Goal: Task Accomplishment & Management: Manage account settings

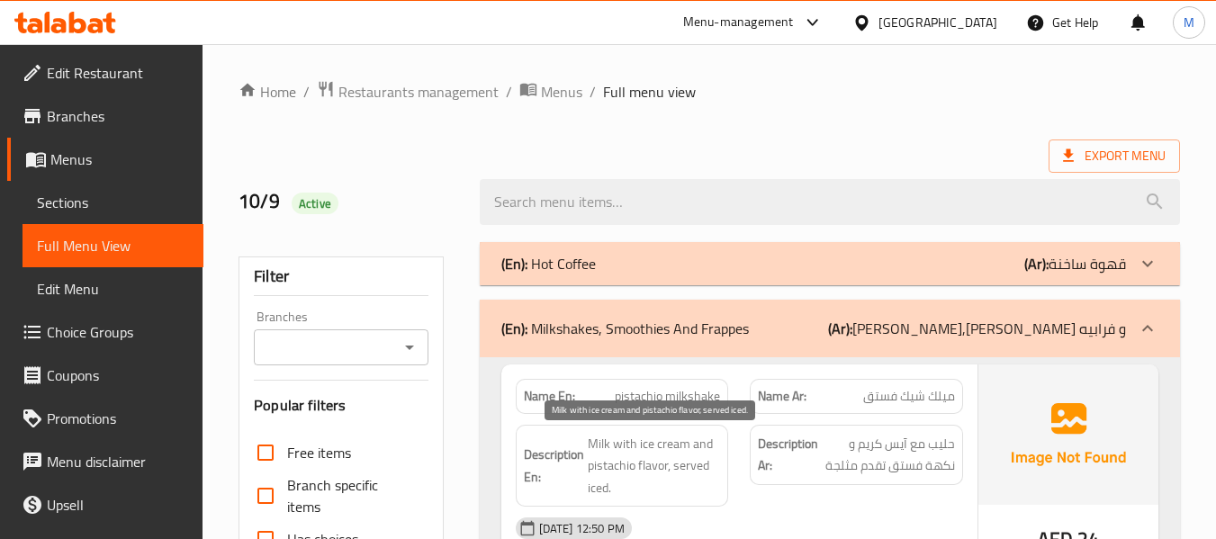
click at [670, 433] on span "Milk with ice cream and pistachio flavor, served iced." at bounding box center [654, 466] width 133 height 67
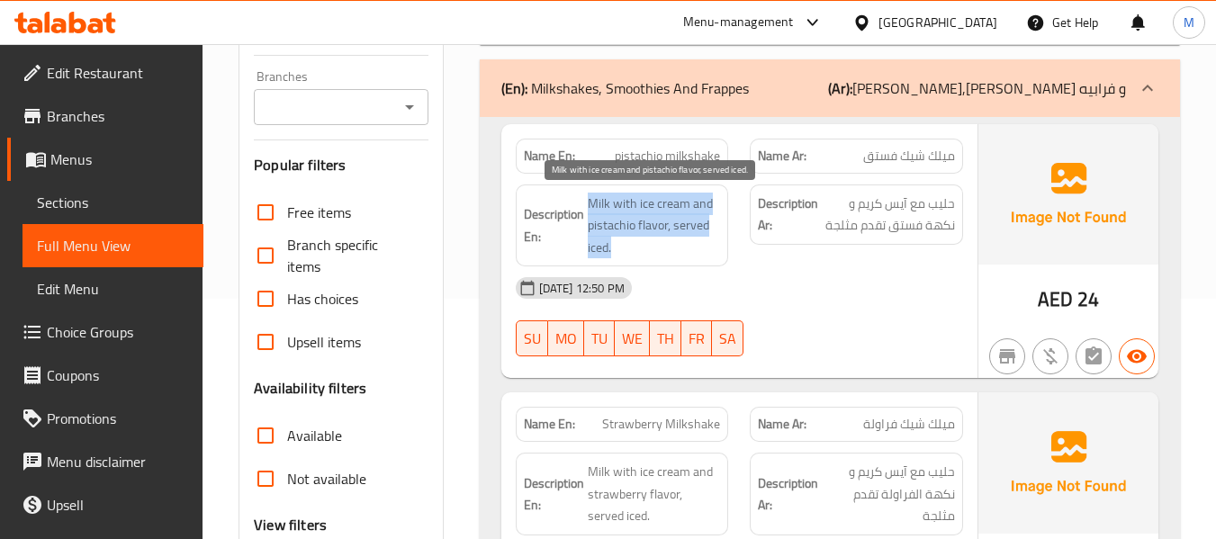
click at [670, 208] on span "Milk with ice cream and pistachio flavor, served iced." at bounding box center [654, 226] width 133 height 67
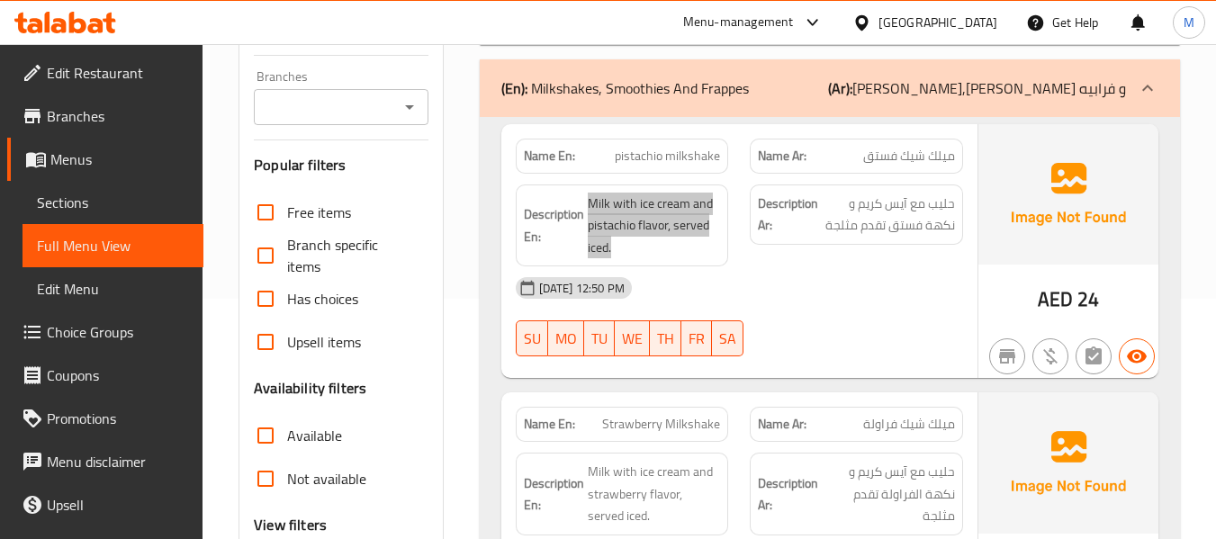
scroll to position [0, 0]
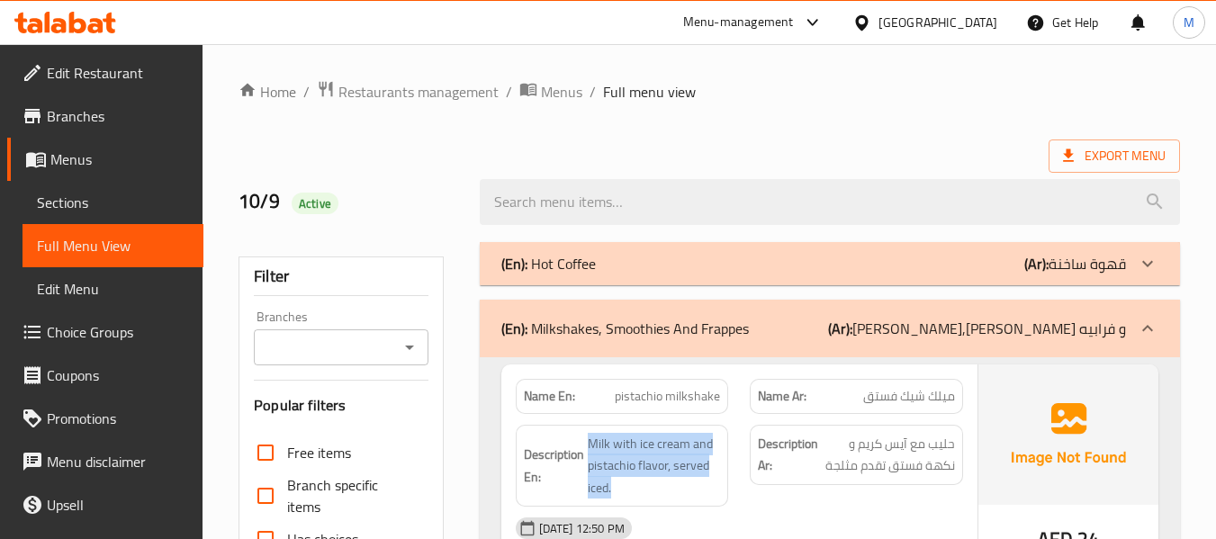
click at [652, 328] on p "(En): Milkshakes, Smoothies And Frappes" at bounding box center [624, 329] width 247 height 22
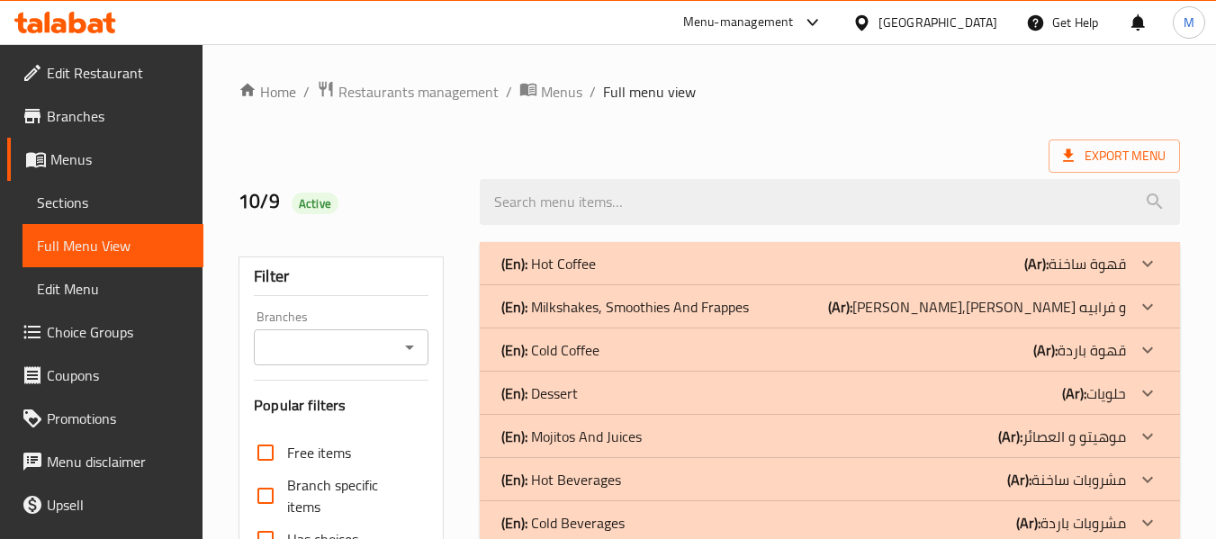
click at [595, 352] on p "(En): Cold Coffee" at bounding box center [550, 350] width 98 height 22
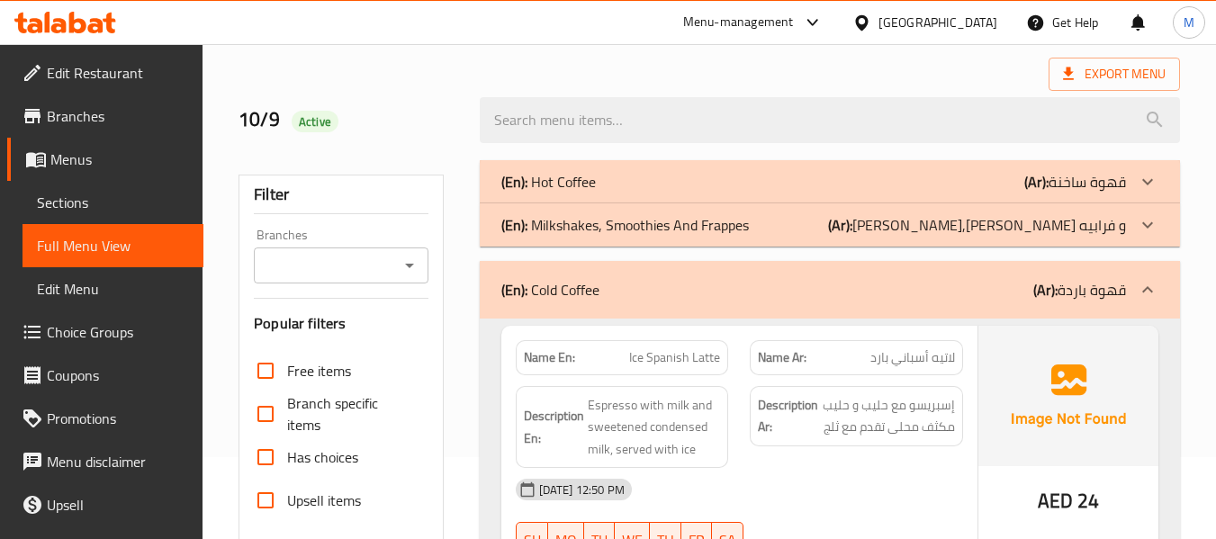
scroll to position [120, 0]
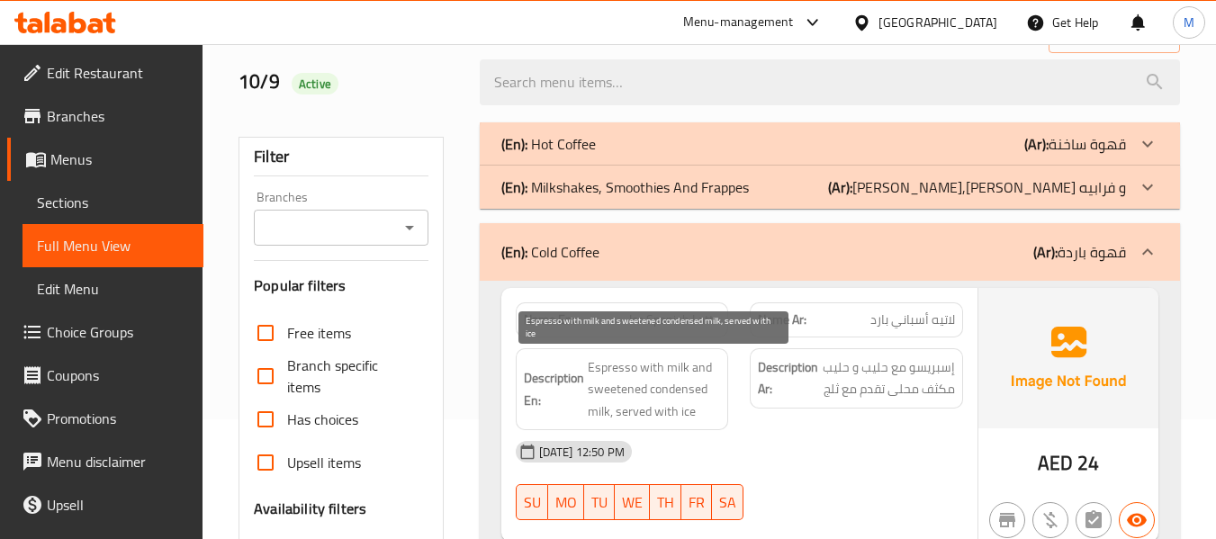
click at [651, 378] on span "Espresso with milk and sweetened condensed milk, served with ice" at bounding box center [654, 389] width 133 height 67
copy span "Espresso with milk and sweetened condensed milk, served with ice"
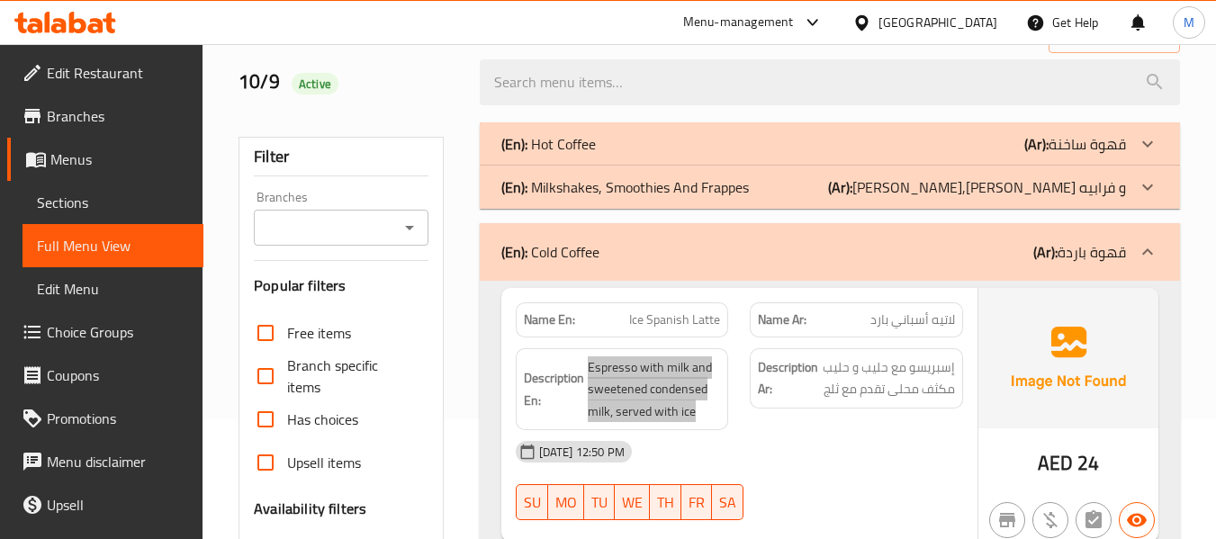
scroll to position [360, 0]
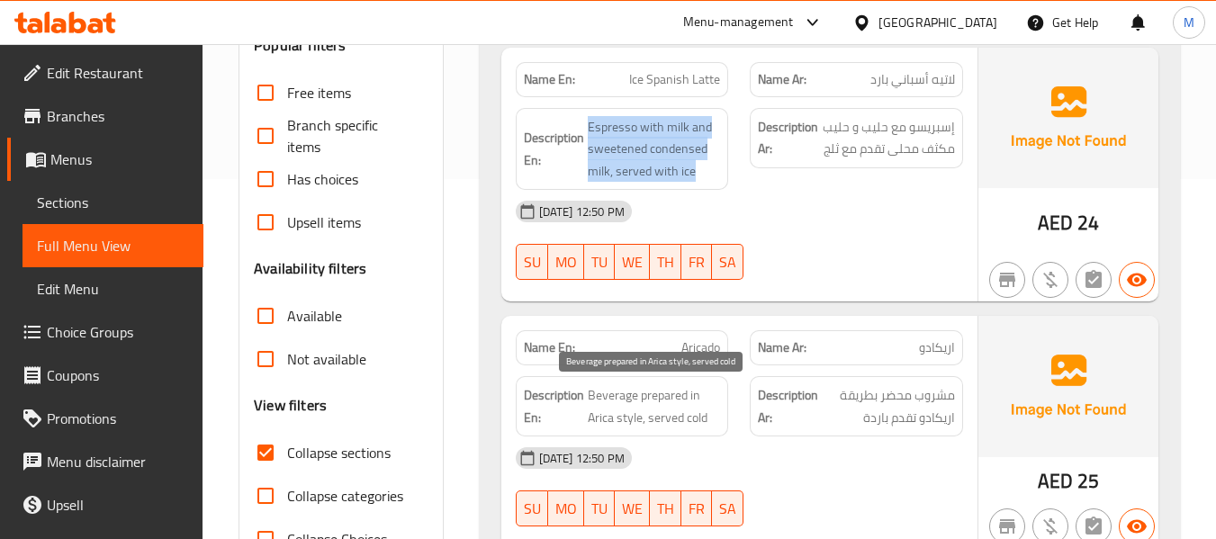
click at [654, 396] on span "Beverage prepared in Arica style, served cold" at bounding box center [654, 406] width 133 height 44
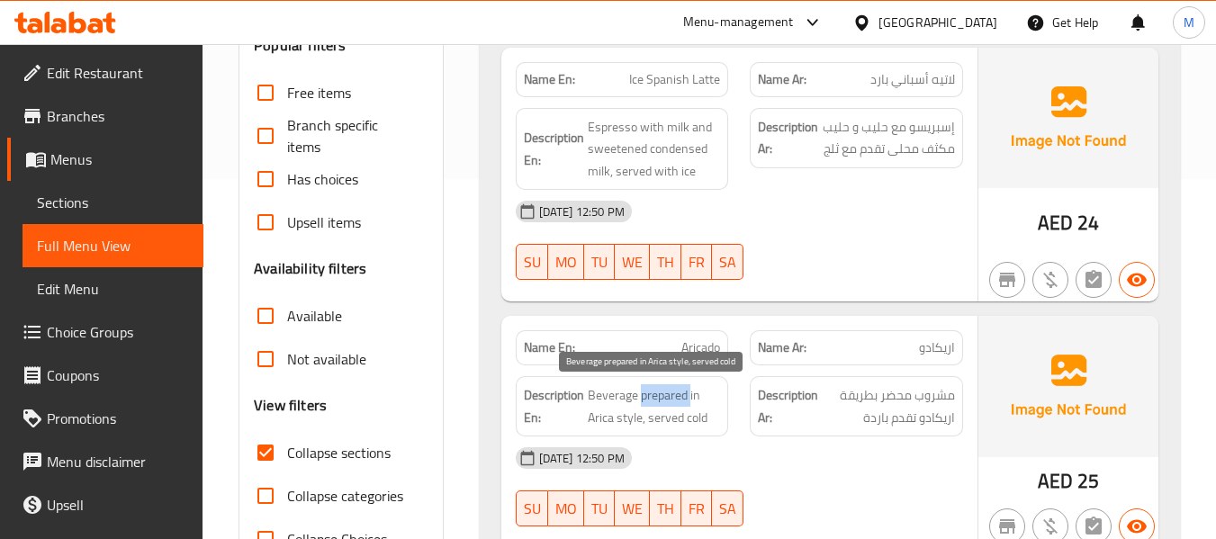
click at [654, 396] on span "Beverage prepared in Arica style, served cold" at bounding box center [654, 406] width 133 height 44
copy span "Beverage prepared in Arica style, served cold"
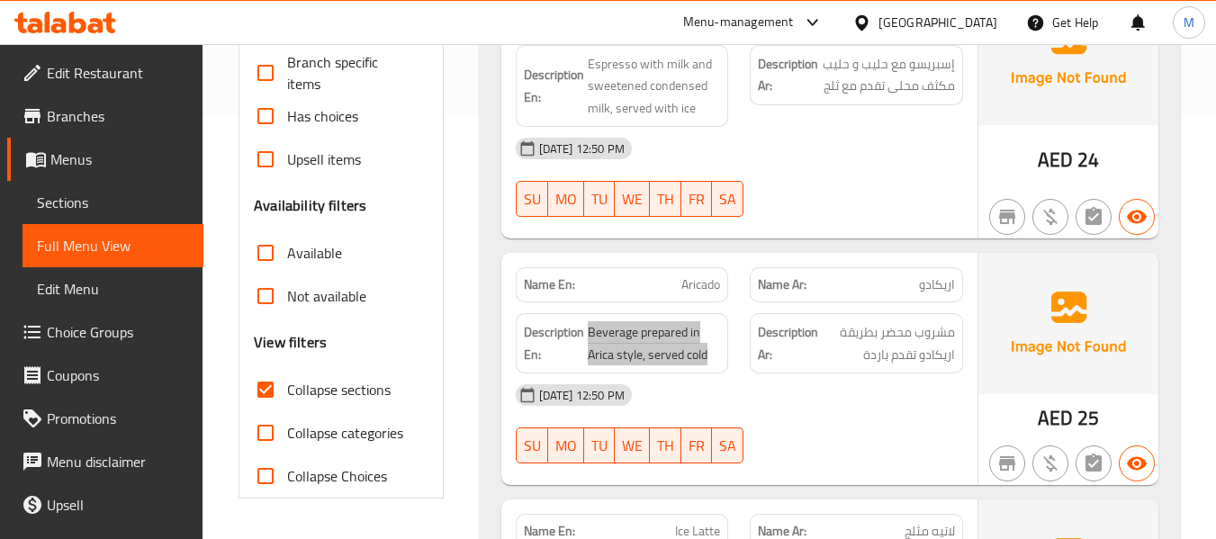
scroll to position [480, 0]
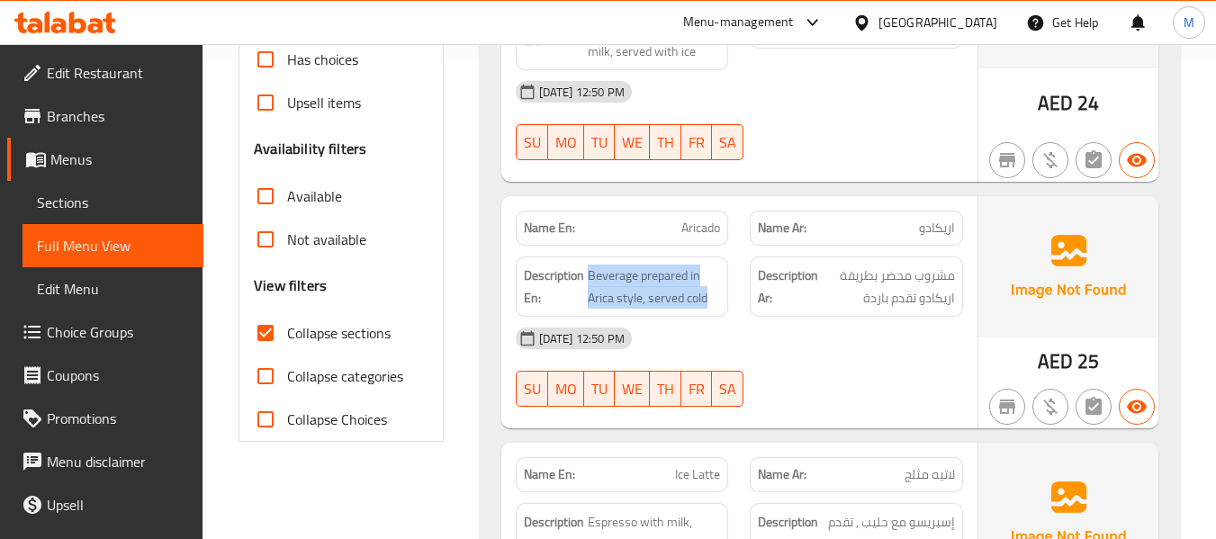
click at [695, 247] on div "Description En: Beverage prepared in Arica style, served cold" at bounding box center [622, 287] width 235 height 82
click at [695, 225] on span "Aricado" at bounding box center [700, 228] width 39 height 19
copy span "Aricado"
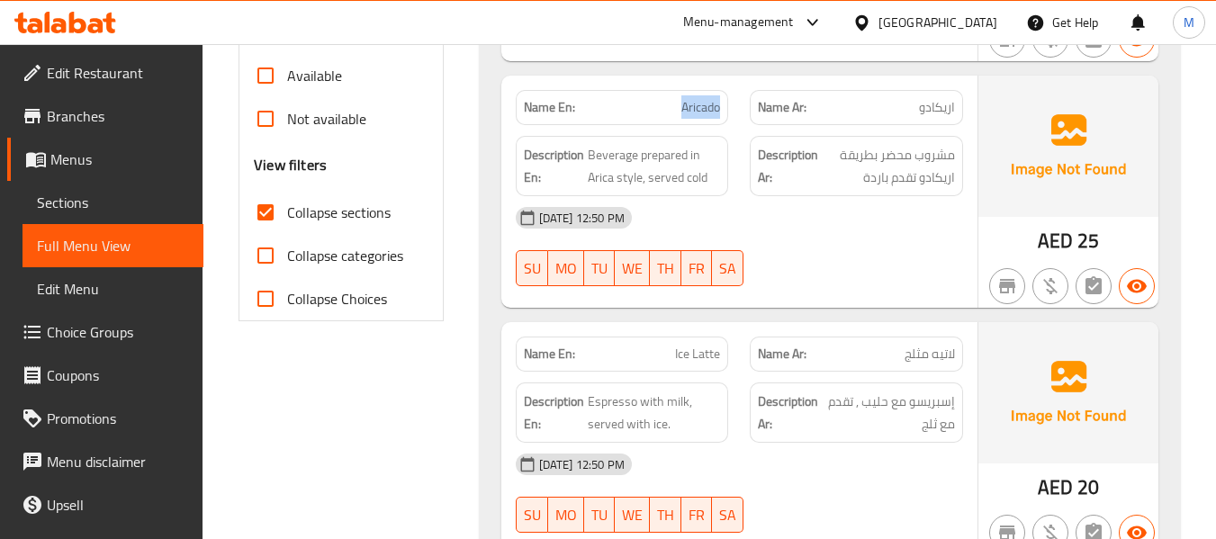
scroll to position [720, 0]
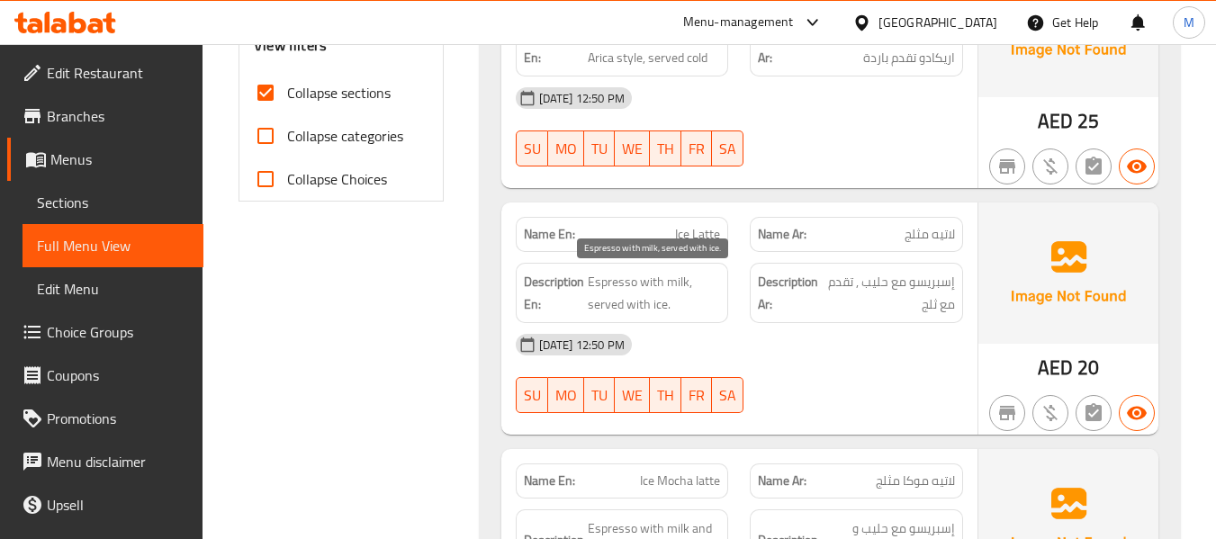
click at [620, 303] on span "Espresso with milk, served with ice." at bounding box center [654, 293] width 133 height 44
copy span "Espresso with milk, served with ice."
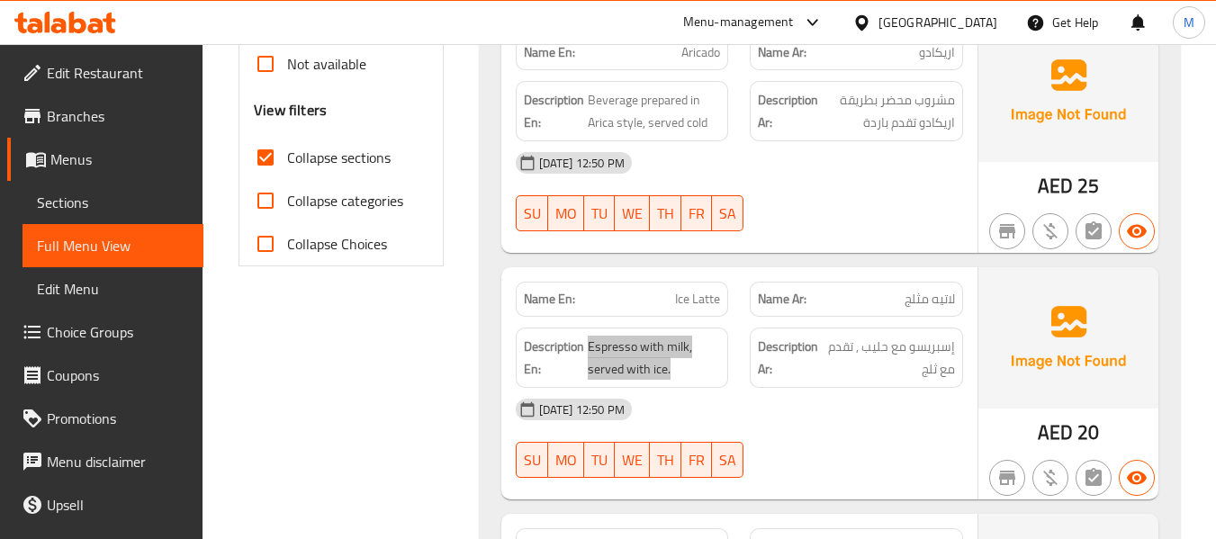
scroll to position [600, 0]
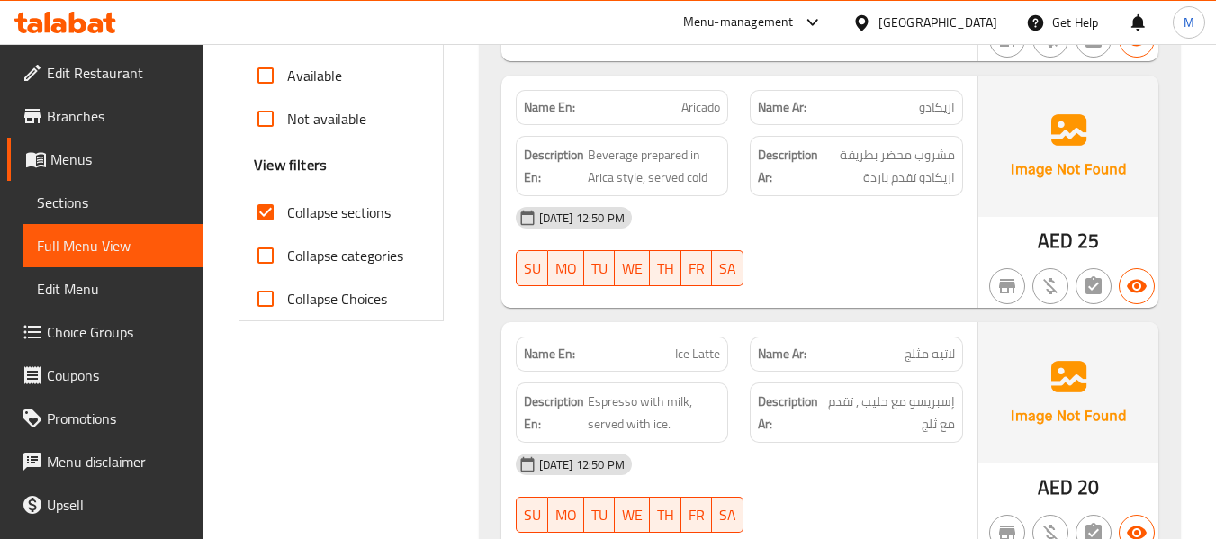
click at [643, 202] on div "[DATE] 12:50 PM" at bounding box center [739, 217] width 469 height 43
click at [643, 185] on span "Beverage prepared in Arica style, served cold" at bounding box center [654, 166] width 133 height 44
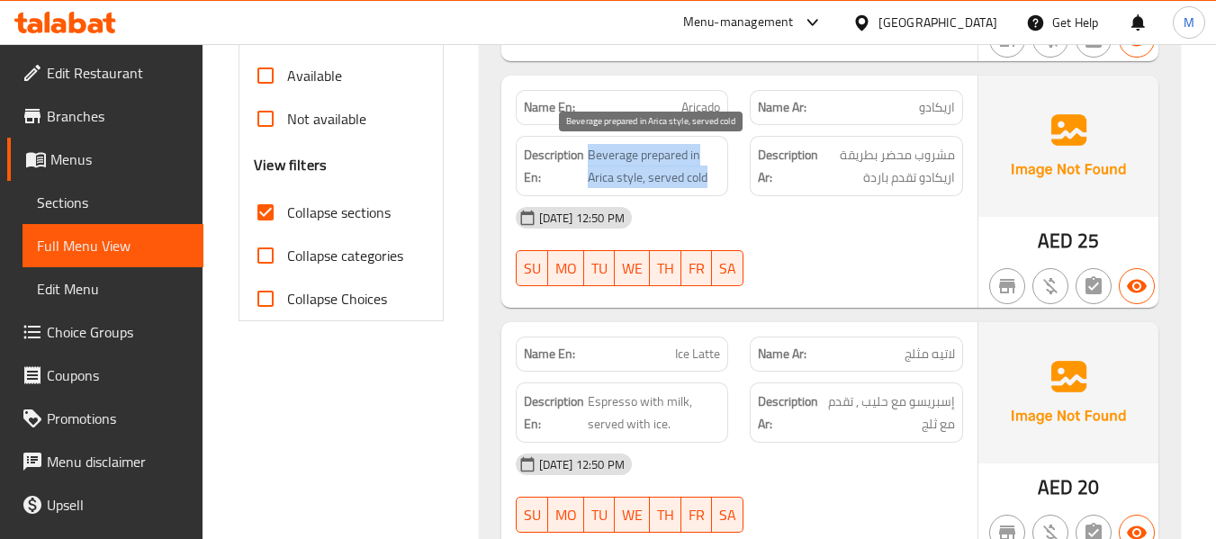
click at [643, 185] on span "Beverage prepared in Arica style, served cold" at bounding box center [654, 166] width 133 height 44
copy span "Beverage prepared in Arica style, served cold"
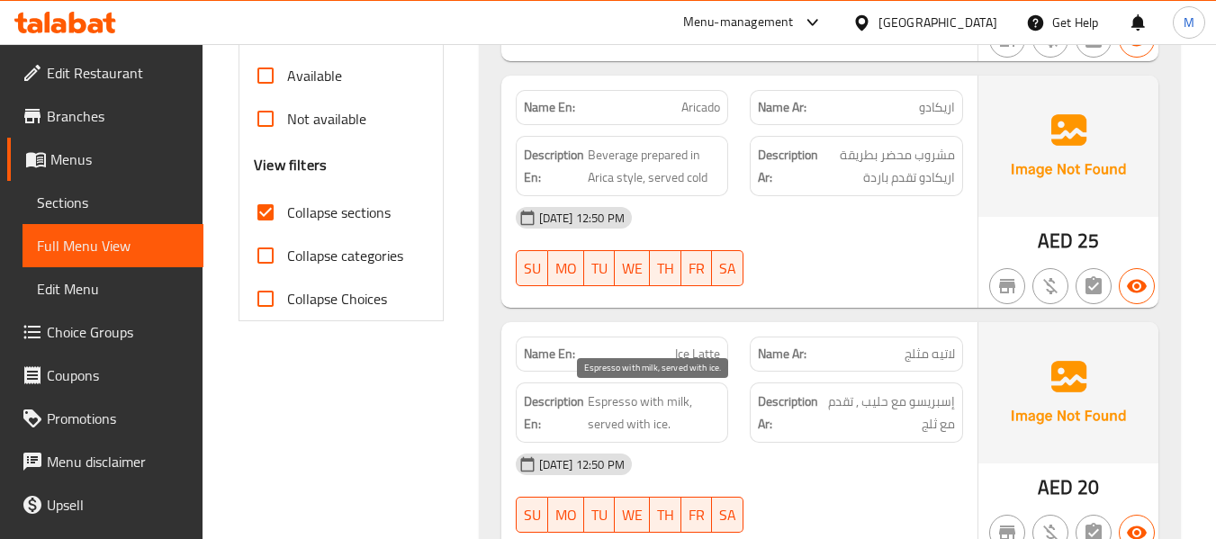
click at [620, 418] on span "Espresso with milk, served with ice." at bounding box center [654, 413] width 133 height 44
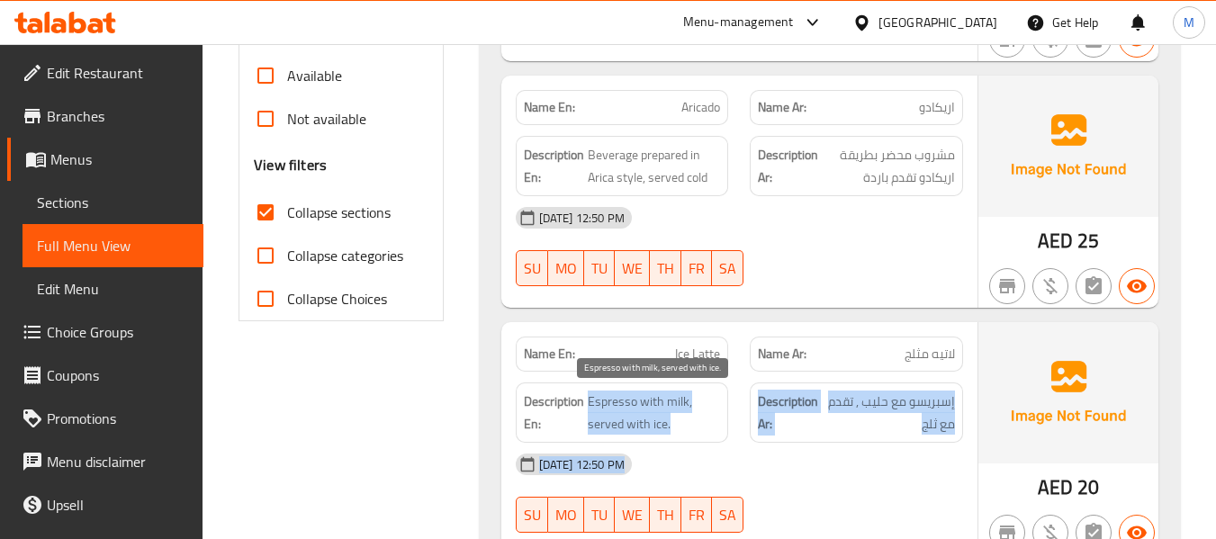
drag, startPoint x: 620, startPoint y: 418, endPoint x: 628, endPoint y: 432, distance: 16.5
click at [629, 467] on div "Name En: Ice Latte Name Ar: لاتيه مثلج Description En: Espresso with milk, serv…" at bounding box center [739, 438] width 476 height 232
copy div "Espresso with milk, served with ice. Description Ar: إسبريسو مع حليب , تقدم مع …"
click at [670, 442] on div "Description En: Espresso with milk, served with ice." at bounding box center [622, 412] width 213 height 60
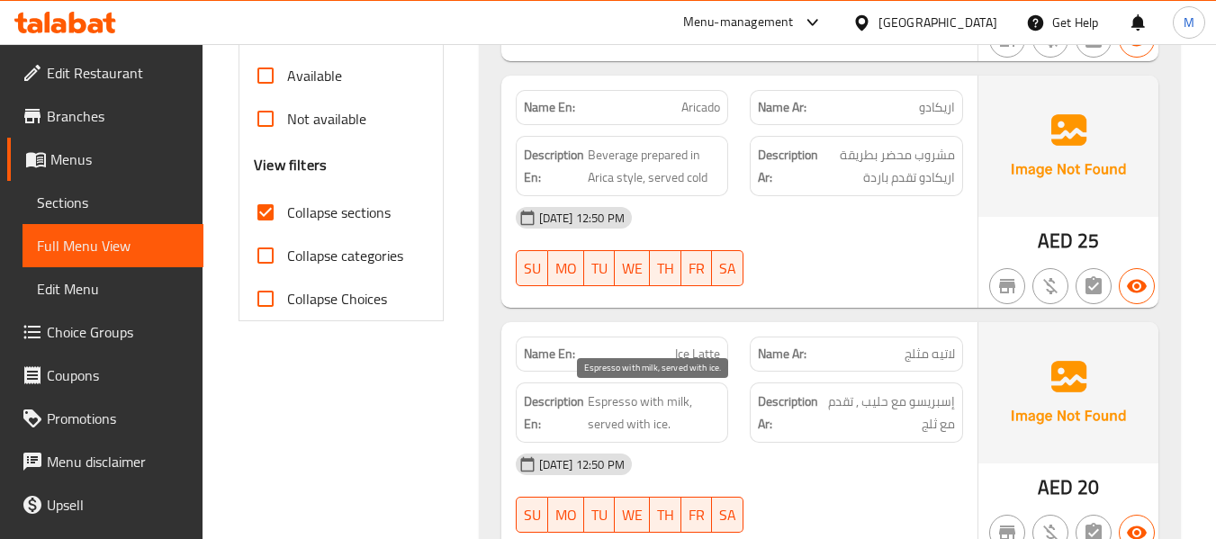
click at [636, 392] on span "Espresso with milk, served with ice." at bounding box center [654, 413] width 133 height 44
drag, startPoint x: 636, startPoint y: 392, endPoint x: 642, endPoint y: 414, distance: 22.3
click at [642, 419] on span "Espresso with milk, served with ice." at bounding box center [654, 413] width 133 height 44
click at [640, 410] on span "Espresso with milk, served with ice." at bounding box center [654, 413] width 133 height 44
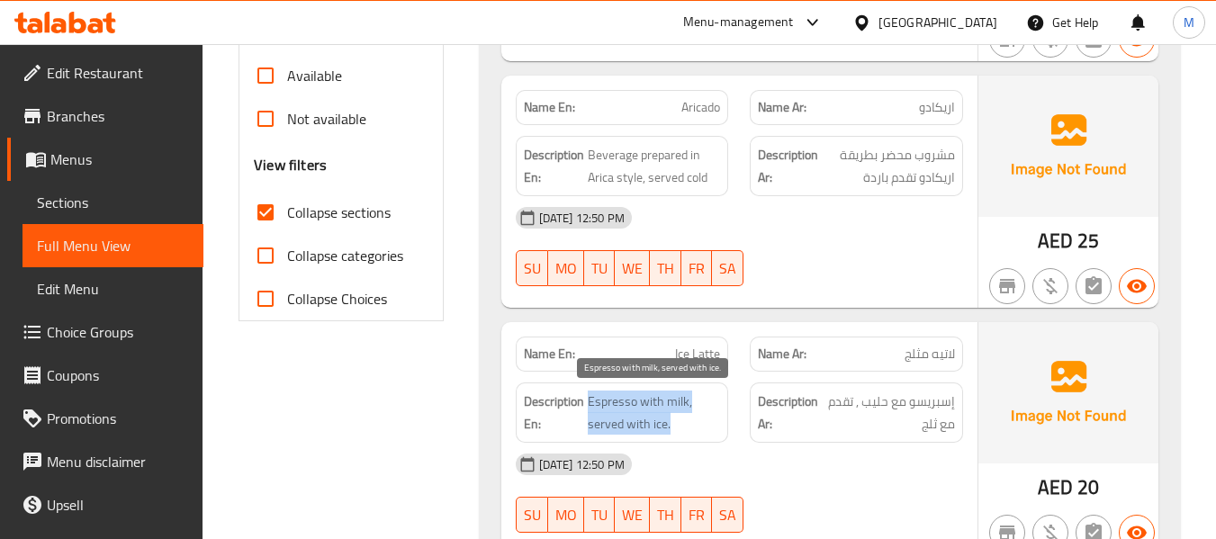
click at [640, 410] on span "Espresso with milk, served with ice." at bounding box center [654, 413] width 133 height 44
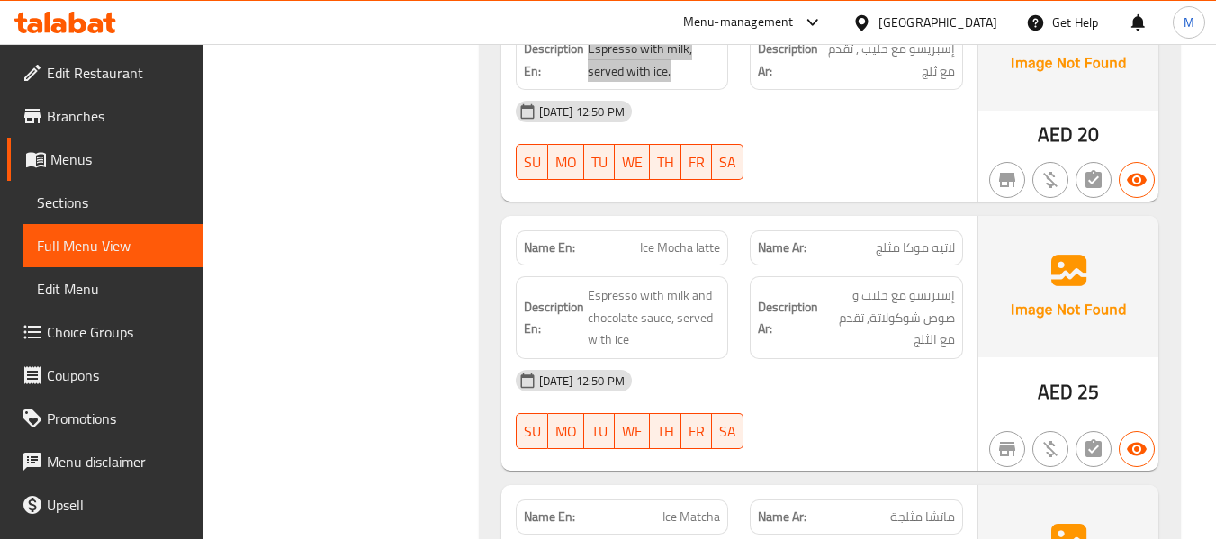
scroll to position [960, 0]
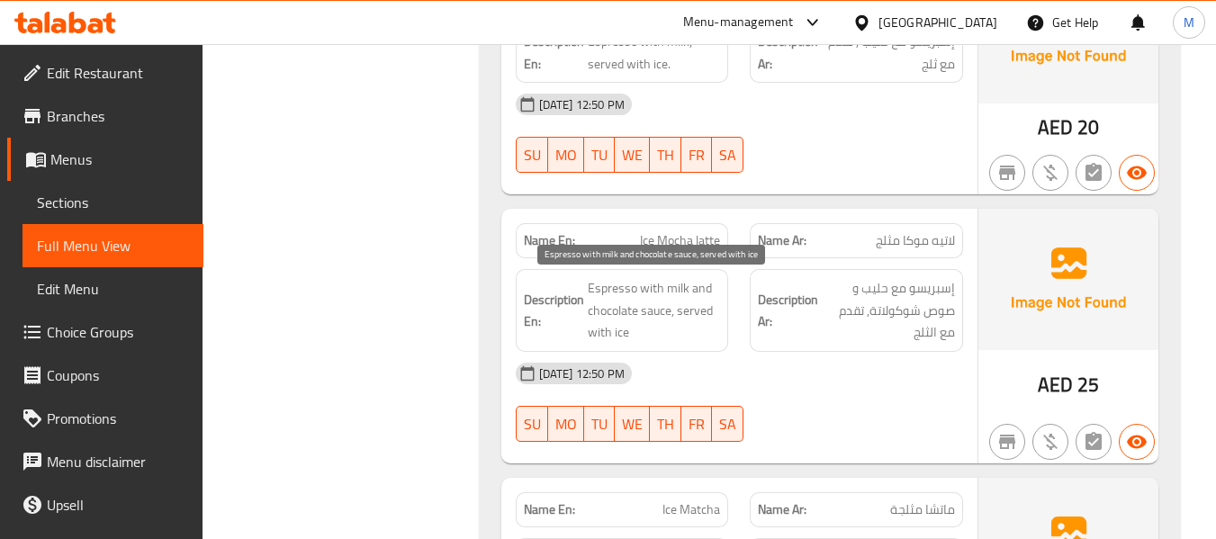
click at [681, 308] on span "Espresso with milk and chocolate sauce, served with ice" at bounding box center [654, 310] width 133 height 67
copy span "Espresso with milk and chocolate sauce, served with ice"
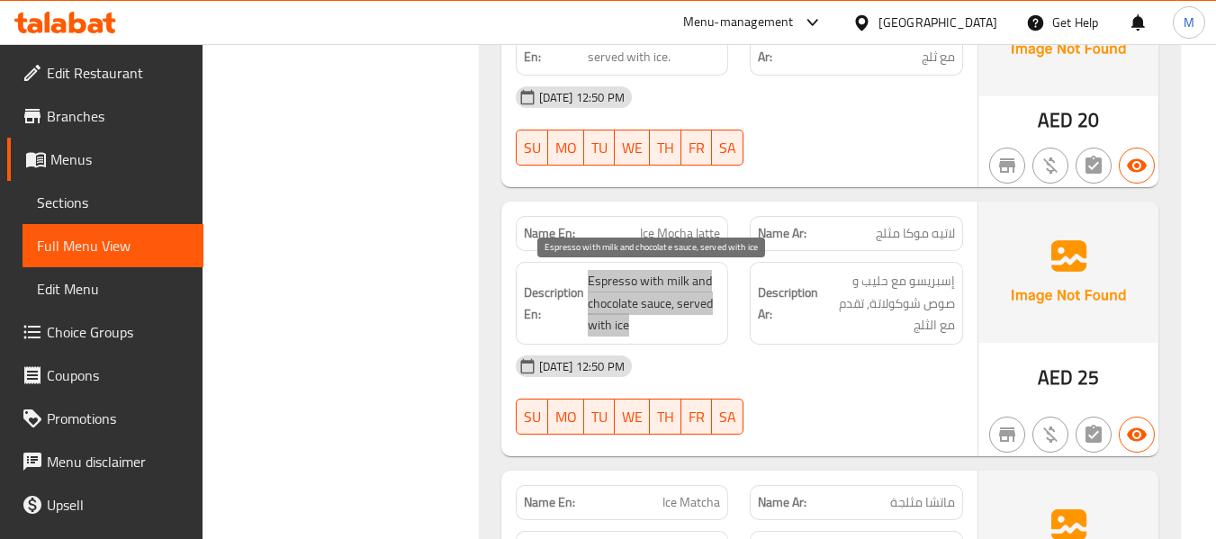
scroll to position [1200, 0]
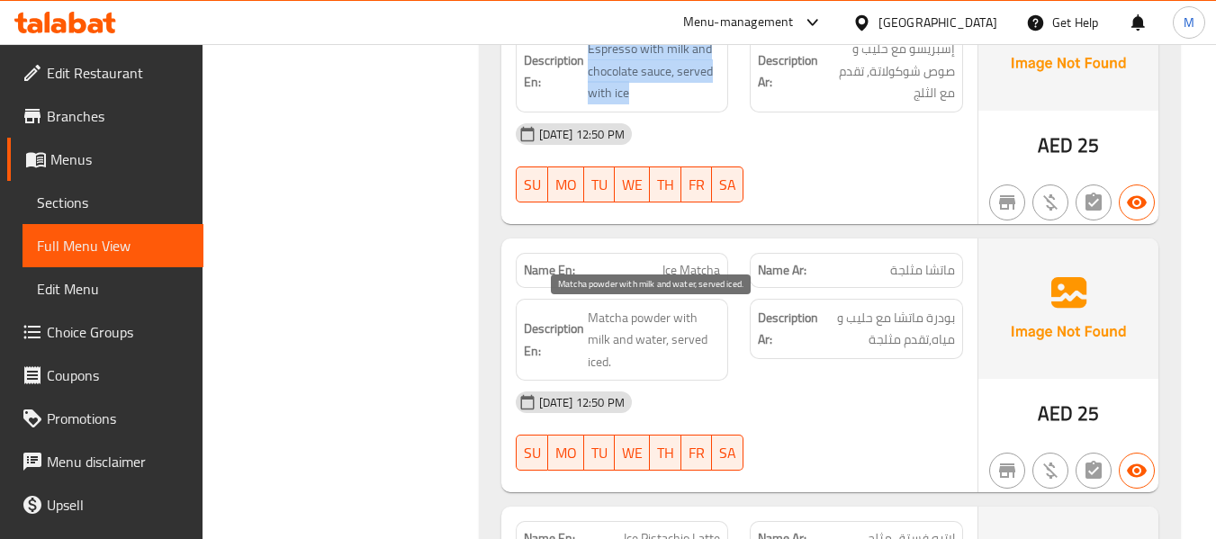
click at [670, 309] on span "Matcha powder with milk and water, served iced." at bounding box center [654, 340] width 133 height 67
click at [669, 309] on span "Matcha powder with milk and water, served iced." at bounding box center [654, 340] width 133 height 67
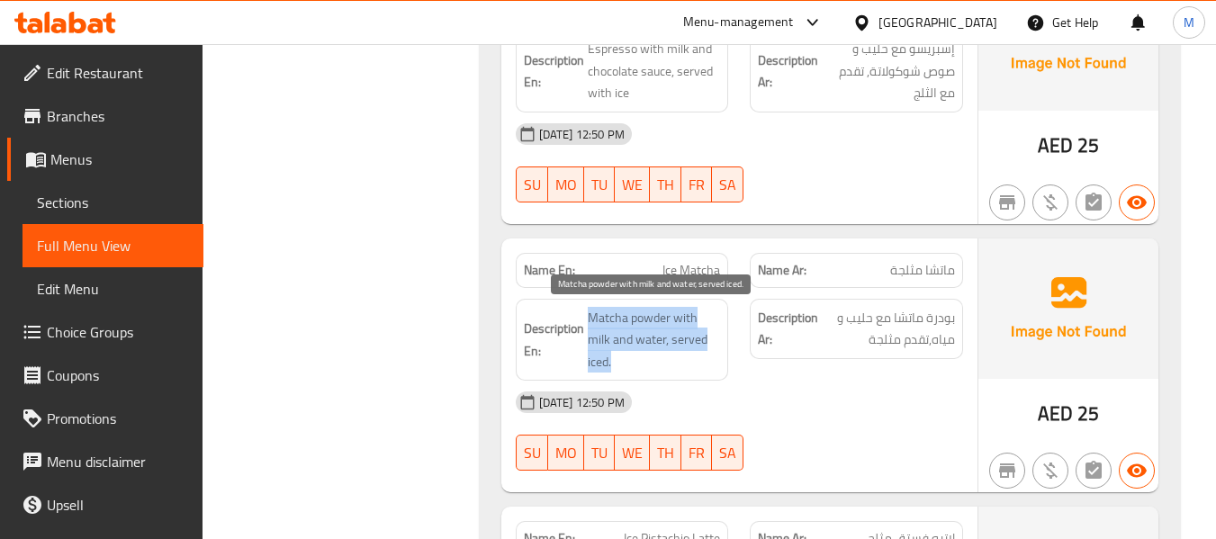
click at [669, 309] on span "Matcha powder with milk and water, served iced." at bounding box center [654, 340] width 133 height 67
copy span "Matcha powder with milk and water, served iced."
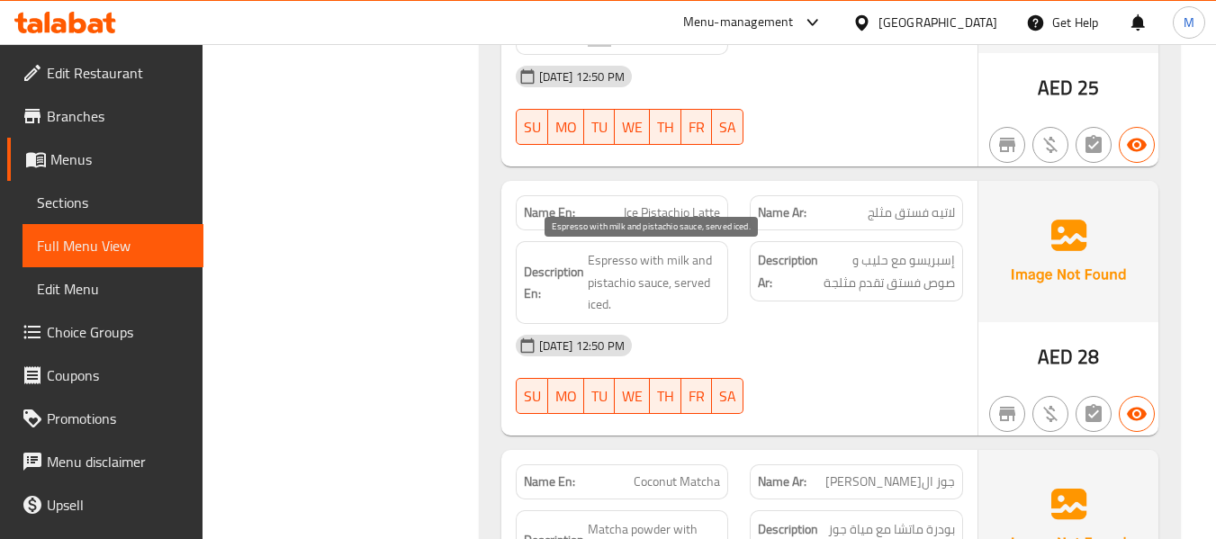
scroll to position [1560, 0]
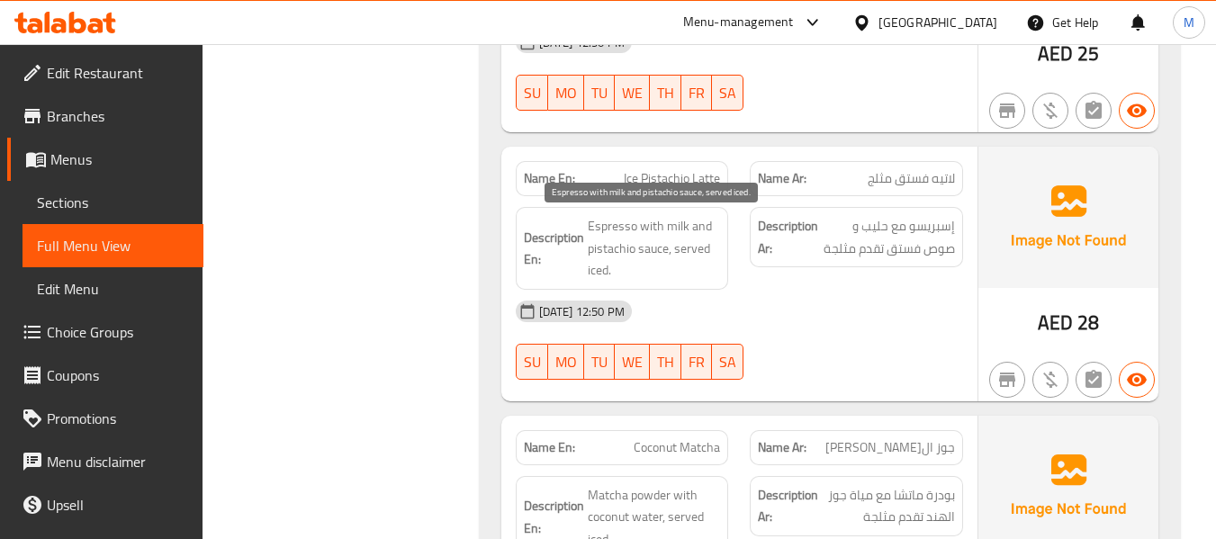
click at [670, 240] on span "Espresso with milk and pistachio sauce, served iced." at bounding box center [654, 248] width 133 height 67
copy span "Espresso with milk and pistachio sauce, served iced."
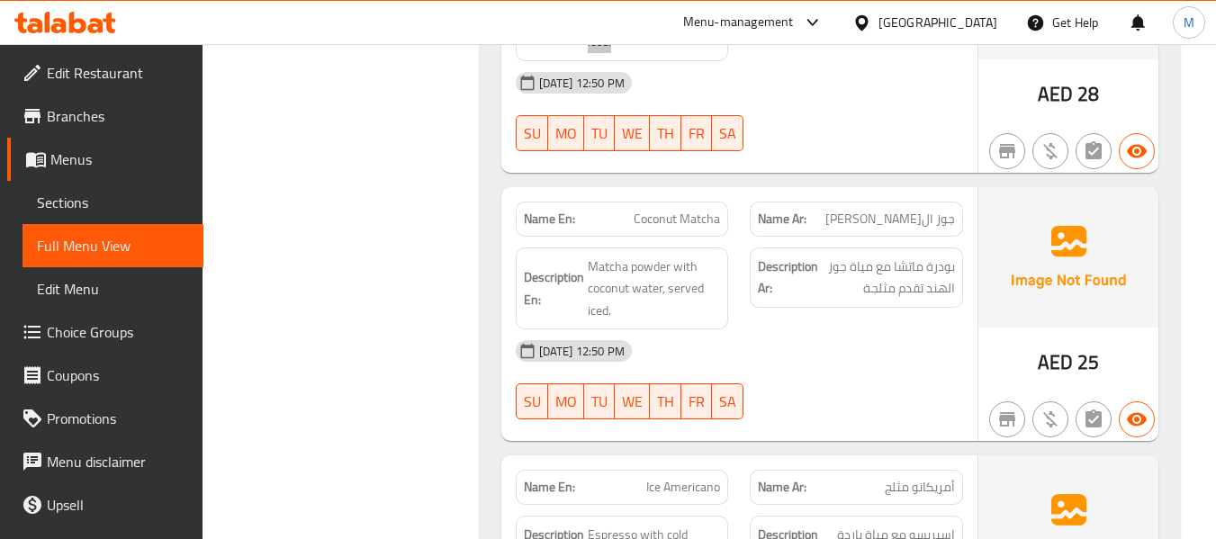
scroll to position [1800, 0]
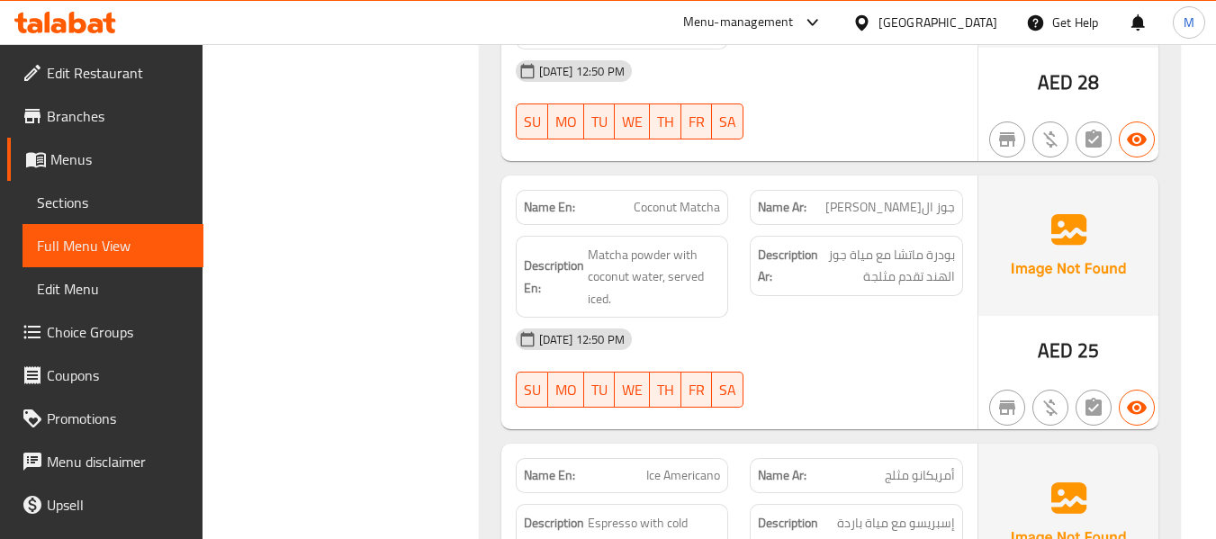
click at [677, 275] on span "Matcha powder with coconut water, served iced." at bounding box center [654, 277] width 133 height 67
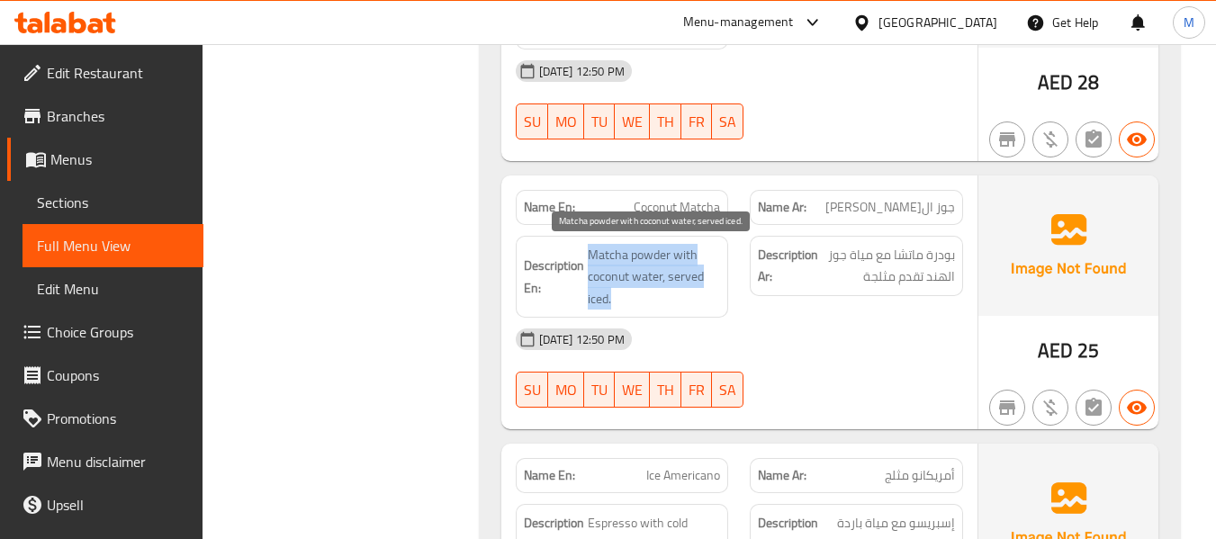
click at [677, 275] on span "Matcha powder with coconut water, served iced." at bounding box center [654, 277] width 133 height 67
copy span "Matcha powder with coconut water, served iced."
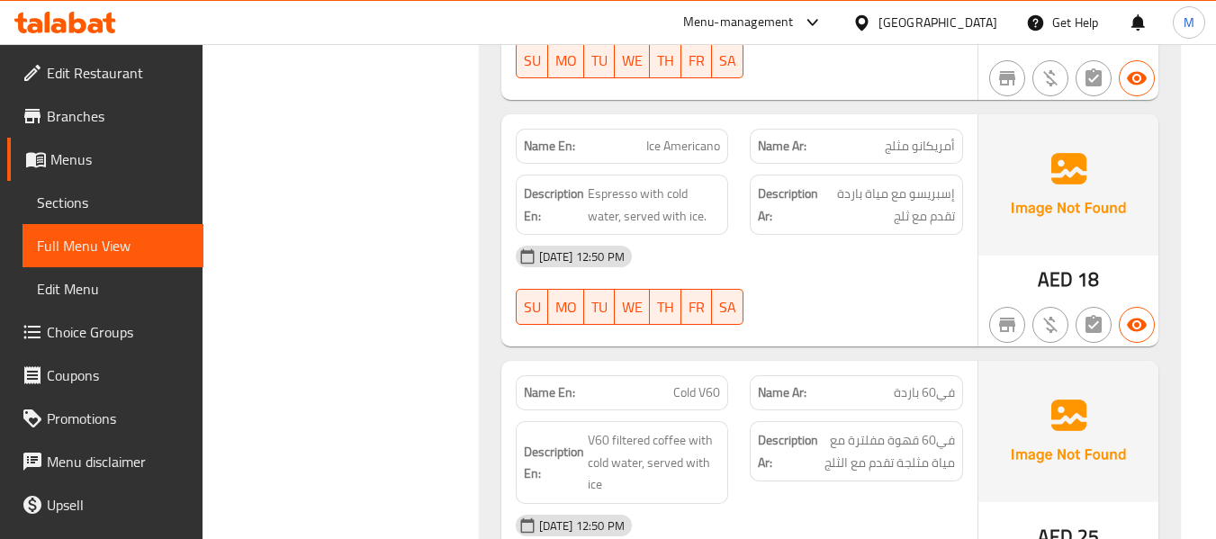
scroll to position [2160, 0]
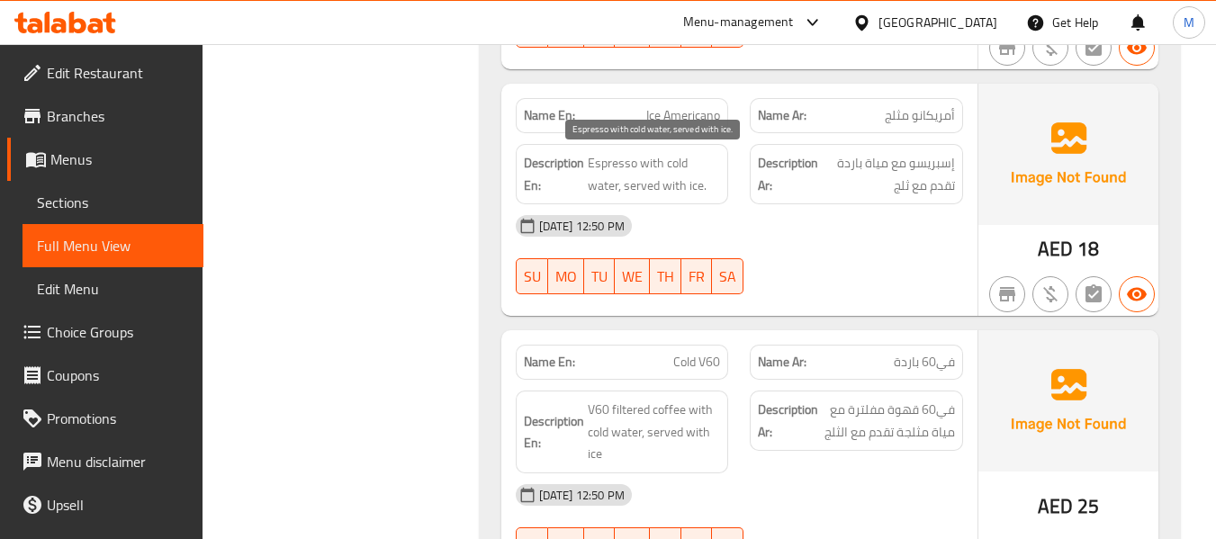
click at [672, 183] on span "Espresso with cold water, served with ice." at bounding box center [654, 174] width 133 height 44
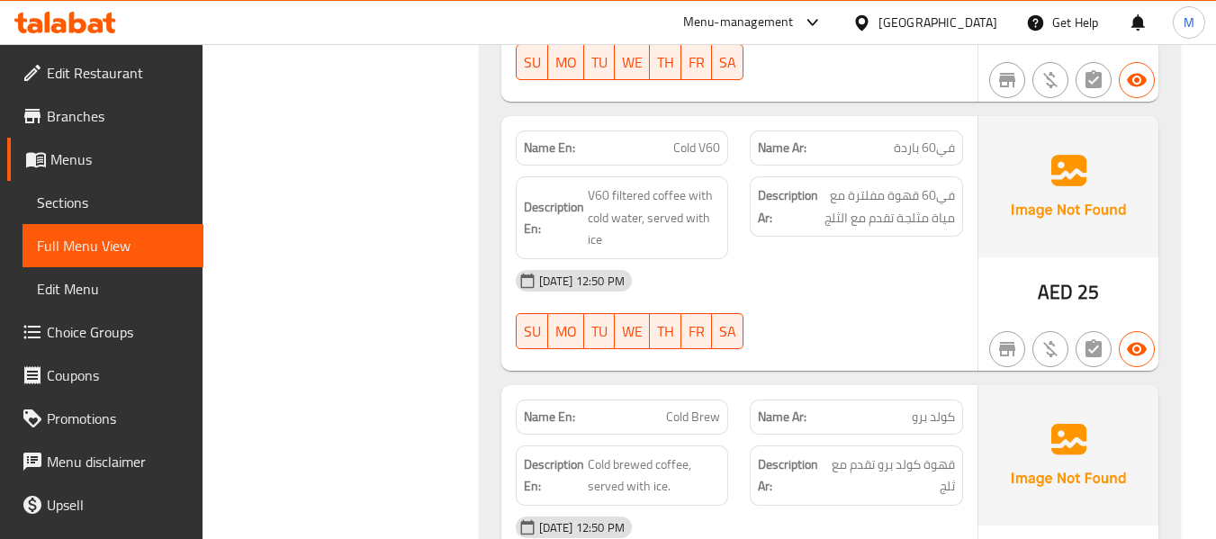
scroll to position [2400, 0]
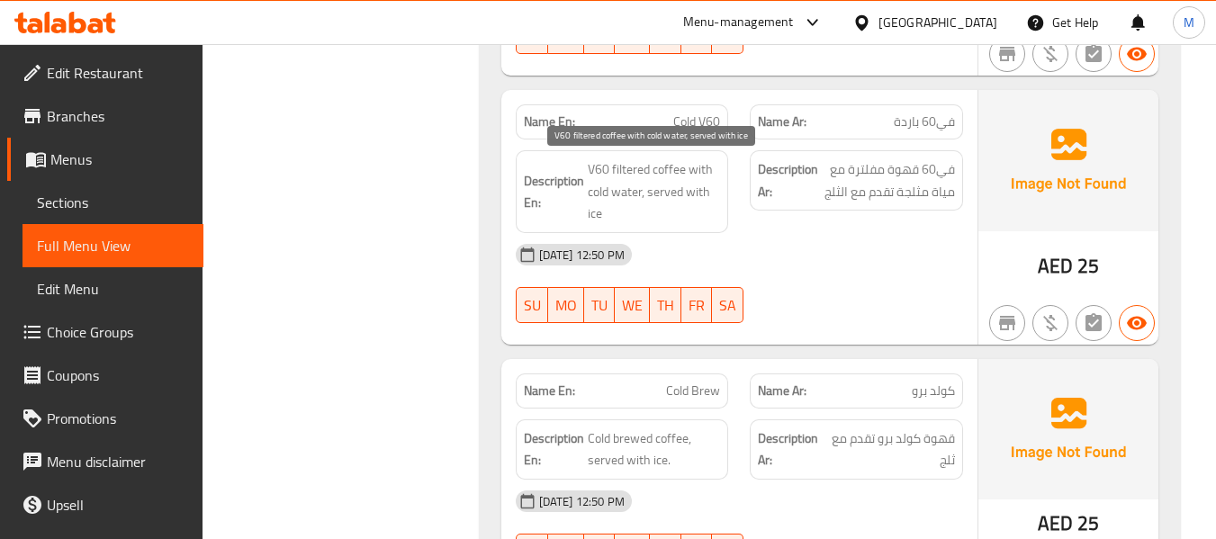
click at [686, 178] on span "V60 filtered coffee with cold water, served with ice" at bounding box center [654, 191] width 133 height 67
click at [795, 248] on div "[DATE] 12:50 PM" at bounding box center [739, 254] width 469 height 43
click at [649, 187] on span "V60 filtered coffee with cold water, served with ice" at bounding box center [654, 191] width 133 height 67
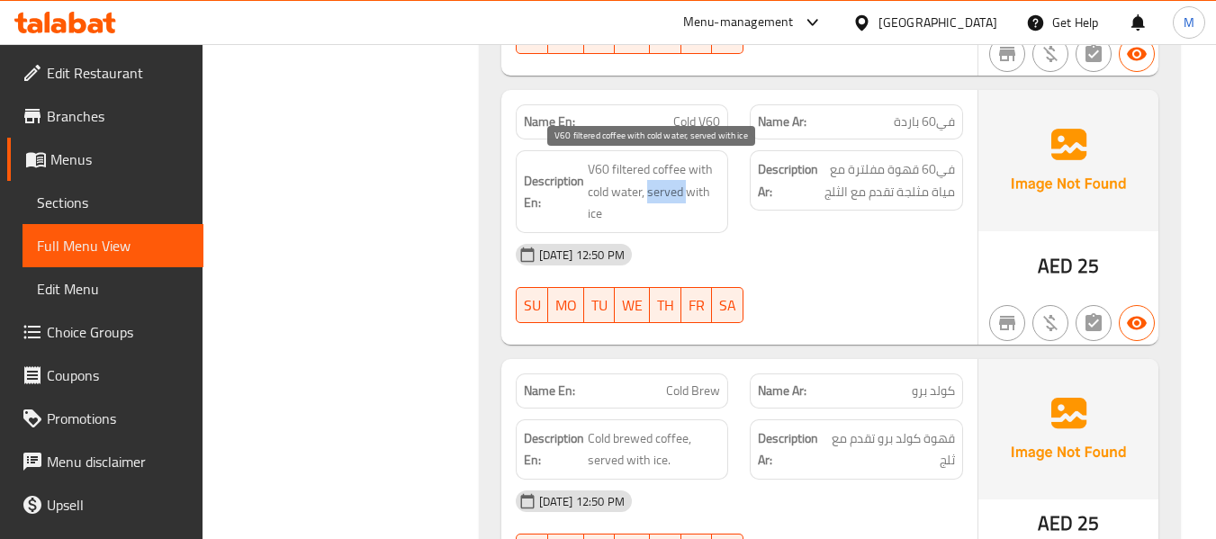
click at [649, 187] on span "V60 filtered coffee with cold water, served with ice" at bounding box center [654, 191] width 133 height 67
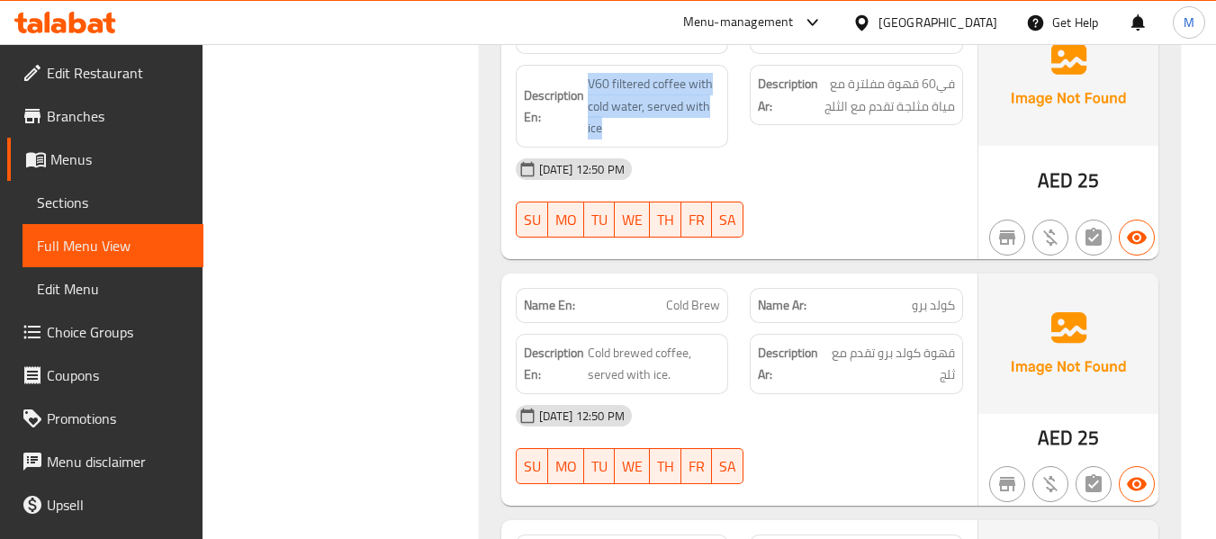
scroll to position [2520, 0]
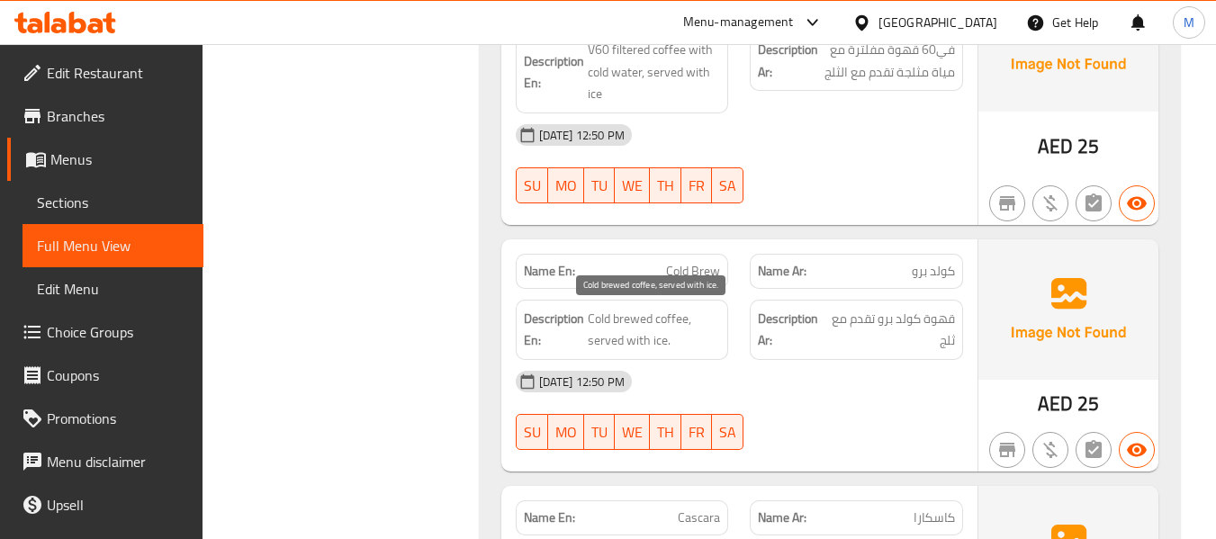
click at [649, 320] on span "Cold brewed coffee, served with ice." at bounding box center [654, 330] width 133 height 44
click at [639, 328] on span "Cold brewed coffee, served with ice." at bounding box center [654, 330] width 133 height 44
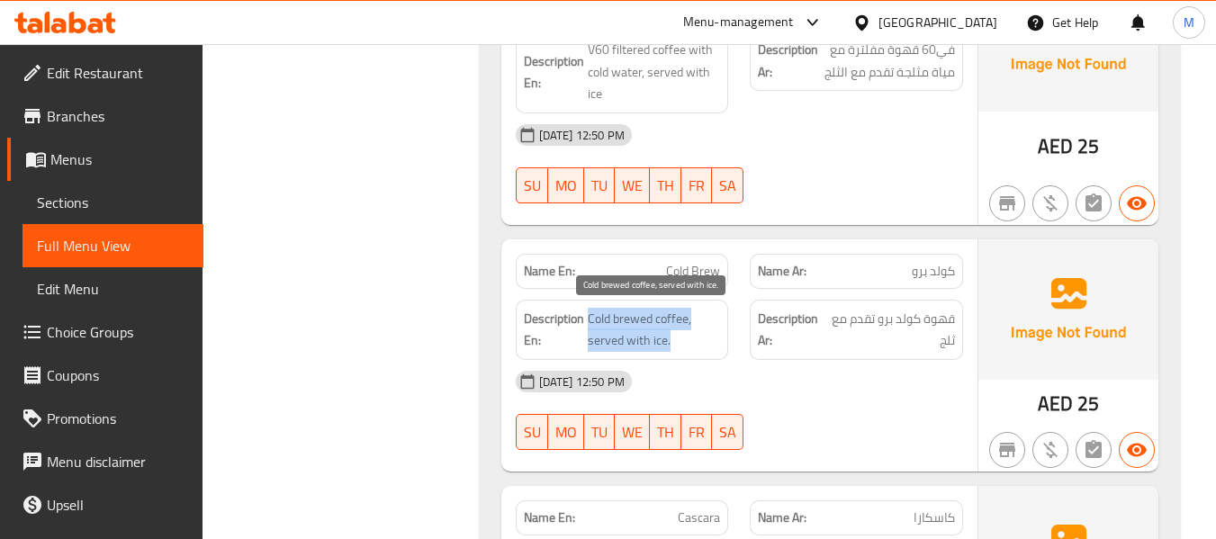
click at [639, 328] on span "Cold brewed coffee, served with ice." at bounding box center [654, 330] width 133 height 44
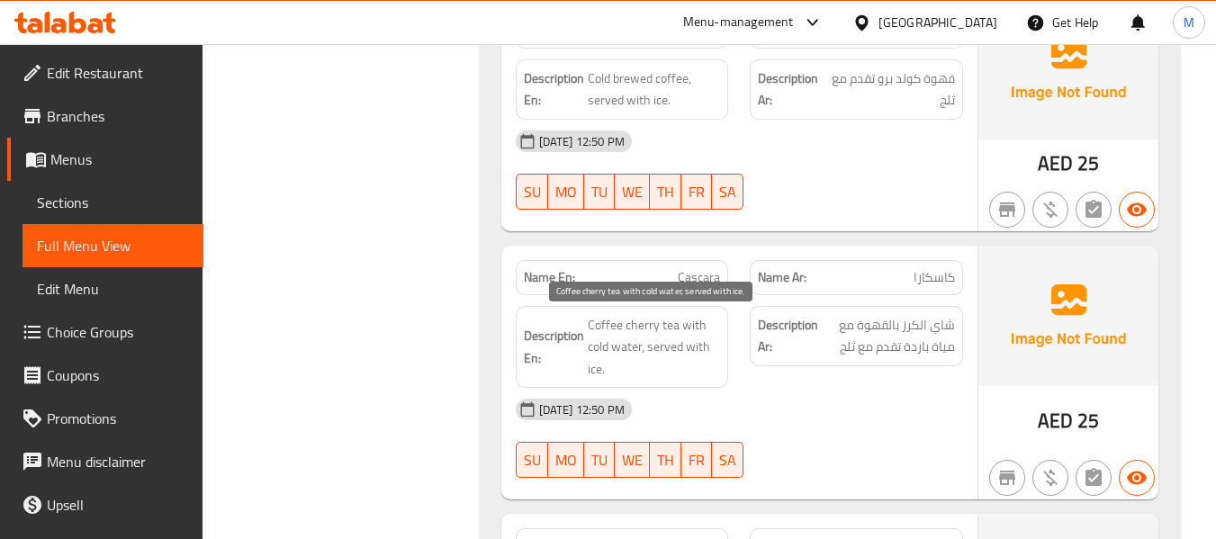
click at [668, 340] on span "Coffee cherry tea with cold water, served with ice." at bounding box center [654, 347] width 133 height 67
click at [670, 326] on span "Coffee cherry tea with cold water, served with ice." at bounding box center [654, 347] width 133 height 67
drag, startPoint x: 677, startPoint y: 322, endPoint x: 587, endPoint y: 322, distance: 90.0
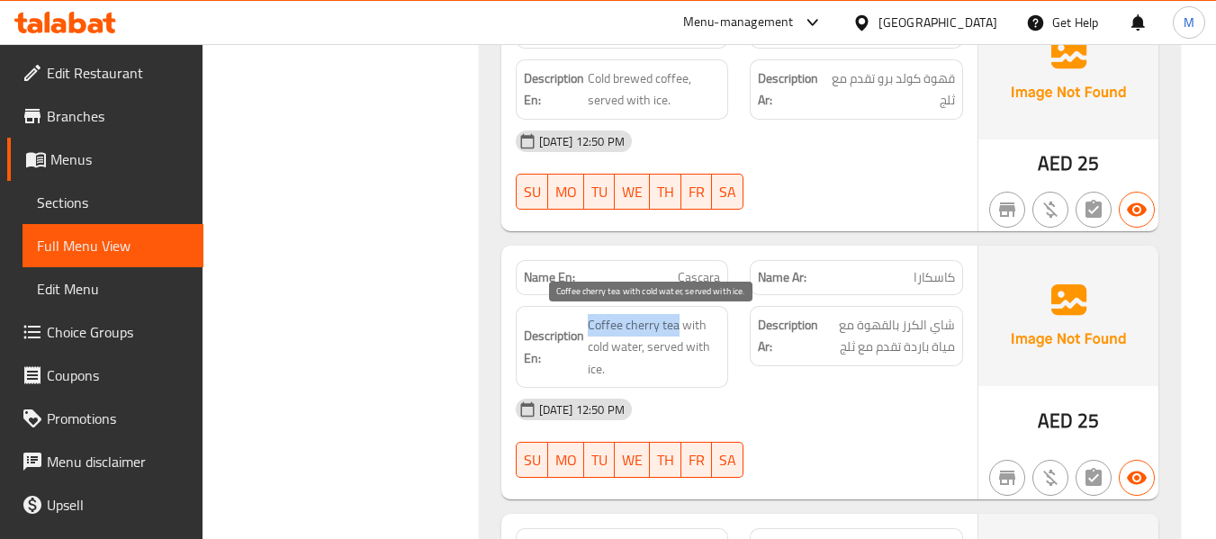
click at [588, 322] on span "Coffee cherry tea with cold water, served with ice." at bounding box center [654, 347] width 133 height 67
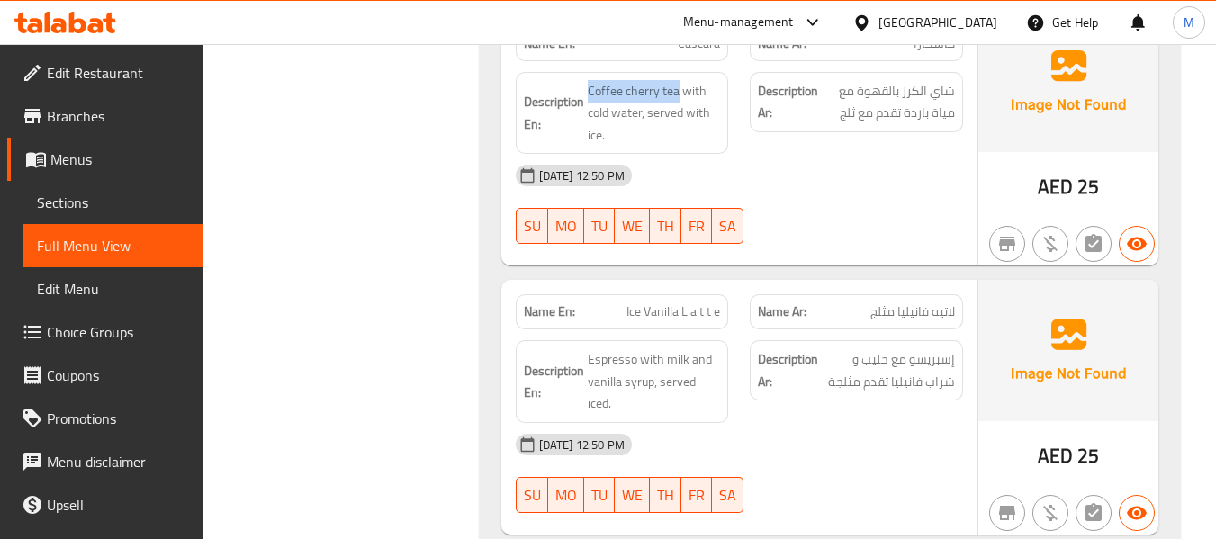
scroll to position [3120, 0]
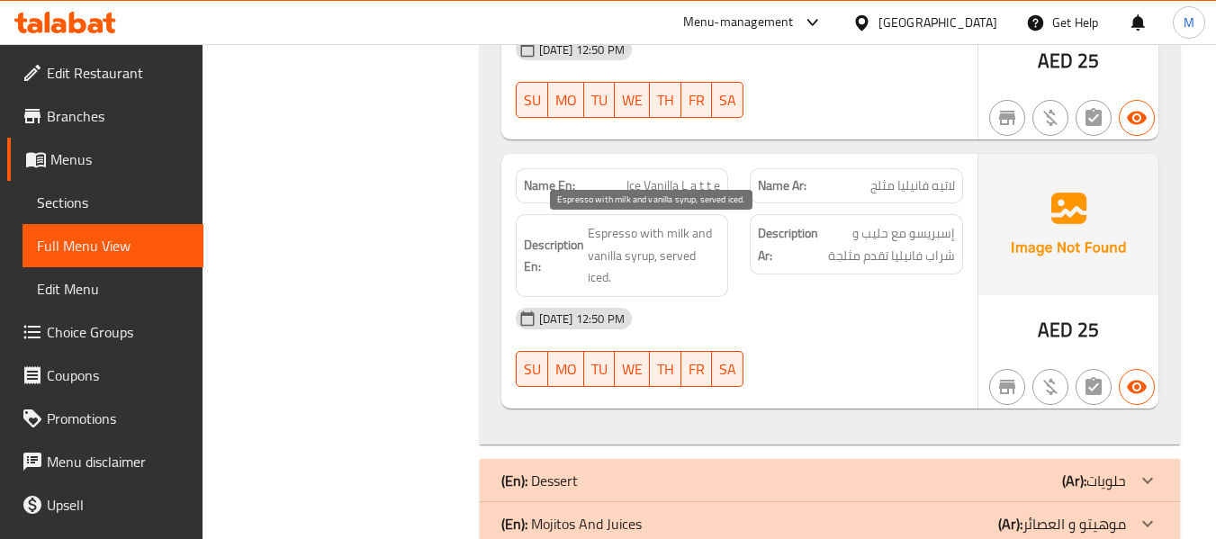
click at [643, 256] on span "Espresso with milk and vanilla syrup, served iced." at bounding box center [654, 255] width 133 height 67
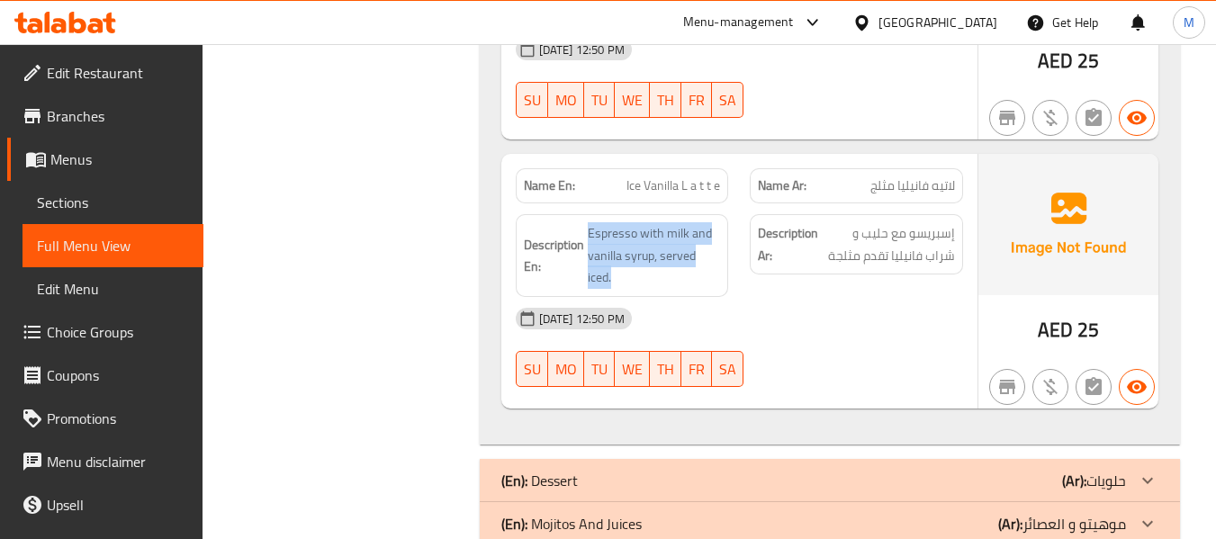
click at [668, 191] on span "Ice Vanilla L a t t e" at bounding box center [673, 185] width 94 height 19
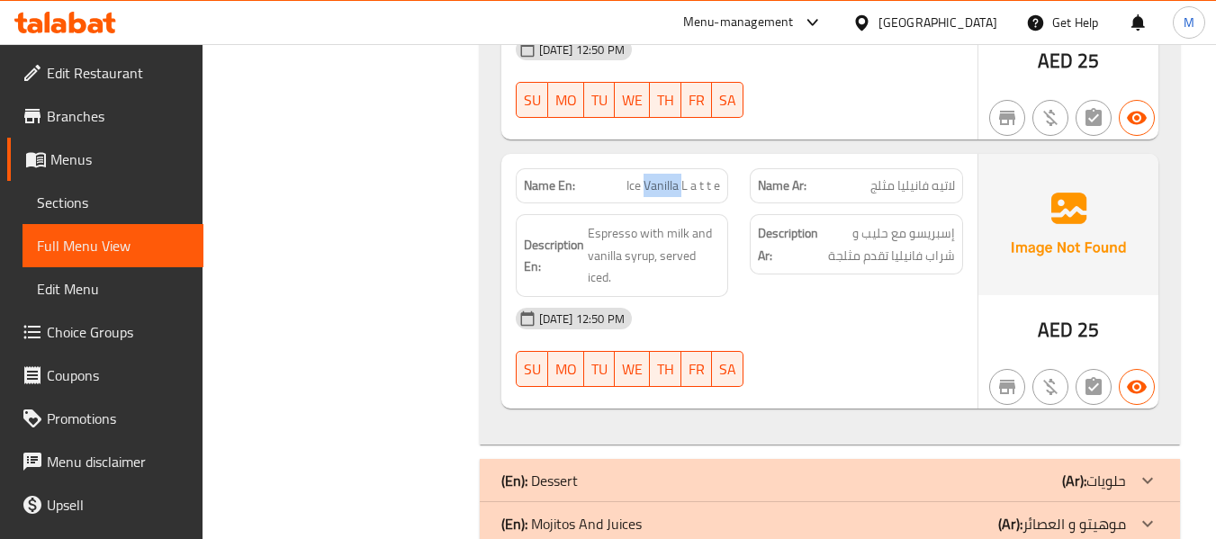
click at [668, 191] on span "Ice Vanilla L a t t e" at bounding box center [673, 185] width 94 height 19
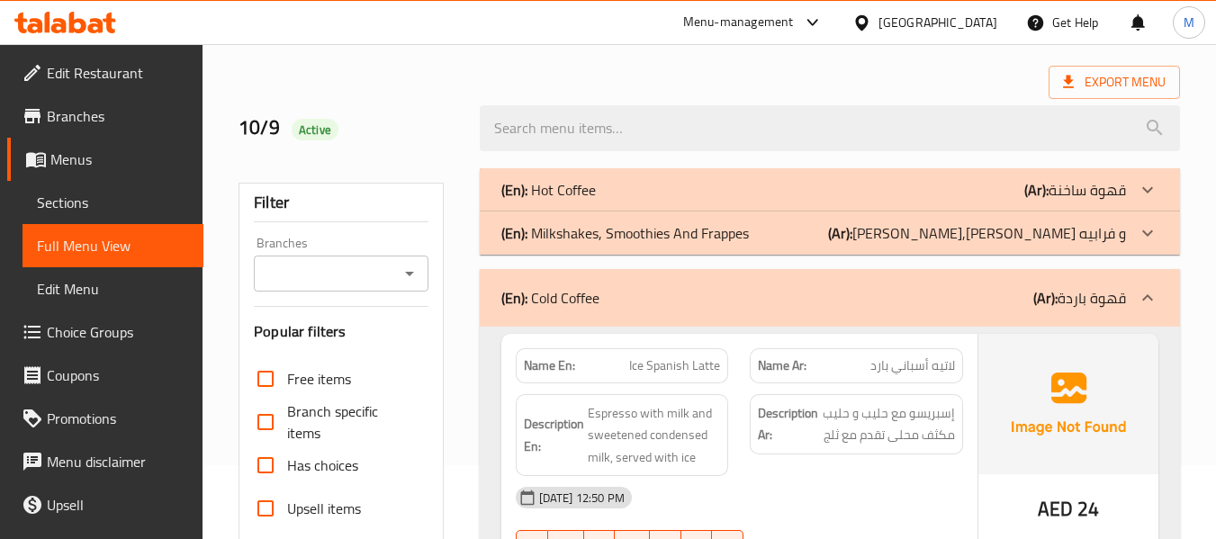
scroll to position [0, 0]
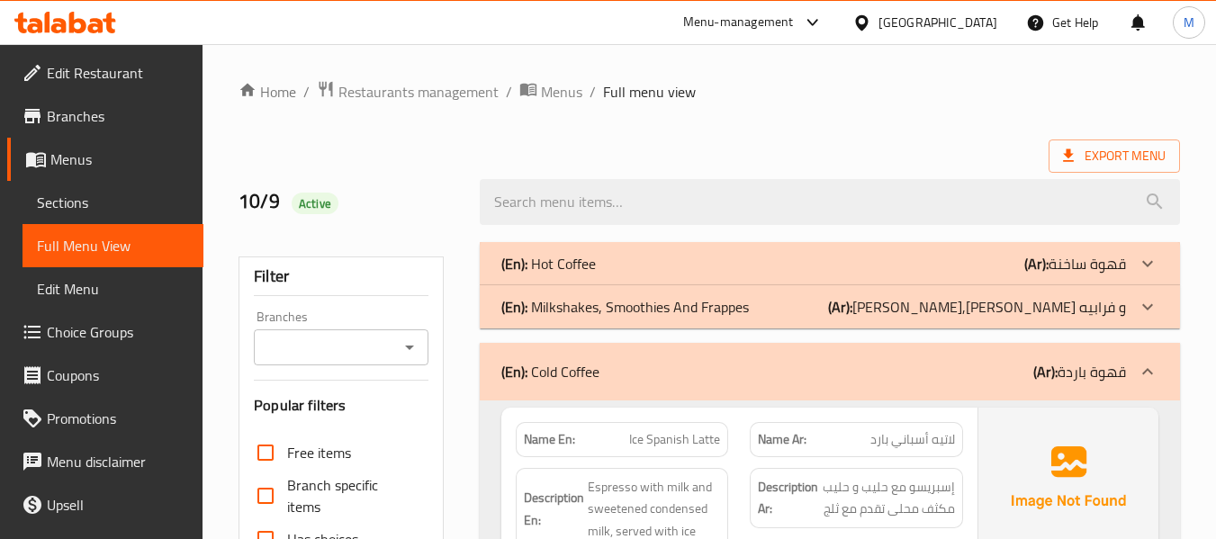
click at [547, 366] on p "(En): Cold Coffee" at bounding box center [550, 372] width 98 height 22
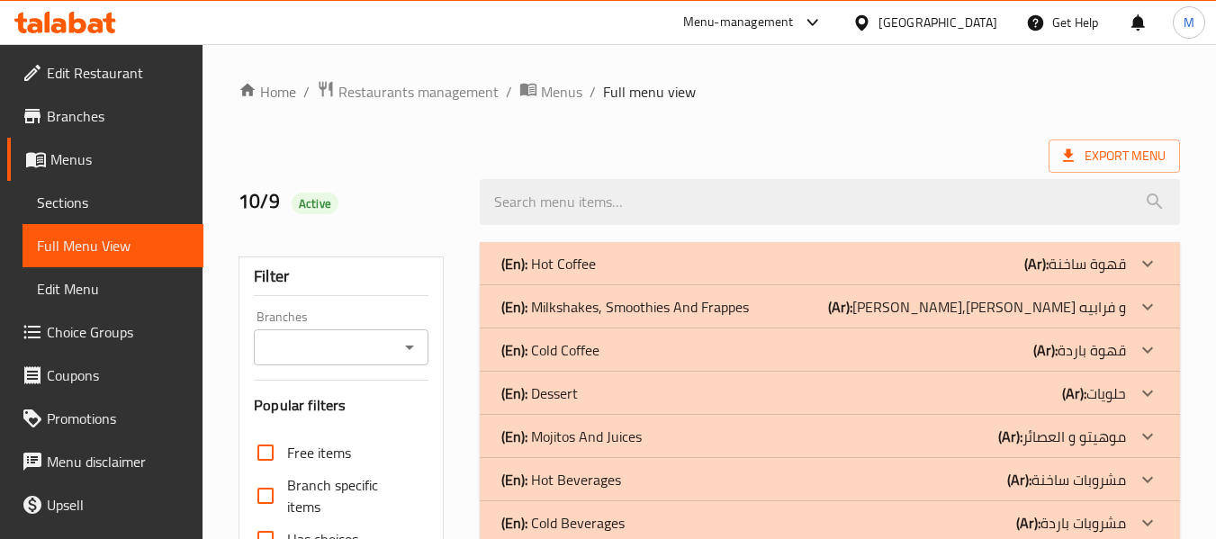
drag, startPoint x: 589, startPoint y: 307, endPoint x: 589, endPoint y: 155, distance: 152.1
click at [589, 307] on p "(En): Milkshakes, Smoothies And Frappes" at bounding box center [624, 307] width 247 height 22
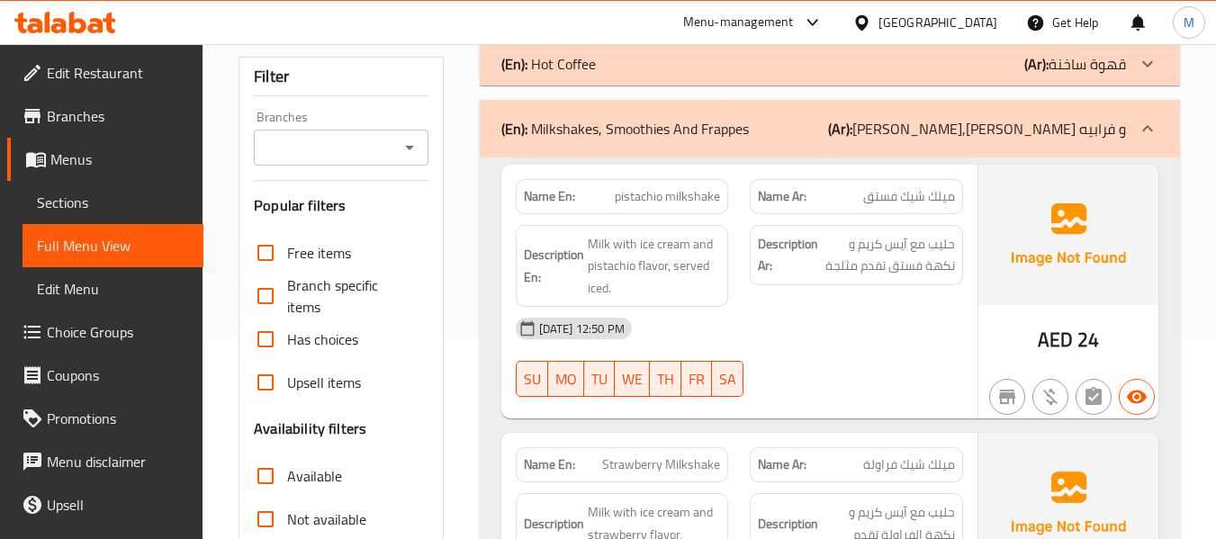
scroll to position [240, 0]
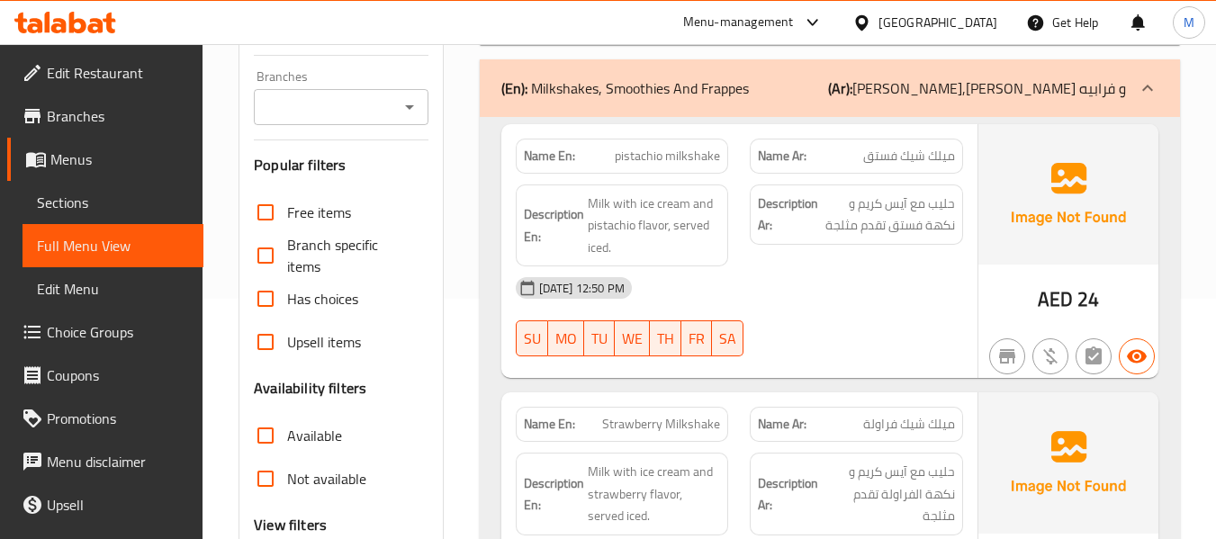
click at [647, 213] on span "Milk with ice cream and pistachio flavor, served iced." at bounding box center [654, 226] width 133 height 67
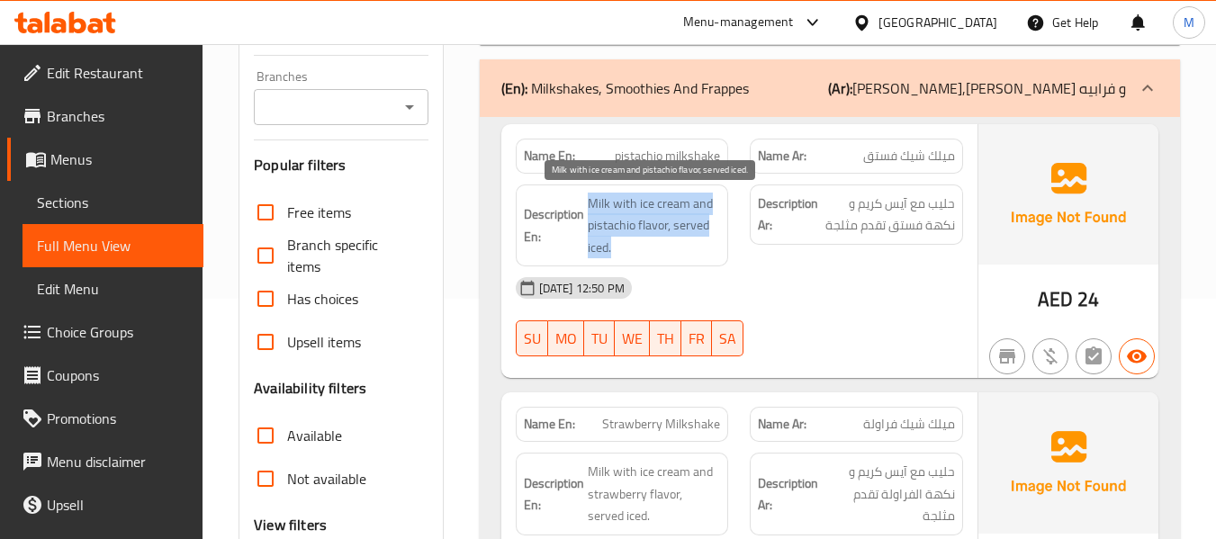
click at [647, 213] on span "Milk with ice cream and pistachio flavor, served iced." at bounding box center [654, 226] width 133 height 67
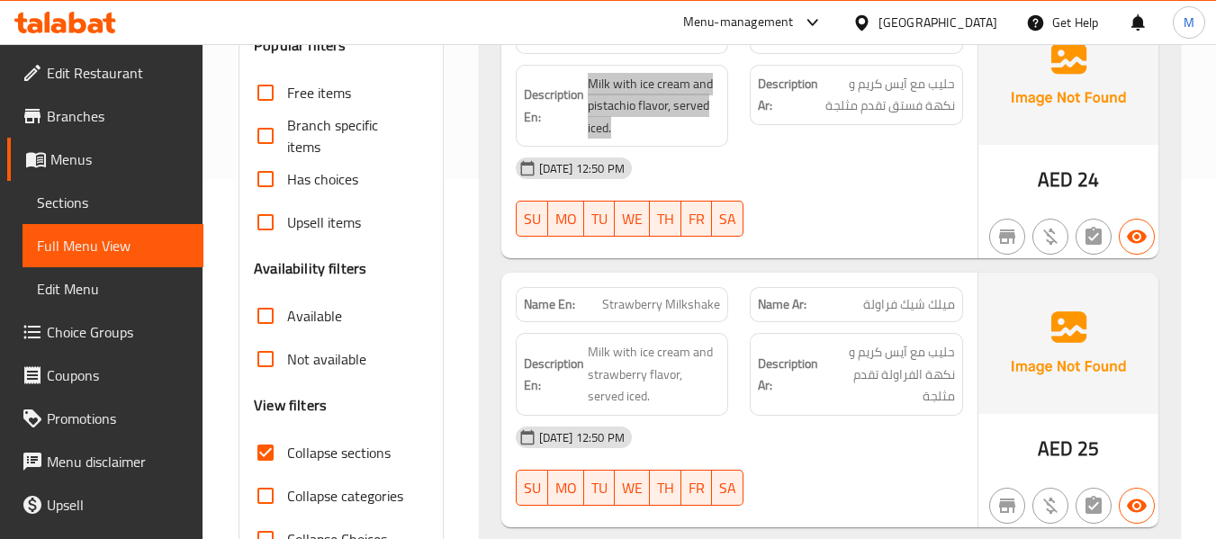
scroll to position [480, 0]
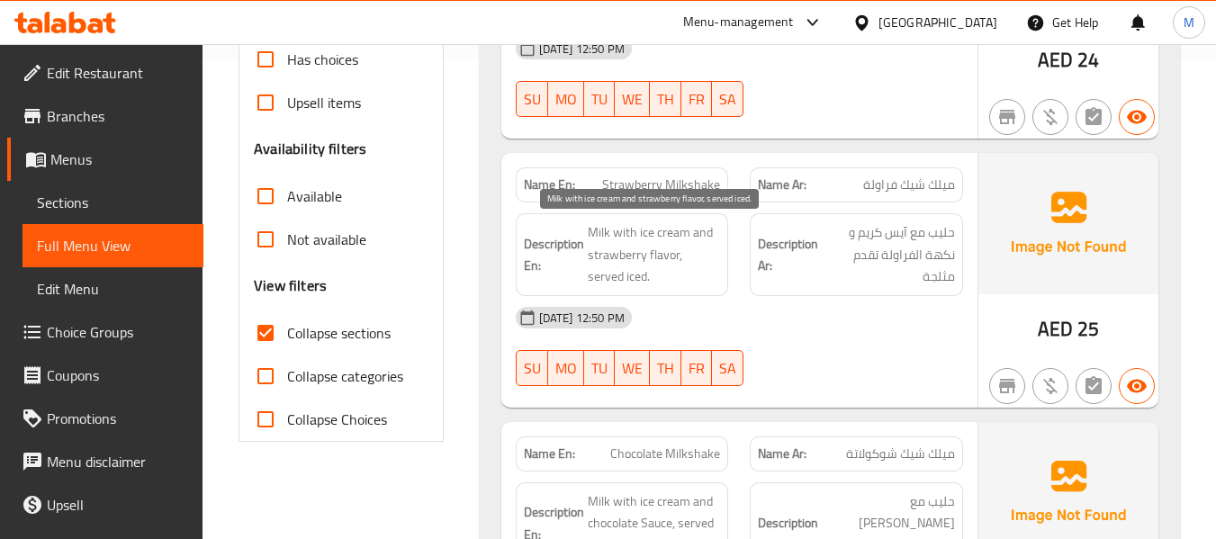
click at [679, 258] on span "Milk with ice cream and strawberry flavor, served iced." at bounding box center [654, 254] width 133 height 67
click at [677, 257] on span "Milk with ice cream and strawberry flavor, served iced." at bounding box center [654, 254] width 133 height 67
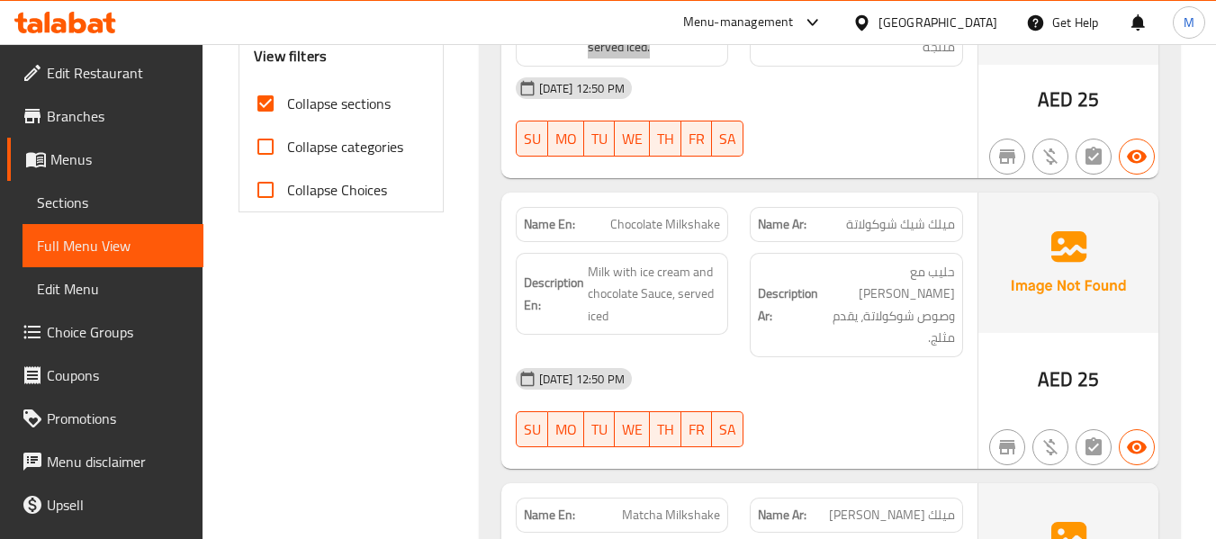
scroll to position [720, 0]
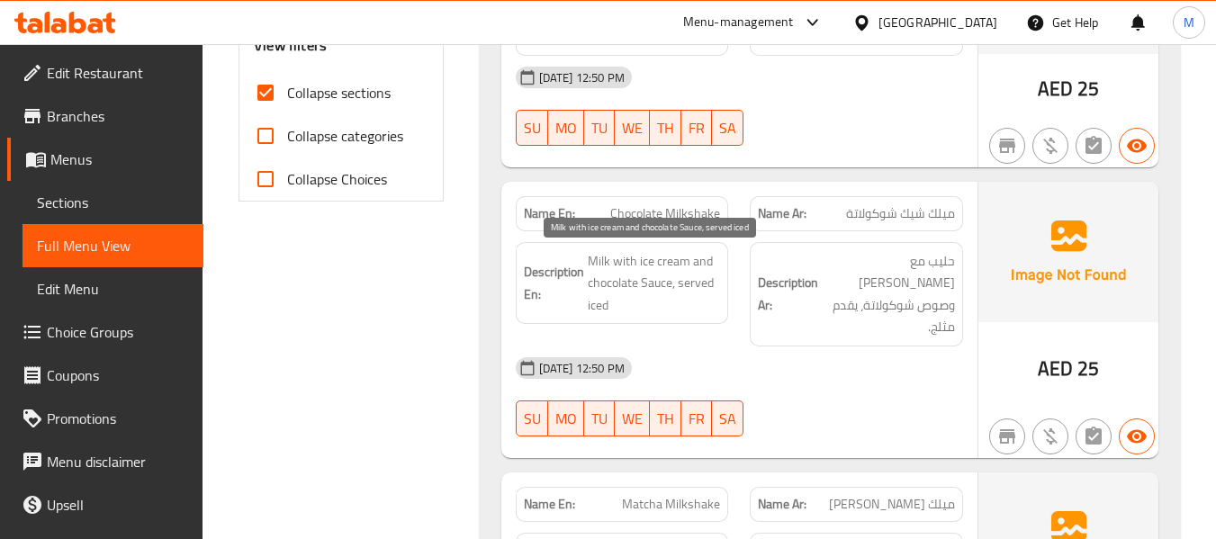
click at [664, 271] on span "Milk with ice cream and chocolate Sauce, served iced" at bounding box center [654, 283] width 133 height 67
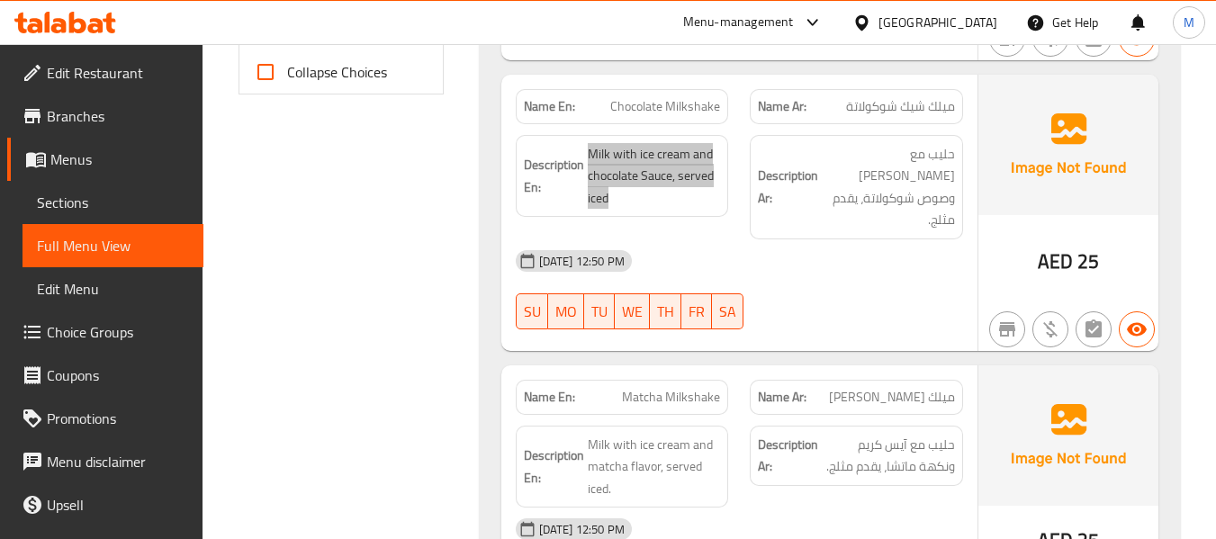
scroll to position [960, 0]
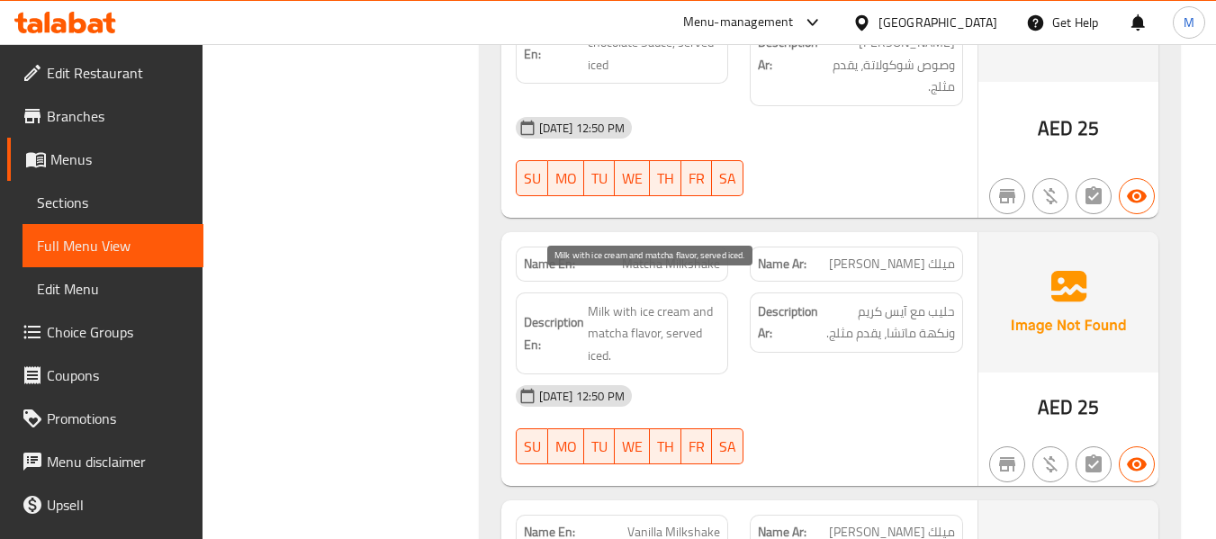
click at [678, 301] on span "Milk with ice cream and matcha flavor, served iced." at bounding box center [654, 334] width 133 height 67
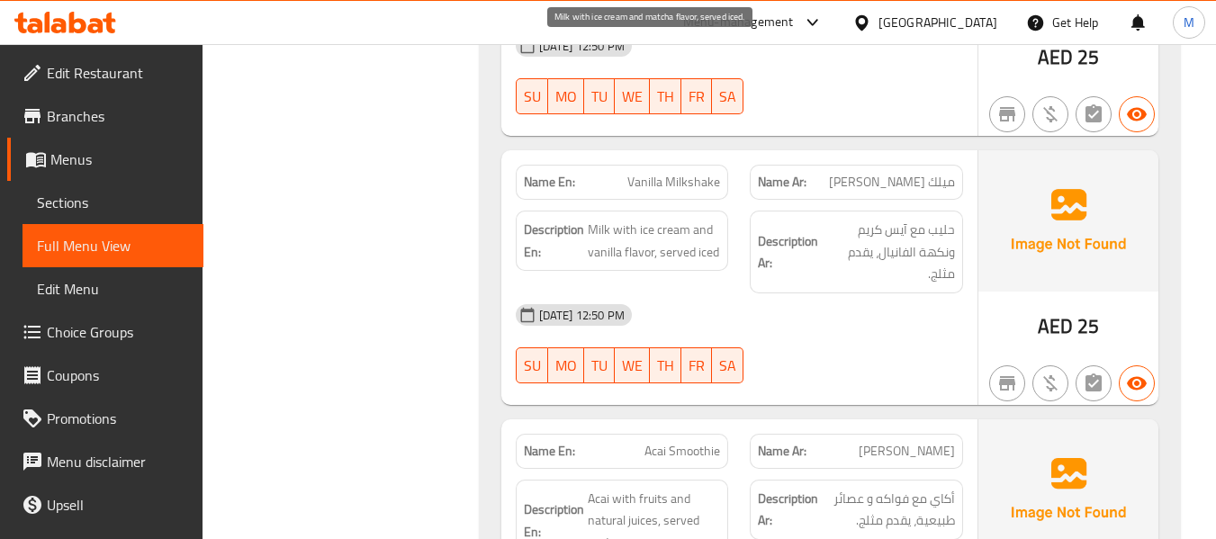
scroll to position [1320, 0]
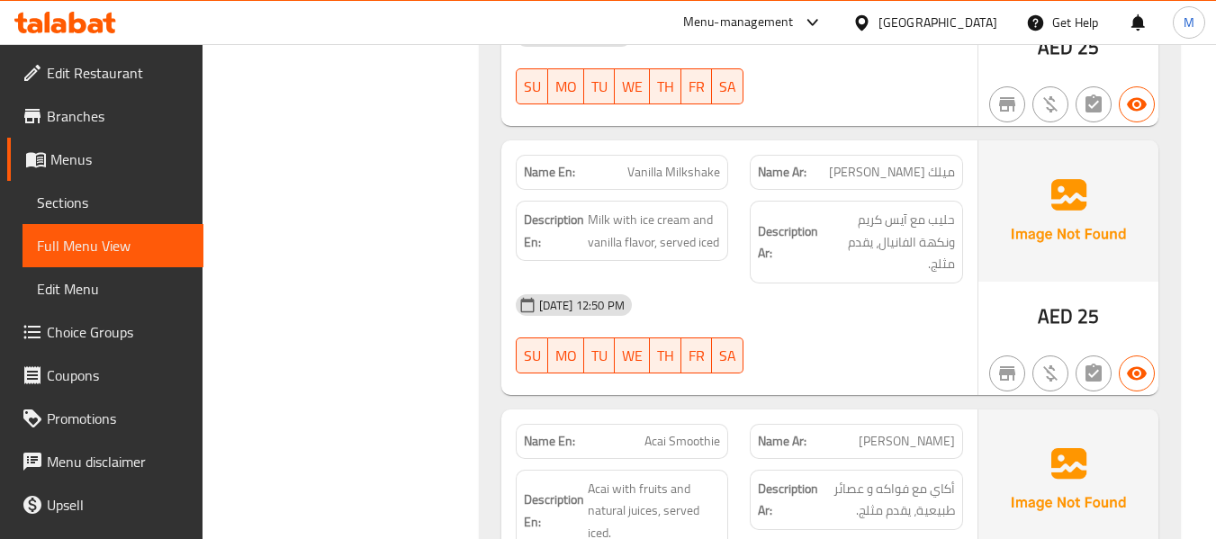
click at [679, 219] on span "Milk with ice cream and vanilla flavor, served iced" at bounding box center [654, 231] width 133 height 44
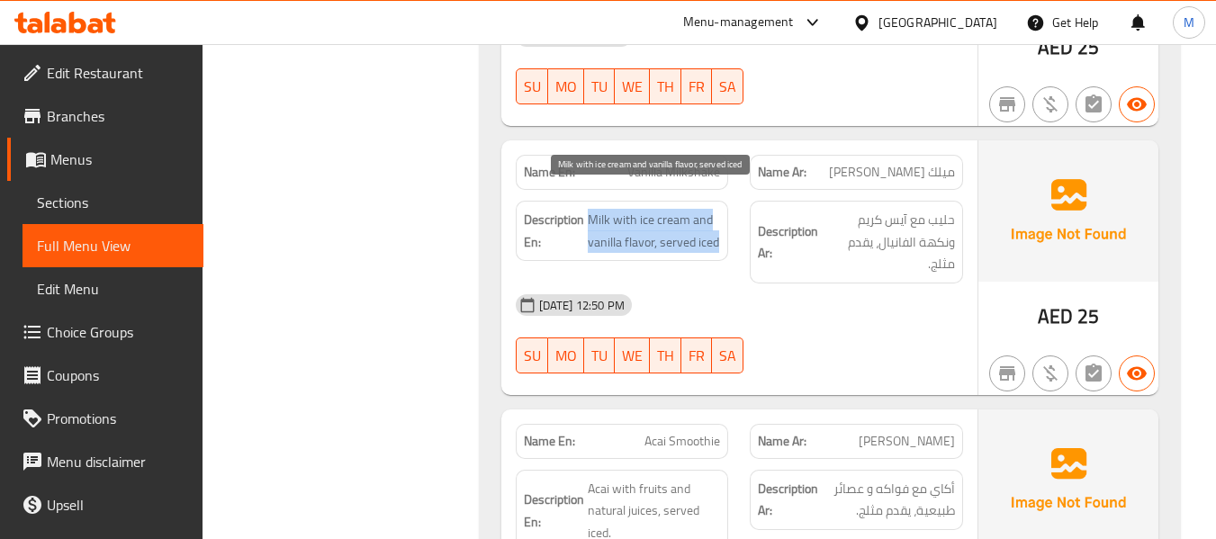
click at [679, 219] on span "Milk with ice cream and vanilla flavor, served iced" at bounding box center [654, 231] width 133 height 44
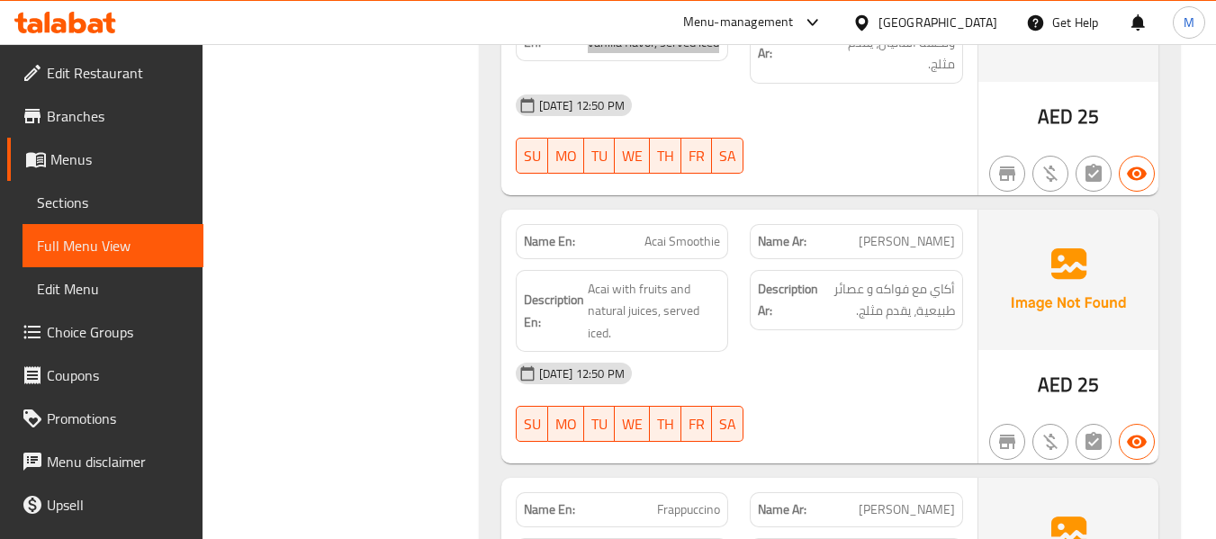
scroll to position [1560, 0]
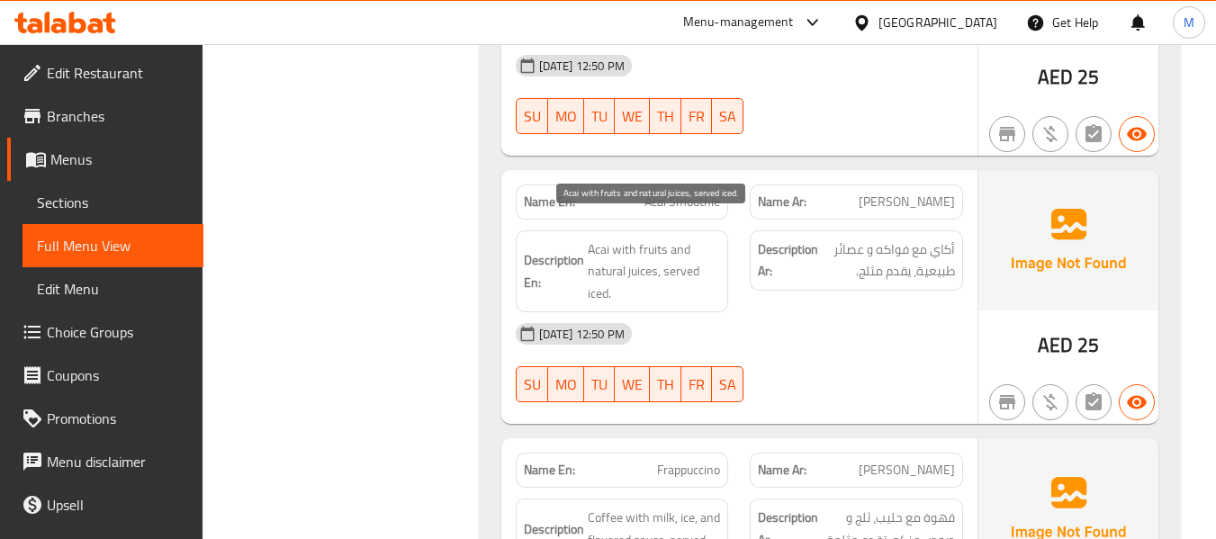
click at [645, 254] on span "Acai with fruits and natural juices, served iced." at bounding box center [654, 271] width 133 height 67
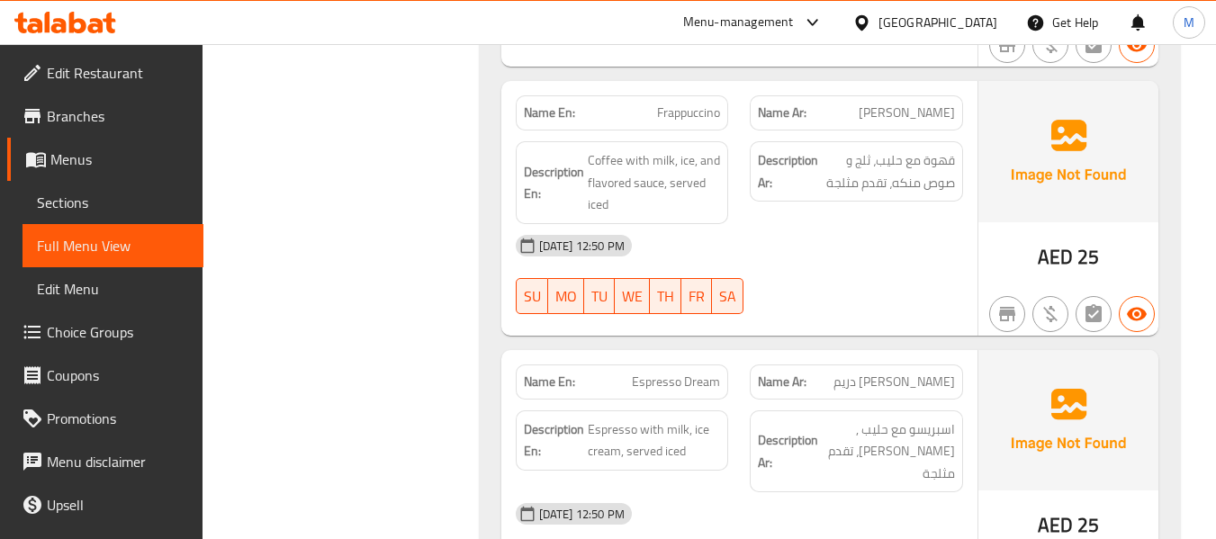
scroll to position [1800, 0]
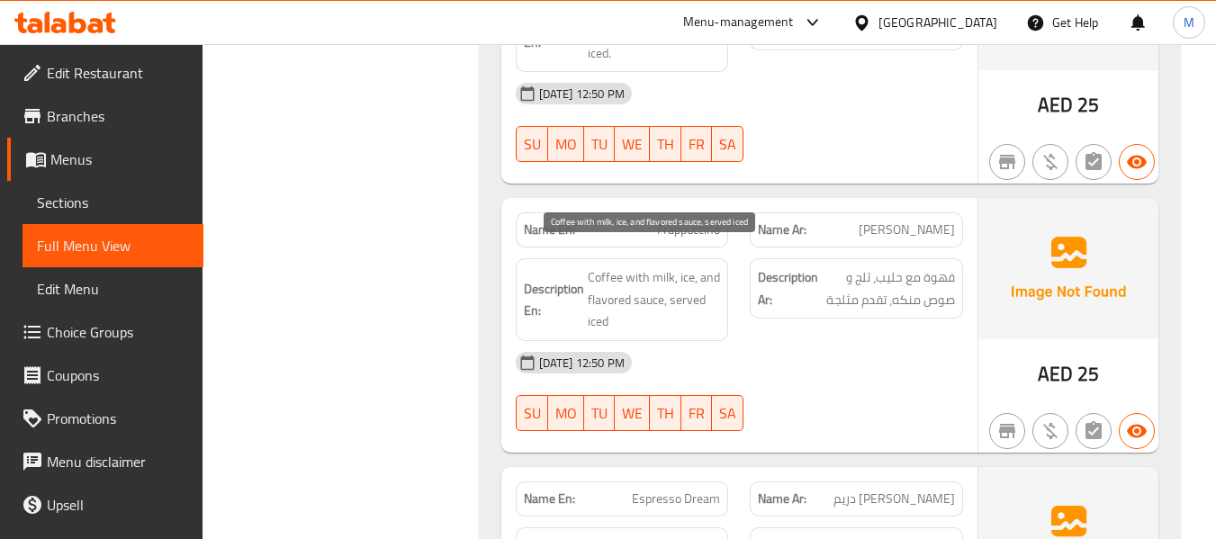
click at [684, 266] on span "Coffee with milk, ice, and flavored sauce, served iced" at bounding box center [654, 299] width 133 height 67
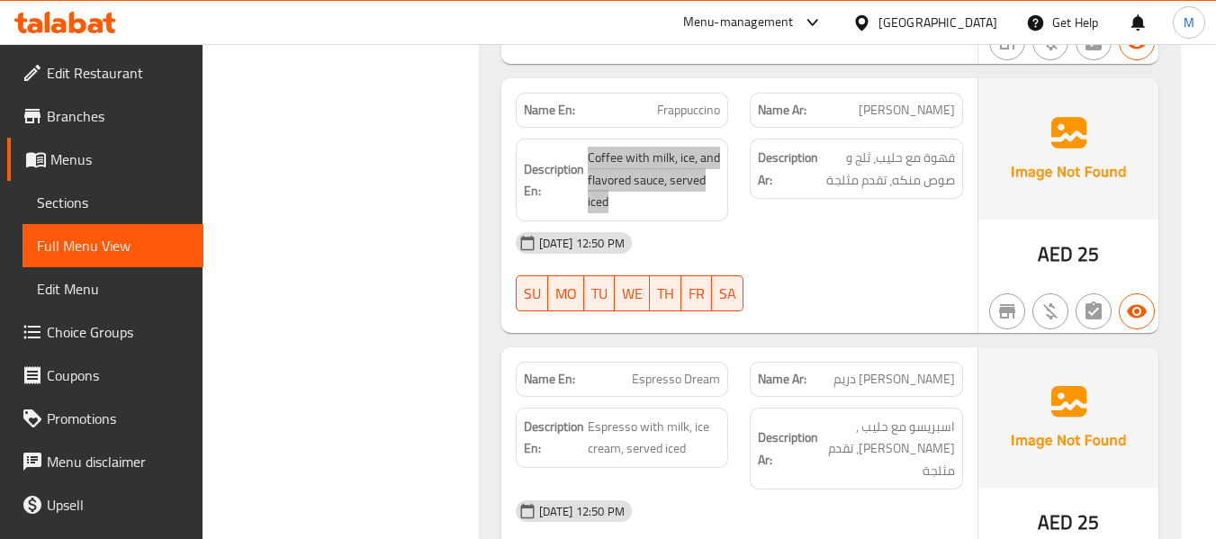
scroll to position [2040, 0]
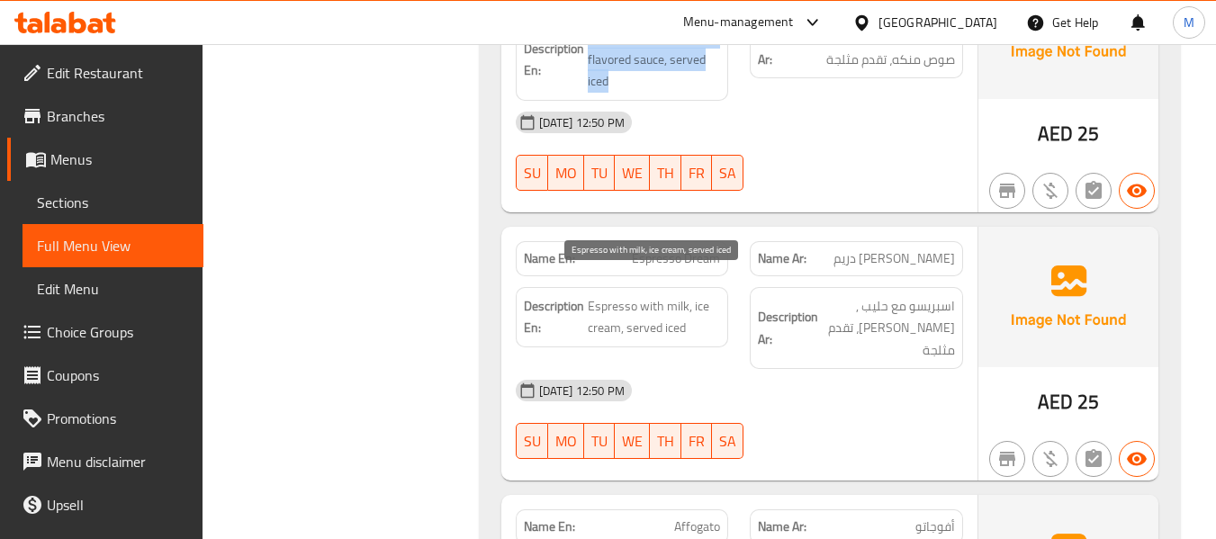
click at [684, 295] on span "Espresso with milk, ice cream, served iced" at bounding box center [654, 317] width 133 height 44
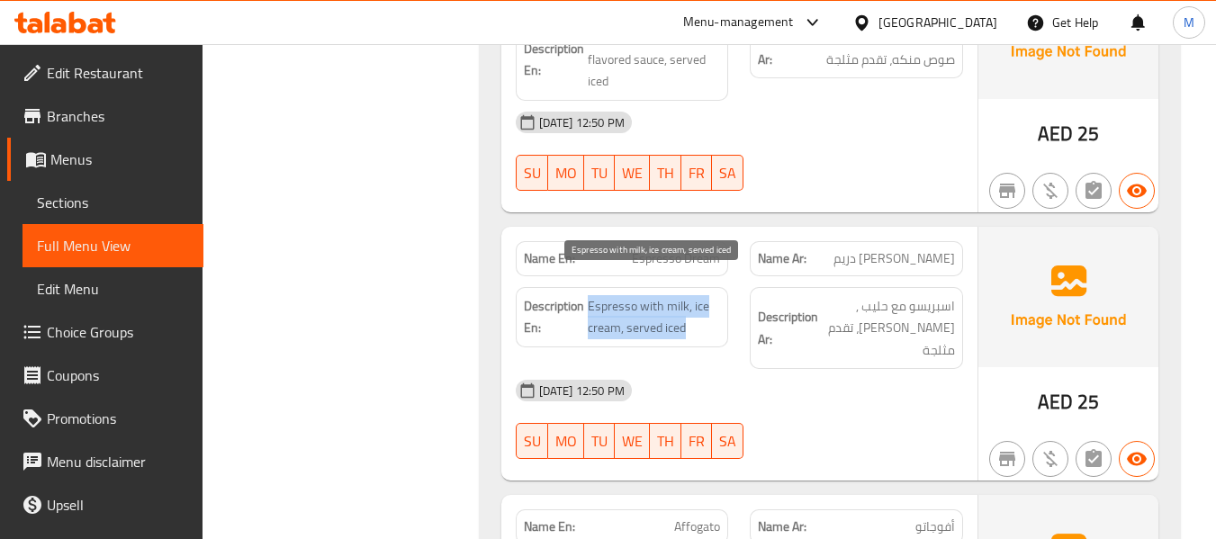
click at [684, 295] on span "Espresso with milk, ice cream, served iced" at bounding box center [654, 317] width 133 height 44
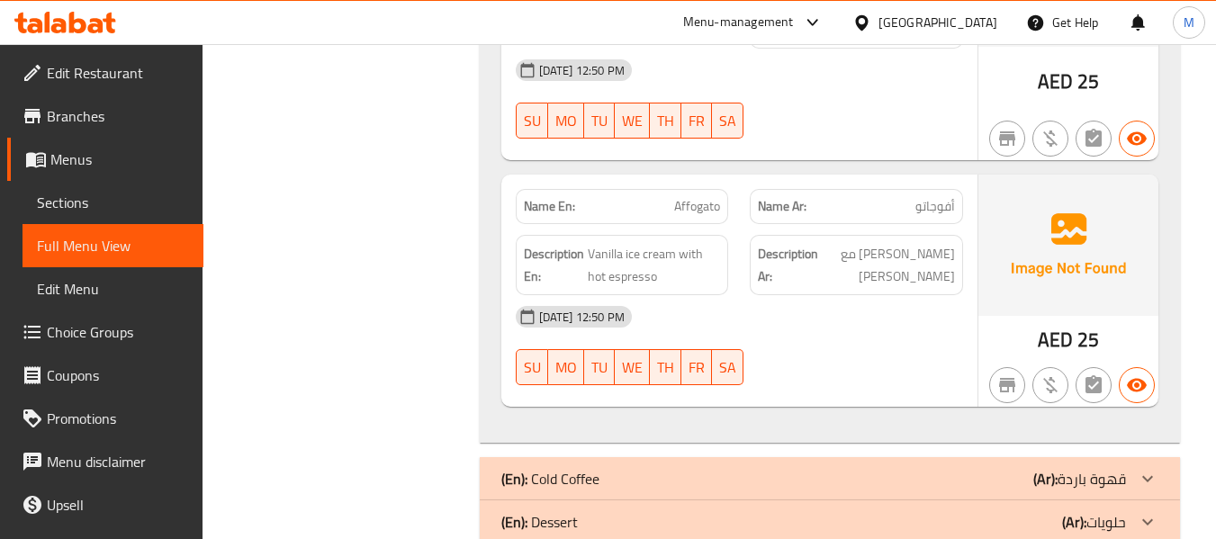
scroll to position [2400, 0]
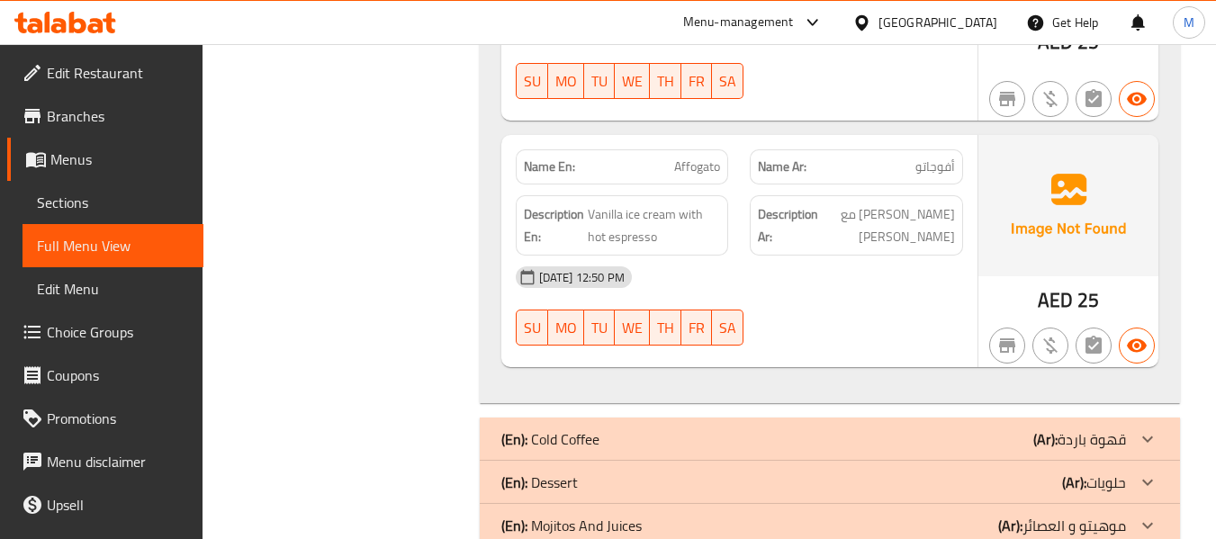
click at [644, 203] on span "Vanilla ice cream with hot espresso" at bounding box center [654, 225] width 133 height 44
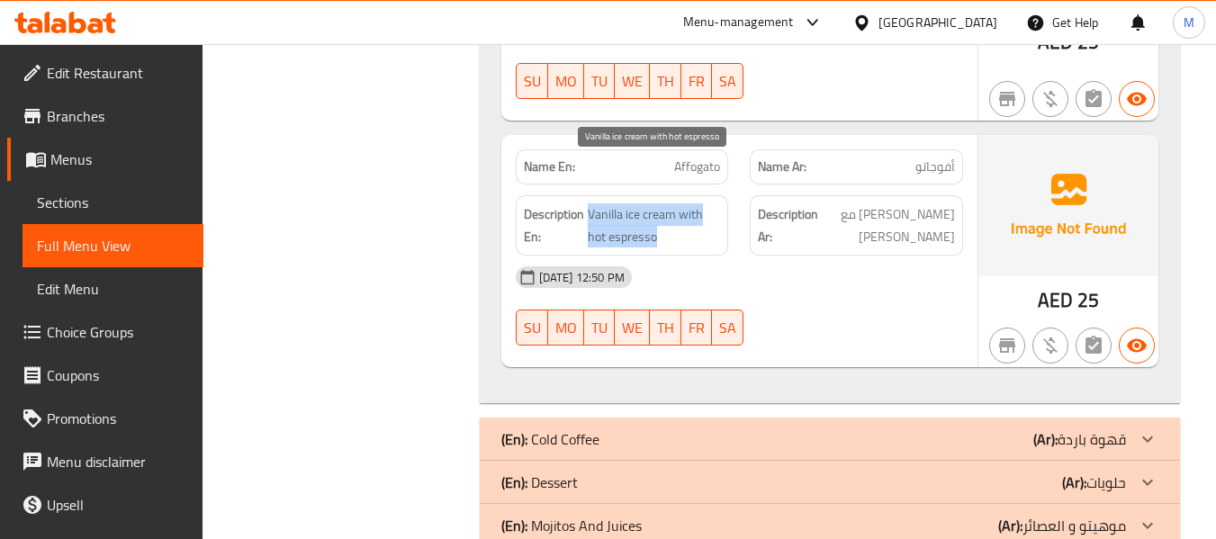
click at [644, 203] on span "Vanilla ice cream with hot espresso" at bounding box center [654, 225] width 133 height 44
click at [611, 203] on span "Vanilla ice cream with hot espresso" at bounding box center [654, 225] width 133 height 44
click at [603, 203] on span "Vanilla ice cream with hot espresso" at bounding box center [654, 225] width 133 height 44
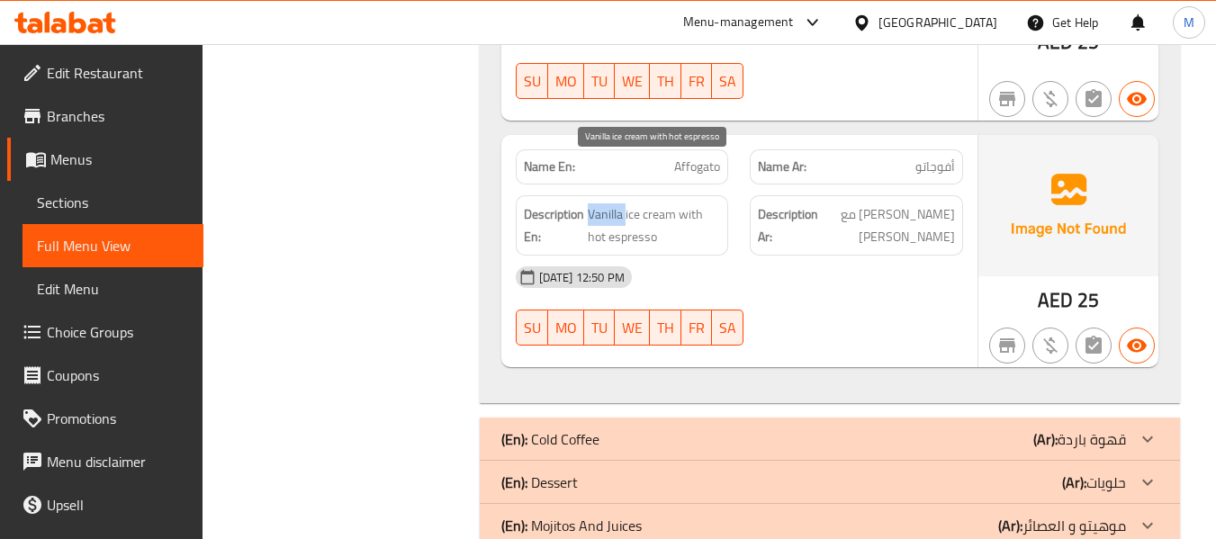
click at [603, 203] on span "Vanilla ice cream with hot espresso" at bounding box center [654, 225] width 133 height 44
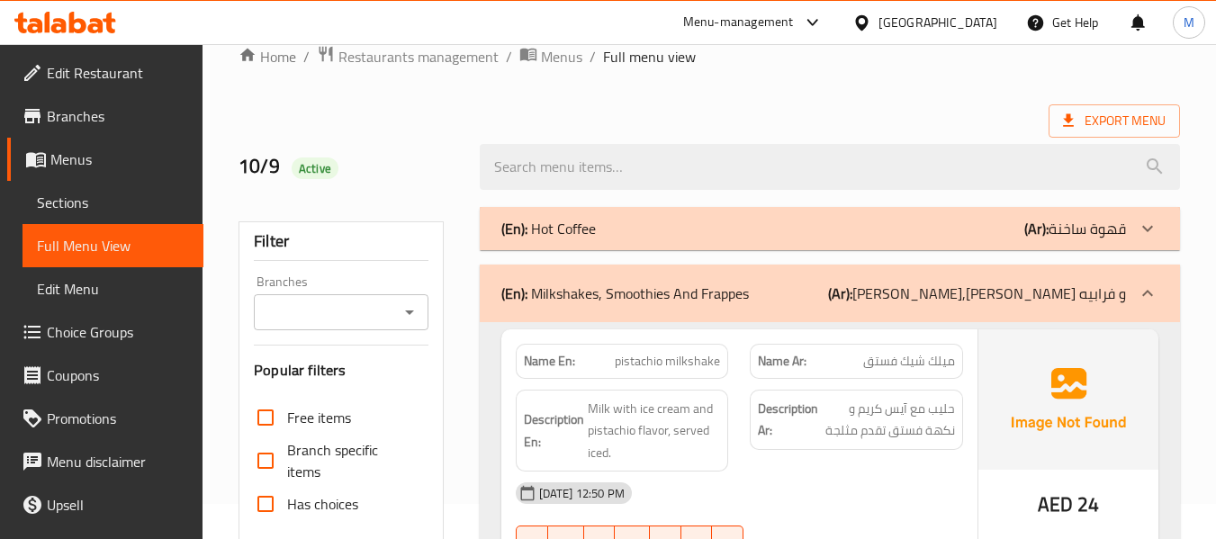
scroll to position [0, 0]
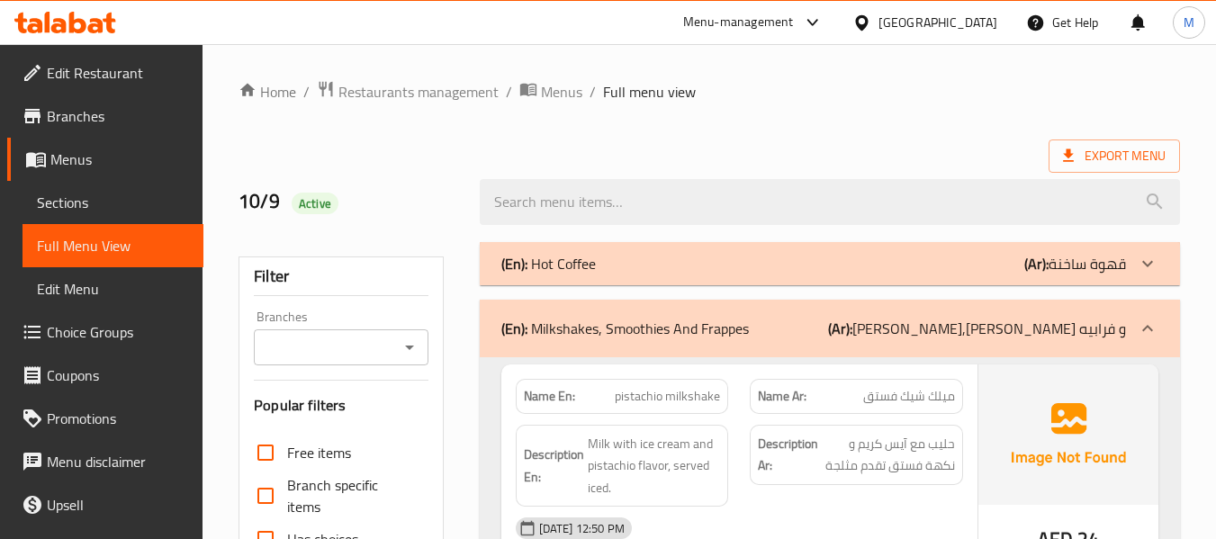
click at [560, 322] on p "(En): Milkshakes, Smoothies And Frappes" at bounding box center [624, 329] width 247 height 22
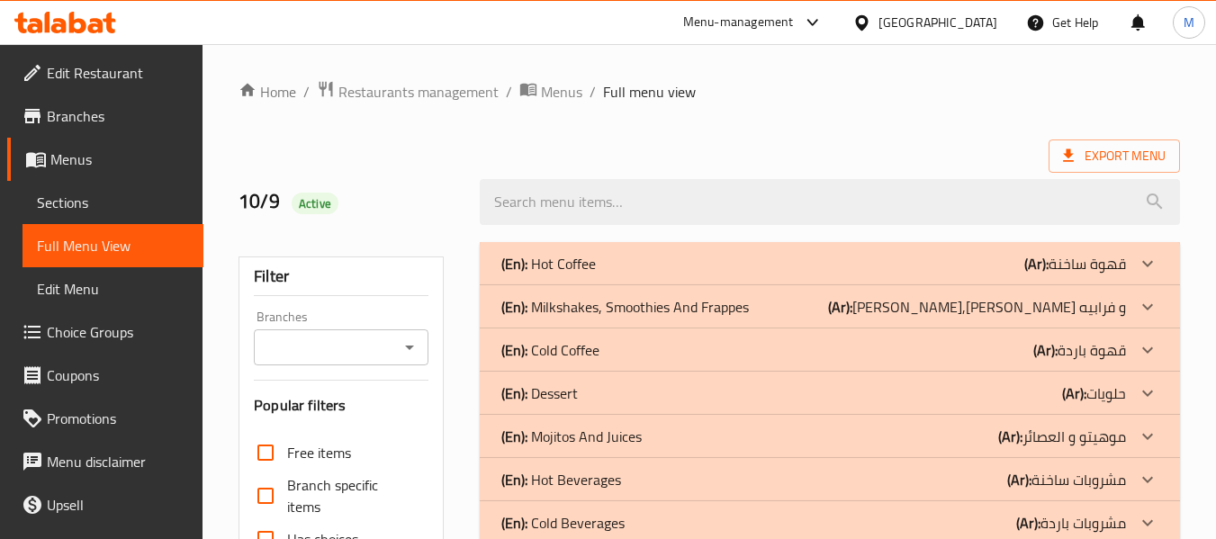
click at [564, 391] on p "(En): Dessert" at bounding box center [539, 393] width 76 height 22
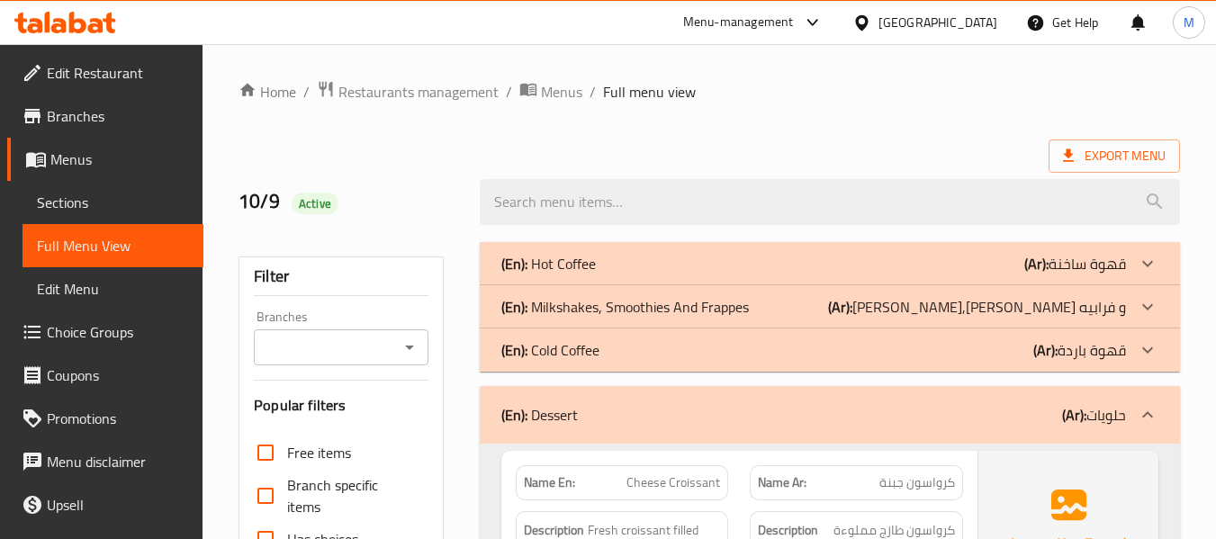
click at [562, 420] on p "(En): Dessert" at bounding box center [539, 415] width 76 height 22
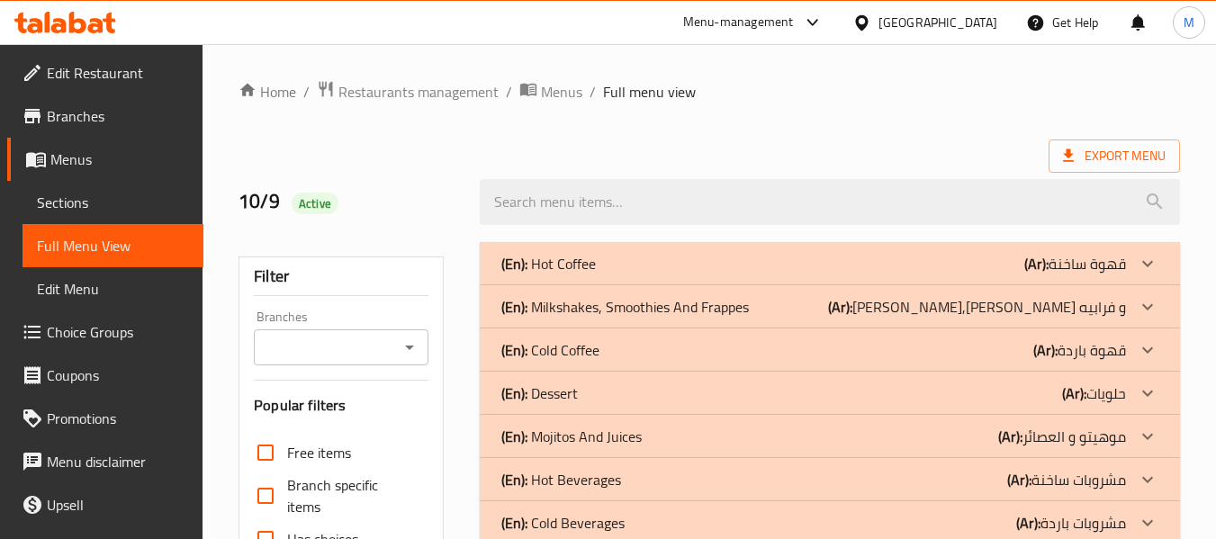
click at [554, 447] on p "(En): Mojitos And Juices" at bounding box center [571, 437] width 140 height 22
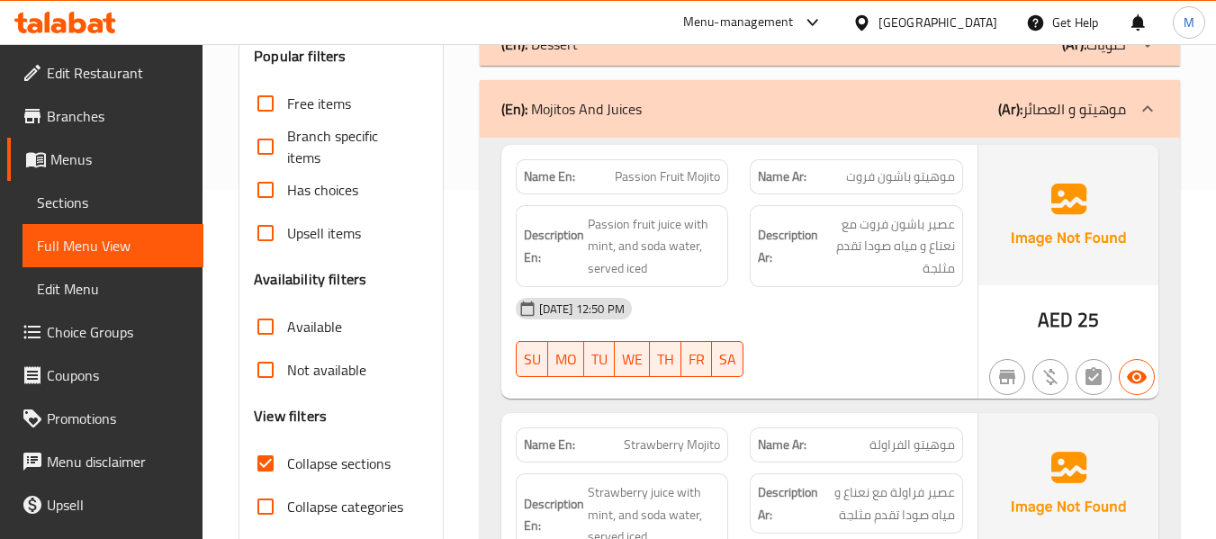
scroll to position [360, 0]
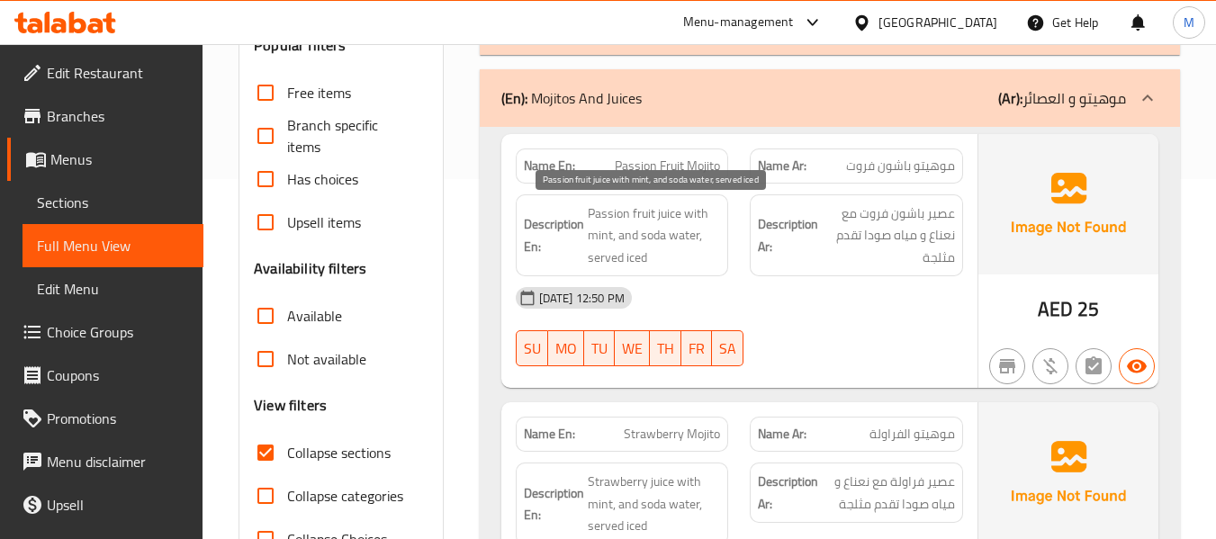
click at [660, 240] on span "Passion fruit juice with mint, and soda water, served iced" at bounding box center [654, 235] width 133 height 67
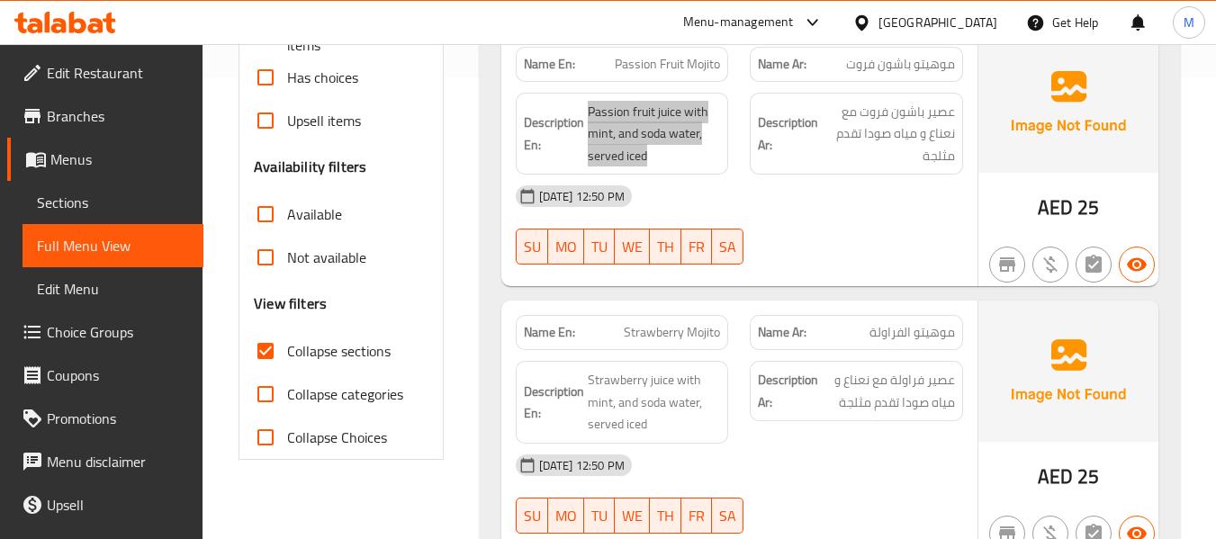
scroll to position [600, 0]
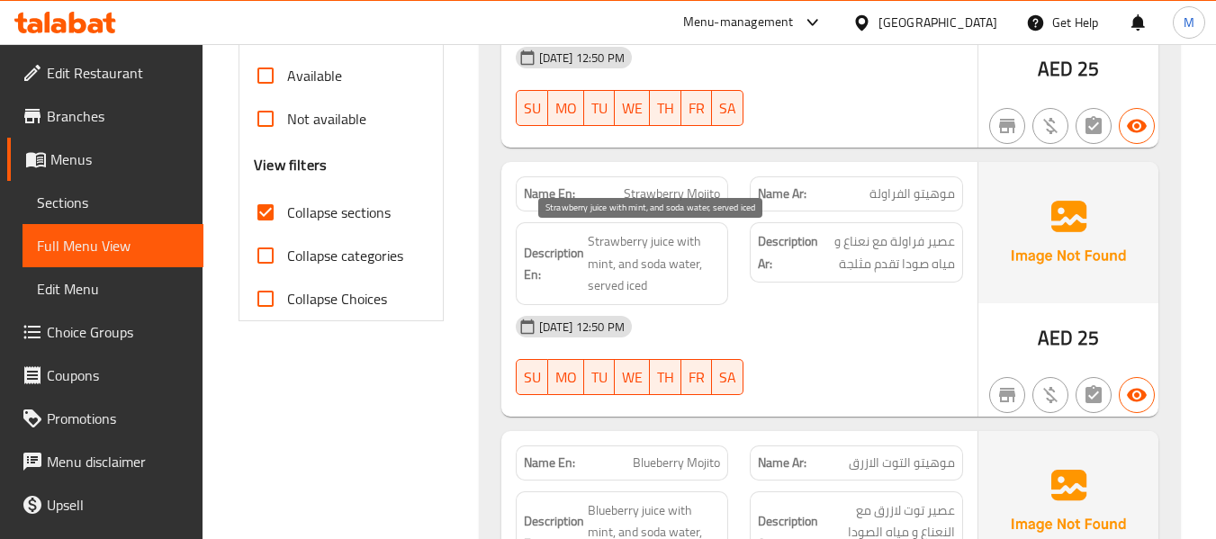
click at [643, 260] on span "Strawberry juice with mint, and soda water, served iced" at bounding box center [654, 263] width 133 height 67
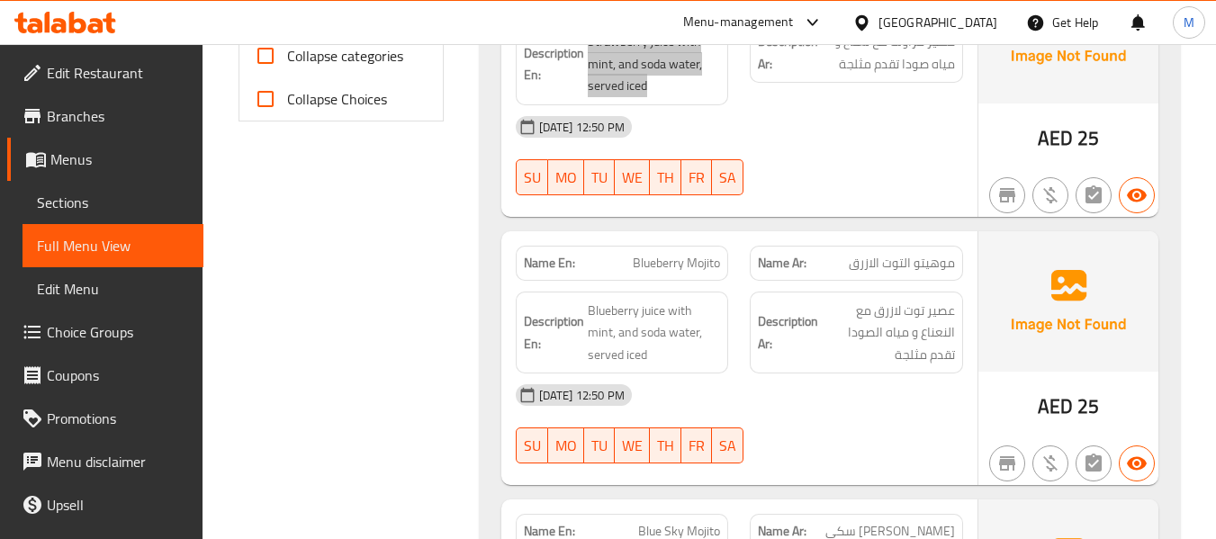
scroll to position [840, 0]
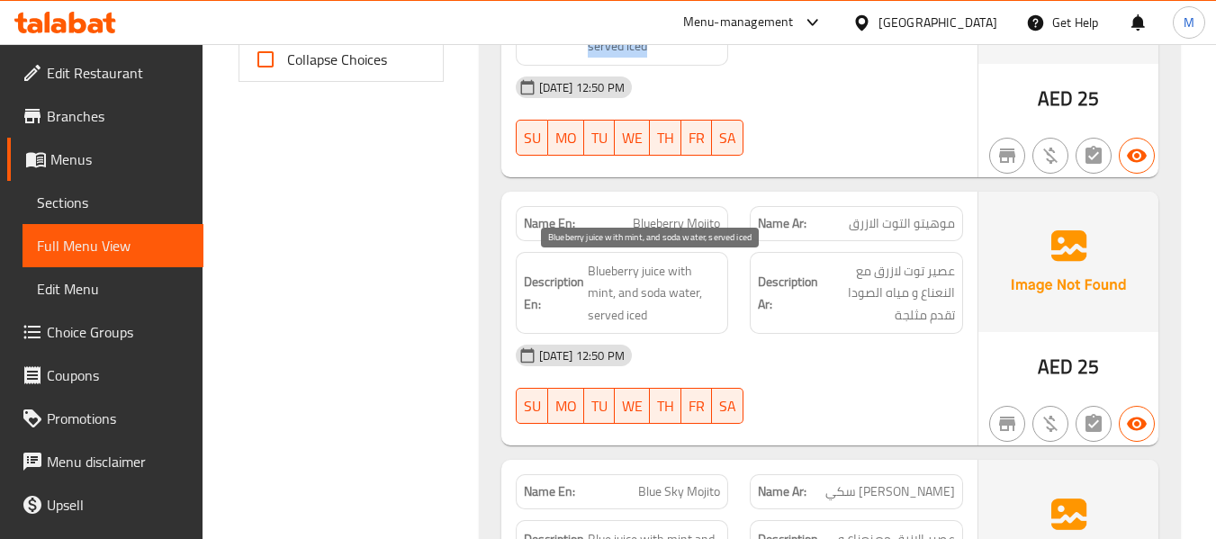
click at [649, 295] on span "Blueberry juice with mint, and soda water, served iced" at bounding box center [654, 293] width 133 height 67
click at [648, 295] on span "Blueberry juice with mint, and soda water, served iced" at bounding box center [654, 293] width 133 height 67
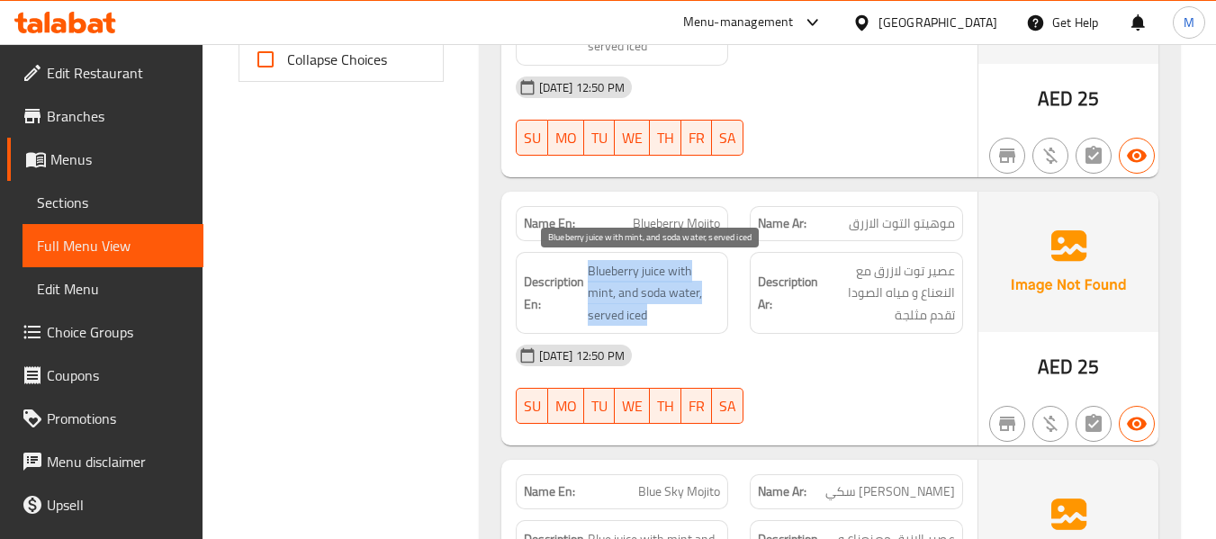
click at [648, 295] on span "Blueberry juice with mint, and soda water, served iced" at bounding box center [654, 293] width 133 height 67
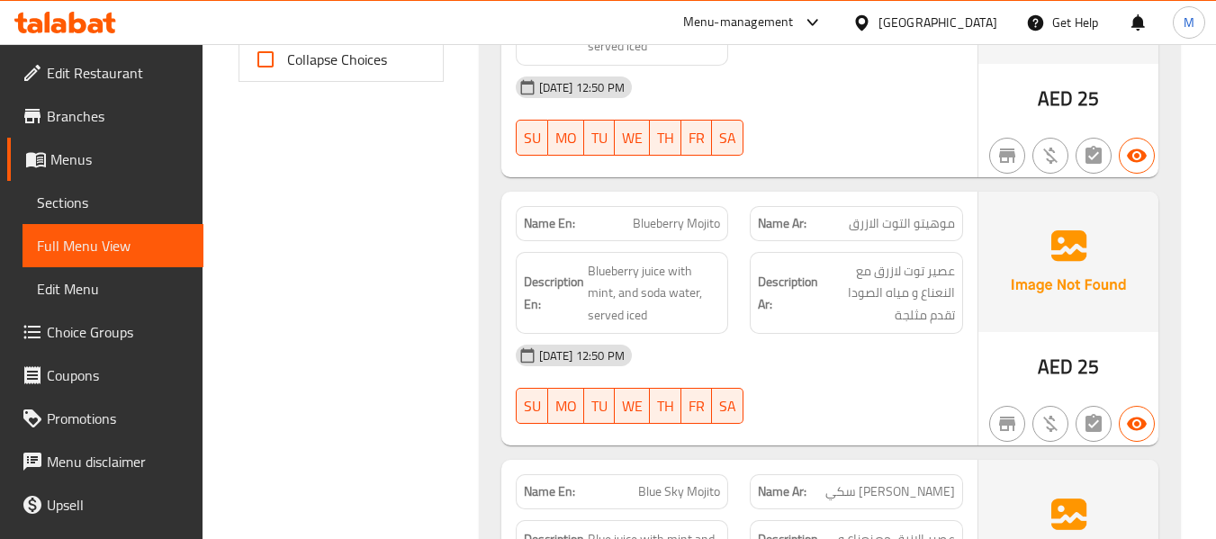
click at [848, 374] on div "[DATE] 12:50 PM" at bounding box center [739, 355] width 469 height 43
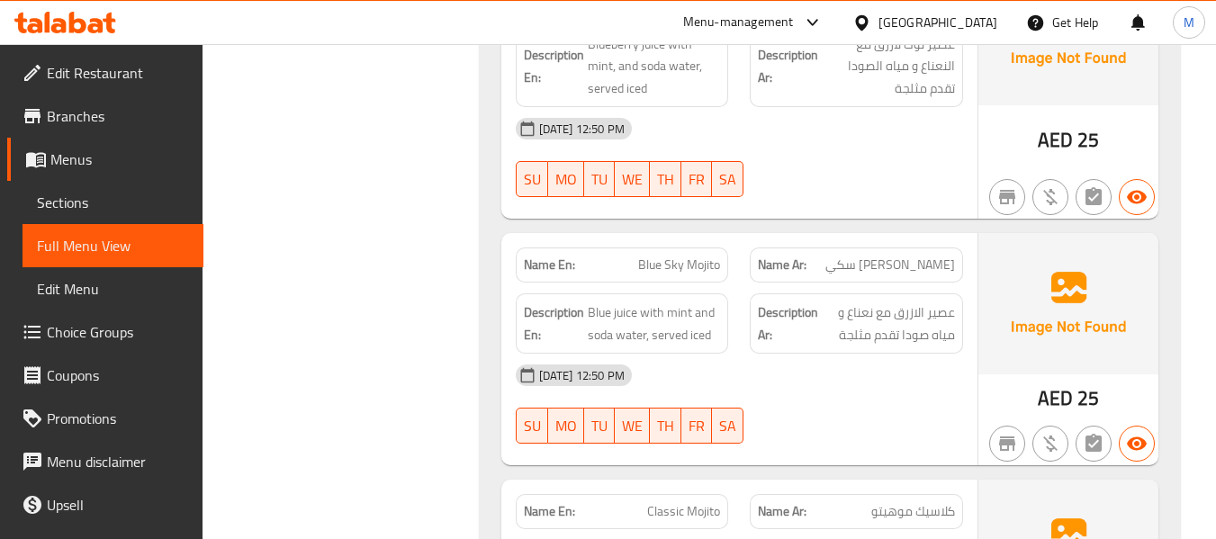
scroll to position [1080, 0]
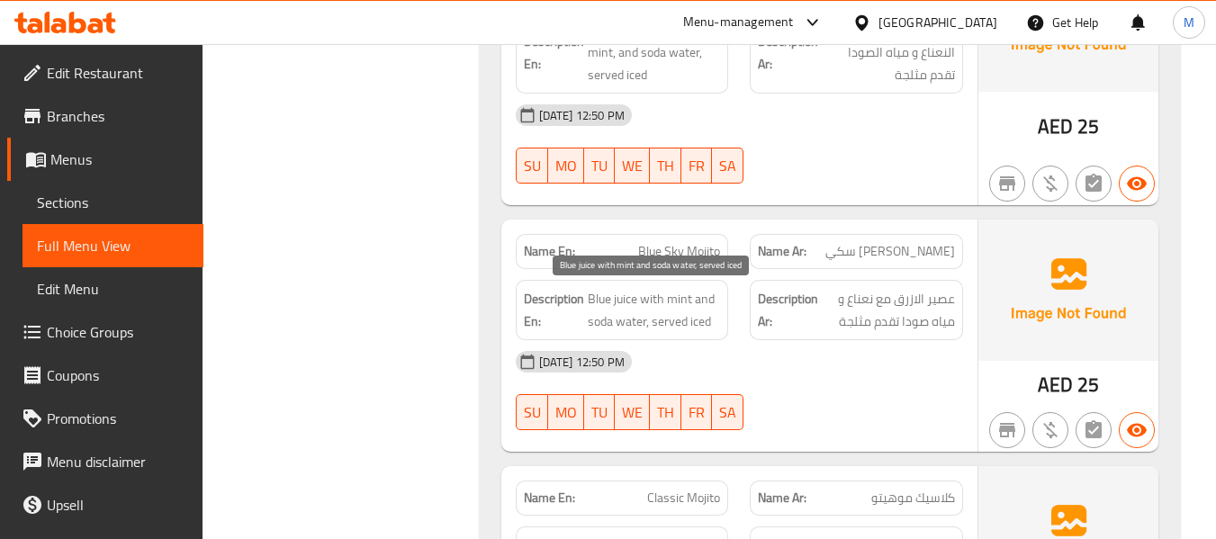
click at [654, 324] on span "Blue juice with mint and soda water, served iced" at bounding box center [654, 310] width 133 height 44
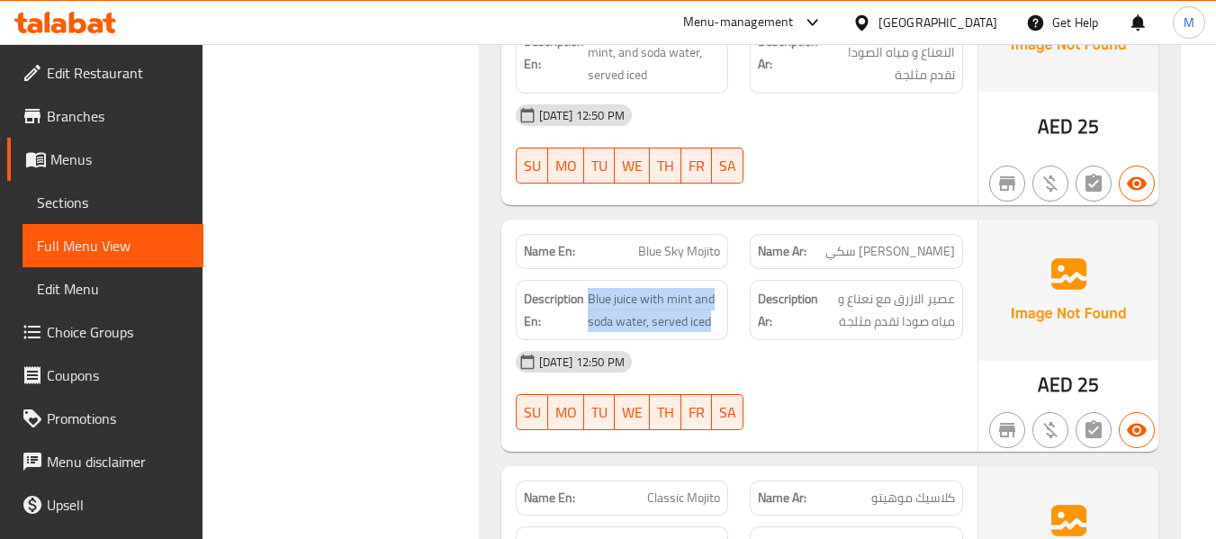
click at [690, 247] on span "Blue Sky Mojito" at bounding box center [679, 251] width 82 height 19
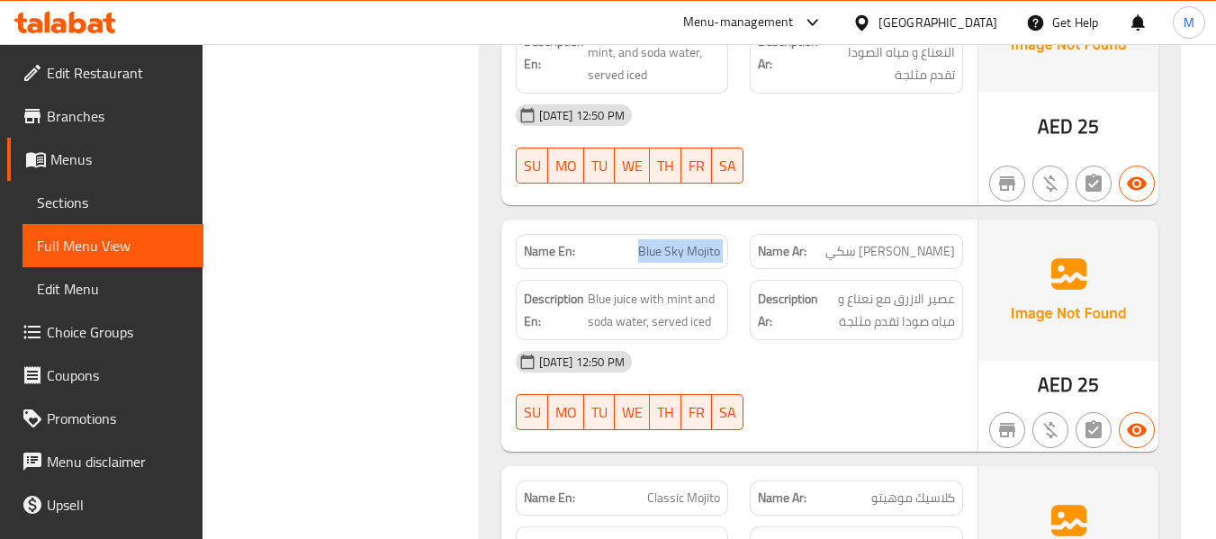
click at [690, 247] on span "Blue Sky Mojito" at bounding box center [679, 251] width 82 height 19
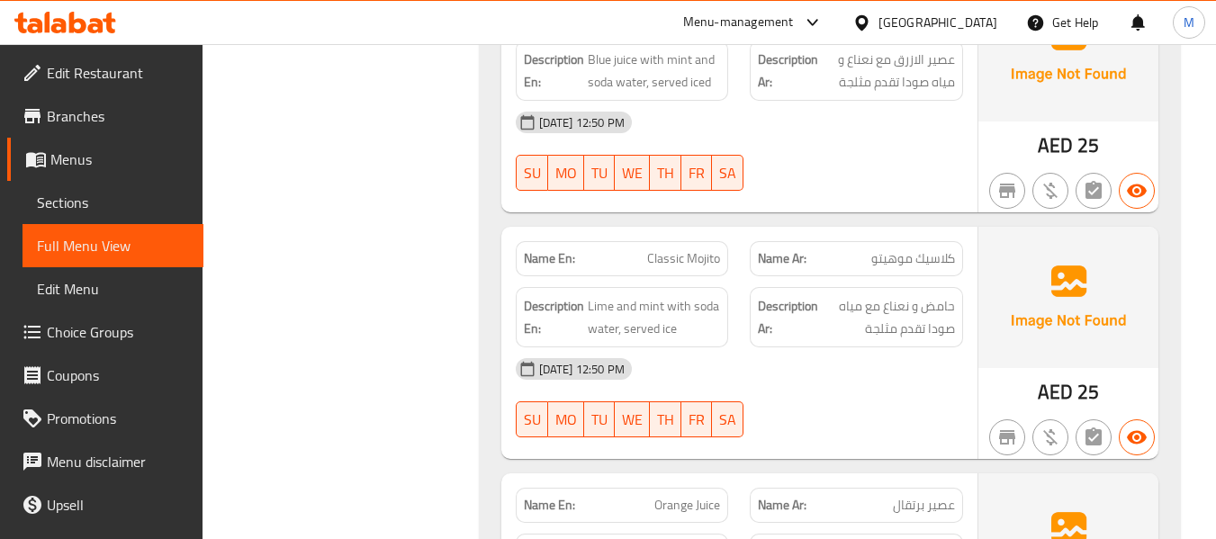
scroll to position [1320, 0]
click at [650, 319] on span "Lime and mint with soda water, served ice" at bounding box center [654, 316] width 133 height 44
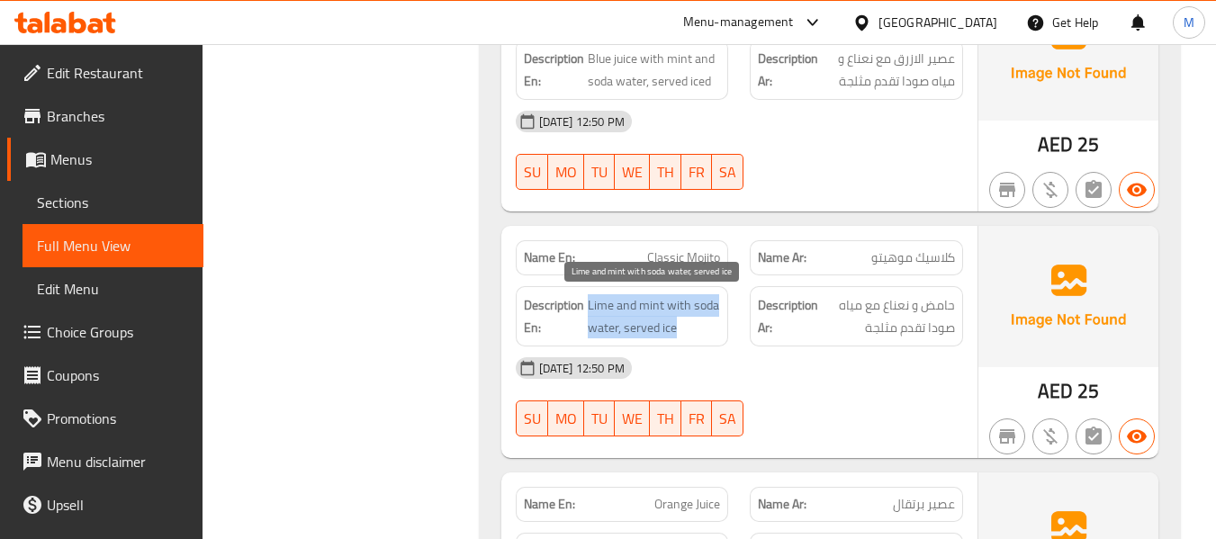
click at [650, 319] on span "Lime and mint with soda water, served ice" at bounding box center [654, 316] width 133 height 44
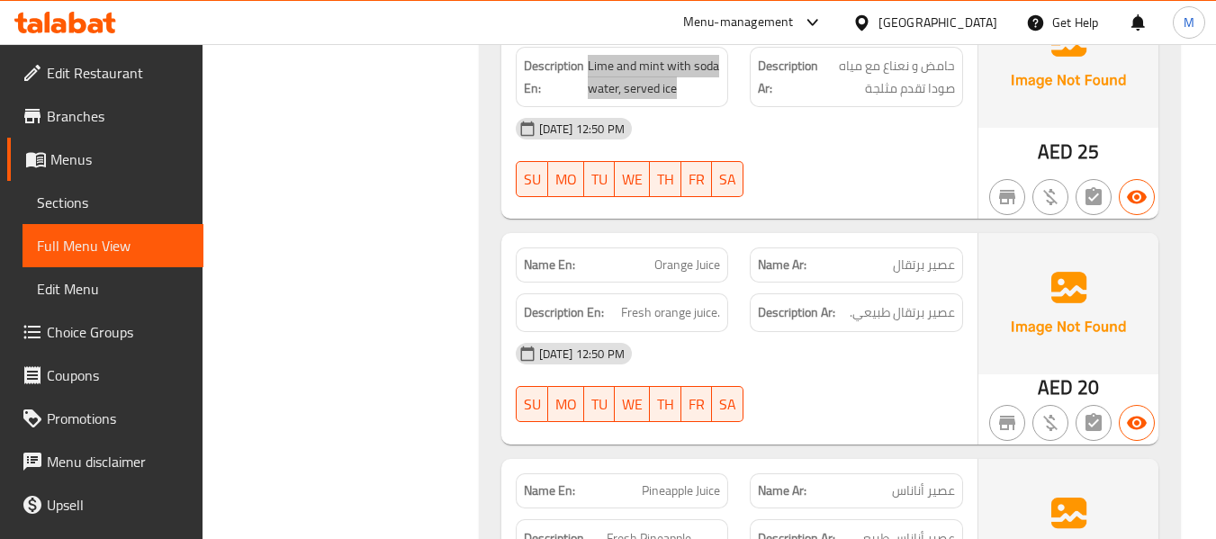
scroll to position [1680, 0]
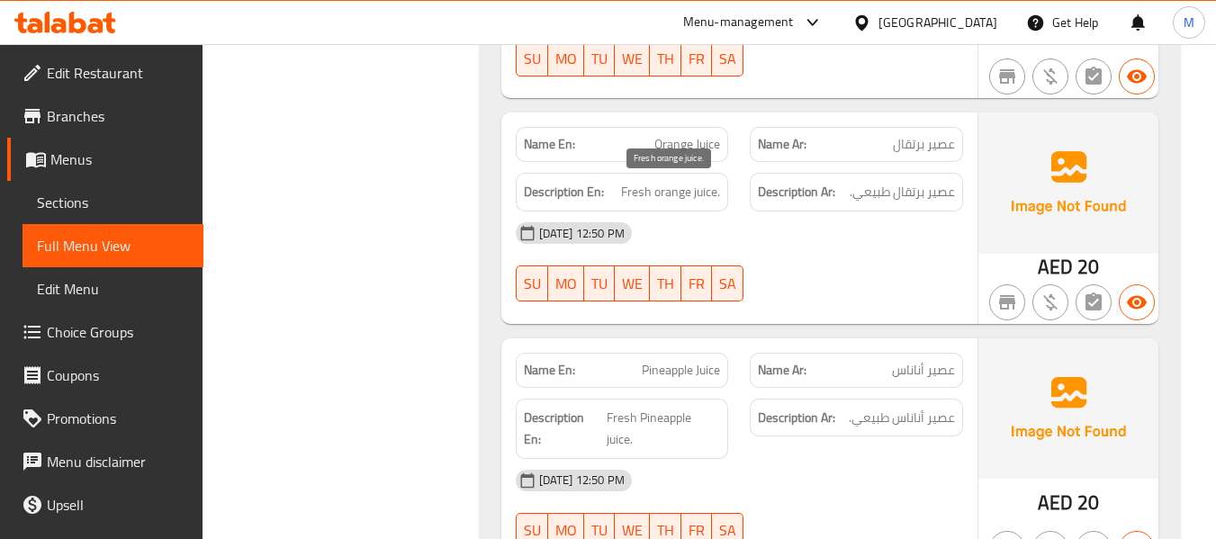
click at [632, 195] on span "Fresh orange juice." at bounding box center [670, 192] width 99 height 22
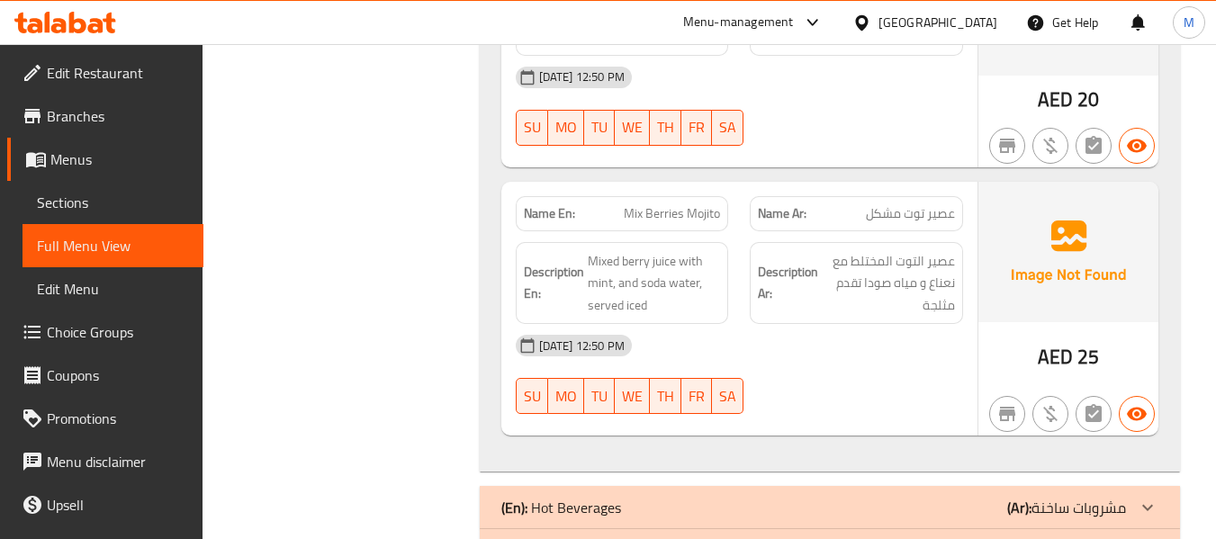
scroll to position [2625, 0]
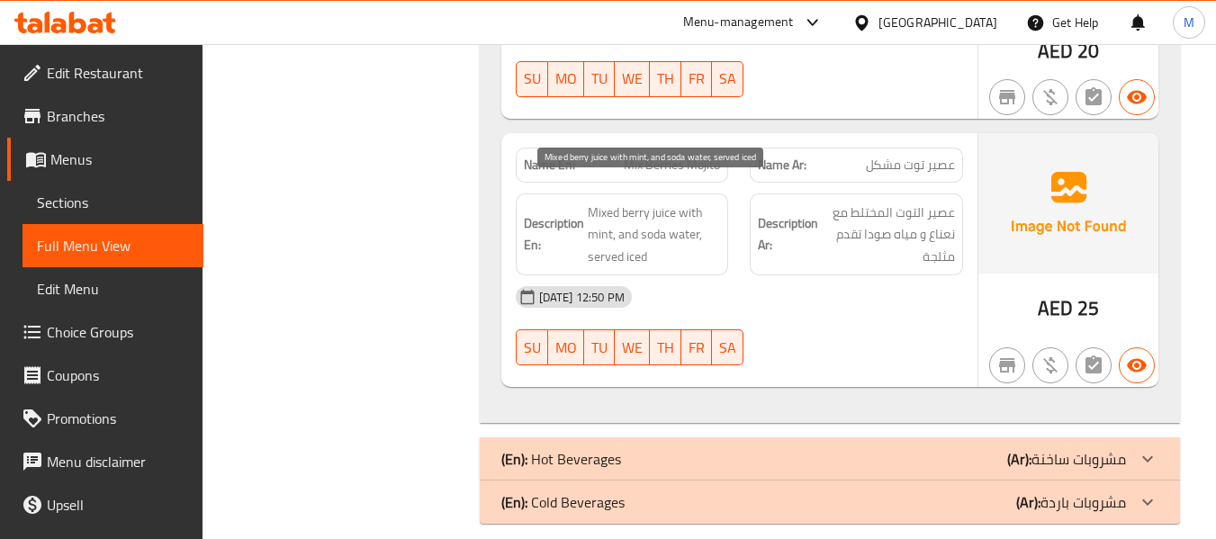
click at [640, 202] on span "Mixed berry juice with mint, and soda water, served iced" at bounding box center [654, 235] width 133 height 67
click at [638, 202] on span "Mixed berry juice with mint, and soda water, served iced" at bounding box center [654, 235] width 133 height 67
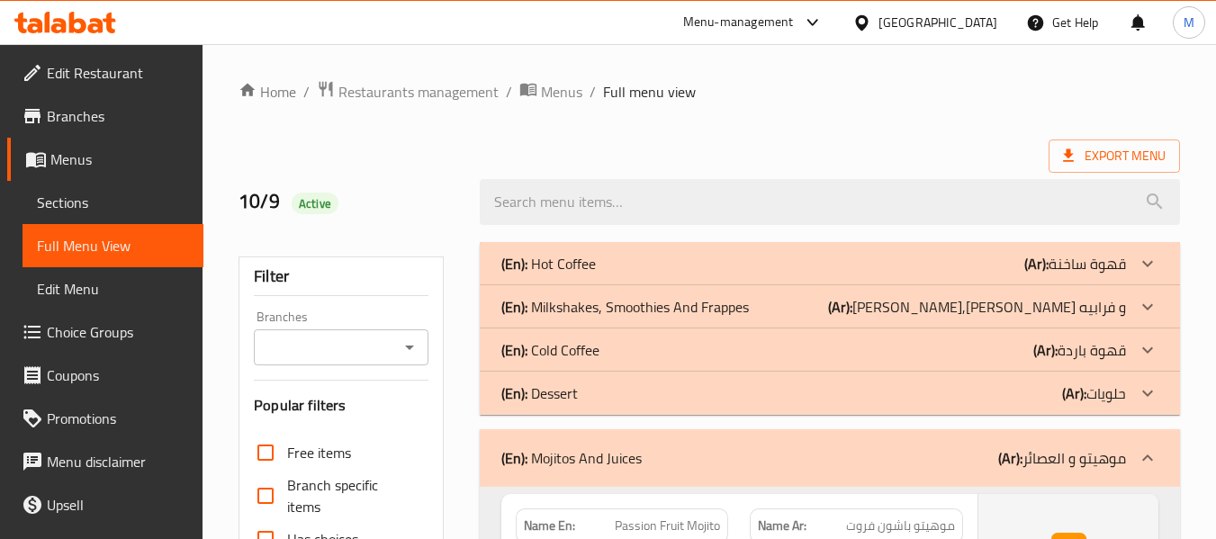
scroll to position [240, 0]
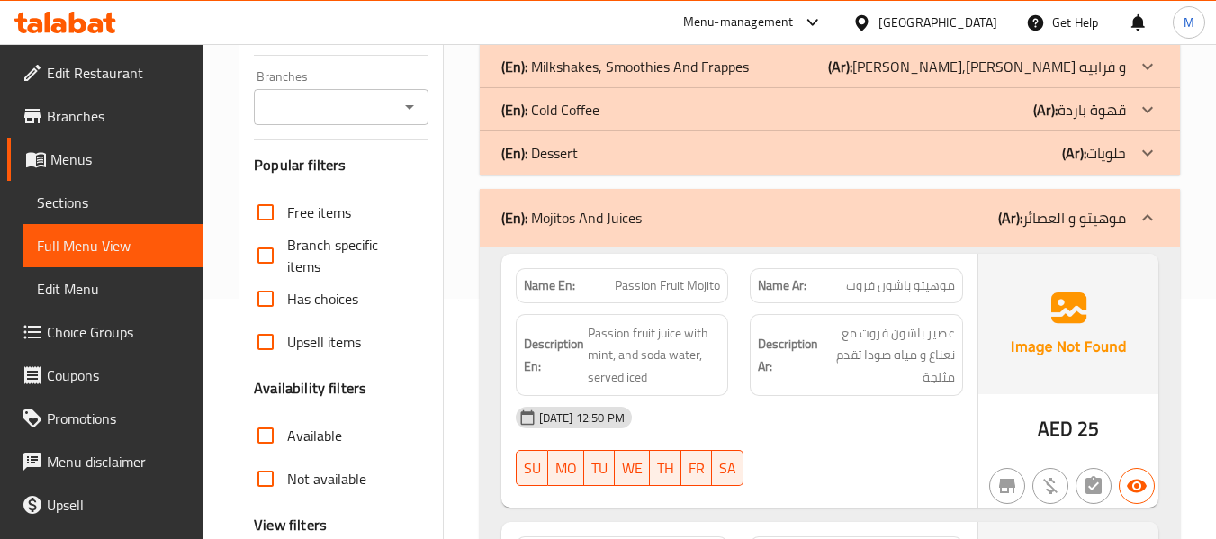
click at [775, 211] on div "(En): Mojitos And Juices (Ar): موهيتو و العصائر" at bounding box center [813, 218] width 625 height 22
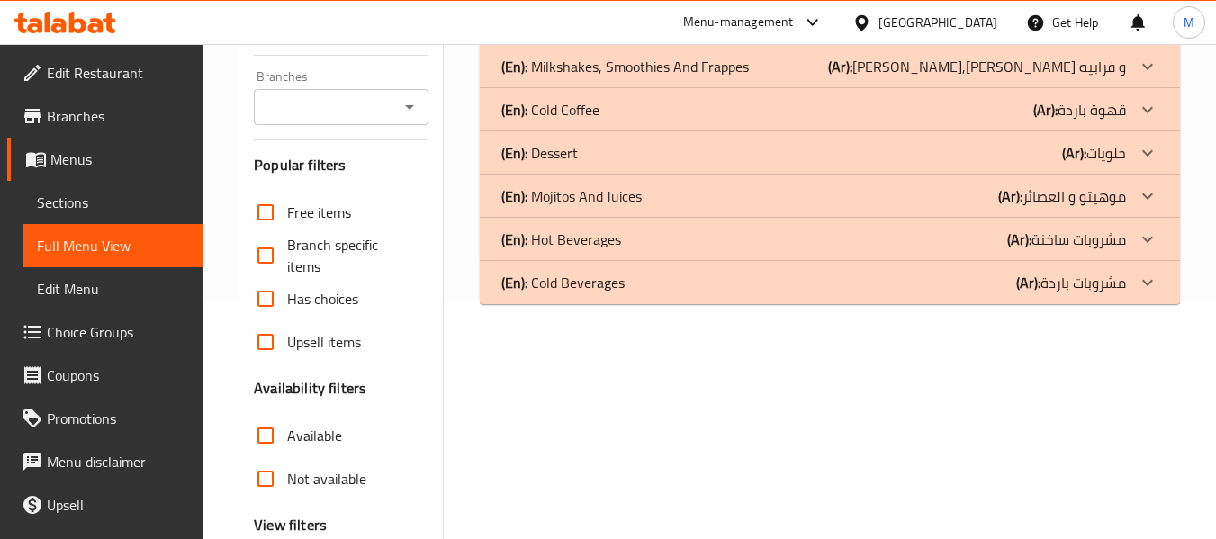
click at [634, 238] on div "(En): Hot Beverages (Ar): مشروبات ساخنة" at bounding box center [813, 240] width 625 height 22
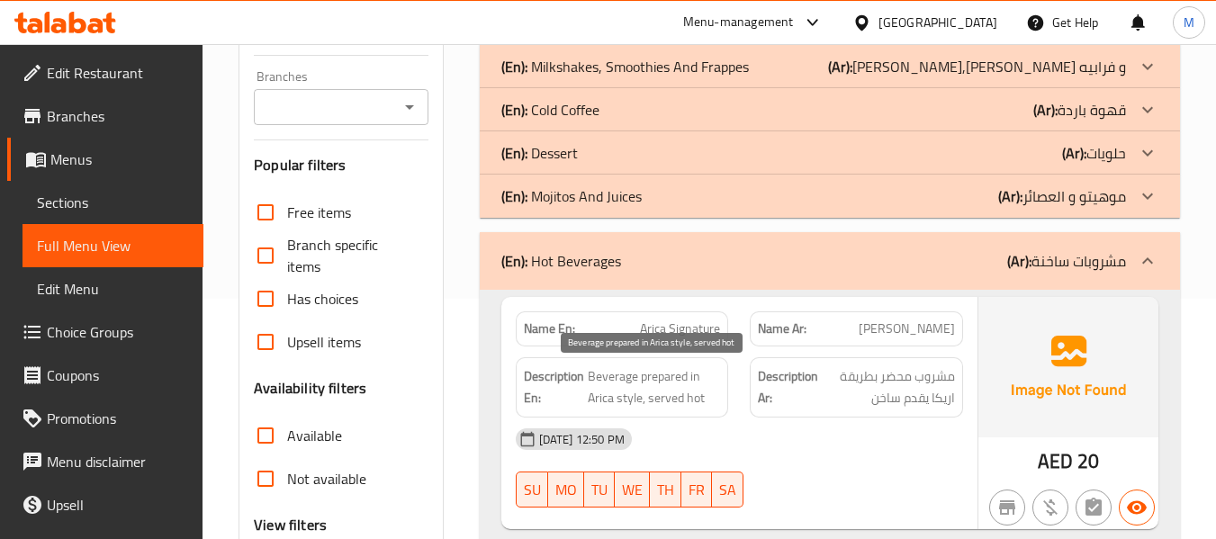
scroll to position [360, 0]
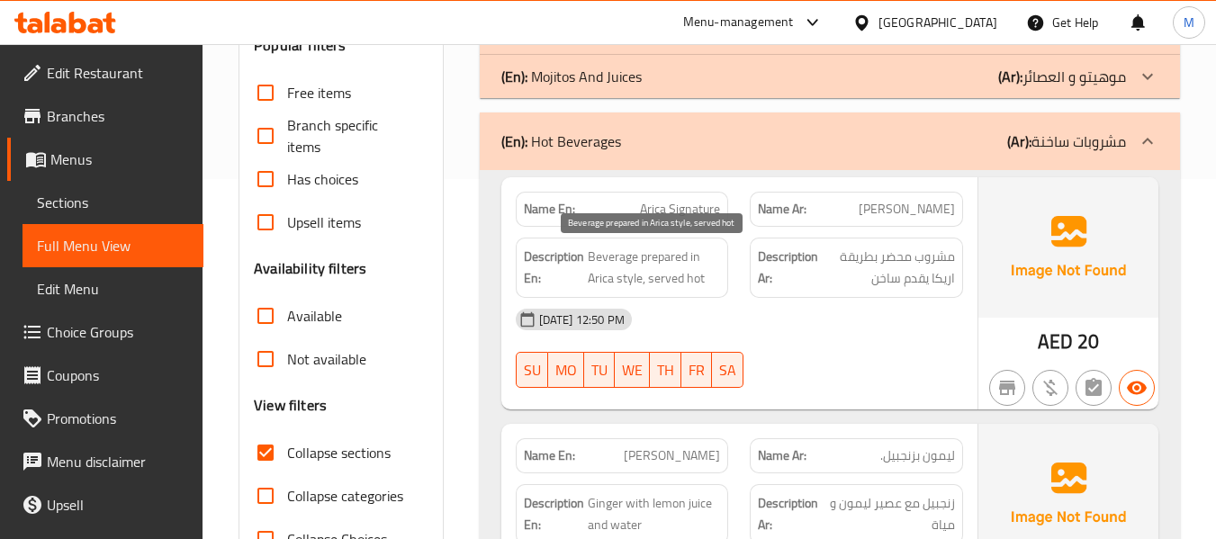
click at [660, 258] on span "Beverage prepared in Arica style, served hot" at bounding box center [654, 268] width 133 height 44
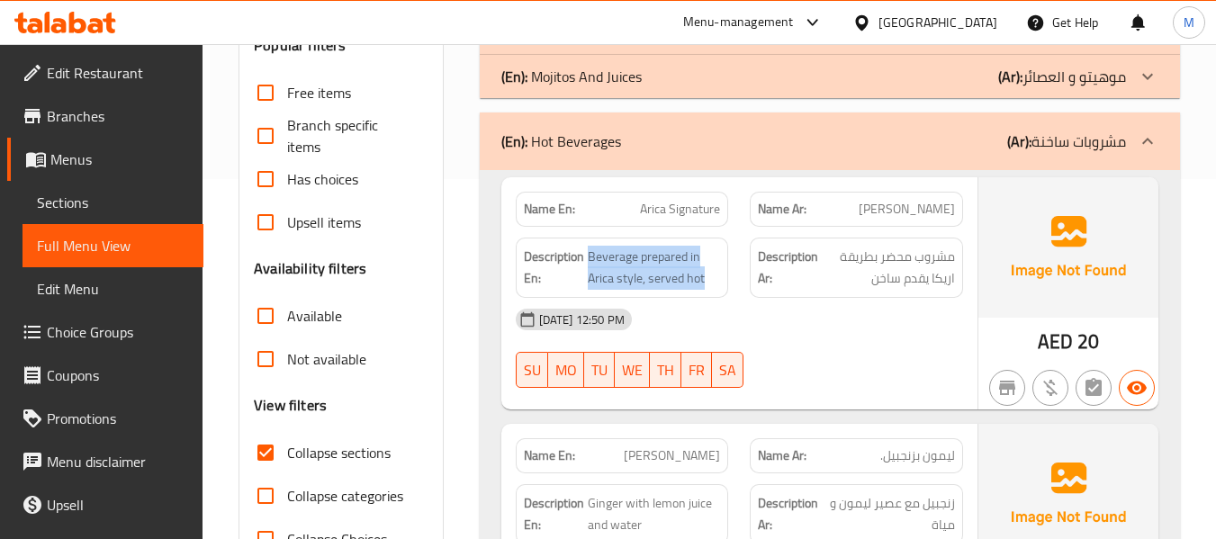
click at [685, 213] on span "Arica Signature" at bounding box center [680, 209] width 80 height 19
click at [683, 211] on span "Arica Signature" at bounding box center [680, 209] width 80 height 19
click at [682, 211] on span "Arica Signature" at bounding box center [680, 209] width 80 height 19
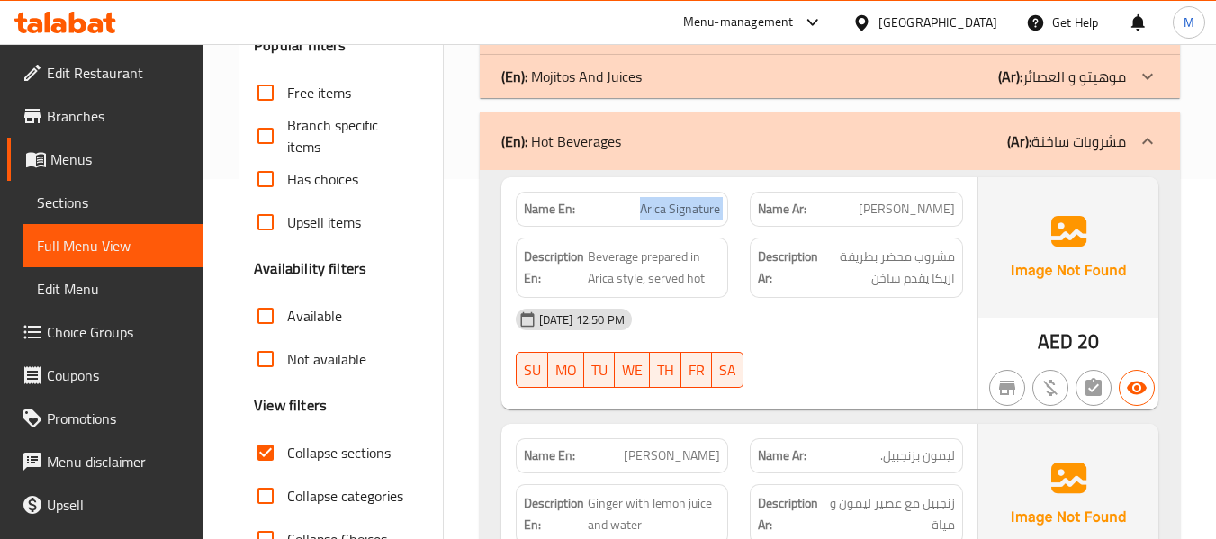
click at [682, 211] on span "Arica Signature" at bounding box center [680, 209] width 80 height 19
click at [701, 258] on span "Beverage prepared in Arica style, served hot" at bounding box center [654, 268] width 133 height 44
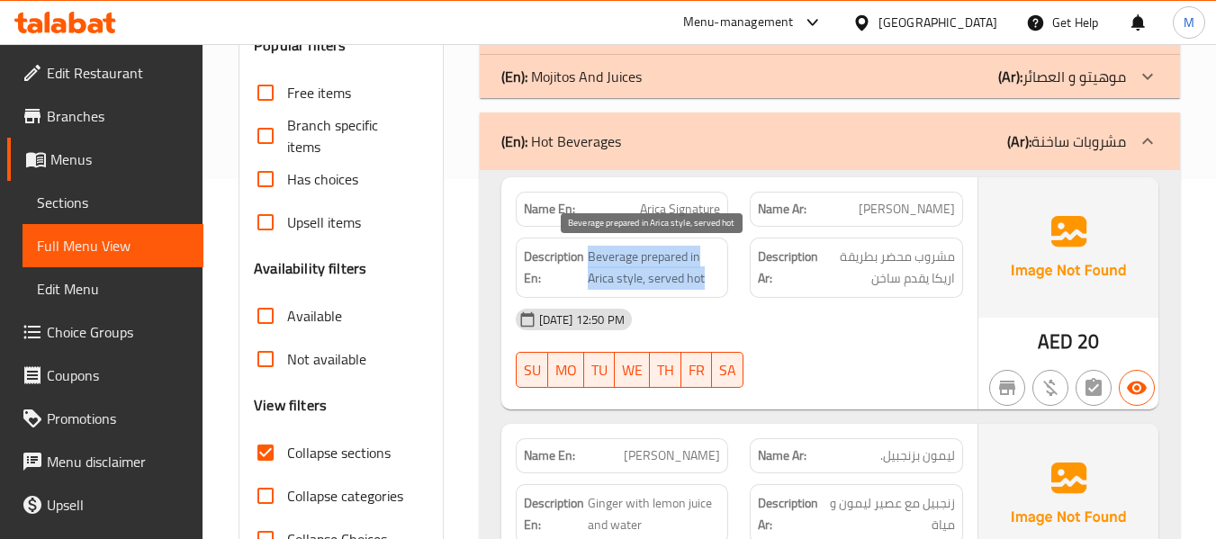
click at [701, 258] on span "Beverage prepared in Arica style, served hot" at bounding box center [654, 268] width 133 height 44
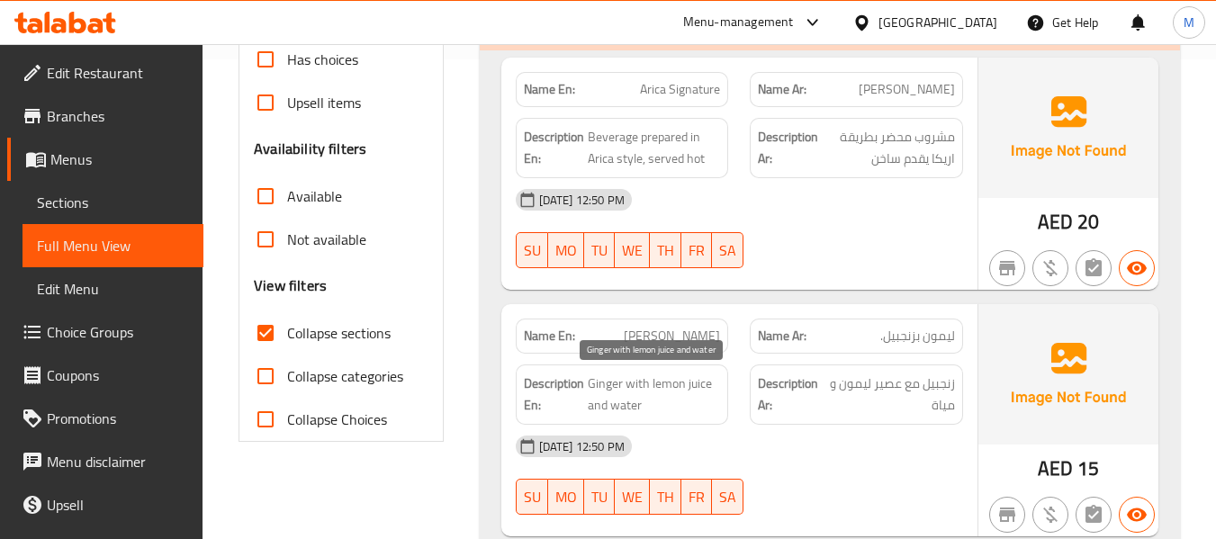
click at [665, 388] on span "Ginger with lemon juice and water" at bounding box center [654, 395] width 133 height 44
click at [664, 388] on span "Ginger with lemon juice and water" at bounding box center [654, 395] width 133 height 44
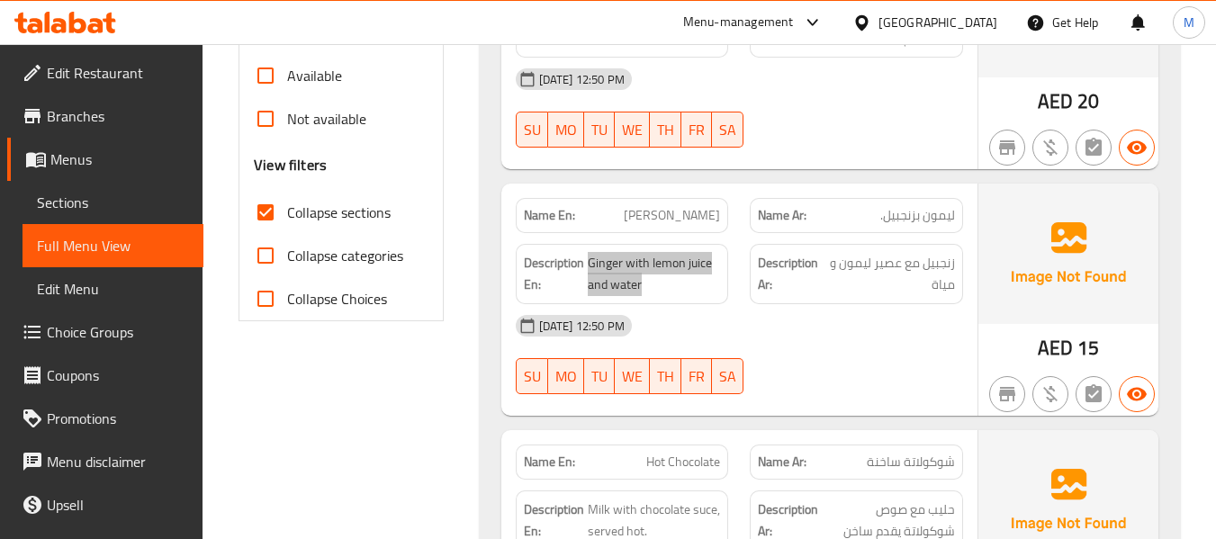
scroll to position [840, 0]
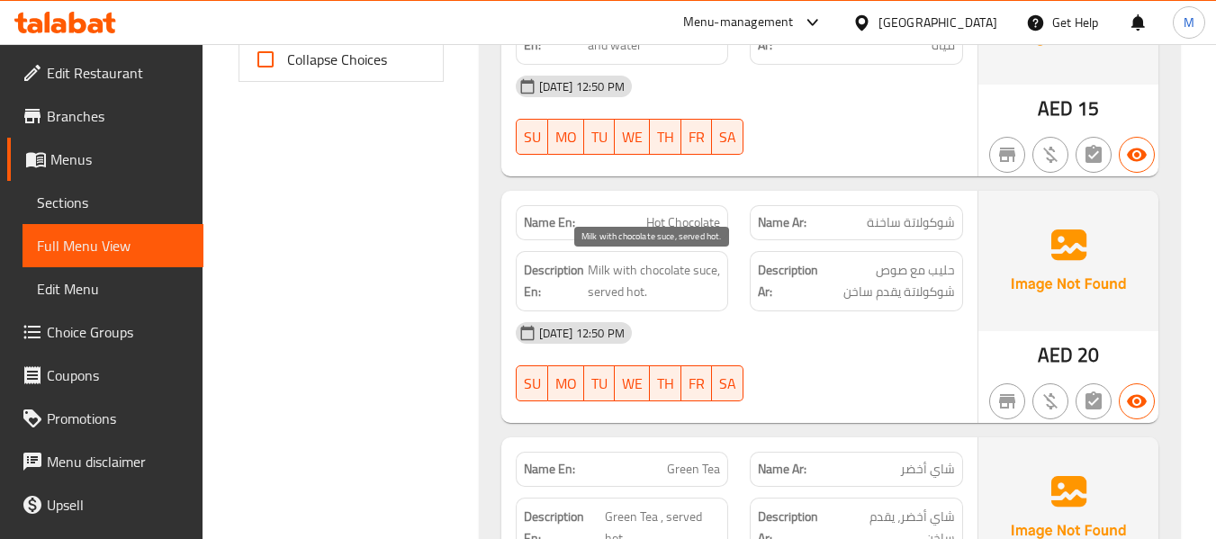
click at [672, 274] on span "Milk with chocolate suce, served hot." at bounding box center [654, 281] width 133 height 44
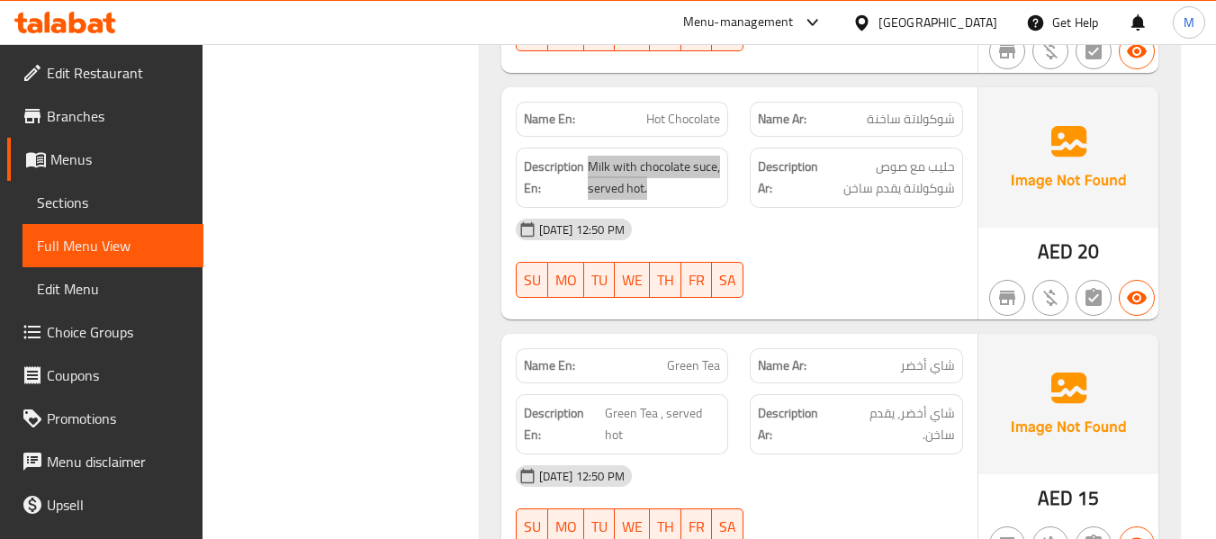
scroll to position [1080, 0]
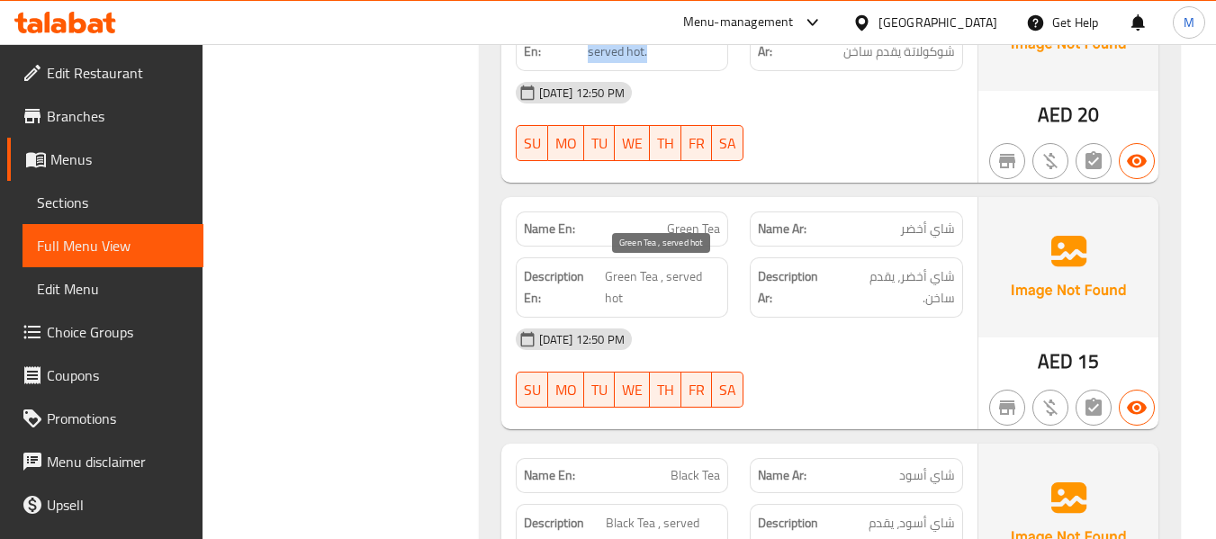
click at [687, 270] on span "Green Tea , served hot" at bounding box center [662, 287] width 115 height 44
click at [695, 226] on span "Green Tea" at bounding box center [693, 229] width 53 height 19
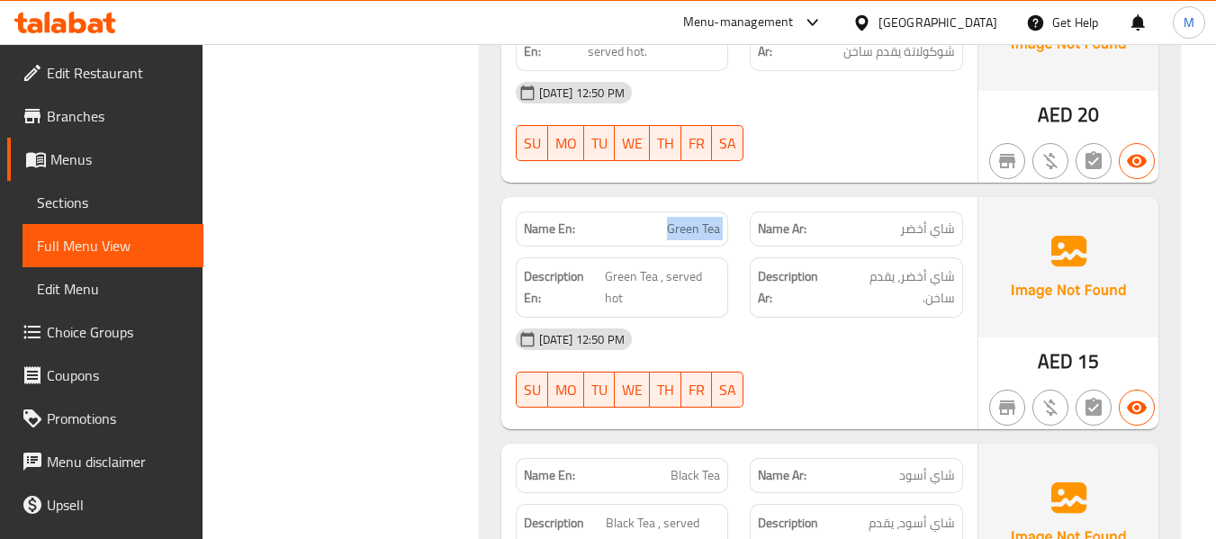
click at [695, 226] on span "Green Tea" at bounding box center [693, 229] width 53 height 19
drag, startPoint x: 775, startPoint y: 290, endPoint x: 715, endPoint y: 291, distance: 59.4
click at [775, 290] on strong "Description Ar:" at bounding box center [796, 287] width 76 height 44
click at [648, 291] on span "Green Tea , served hot" at bounding box center [662, 287] width 115 height 44
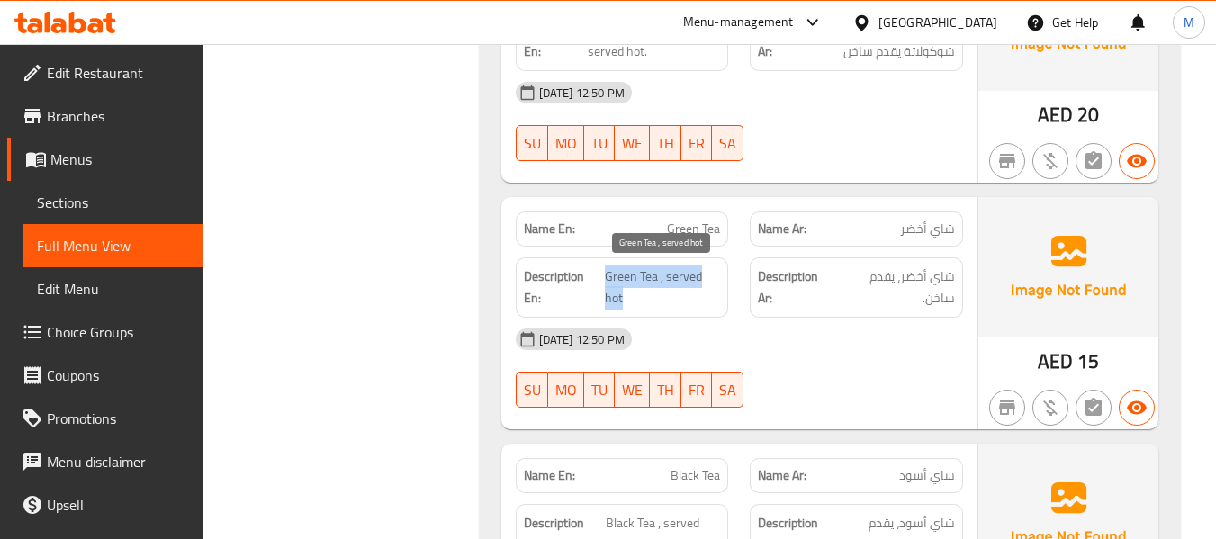
click at [648, 291] on span "Green Tea , served hot" at bounding box center [662, 287] width 115 height 44
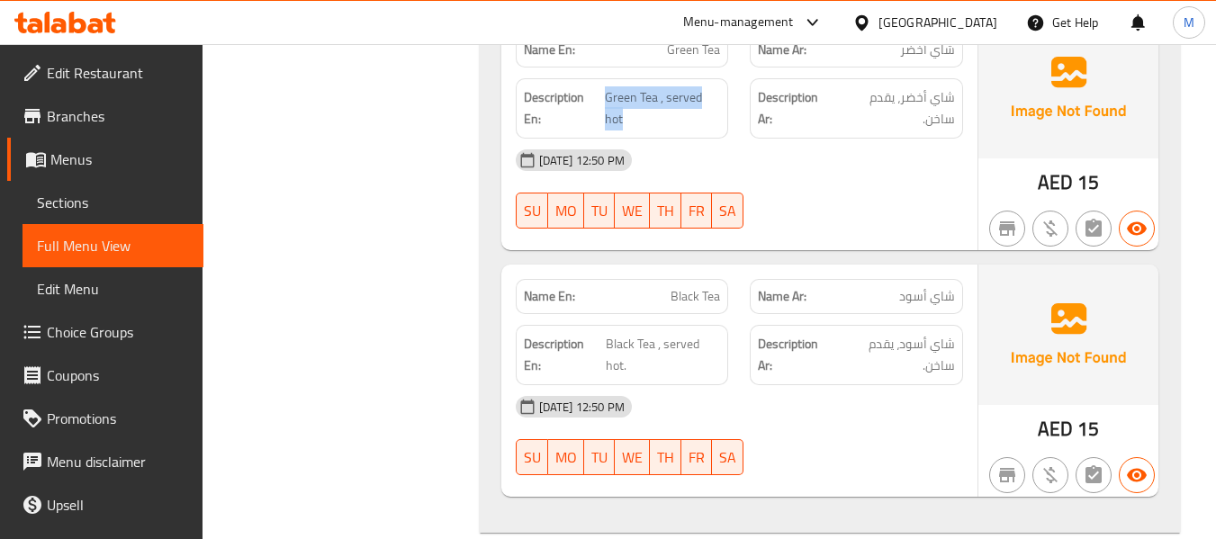
scroll to position [1320, 0]
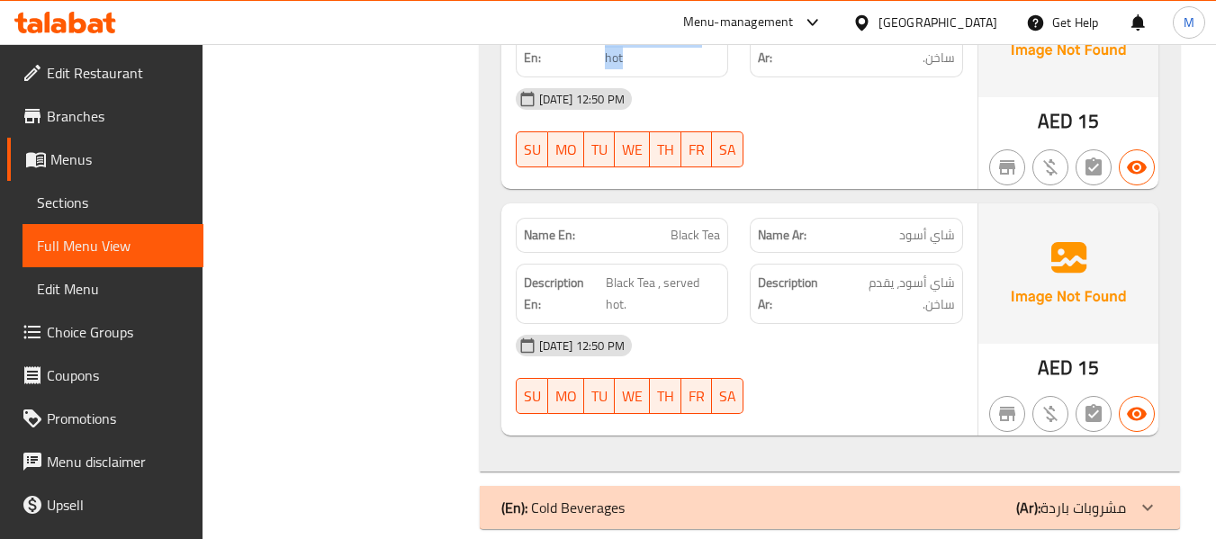
click at [630, 293] on span "Black Tea , served hot." at bounding box center [663, 294] width 114 height 44
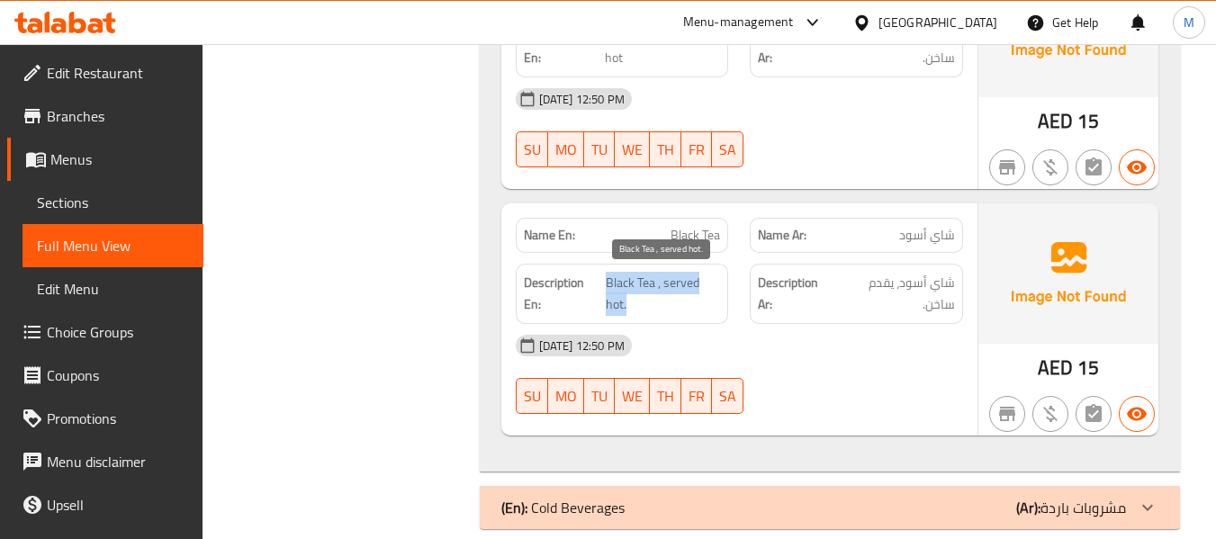
click at [630, 293] on span "Black Tea , served hot." at bounding box center [663, 294] width 114 height 44
click at [692, 243] on span "Black Tea" at bounding box center [694, 235] width 49 height 19
click at [692, 242] on span "Black Tea" at bounding box center [694, 235] width 49 height 19
click at [870, 132] on div "[DATE] 12:50 PM SU MO TU WE TH FR SA" at bounding box center [739, 127] width 469 height 101
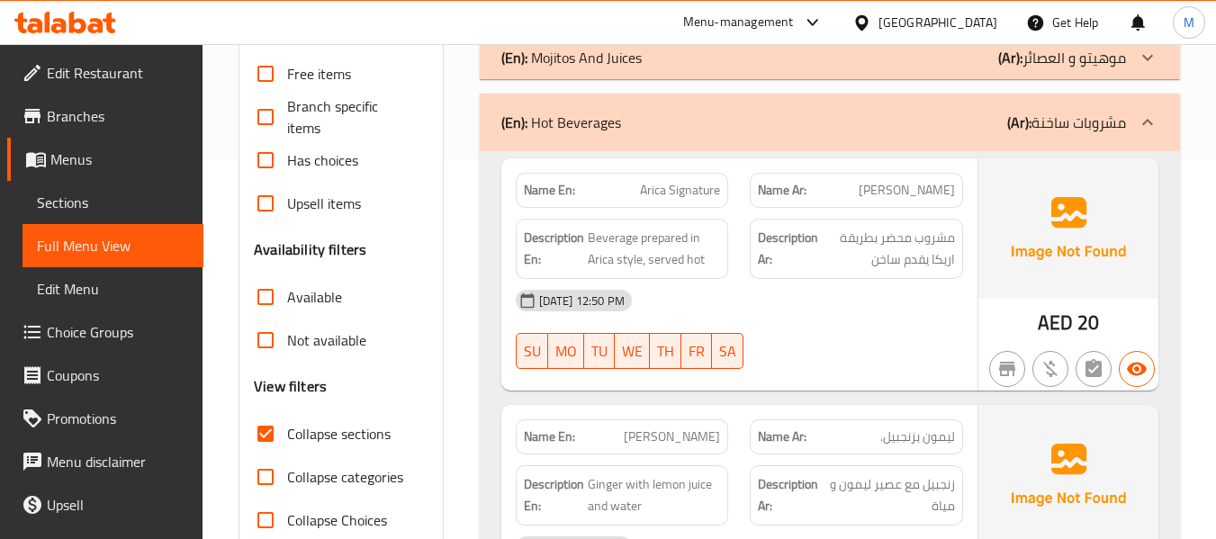
scroll to position [360, 0]
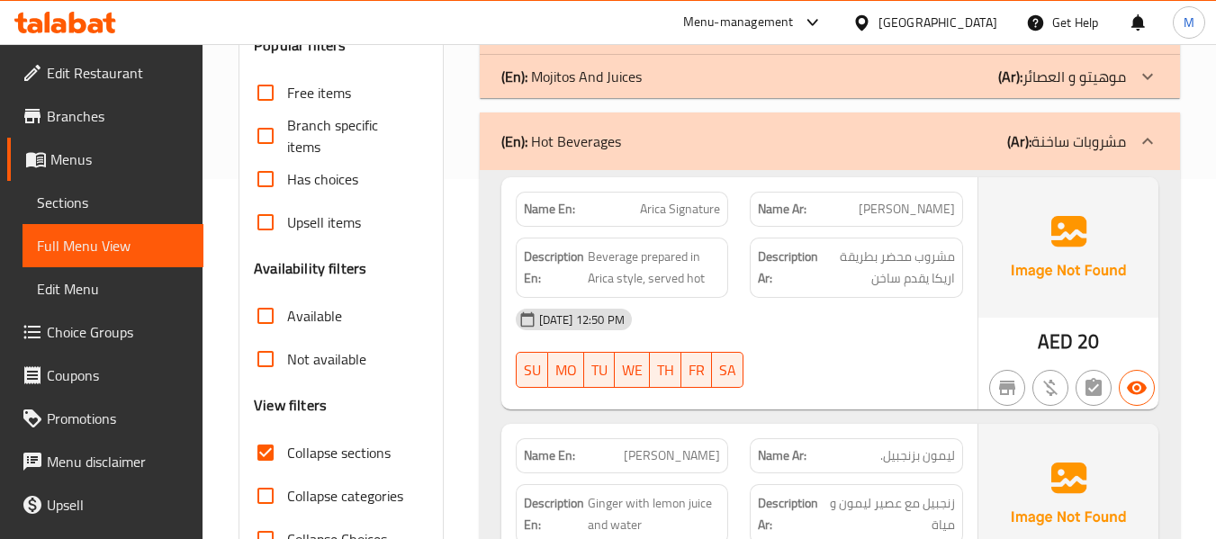
click at [722, 141] on div "(En): Hot Beverages (Ar): مشروبات ساخنة" at bounding box center [813, 141] width 625 height 22
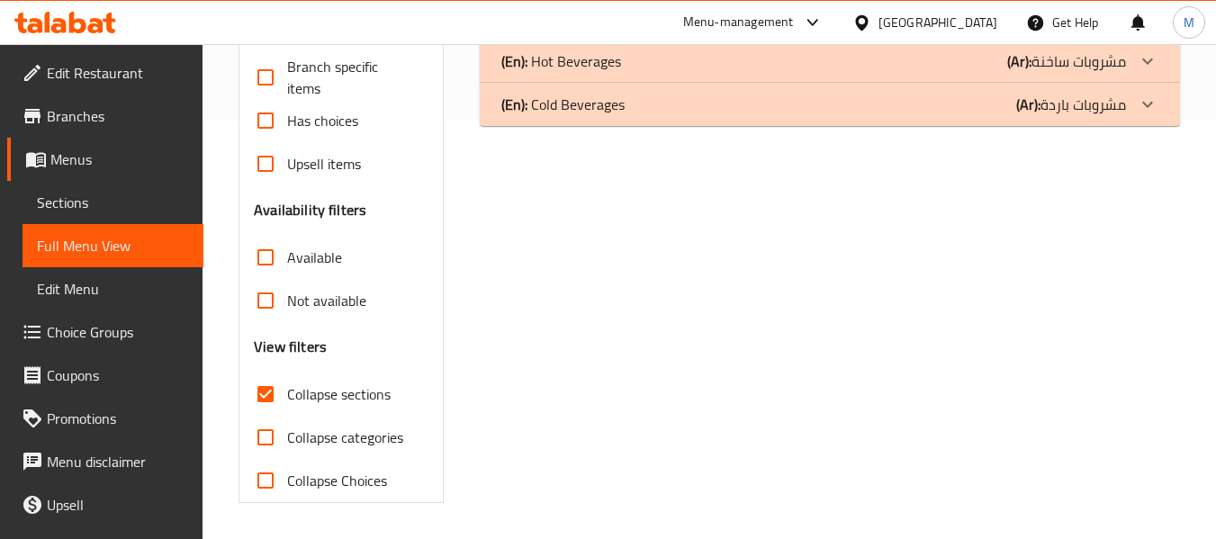
scroll to position [299, 0]
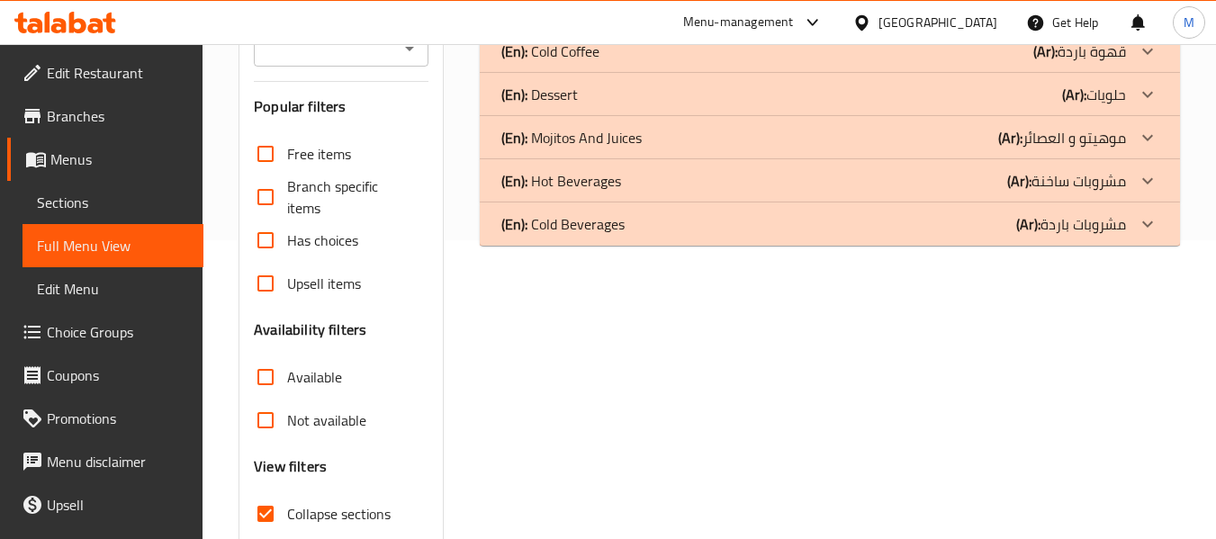
click at [635, 229] on div "(En): Cold Beverages (Ar): مشروبات باردة" at bounding box center [813, 224] width 625 height 22
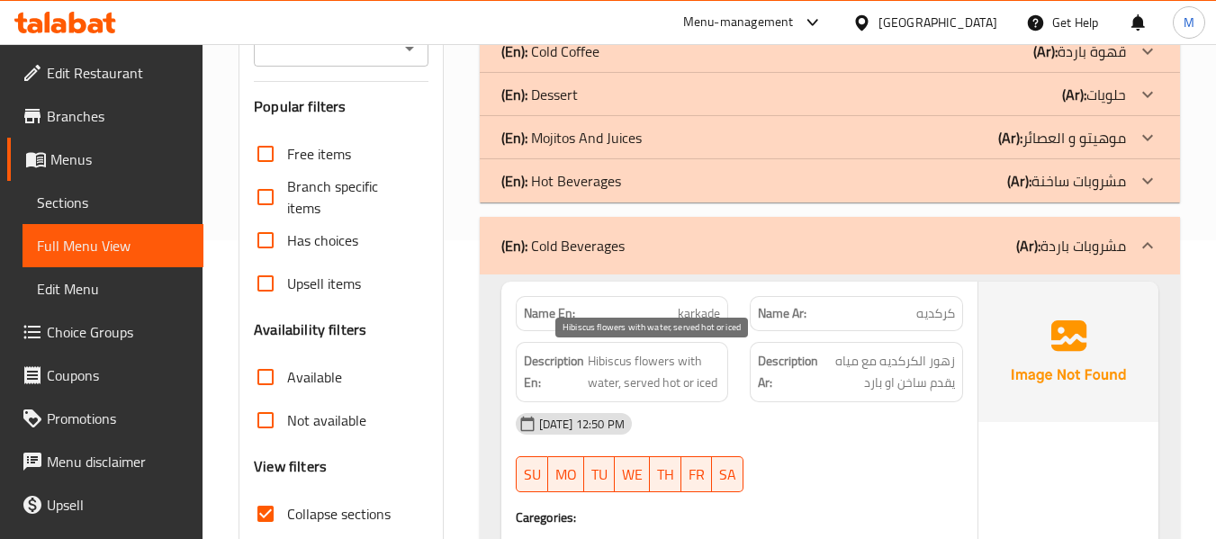
click at [635, 380] on span "Hibiscus flowers with water, served hot or iced" at bounding box center [654, 372] width 133 height 44
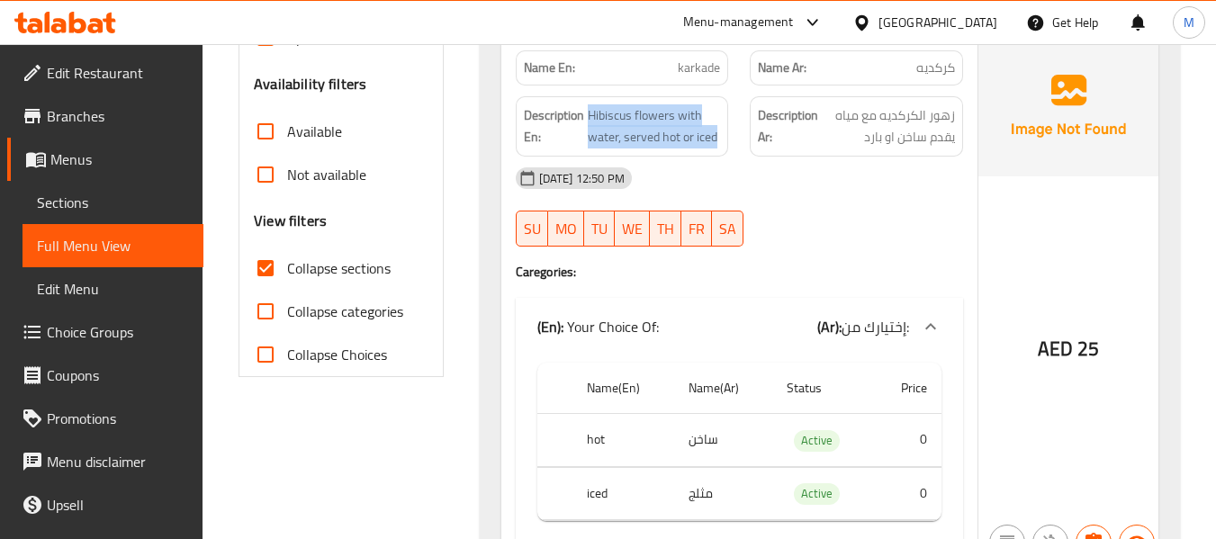
scroll to position [401, 0]
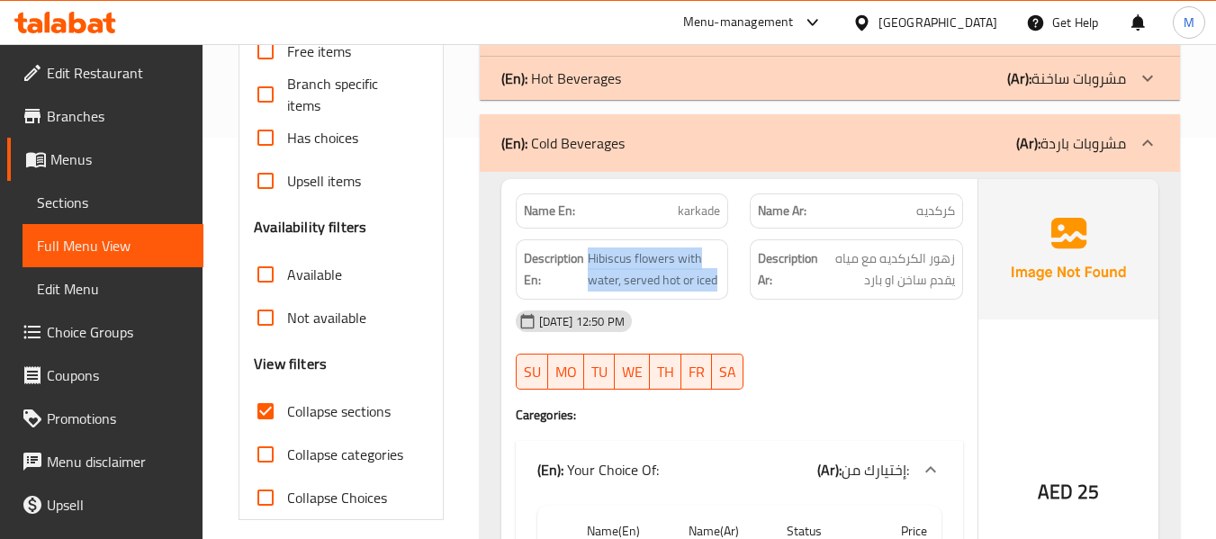
click at [728, 152] on div "(En): Cold Beverages (Ar): مشروبات باردة" at bounding box center [813, 143] width 625 height 22
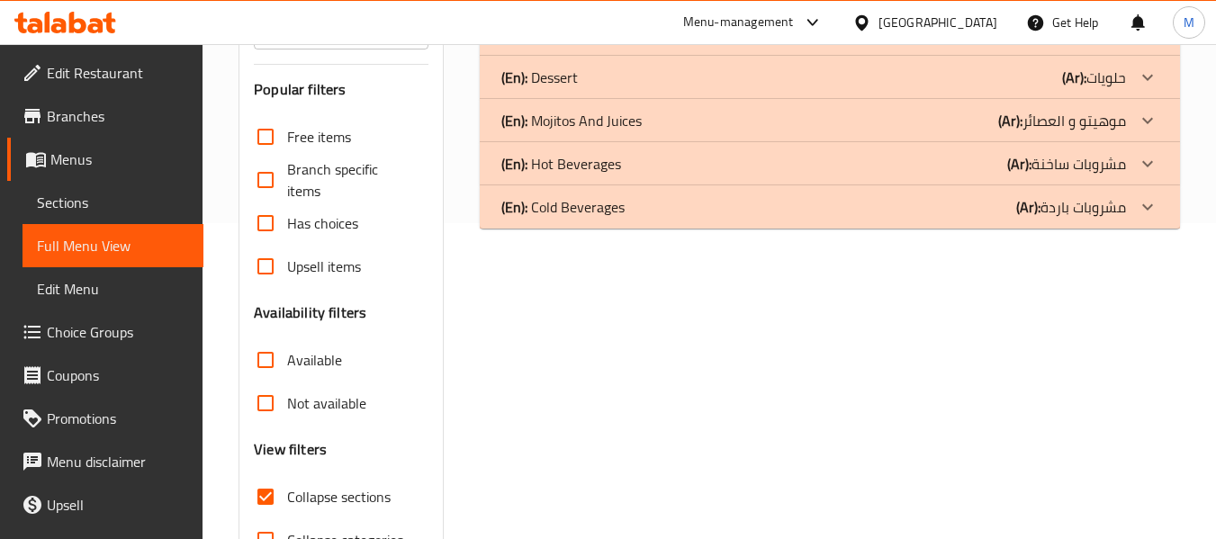
scroll to position [162, 0]
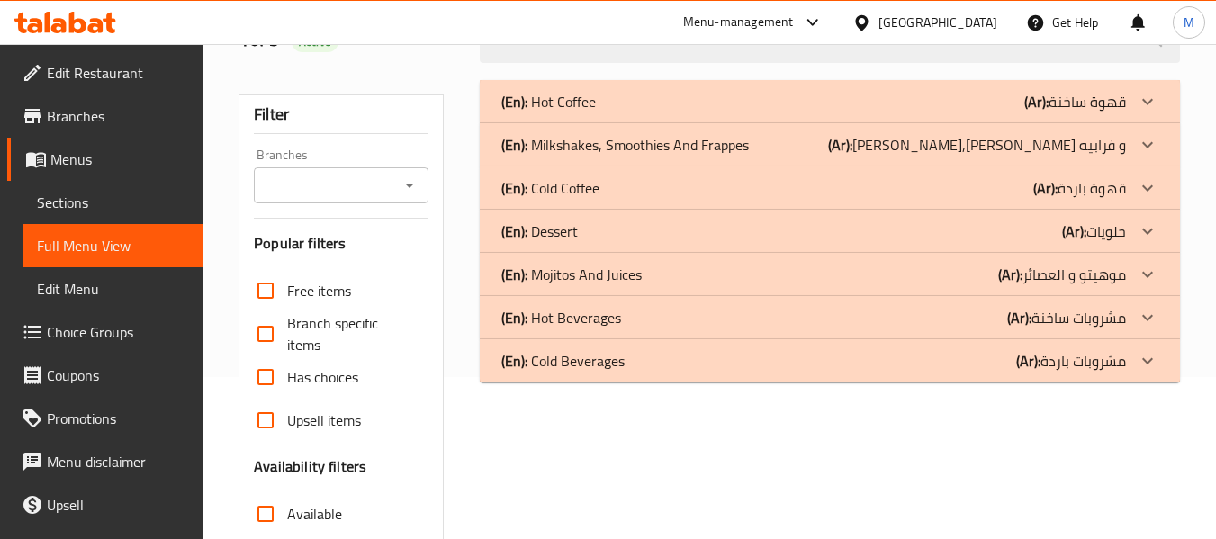
click at [580, 229] on div "(En): Dessert (Ar): حلويات" at bounding box center [813, 231] width 625 height 22
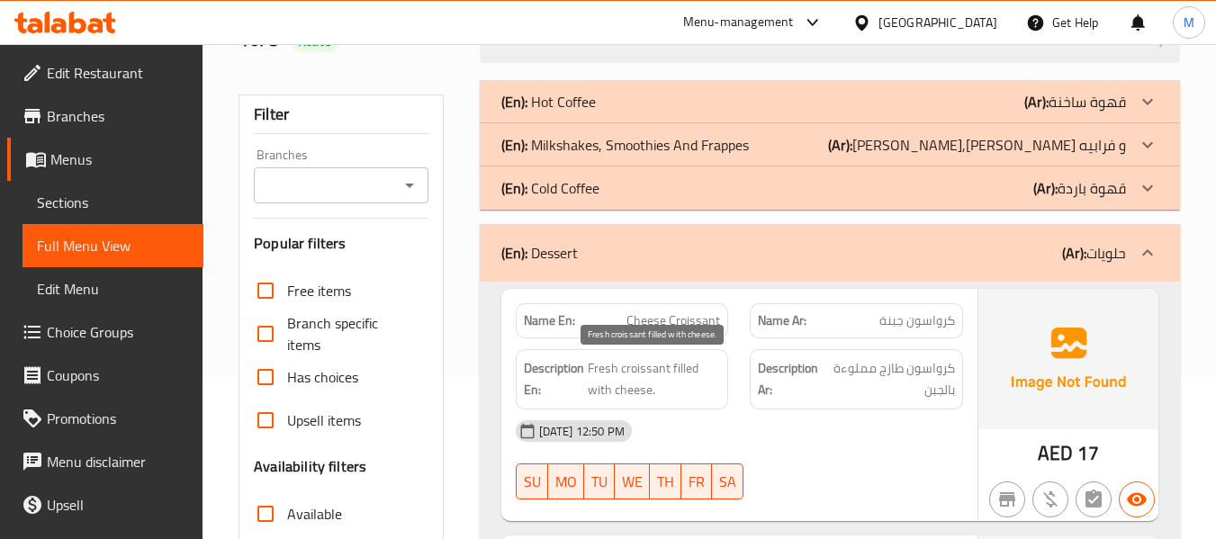
click at [631, 382] on span "Fresh croissant filled with cheese." at bounding box center [654, 379] width 133 height 44
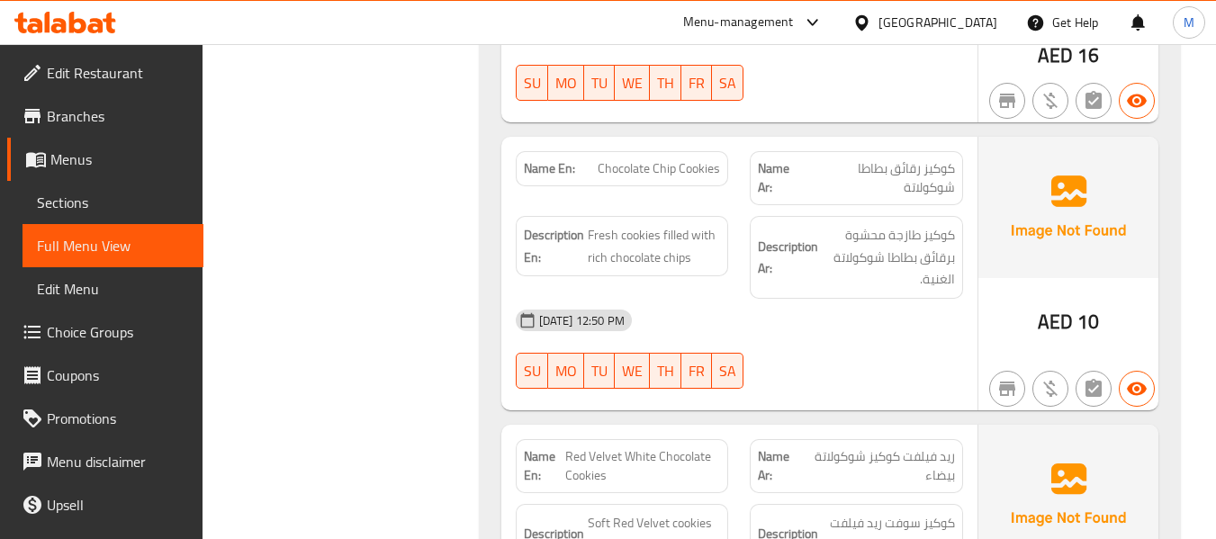
scroll to position [1121, 0]
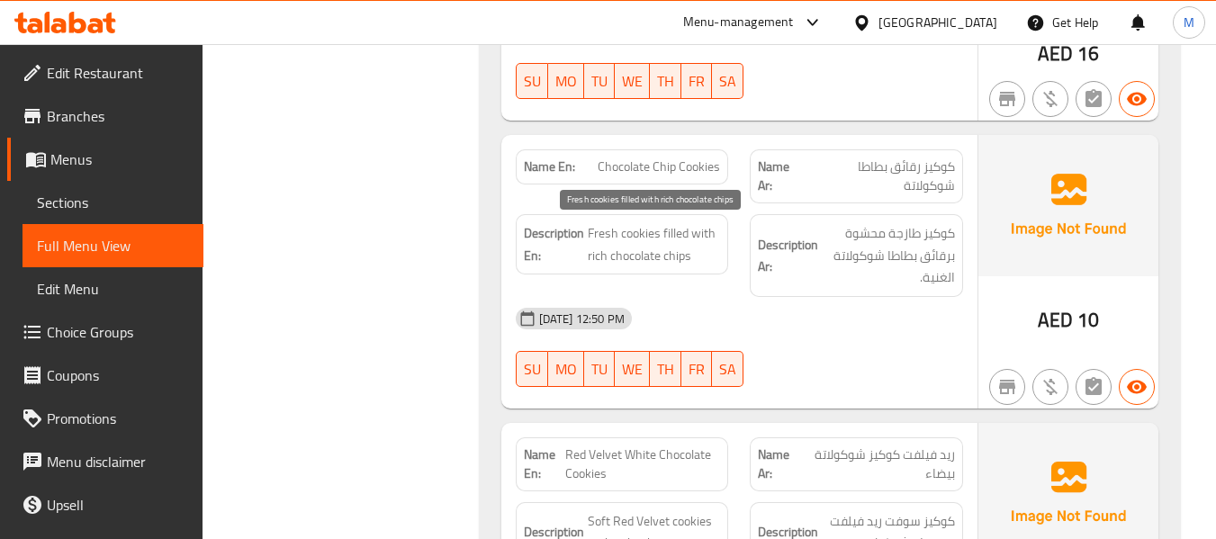
click at [645, 239] on span "Fresh cookies filled with rich chocolate chips" at bounding box center [654, 244] width 133 height 44
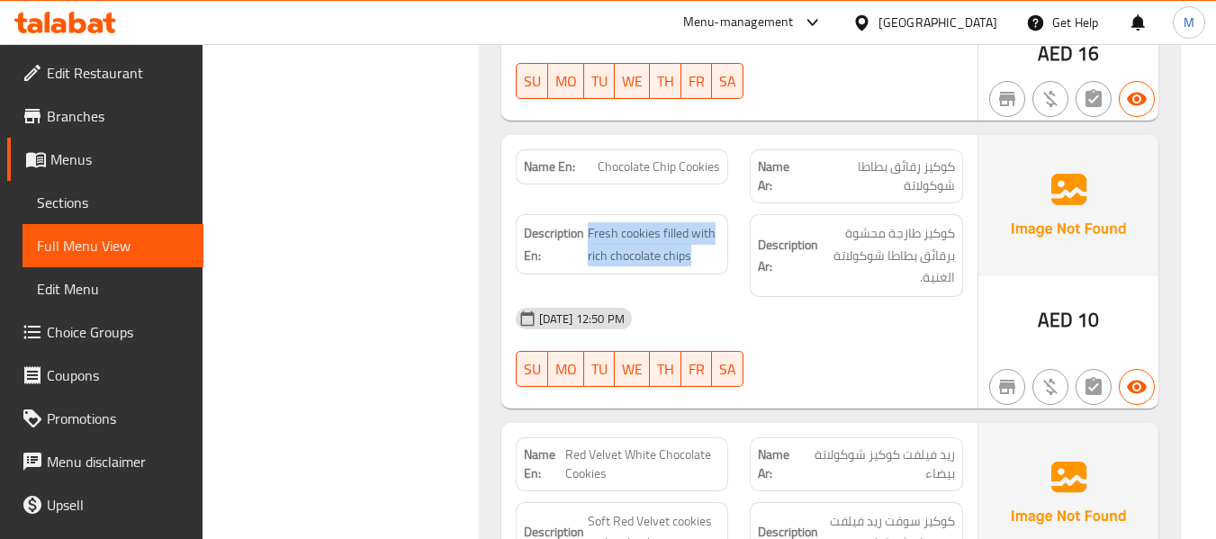
click at [687, 162] on span "Chocolate Chip Cookies" at bounding box center [659, 166] width 122 height 19
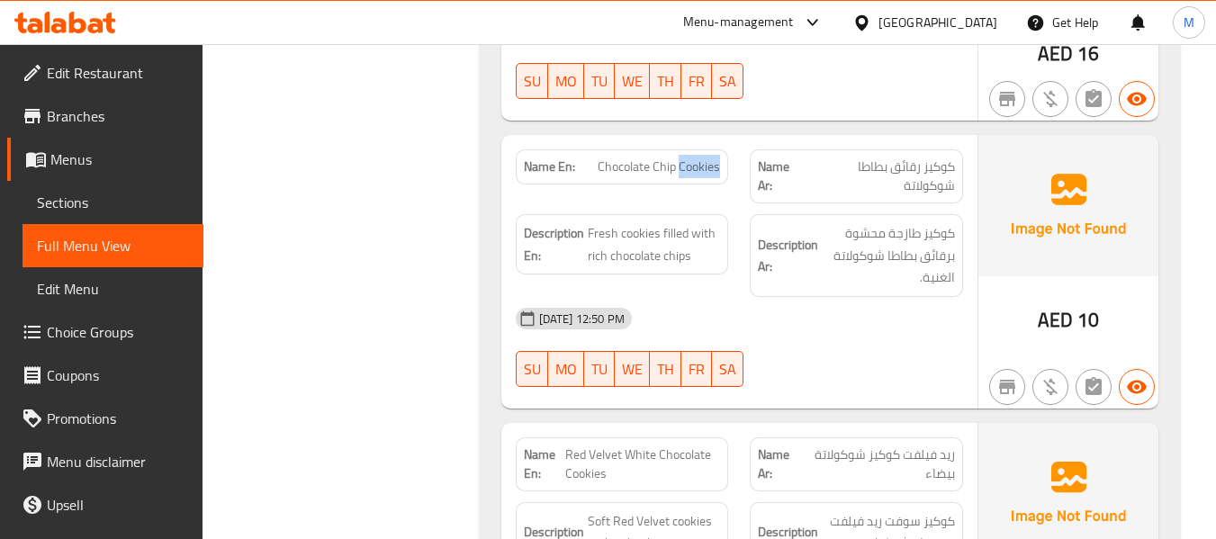
click at [687, 162] on span "Chocolate Chip Cookies" at bounding box center [659, 166] width 122 height 19
click at [908, 166] on span "كوكيز رقائق بطاطا شوكولاتة" at bounding box center [879, 176] width 148 height 38
click at [783, 316] on div "[DATE] 12:50 PM" at bounding box center [739, 318] width 469 height 43
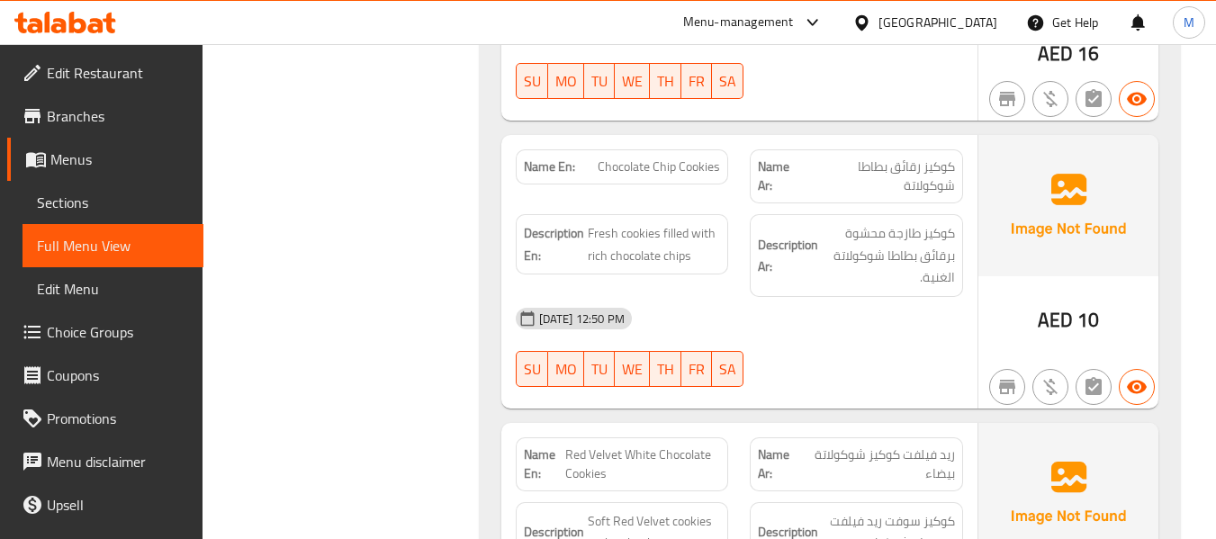
click at [669, 172] on span "Chocolate Chip Cookies" at bounding box center [659, 166] width 122 height 19
click at [694, 266] on span "Fresh cookies filled with rich chocolate chips" at bounding box center [654, 244] width 133 height 44
click at [793, 321] on div "[DATE] 12:50 PM" at bounding box center [739, 318] width 469 height 43
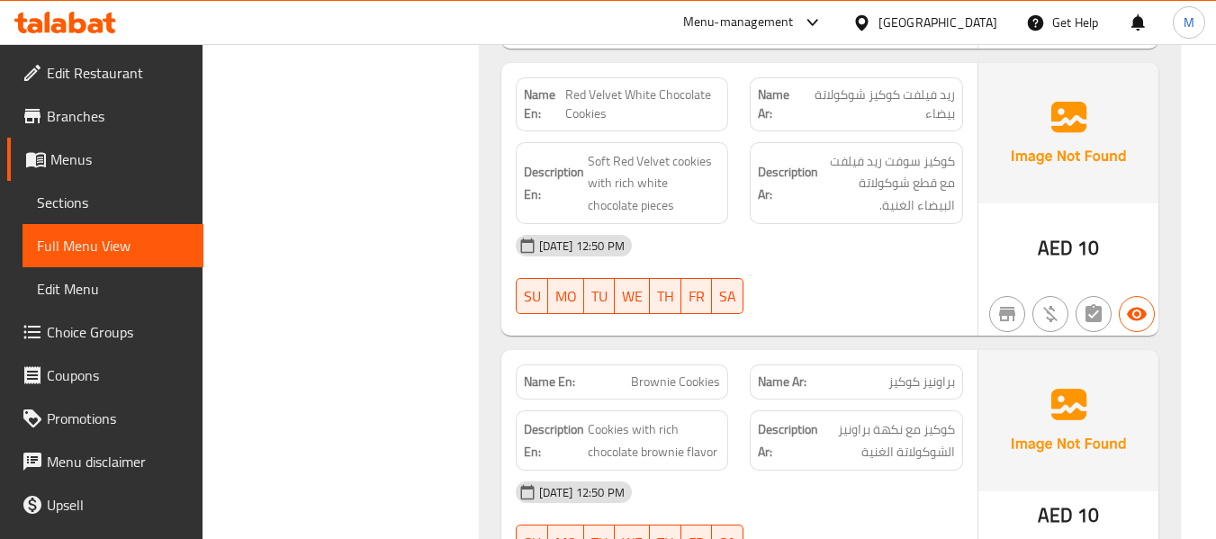
scroll to position [1362, 0]
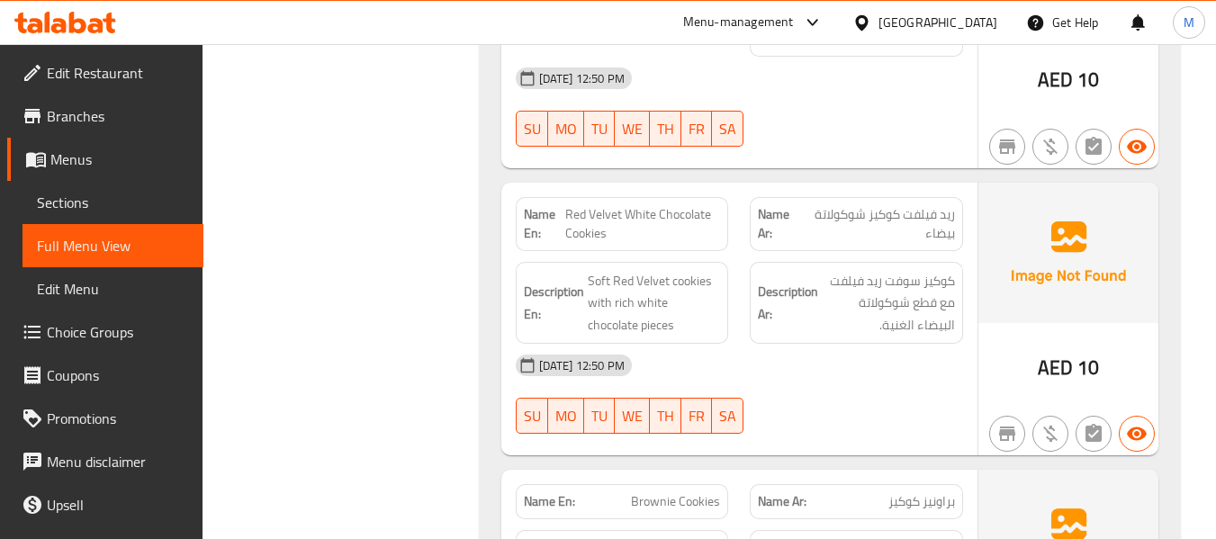
click at [639, 219] on span "Red Velvet White Chocolate Cookies" at bounding box center [642, 224] width 155 height 38
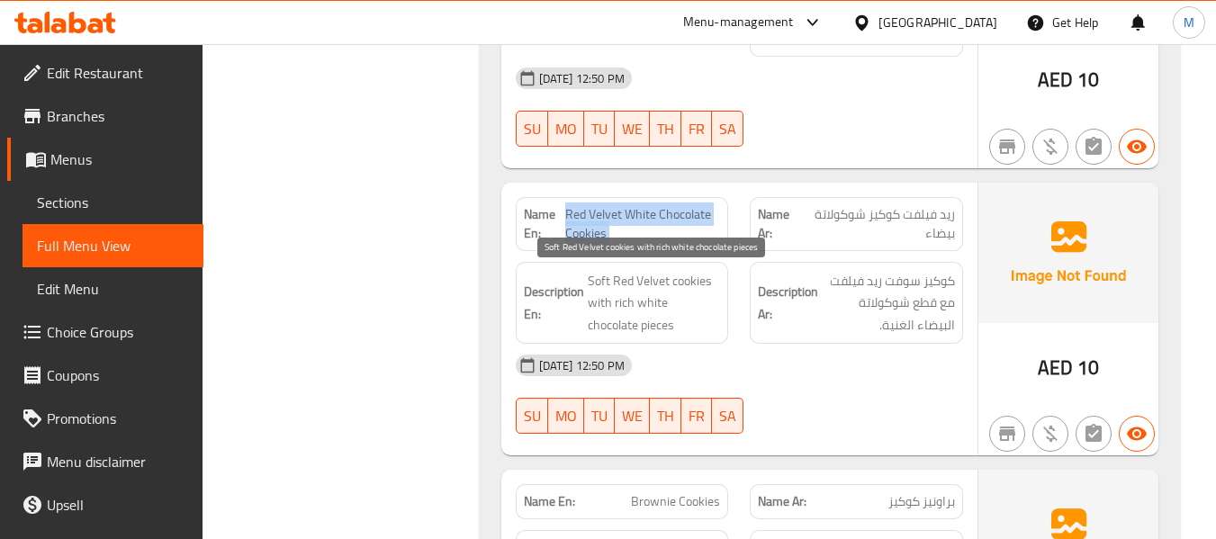
click at [663, 307] on span "Soft Red Velvet cookies with rich white chocolate pieces" at bounding box center [654, 303] width 133 height 67
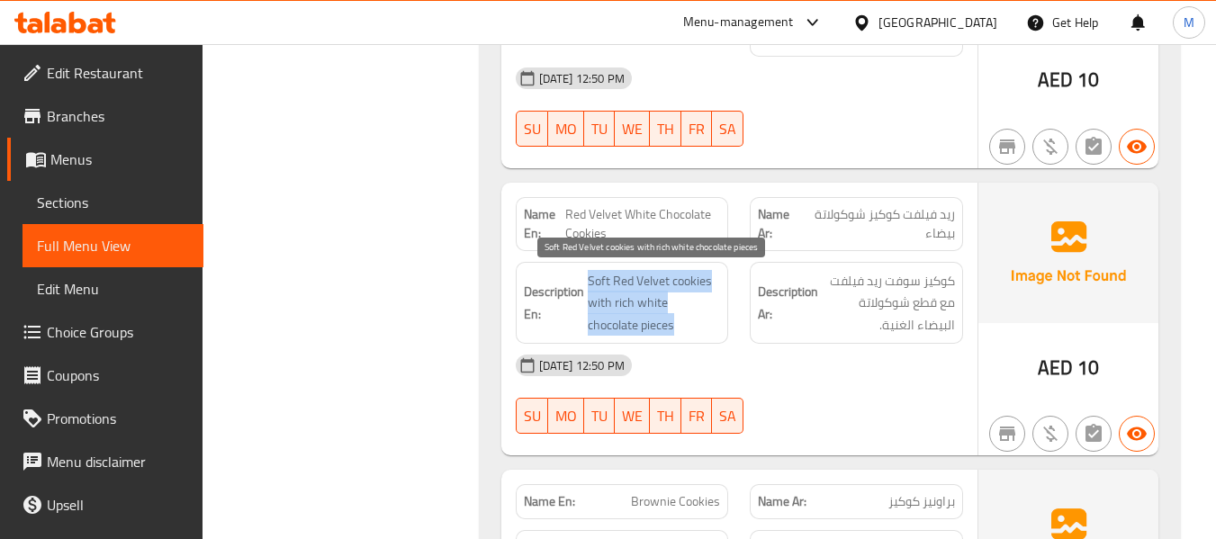
click at [663, 307] on span "Soft Red Velvet cookies with rich white chocolate pieces" at bounding box center [654, 303] width 133 height 67
click at [648, 288] on span "Soft Red Velvet cookies with rich white chocolate pieces" at bounding box center [654, 303] width 133 height 67
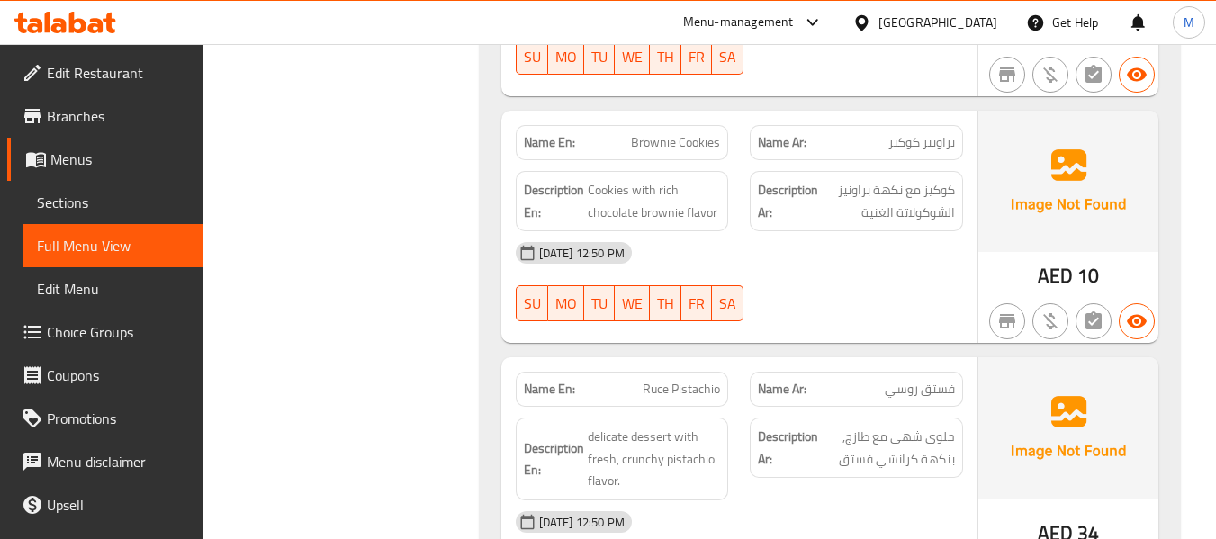
scroll to position [1722, 0]
click at [668, 203] on span "Cookies with rich chocolate brownie flavor" at bounding box center [654, 200] width 133 height 44
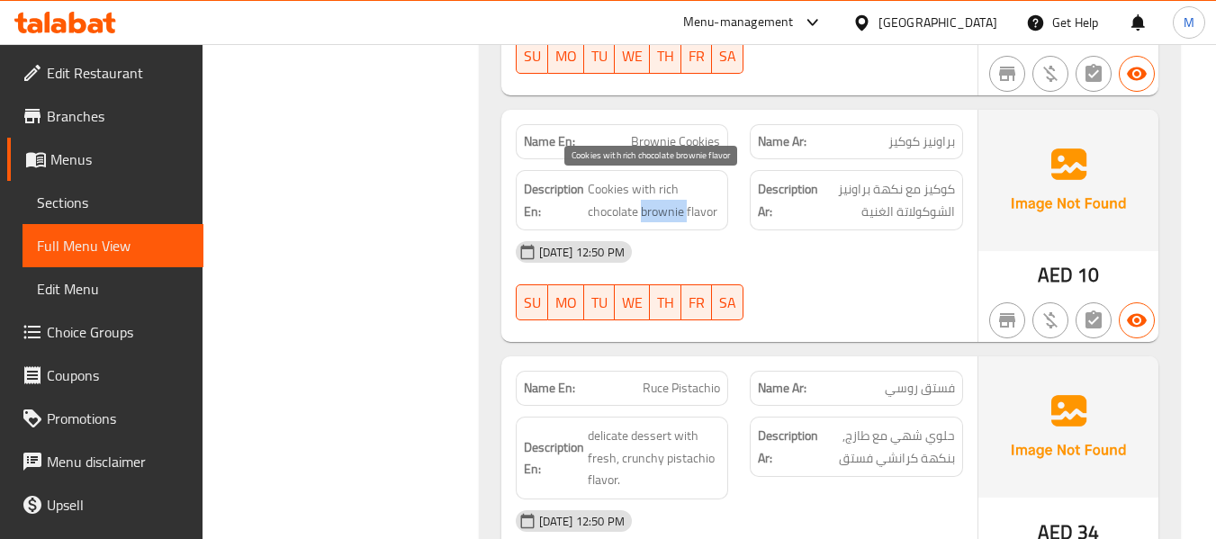
click at [668, 203] on span "Cookies with rich chocolate brownie flavor" at bounding box center [654, 200] width 133 height 44
click at [675, 138] on span "Brownie Cookies" at bounding box center [675, 141] width 89 height 19
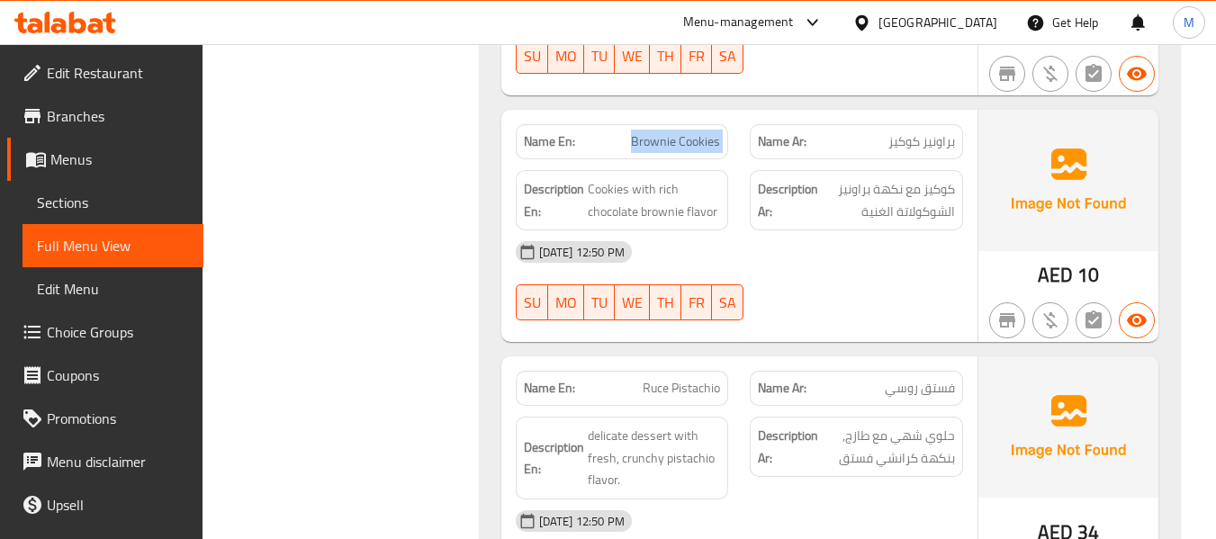
click at [675, 138] on span "Brownie Cookies" at bounding box center [675, 141] width 89 height 19
click at [794, 267] on div "[DATE] 12:50 PM" at bounding box center [739, 251] width 469 height 43
click at [679, 207] on span "Cookies with rich chocolate brownie flavor" at bounding box center [654, 200] width 133 height 44
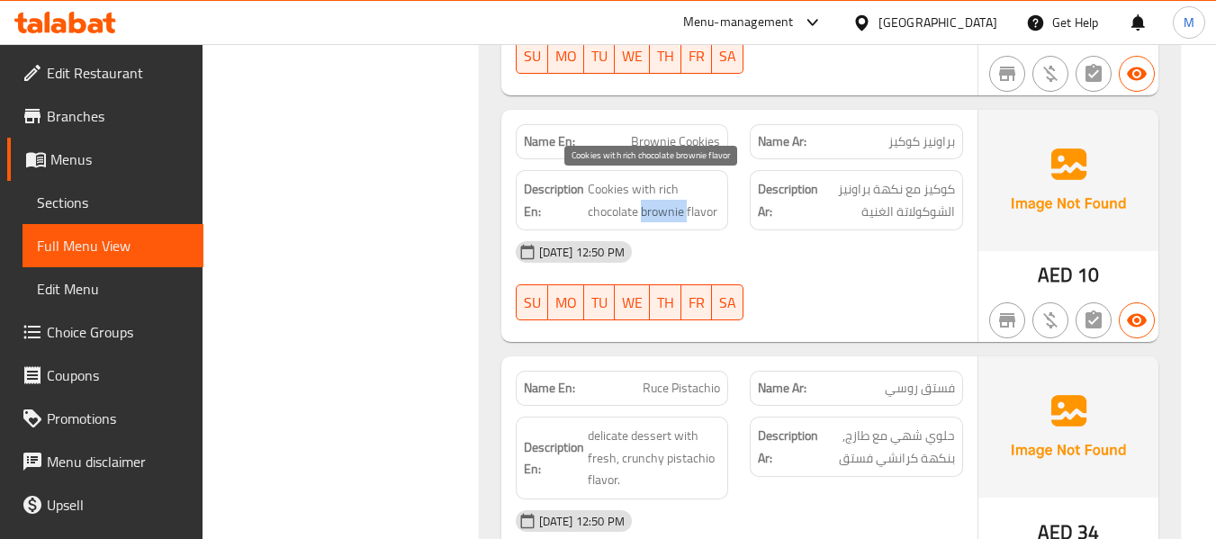
click at [679, 207] on span "Cookies with rich chocolate brownie flavor" at bounding box center [654, 200] width 133 height 44
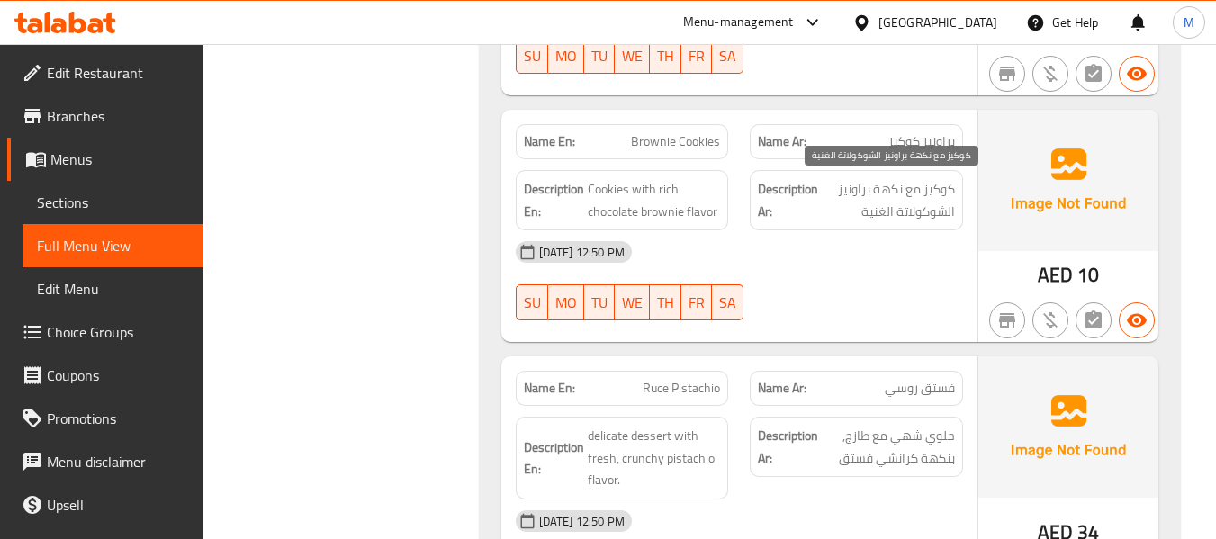
click at [886, 189] on span "كوكيز مع نكهة براونيز الشوكولاتة الغنية" at bounding box center [888, 200] width 133 height 44
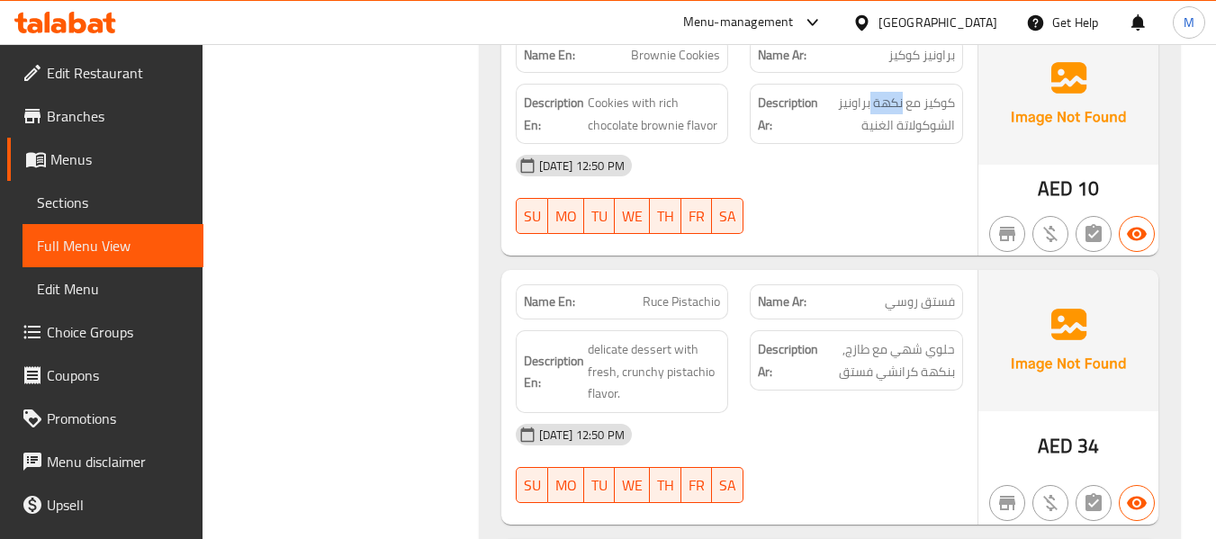
scroll to position [1841, 0]
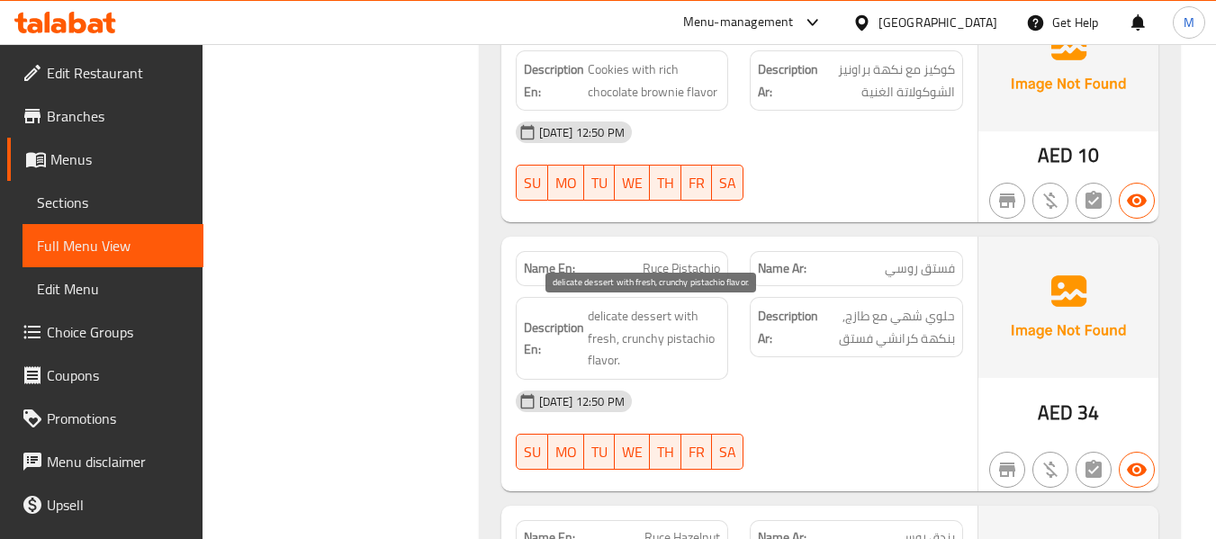
click at [625, 338] on span "delicate dessert with fresh, crunchy pistachio flavor." at bounding box center [654, 338] width 133 height 67
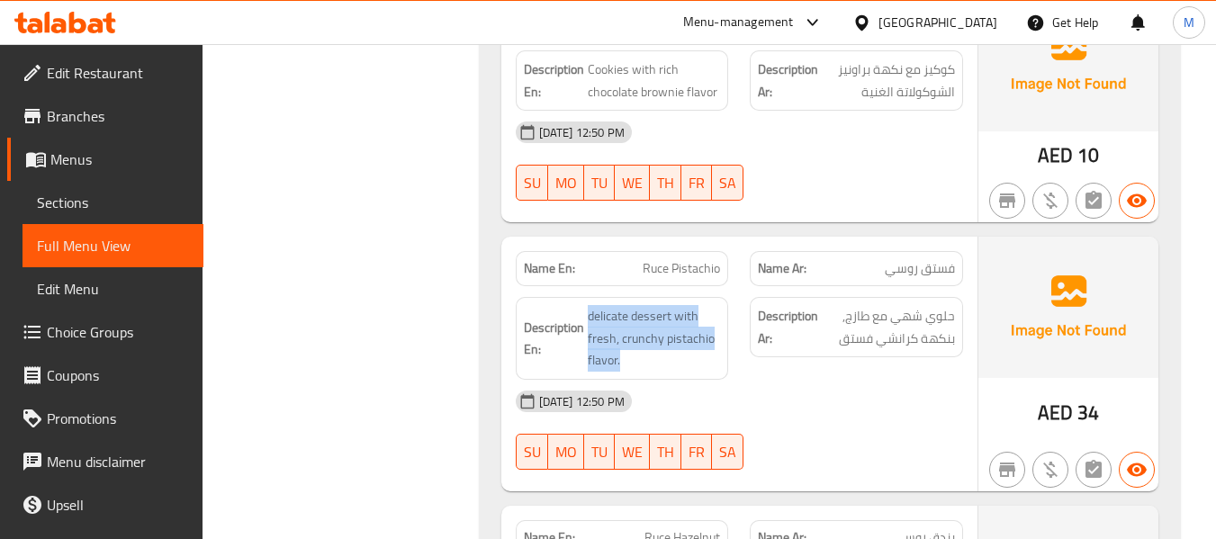
click at [655, 273] on span "Ruce Pistachio" at bounding box center [681, 268] width 77 height 19
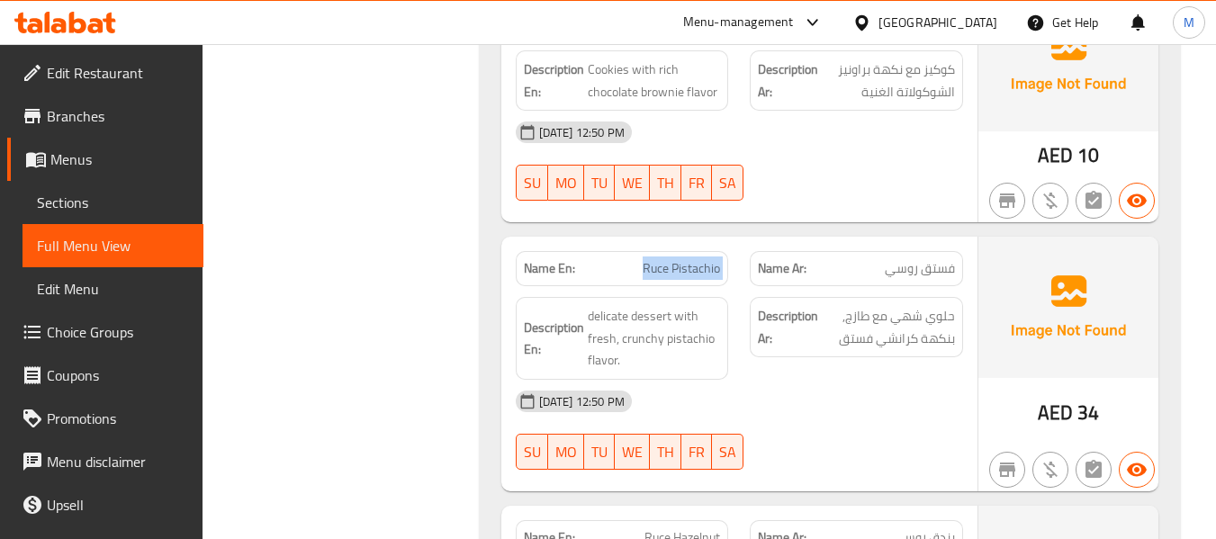
click at [655, 273] on span "Ruce Pistachio" at bounding box center [681, 268] width 77 height 19
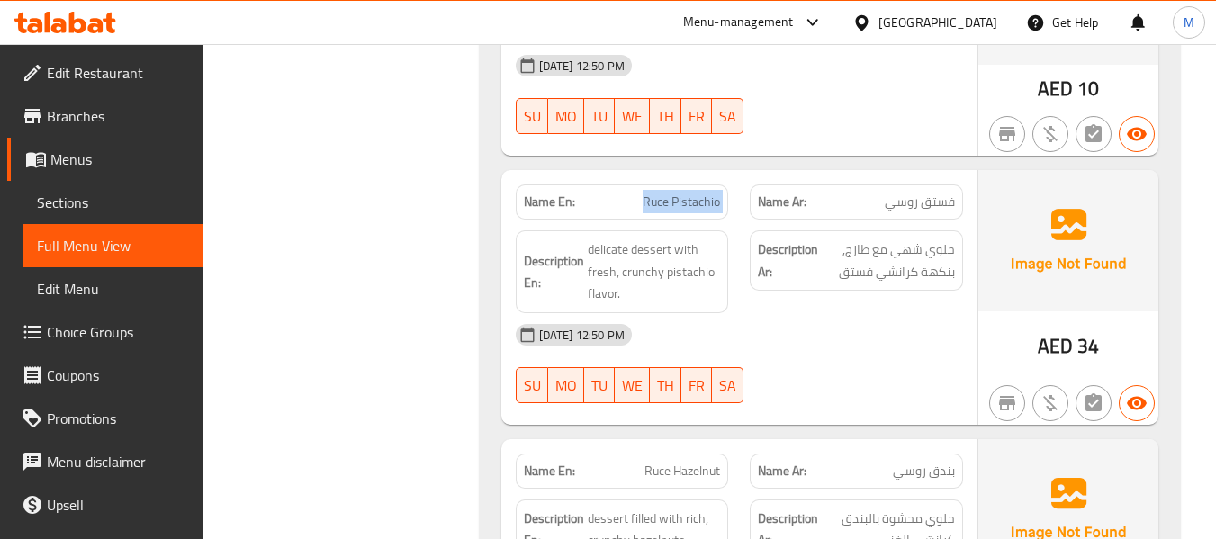
scroll to position [1962, 0]
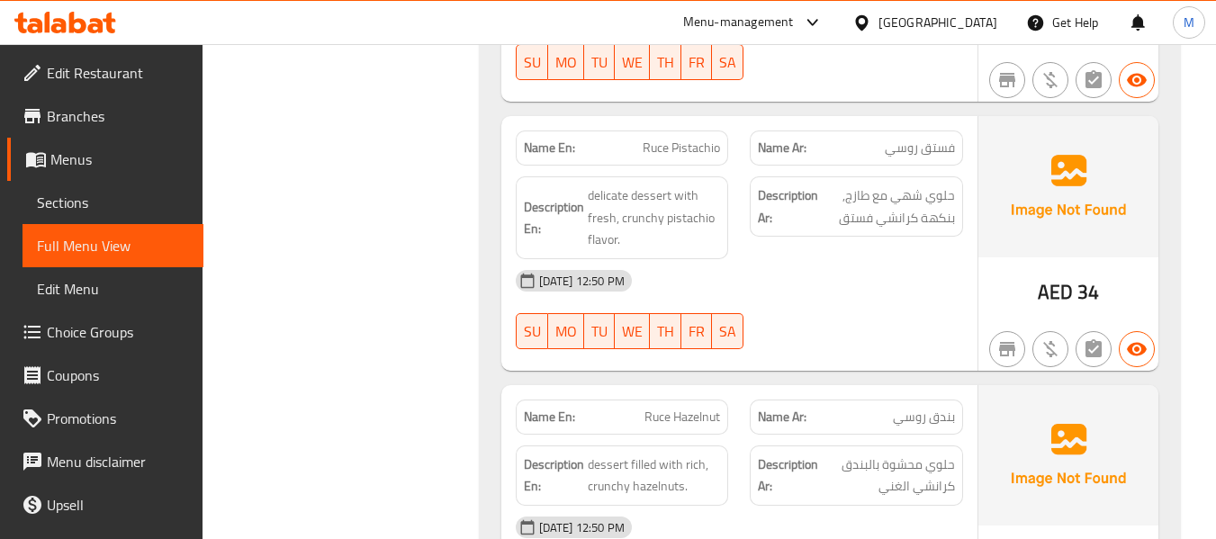
click at [683, 418] on span "Ruce Hazelnut" at bounding box center [682, 417] width 76 height 19
drag, startPoint x: 896, startPoint y: 151, endPoint x: 967, endPoint y: 150, distance: 71.1
click at [967, 150] on div "Name Ar: [PERSON_NAME]" at bounding box center [856, 148] width 235 height 57
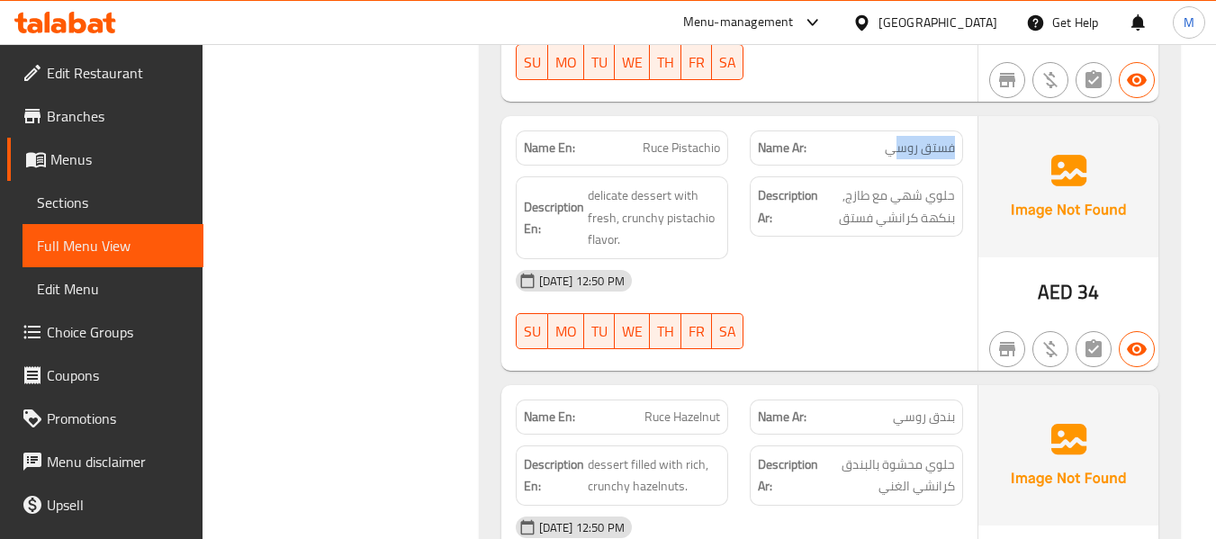
click at [649, 147] on span "Ruce Pistachio" at bounding box center [681, 148] width 77 height 19
click at [690, 417] on span "Ruce Hazelnut" at bounding box center [682, 417] width 76 height 19
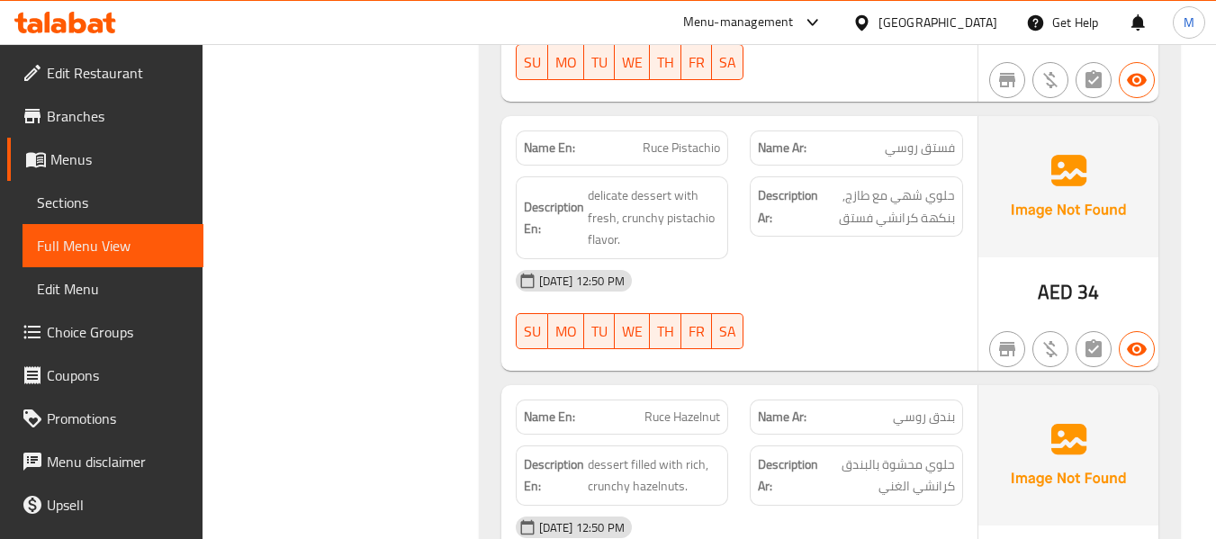
click at [658, 145] on span "Ruce Pistachio" at bounding box center [681, 148] width 77 height 19
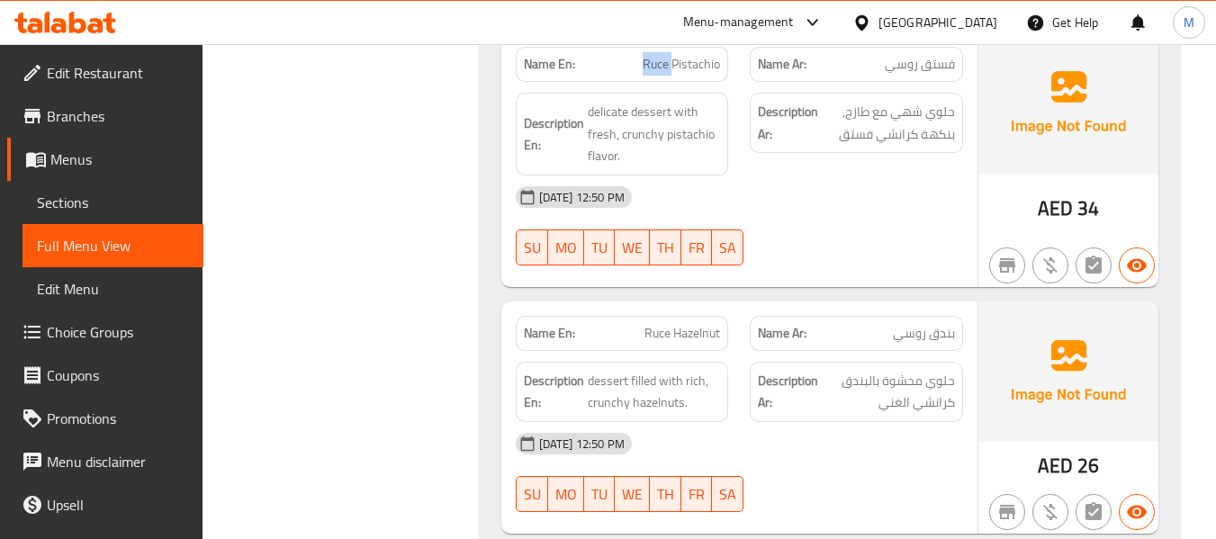
scroll to position [1841, 0]
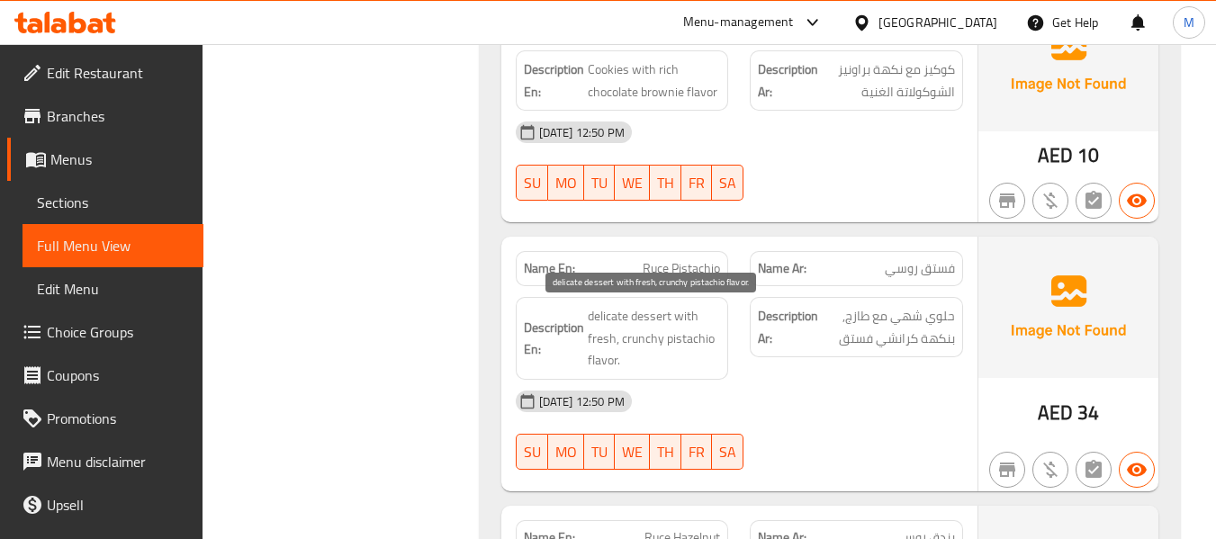
click at [658, 344] on span "delicate dessert with fresh, crunchy pistachio flavor." at bounding box center [654, 338] width 133 height 67
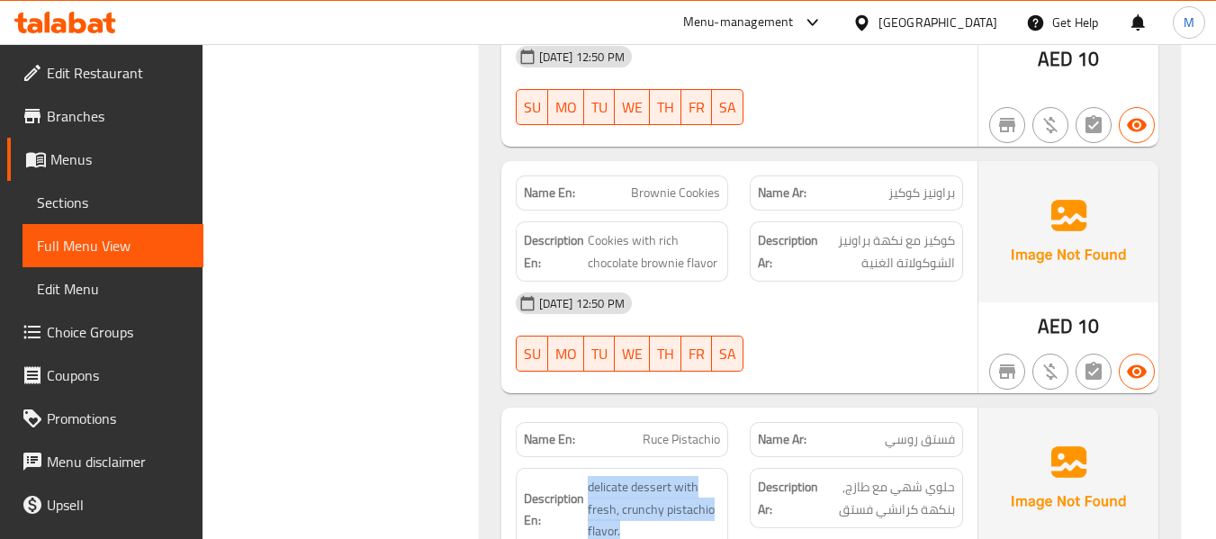
scroll to position [1722, 0]
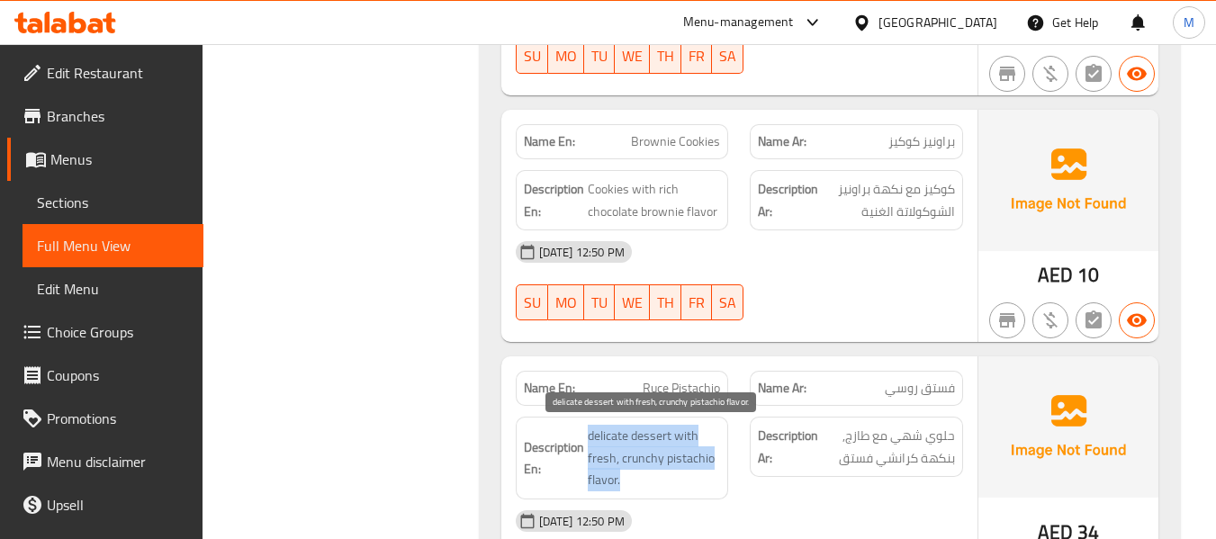
click at [603, 445] on span "delicate dessert with fresh, crunchy pistachio flavor." at bounding box center [654, 458] width 133 height 67
click at [603, 444] on span "delicate dessert with fresh, crunchy pistachio flavor." at bounding box center [654, 458] width 133 height 67
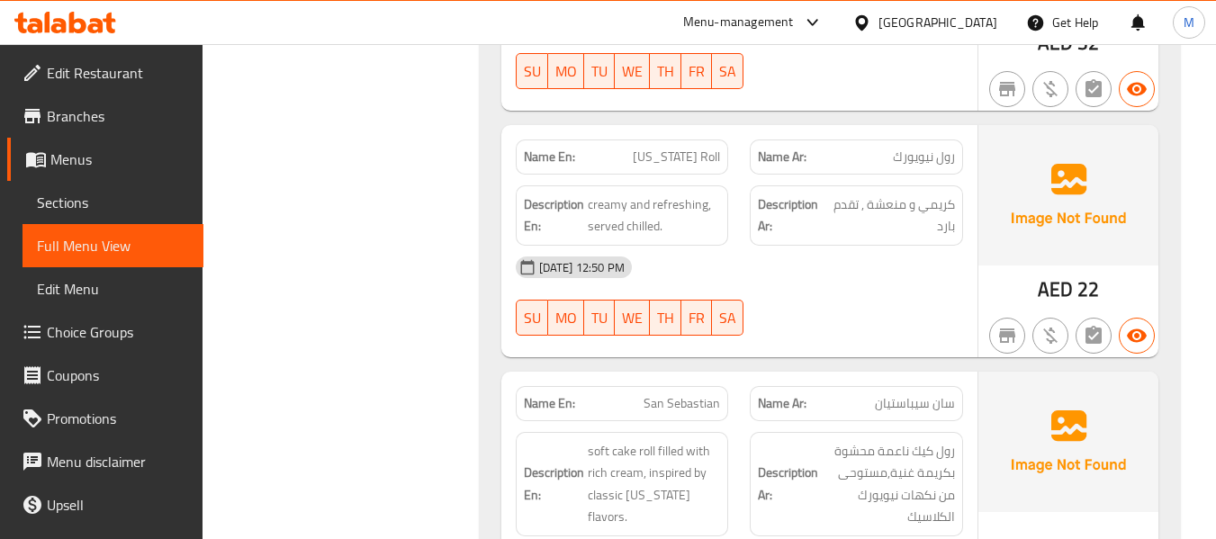
scroll to position [2682, 0]
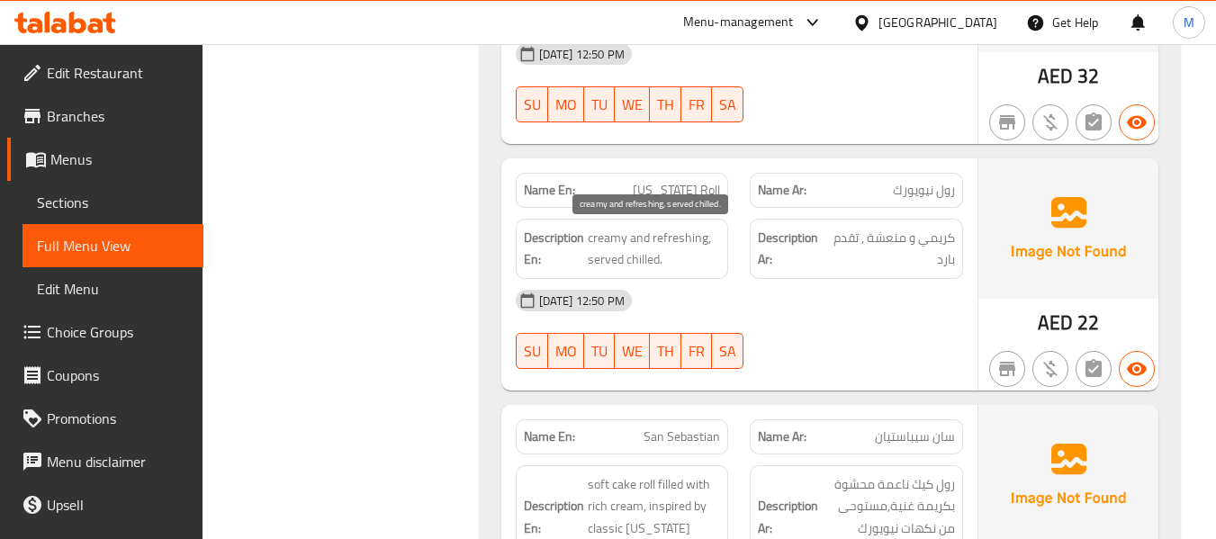
click at [652, 244] on span "creamy and refreshing, served chilled." at bounding box center [654, 249] width 133 height 44
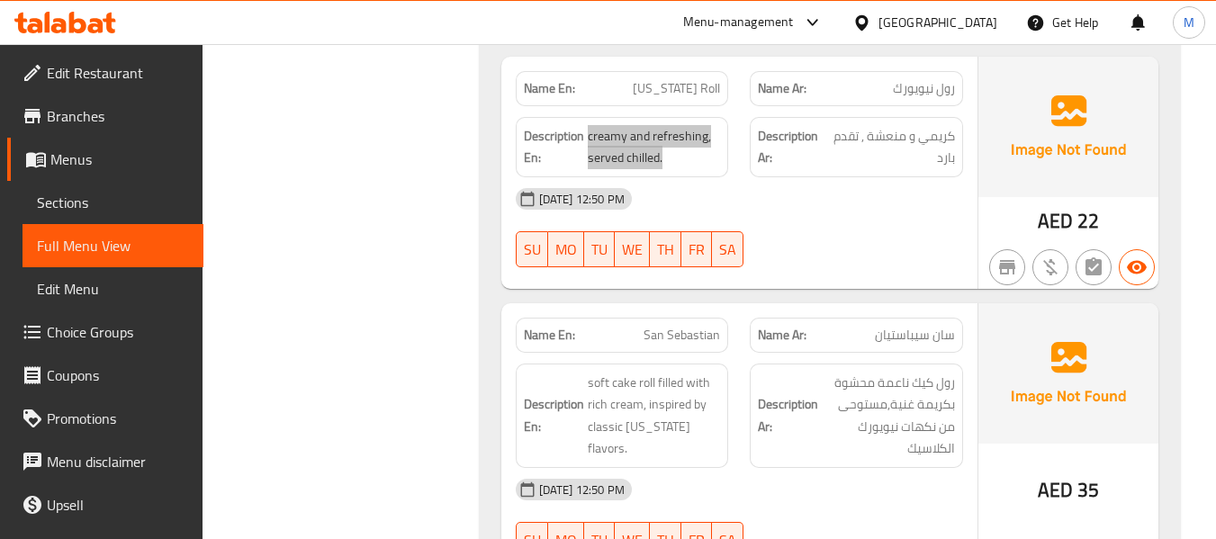
scroll to position [2921, 0]
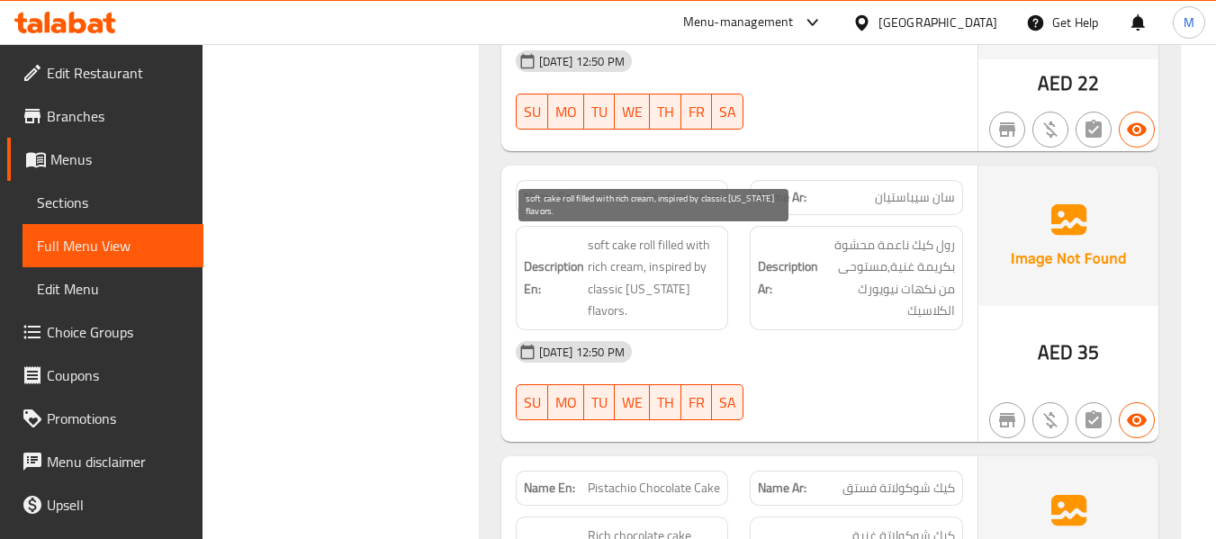
click at [638, 246] on span "soft cake roll filled with rich cream, inspired by classic [US_STATE] flavors." at bounding box center [654, 278] width 133 height 88
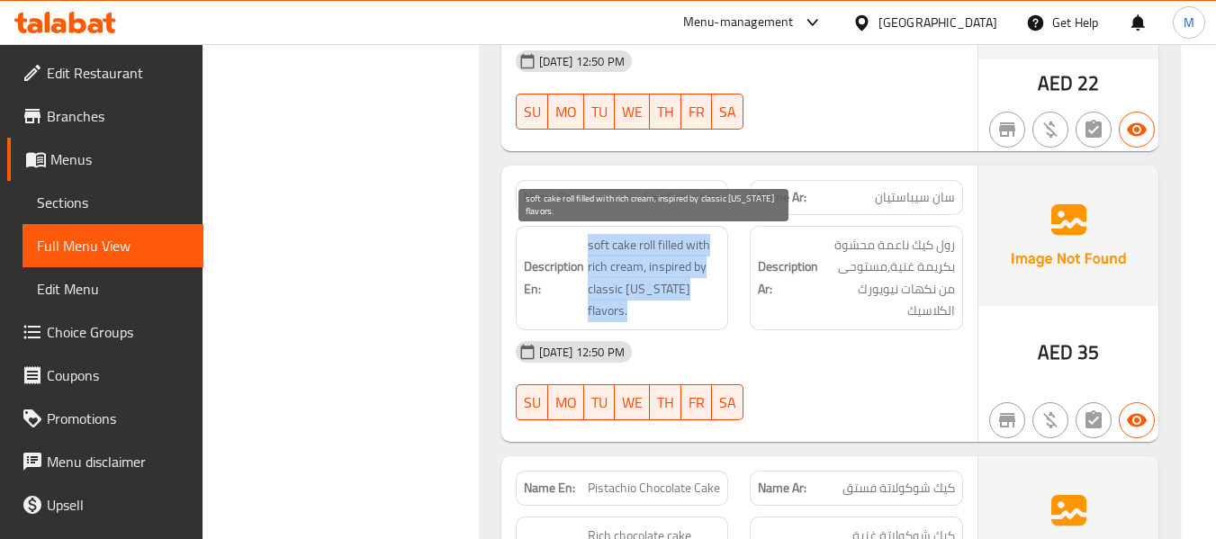
click at [638, 246] on span "soft cake roll filled with rich cream, inspired by classic [US_STATE] flavors." at bounding box center [654, 278] width 133 height 88
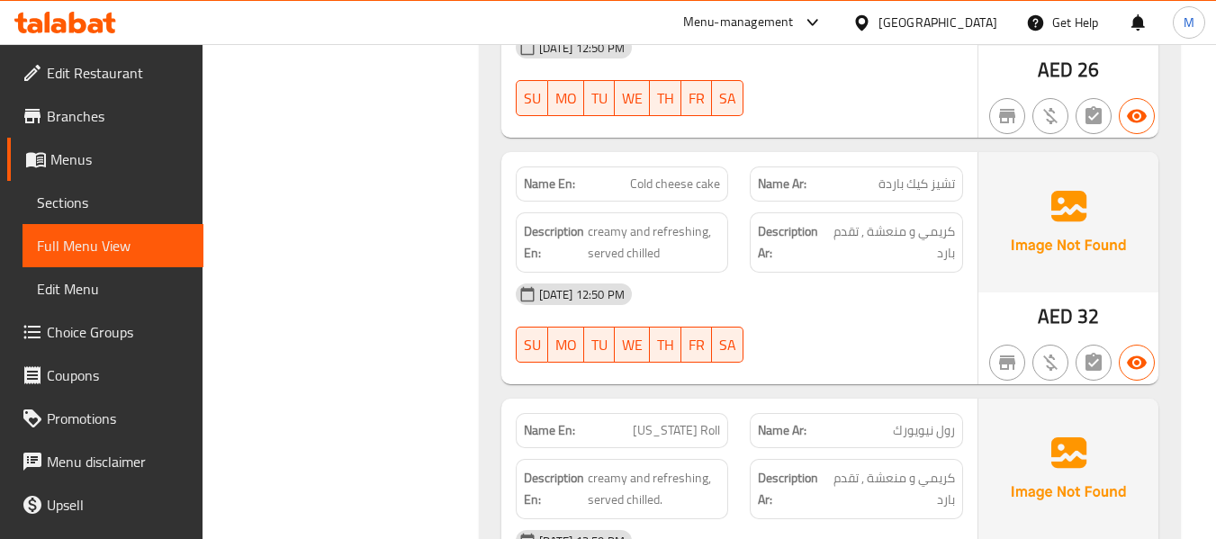
scroll to position [2561, 0]
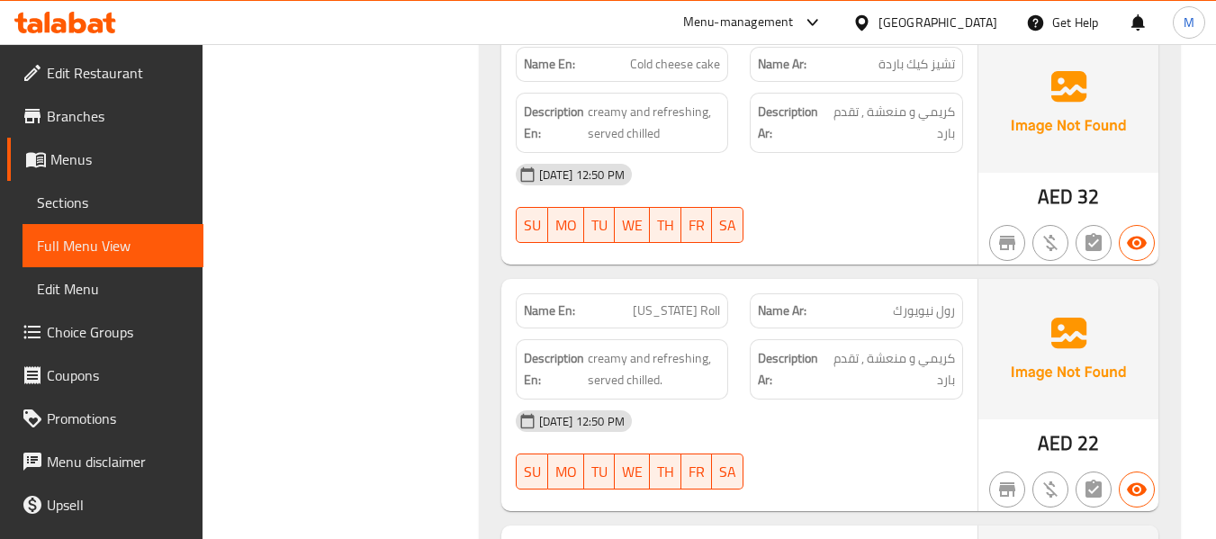
click at [685, 310] on span "[US_STATE] Roll" at bounding box center [676, 310] width 87 height 19
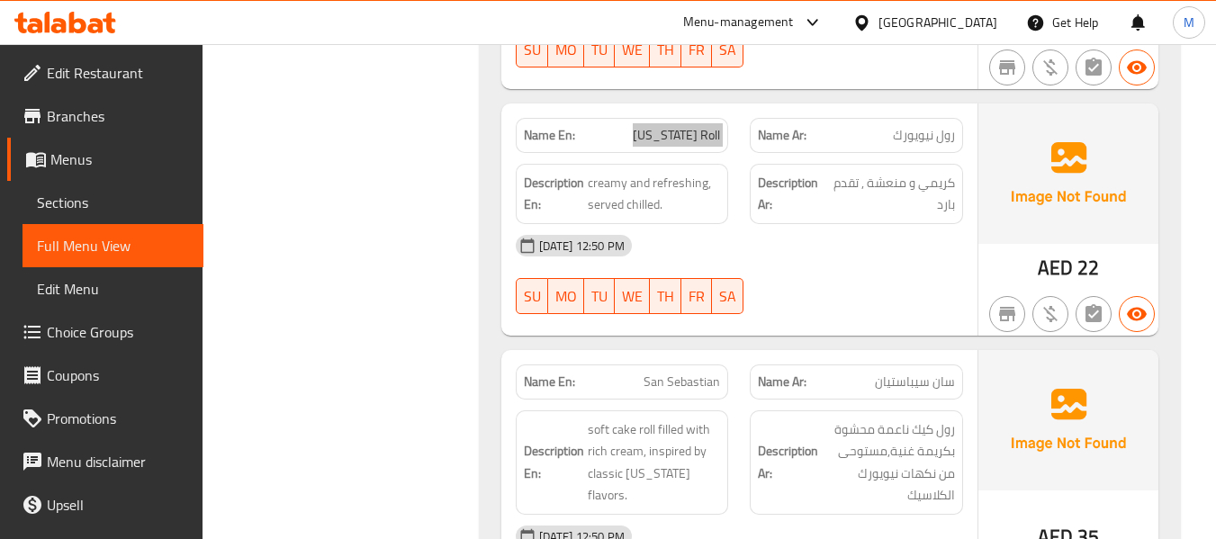
scroll to position [2801, 0]
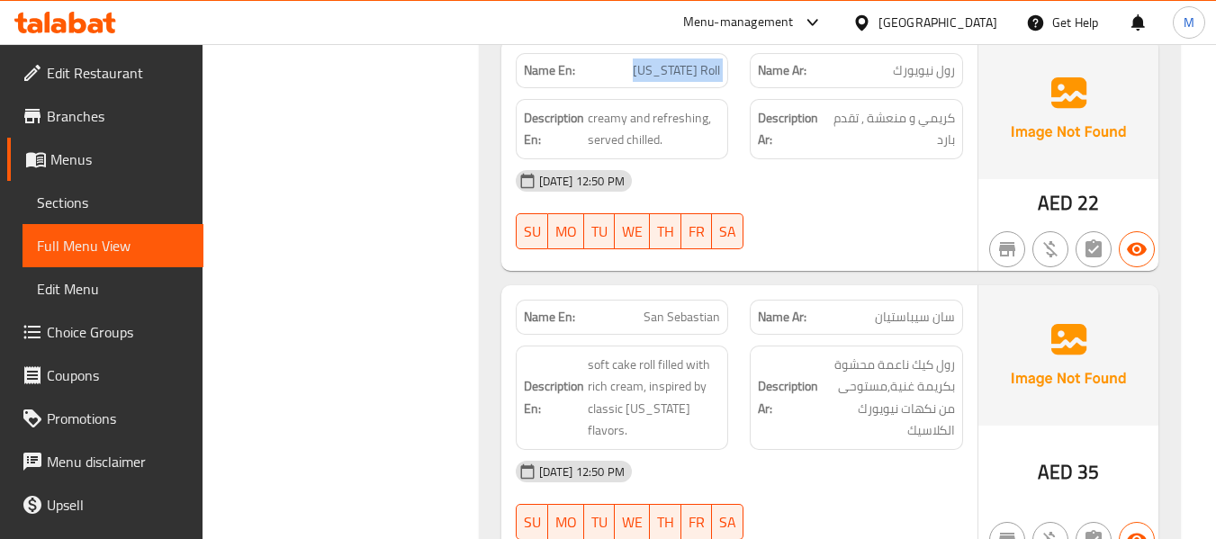
click at [859, 329] on div "Name Ar: سان سيباستيان" at bounding box center [856, 317] width 213 height 35
click at [679, 327] on span "San Sebastian" at bounding box center [681, 317] width 76 height 19
click at [817, 447] on div "Description Ar: رول كيك ناعمة محشوة بكريمة غنية,مستوحى من نكهات نيويورك الكلاسيك" at bounding box center [856, 398] width 213 height 104
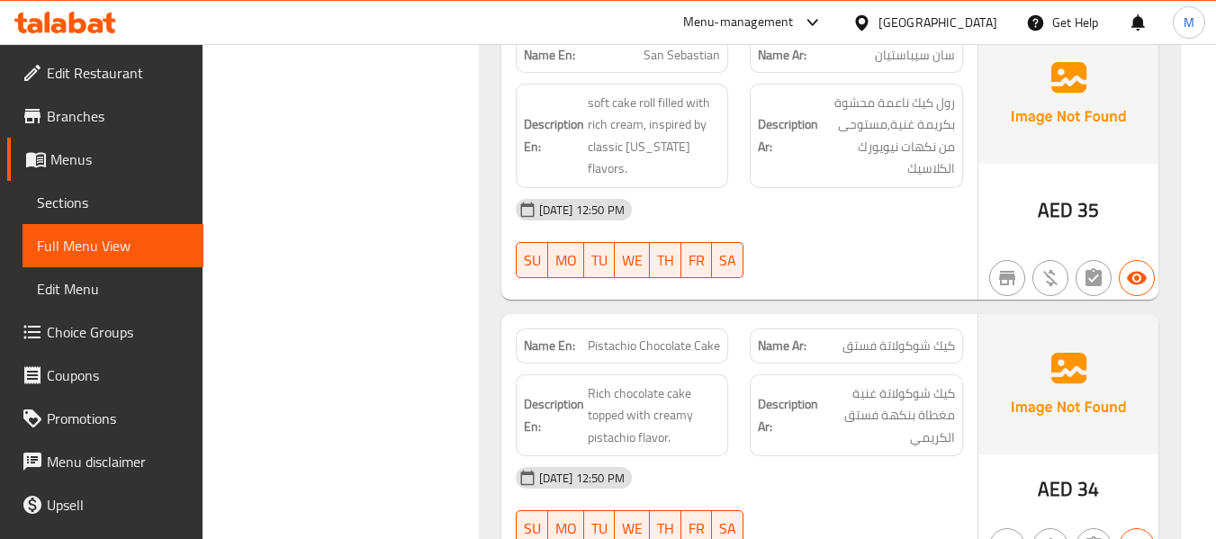
scroll to position [3161, 0]
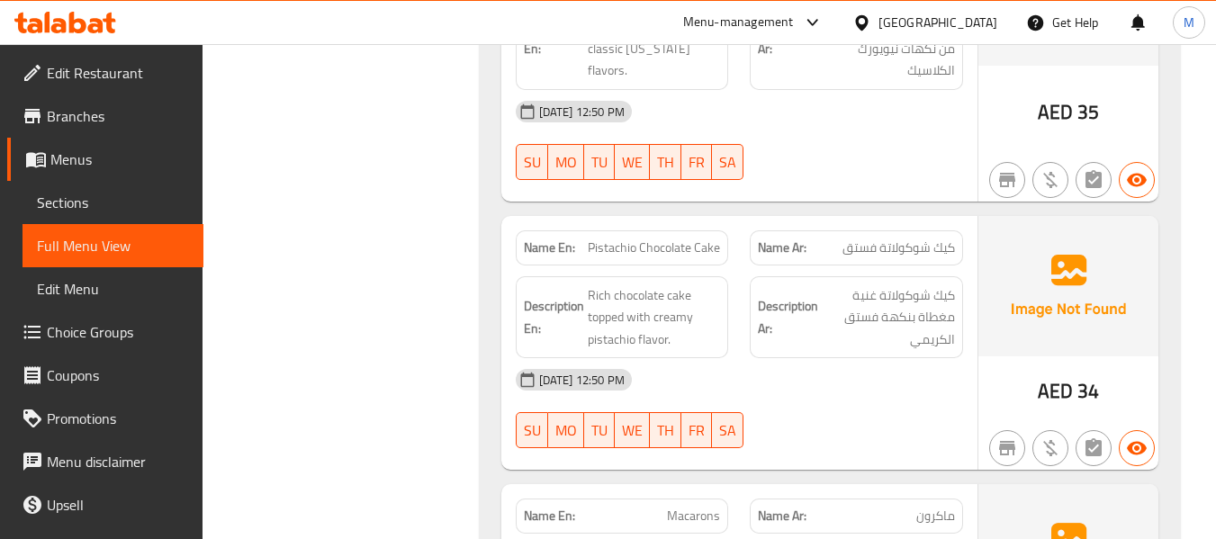
drag, startPoint x: 844, startPoint y: 423, endPoint x: 835, endPoint y: 410, distance: 15.5
click at [844, 423] on div "[DATE] 12:50 PM SU MO TU WE TH FR SA" at bounding box center [739, 408] width 469 height 101
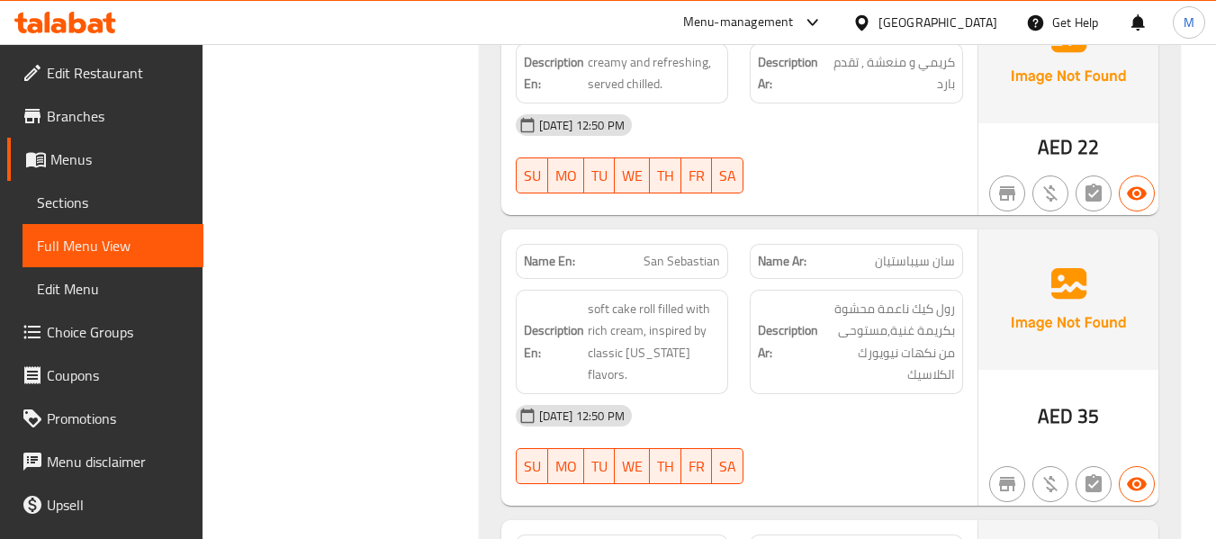
scroll to position [2682, 0]
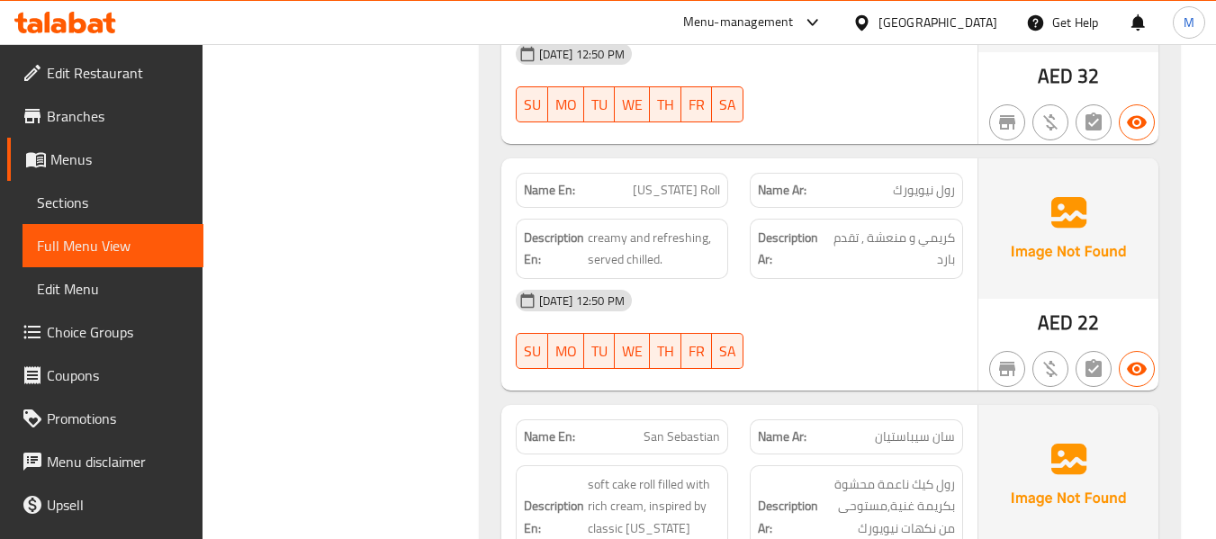
click at [678, 189] on span "[US_STATE] Roll" at bounding box center [676, 190] width 87 height 19
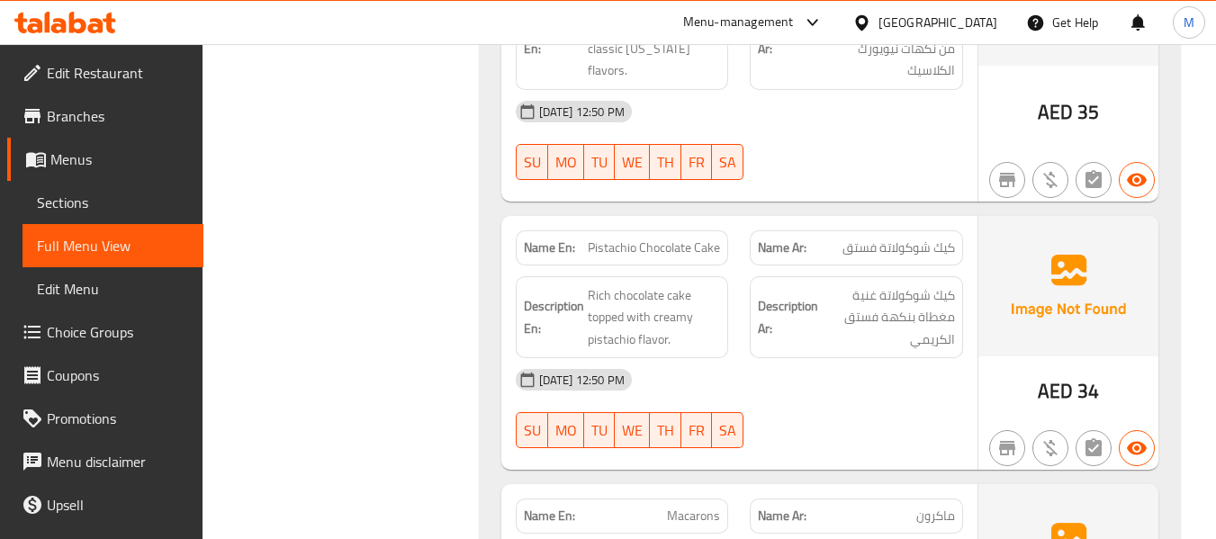
scroll to position [3281, 0]
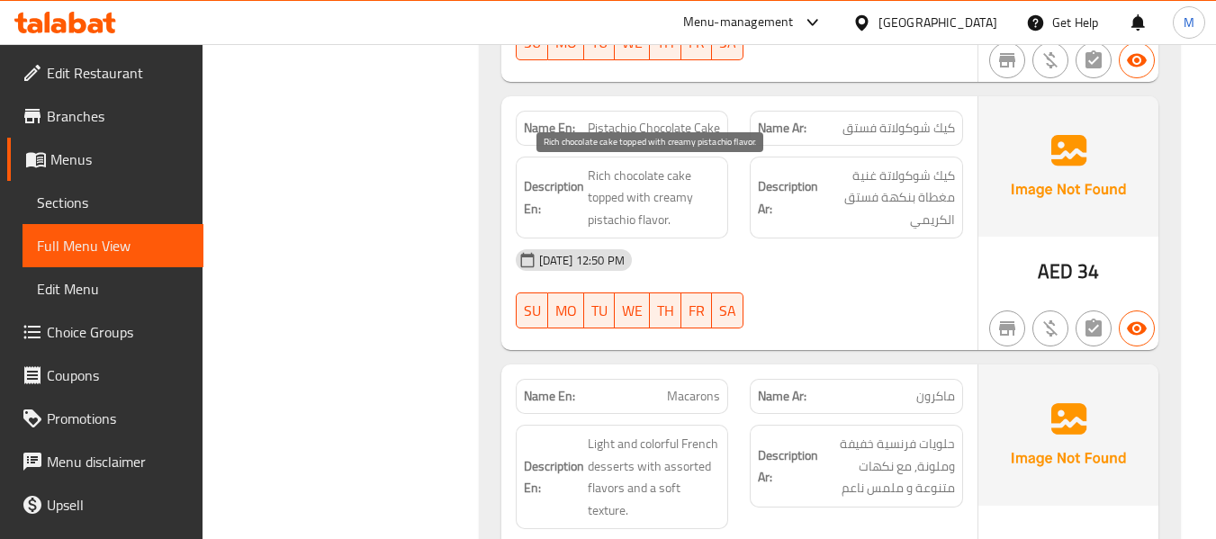
click at [671, 184] on span "Rich chocolate cake topped with creamy pistachio flavor." at bounding box center [654, 198] width 133 height 67
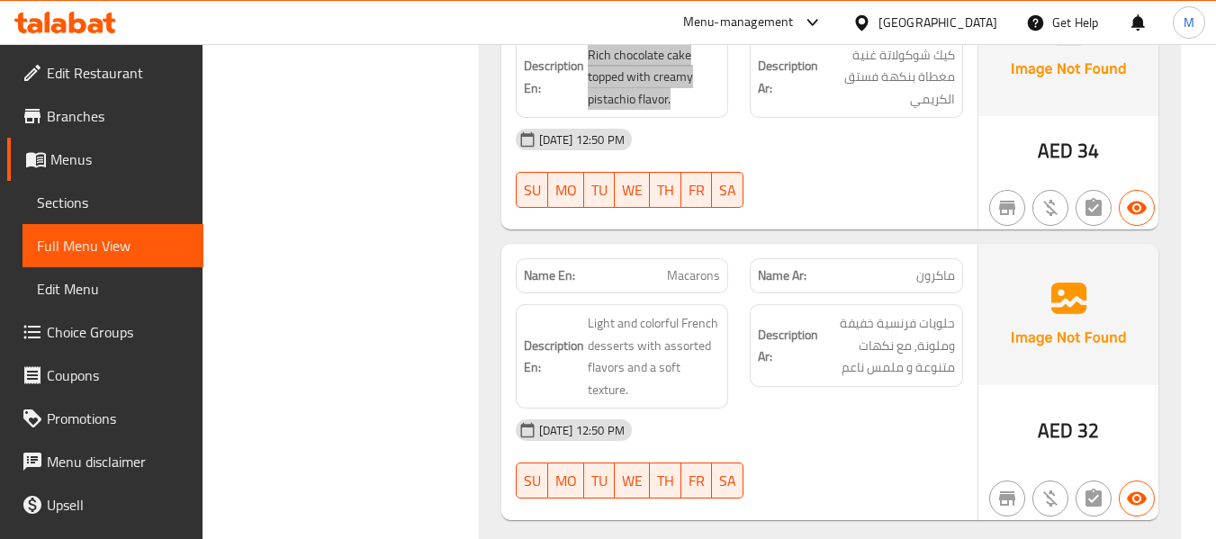
scroll to position [3521, 0]
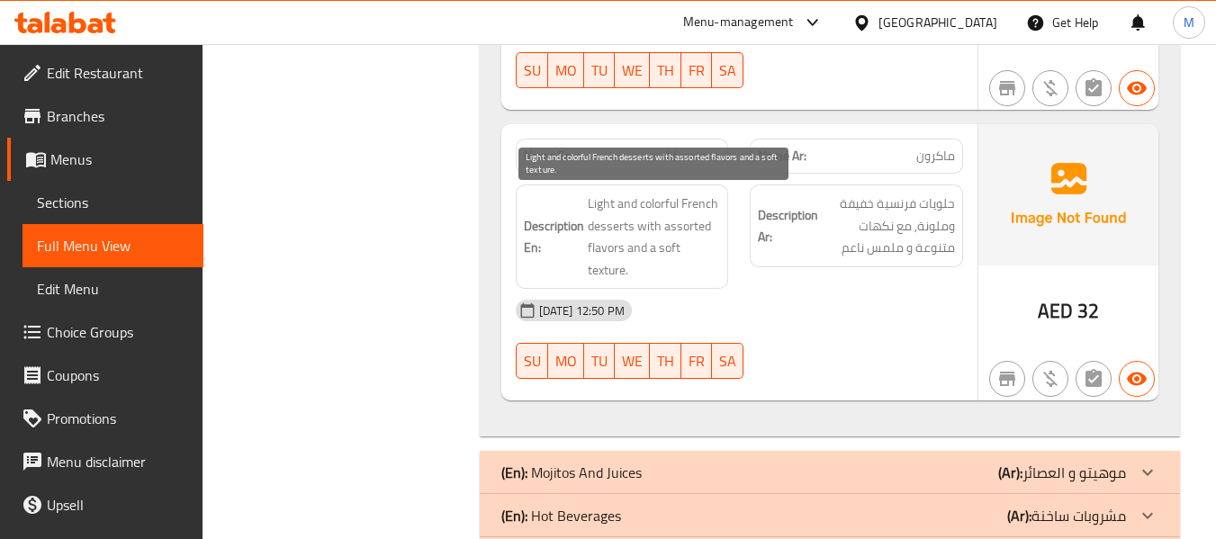
click at [693, 231] on span "Light and colorful French desserts with assorted flavors and a soft texture." at bounding box center [654, 237] width 133 height 88
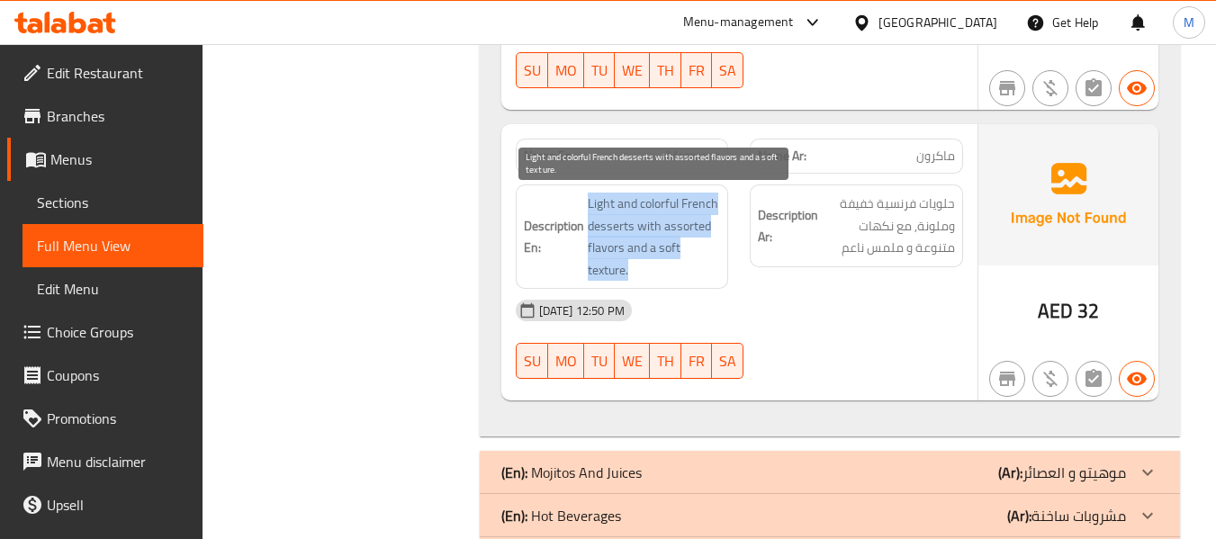
click at [693, 231] on span "Light and colorful French desserts with assorted flavors and a soft texture." at bounding box center [654, 237] width 133 height 88
click at [646, 264] on span "Light and colorful French desserts with assorted flavors and a soft texture." at bounding box center [654, 237] width 133 height 88
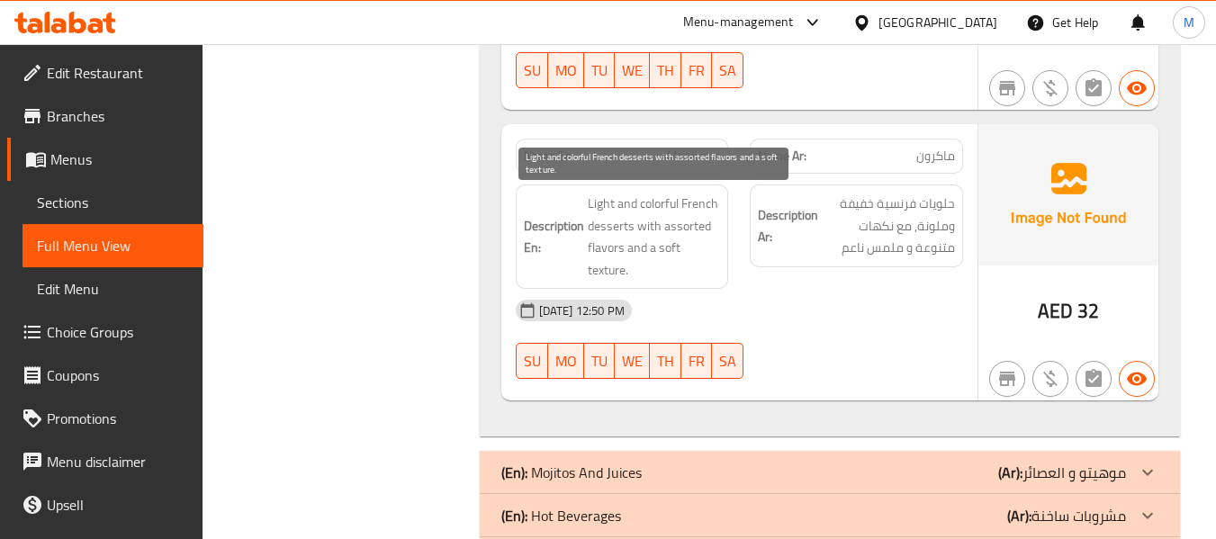
click at [646, 264] on span "Light and colorful French desserts with assorted flavors and a soft texture." at bounding box center [654, 237] width 133 height 88
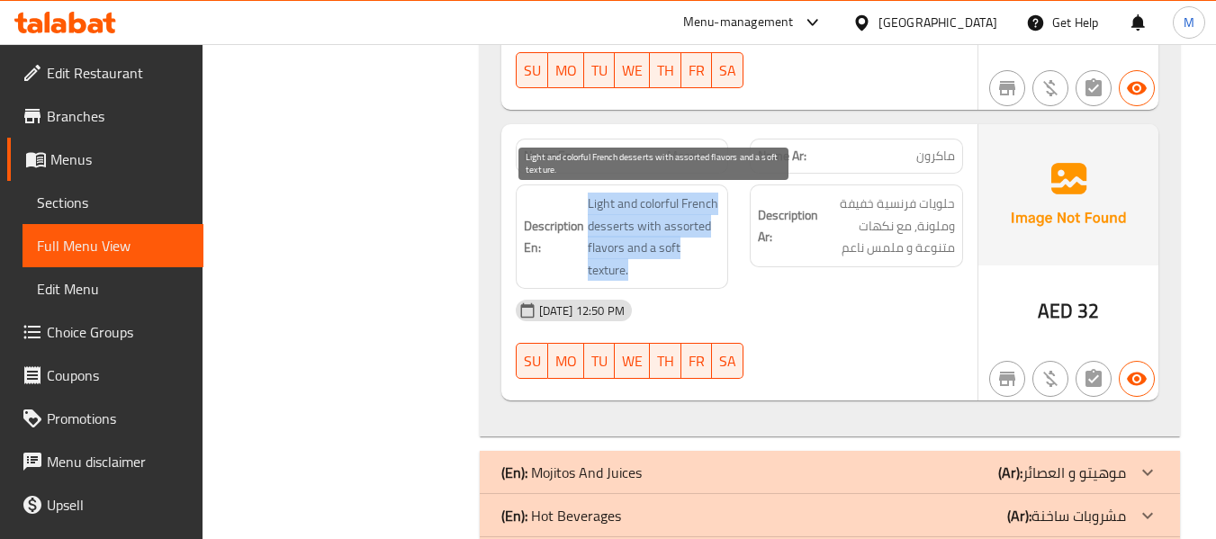
click at [646, 264] on span "Light and colorful French desserts with assorted flavors and a soft texture." at bounding box center [654, 237] width 133 height 88
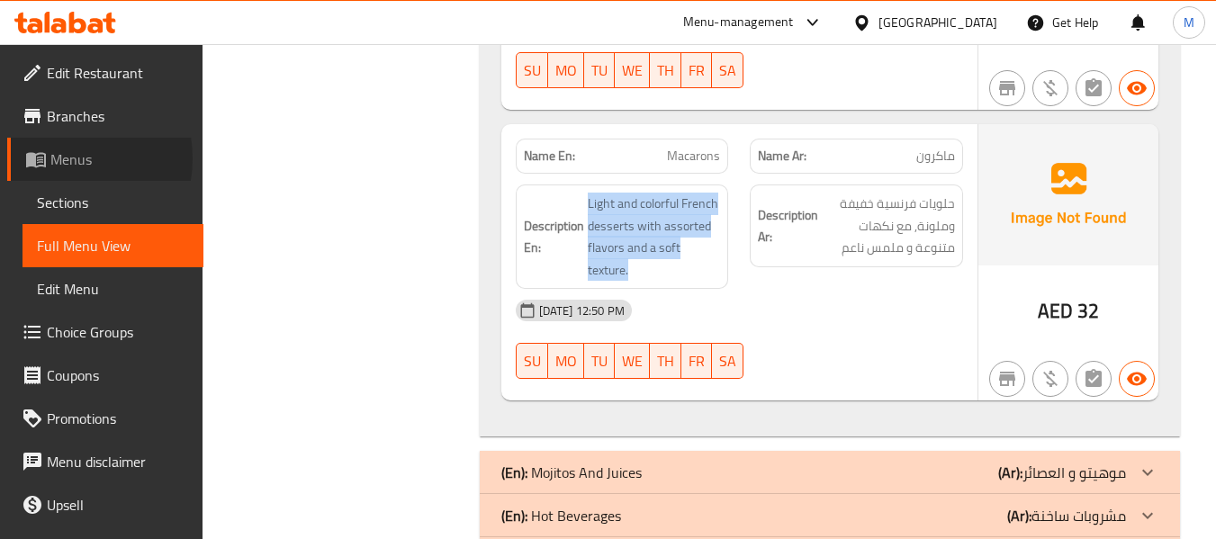
click at [58, 158] on span "Menus" at bounding box center [119, 159] width 139 height 22
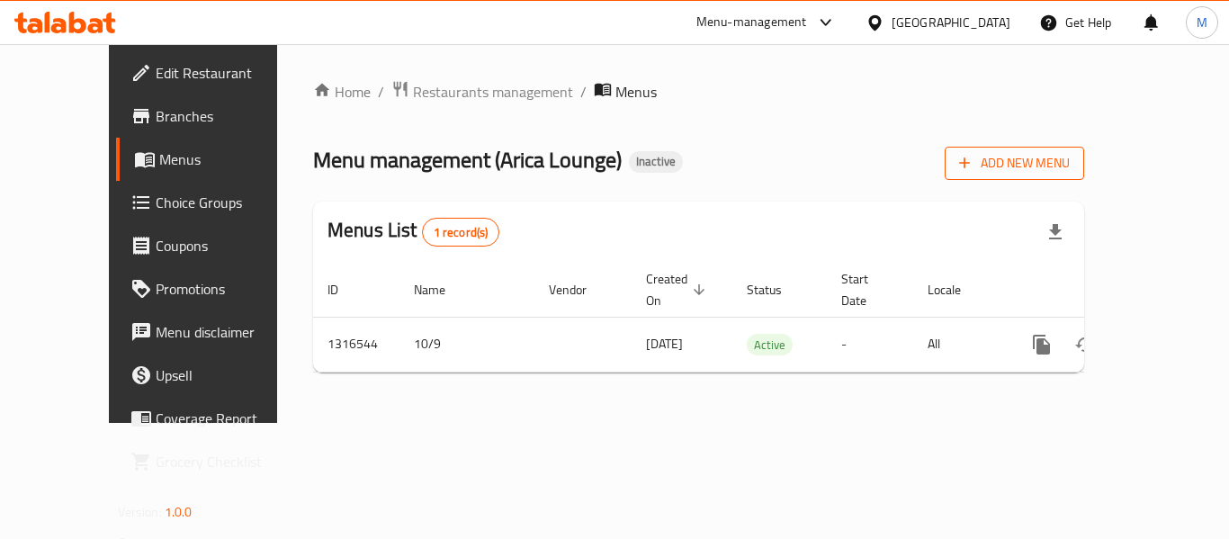
click at [1070, 157] on span "Add New Menu" at bounding box center [1014, 163] width 111 height 22
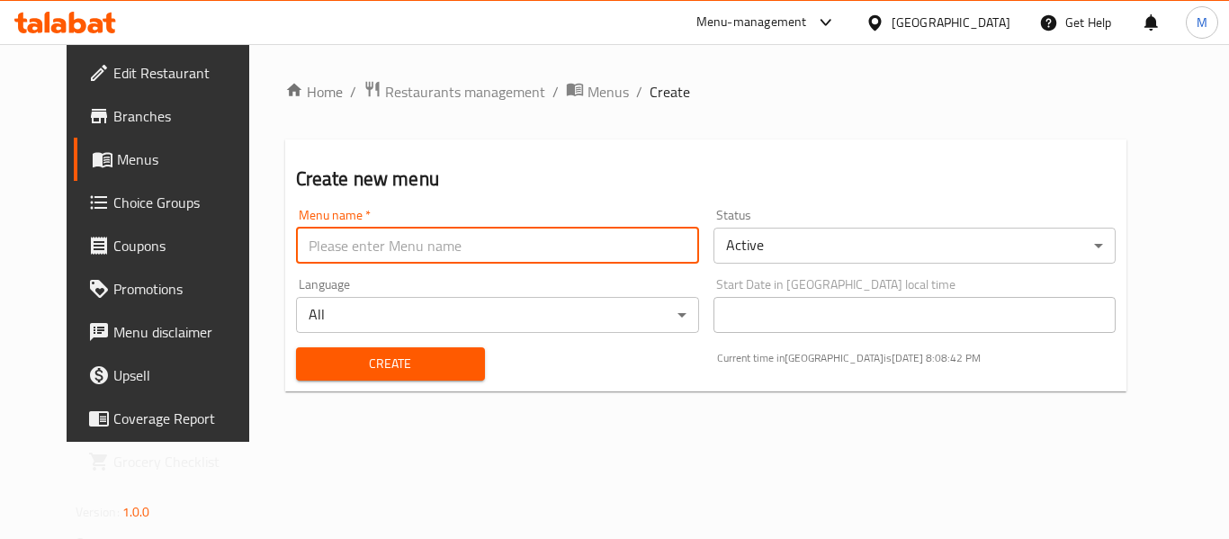
click at [296, 235] on input "text" at bounding box center [497, 246] width 403 height 36
paste input "342850707"
type input "342850707"
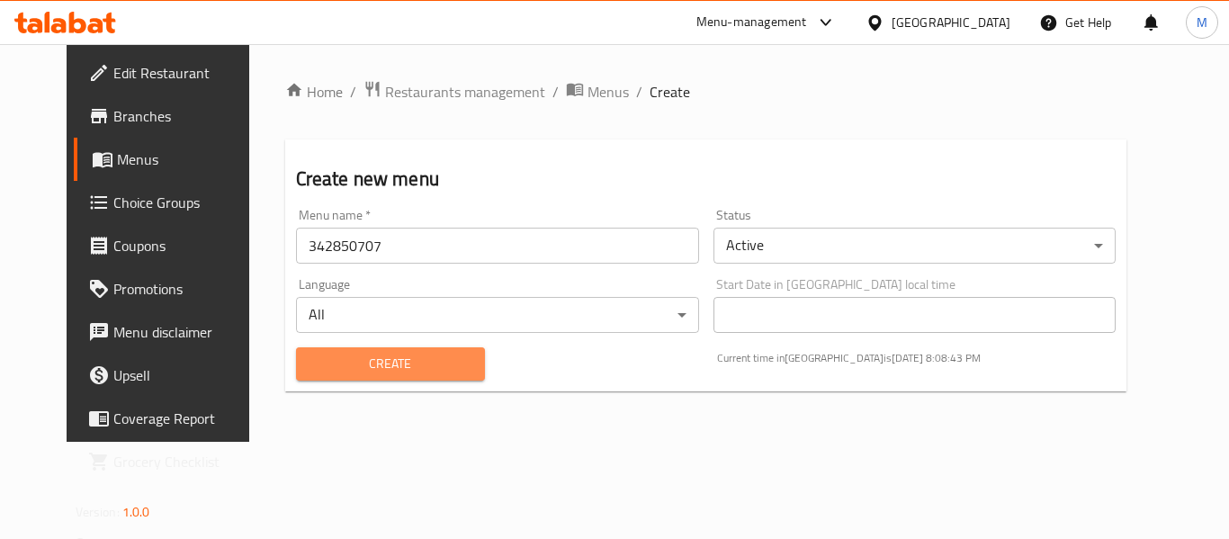
click at [310, 373] on span "Create" at bounding box center [390, 364] width 160 height 22
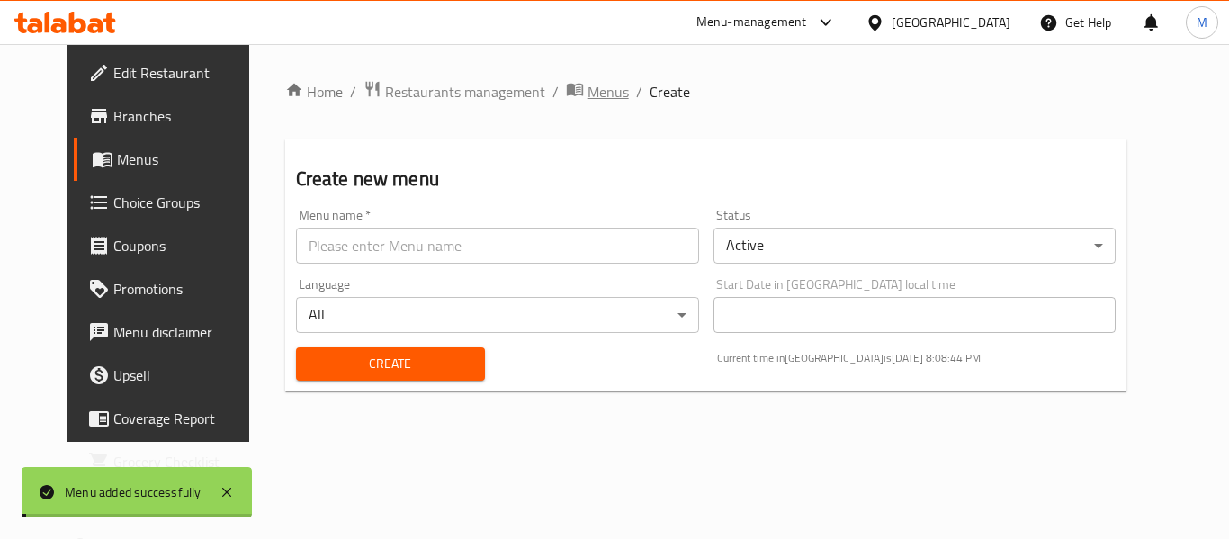
click at [588, 89] on span "Menus" at bounding box center [608, 92] width 41 height 22
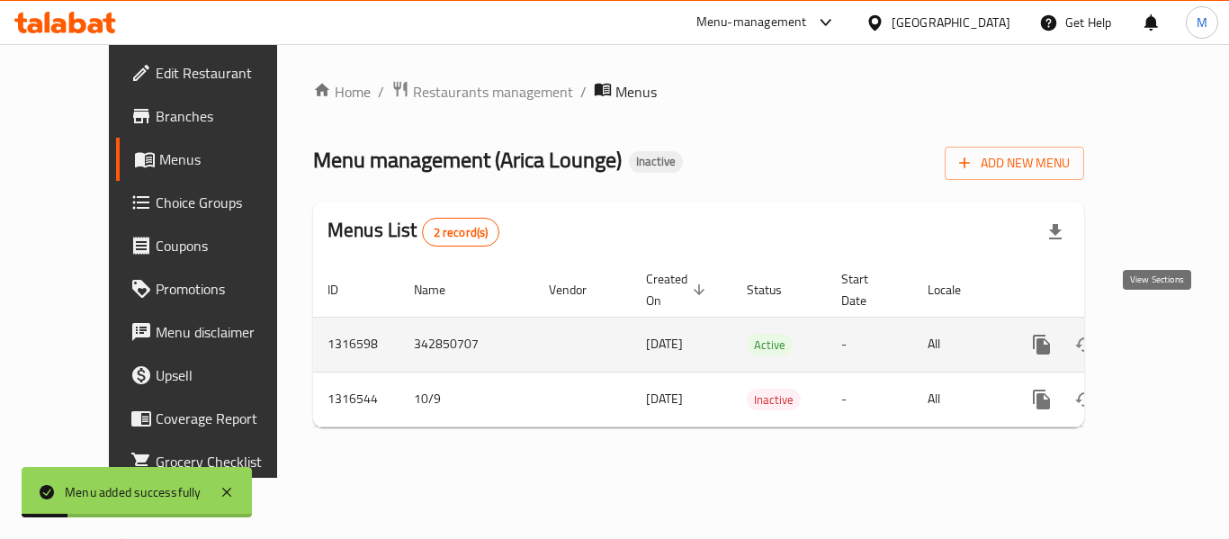
click at [1171, 323] on link "enhanced table" at bounding box center [1171, 344] width 43 height 43
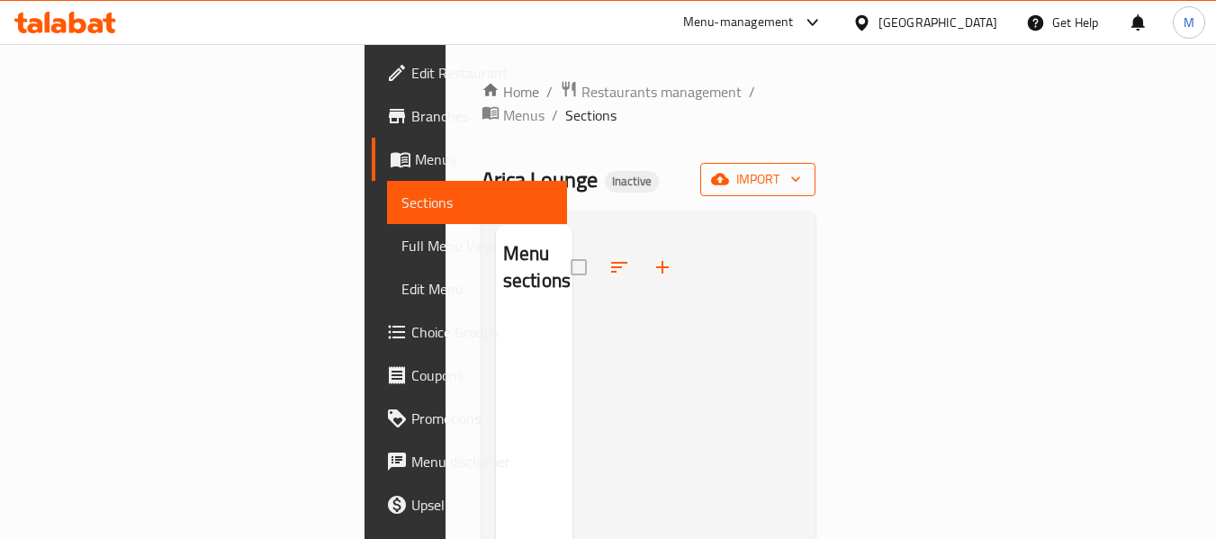
click at [801, 168] on span "import" at bounding box center [758, 179] width 86 height 22
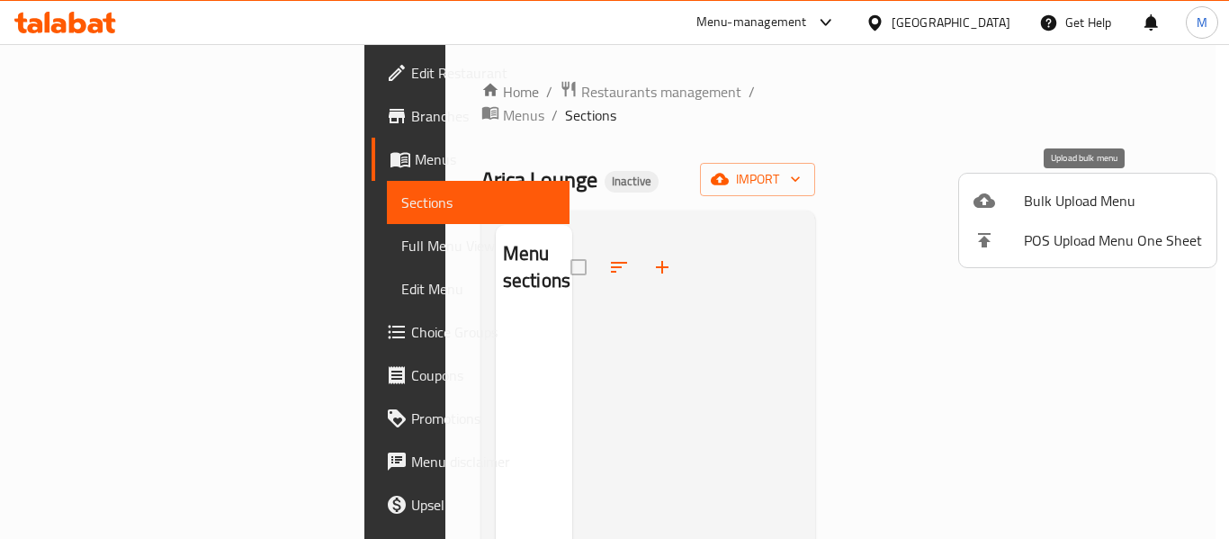
click at [1093, 202] on span "Bulk Upload Menu" at bounding box center [1113, 201] width 178 height 22
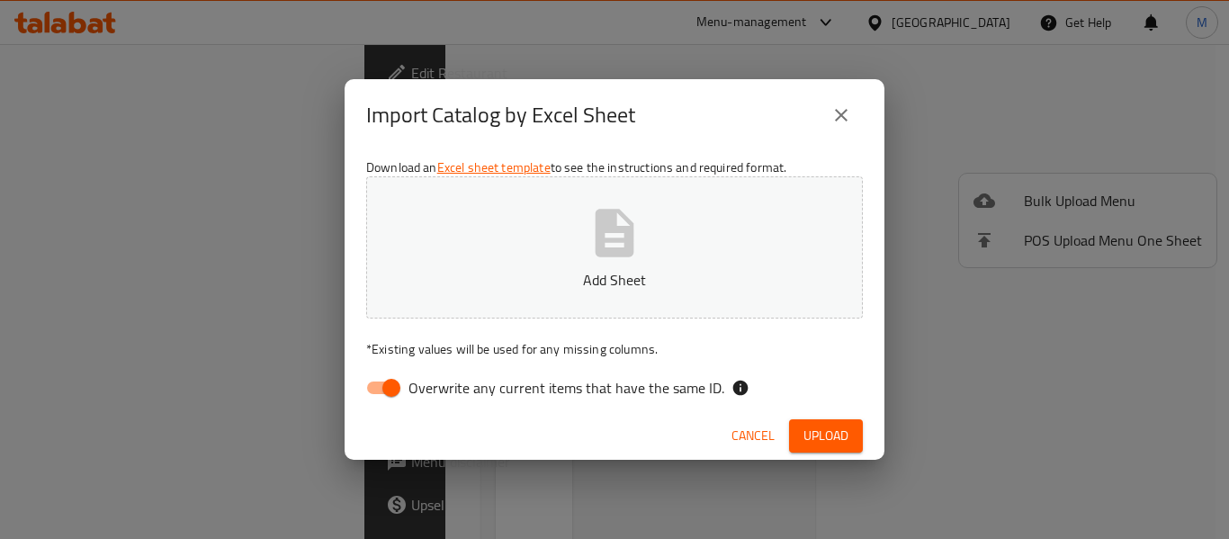
click at [444, 392] on span "Overwrite any current items that have the same ID." at bounding box center [567, 388] width 316 height 22
click at [443, 392] on input "Overwrite any current items that have the same ID." at bounding box center [391, 388] width 103 height 34
checkbox input "false"
click at [539, 283] on p "Add Sheet" at bounding box center [614, 280] width 441 height 22
click at [804, 426] on span "Upload" at bounding box center [826, 436] width 45 height 22
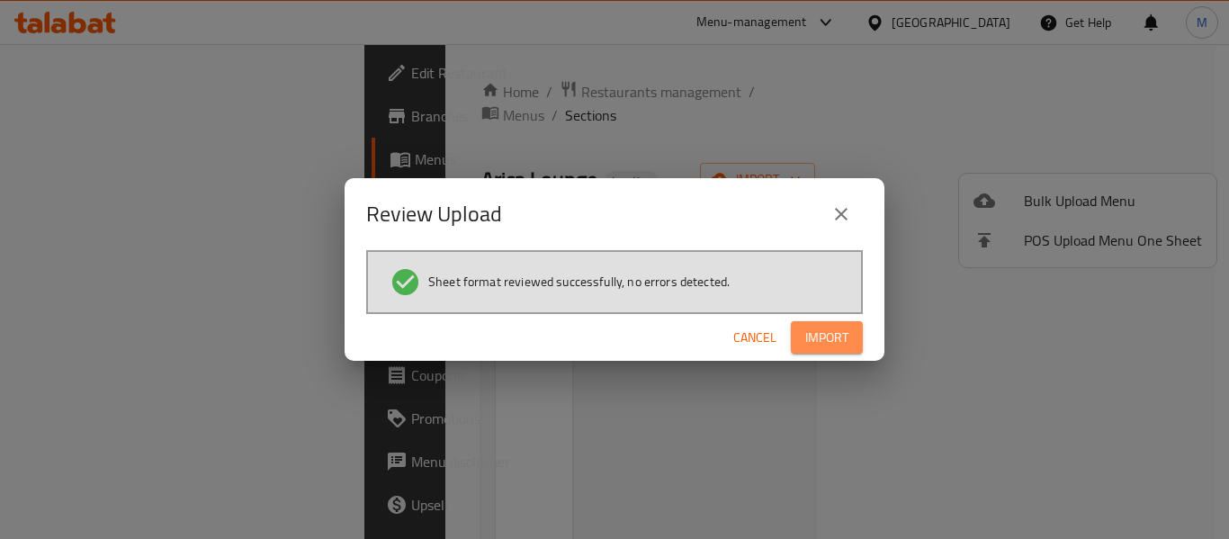
click at [811, 340] on span "Import" at bounding box center [826, 338] width 43 height 22
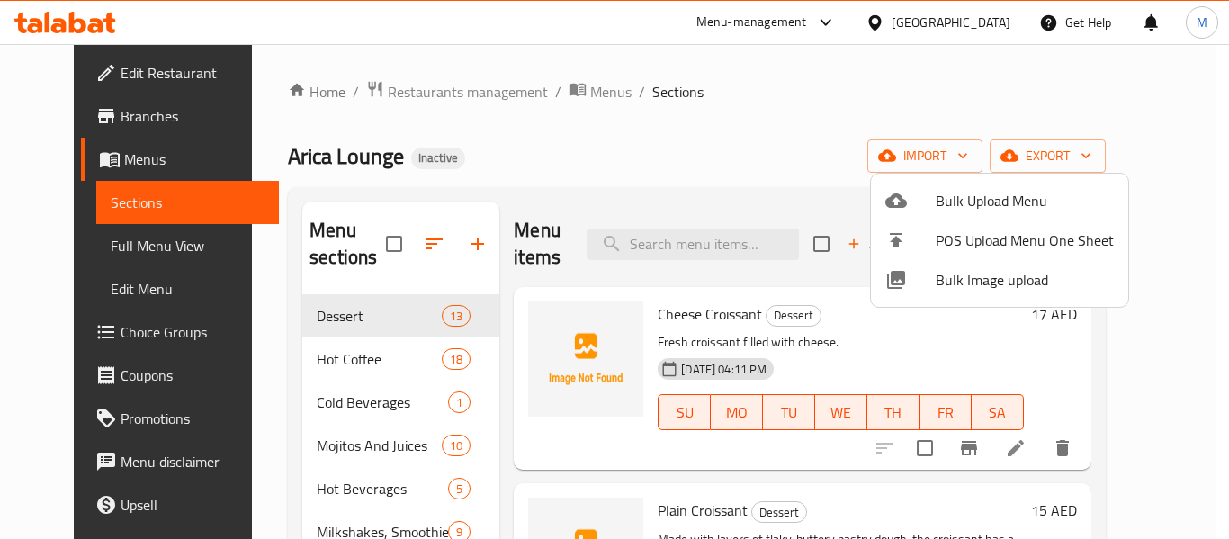
click at [530, 167] on div at bounding box center [614, 269] width 1229 height 539
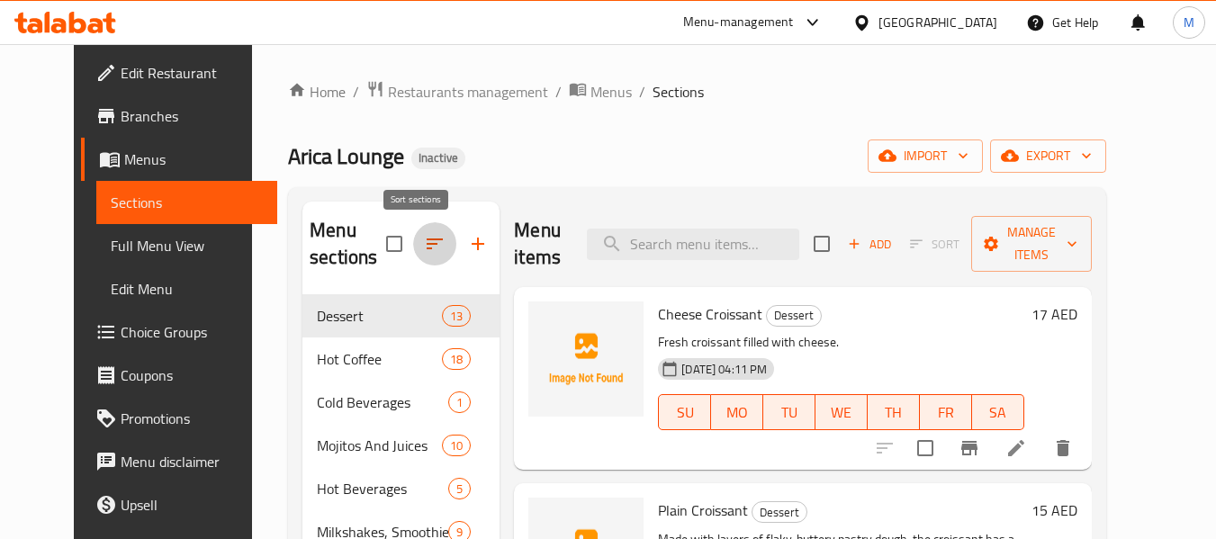
click at [424, 238] on icon "button" at bounding box center [435, 244] width 22 height 22
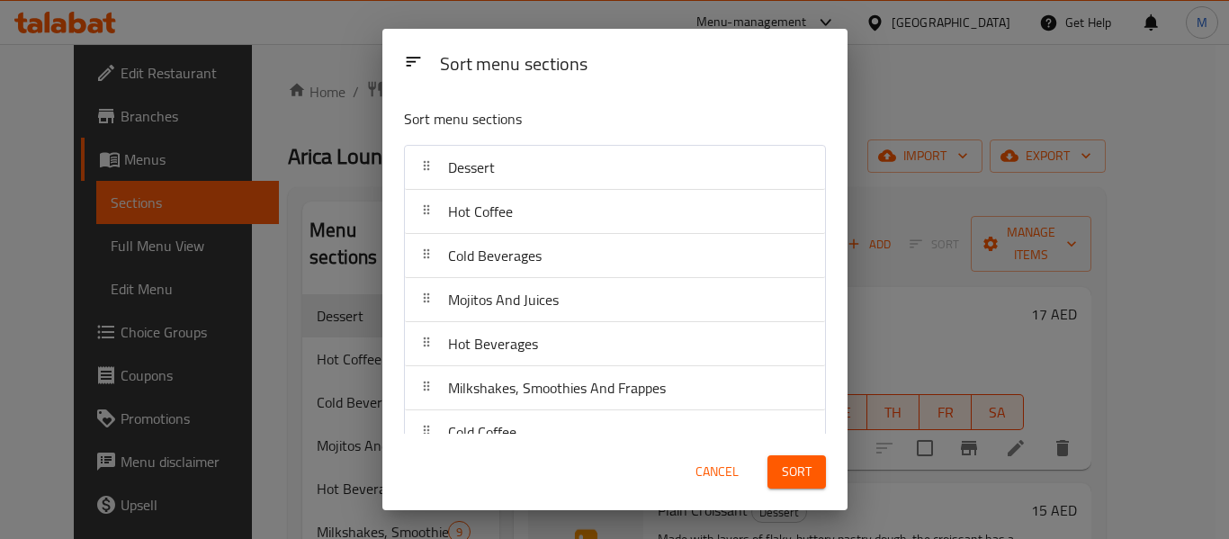
click at [667, 88] on div "Sort menu sections" at bounding box center [614, 61] width 465 height 65
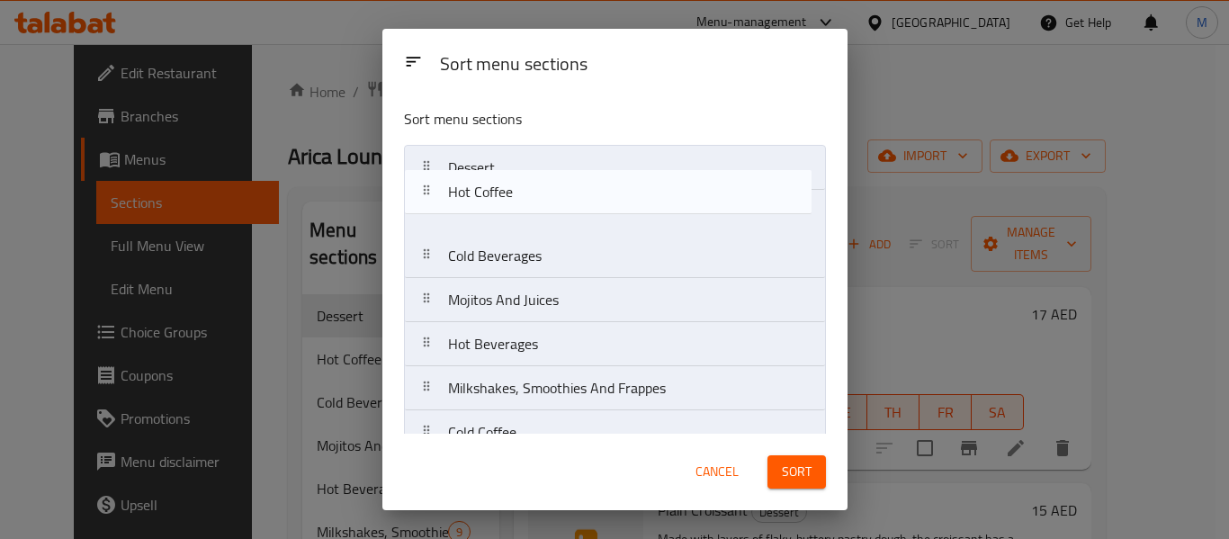
drag, startPoint x: 426, startPoint y: 216, endPoint x: 426, endPoint y: 161, distance: 54.9
click at [430, 167] on nav "Dessert Hot Coffee Cold Beverages Mojitos And Juices Hot Beverages Milkshakes, …" at bounding box center [615, 300] width 422 height 310
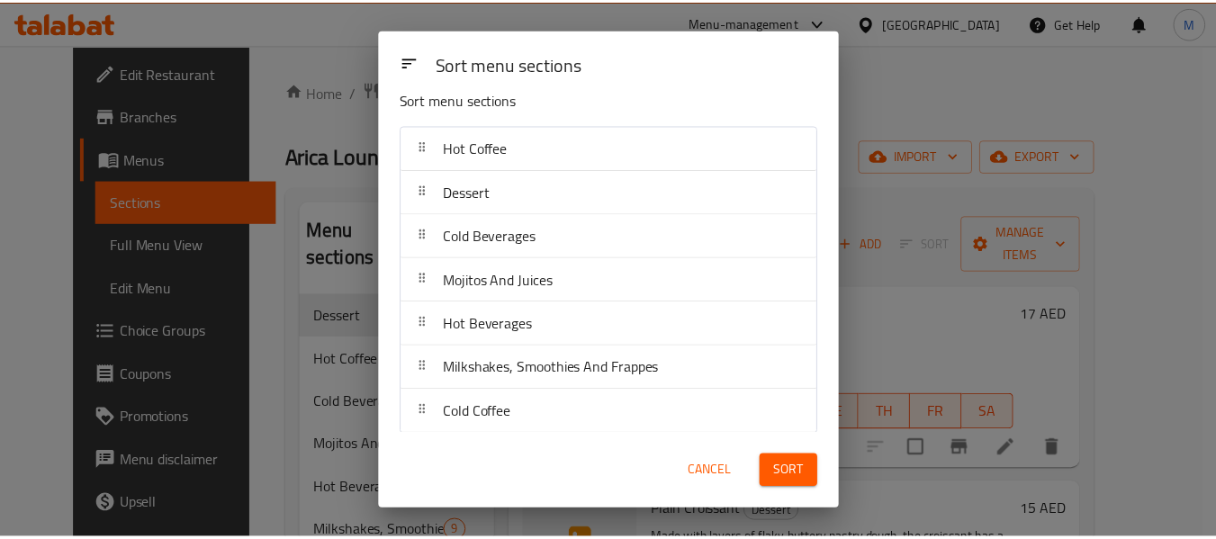
scroll to position [29, 0]
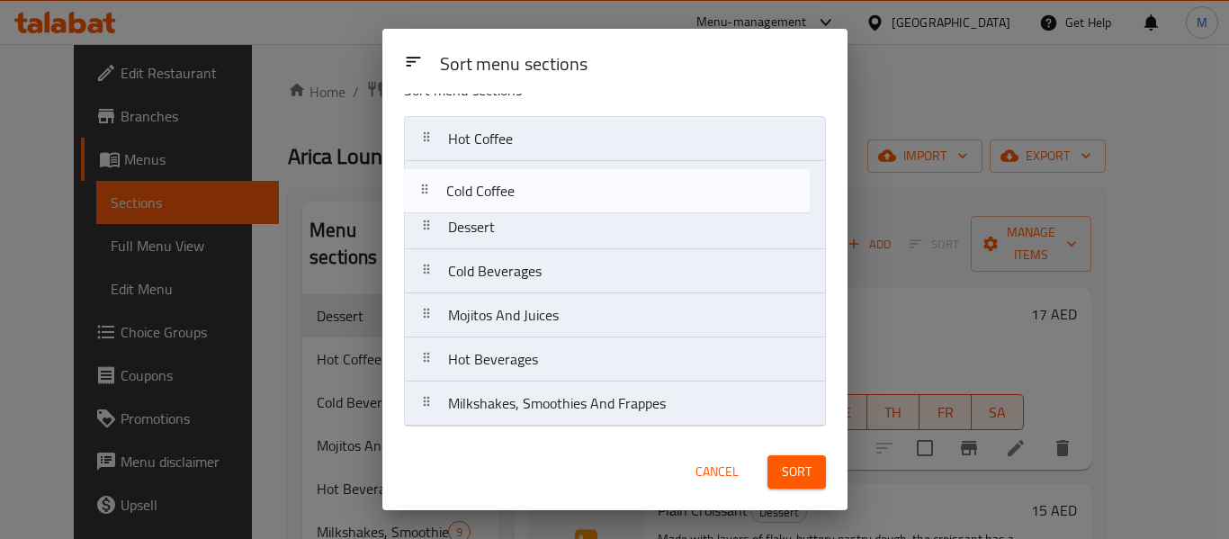
drag, startPoint x: 427, startPoint y: 409, endPoint x: 423, endPoint y: 195, distance: 213.3
click at [425, 185] on nav "Hot Coffee Dessert Cold Beverages Mojitos And Juices Hot Beverages Milkshakes, …" at bounding box center [615, 271] width 422 height 310
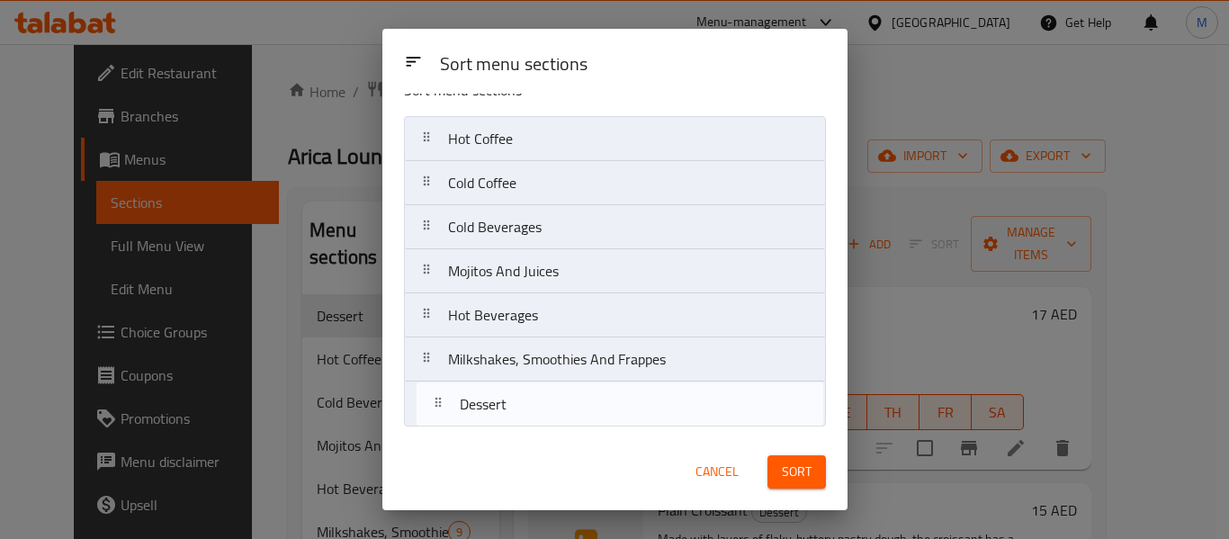
drag, startPoint x: 427, startPoint y: 230, endPoint x: 438, endPoint y: 419, distance: 189.3
click at [438, 419] on nav "Hot Coffee Cold Coffee Dessert Cold Beverages Mojitos And Juices Hot Beverages …" at bounding box center [615, 271] width 422 height 310
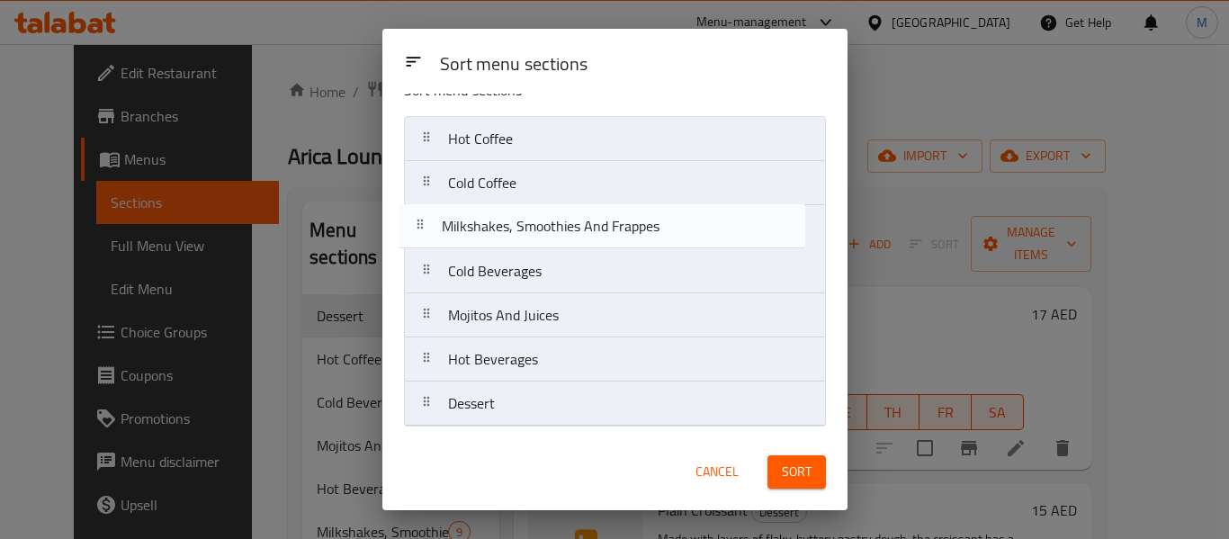
drag, startPoint x: 423, startPoint y: 361, endPoint x: 421, endPoint y: 220, distance: 140.4
click at [421, 220] on nav "Hot Coffee Cold Coffee Cold Beverages Mojitos And Juices Hot Beverages Milkshak…" at bounding box center [615, 271] width 422 height 310
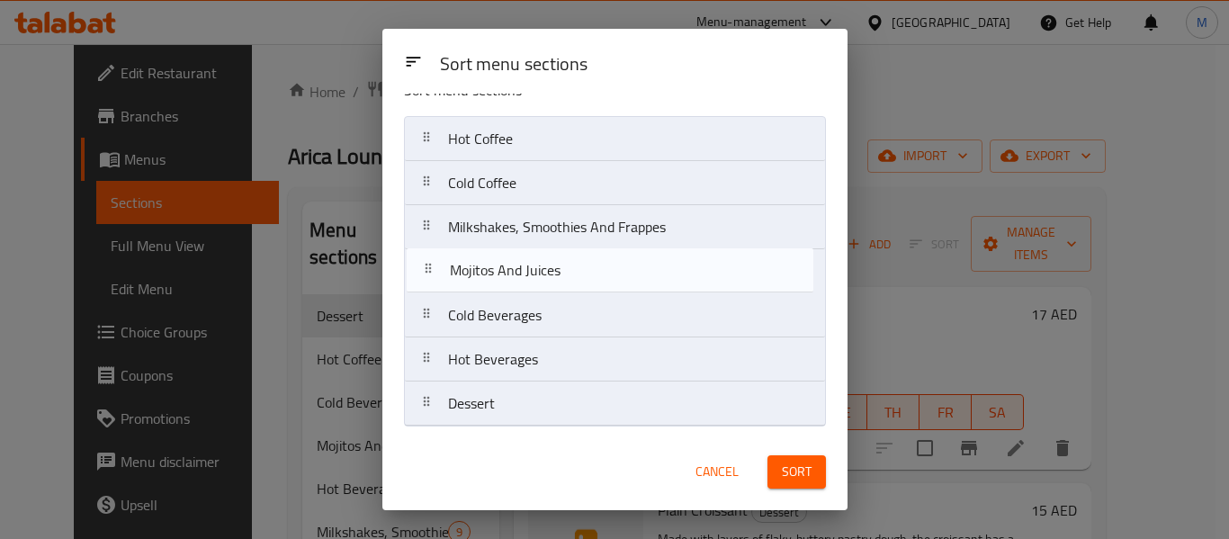
drag, startPoint x: 427, startPoint y: 325, endPoint x: 429, endPoint y: 272, distance: 53.1
click at [429, 272] on nav "Hot Coffee Cold Coffee Milkshakes, Smoothies And Frappes Cold Beverages Mojitos…" at bounding box center [615, 271] width 422 height 310
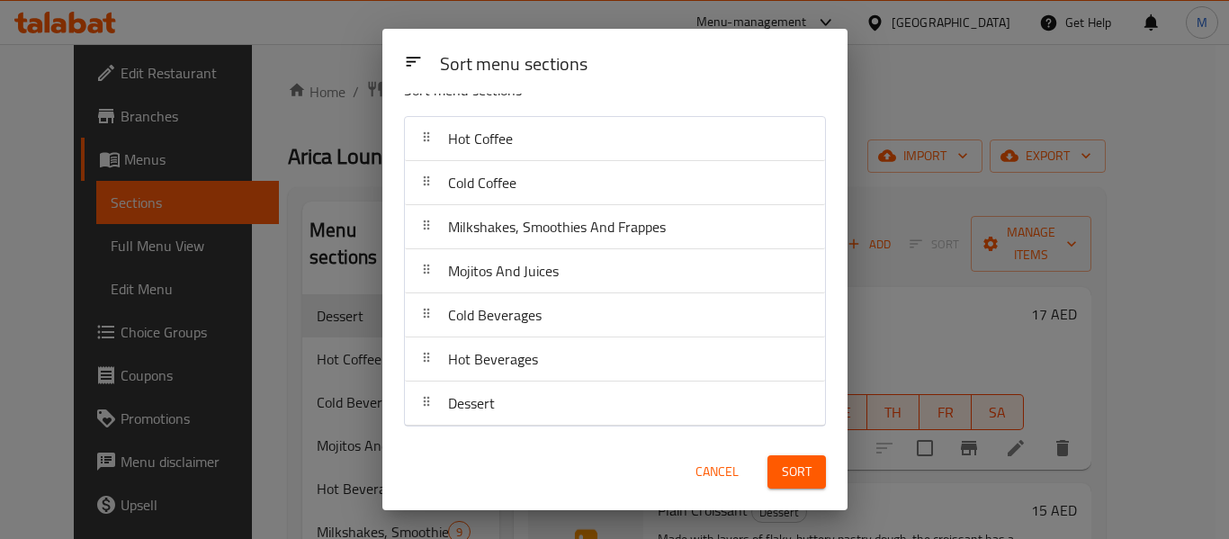
click at [680, 91] on div "Sort menu sections" at bounding box center [614, 61] width 465 height 65
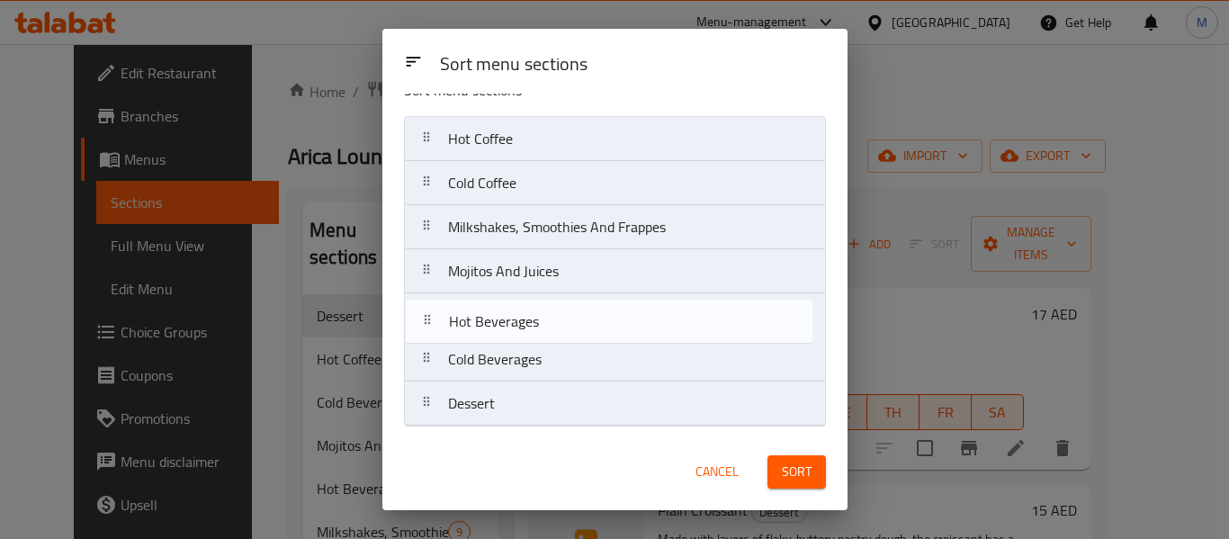
drag, startPoint x: 428, startPoint y: 364, endPoint x: 427, endPoint y: 315, distance: 48.6
click at [428, 319] on nav "Hot Coffee Cold Coffee Milkshakes, Smoothies And Frappes Mojitos And Juices Col…" at bounding box center [615, 271] width 422 height 310
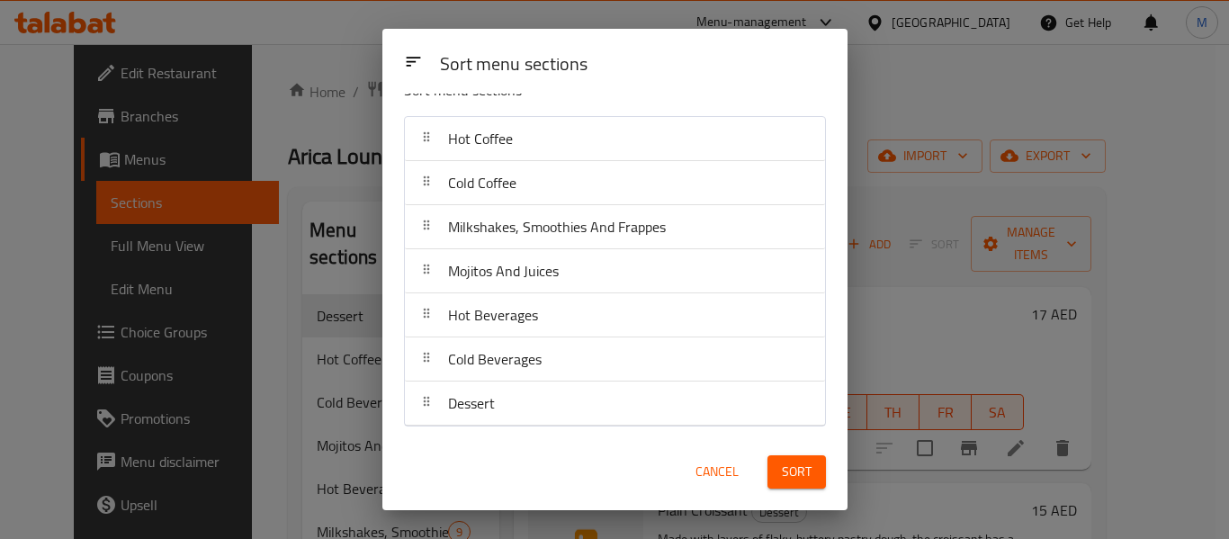
click at [798, 473] on span "Sort" at bounding box center [797, 472] width 30 height 22
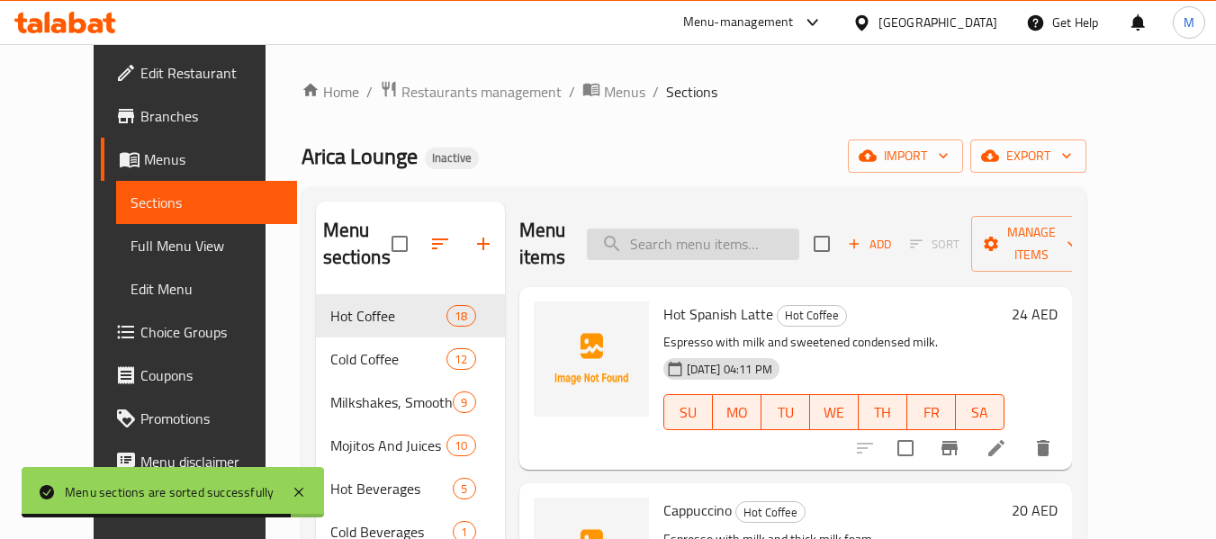
click at [784, 247] on input "search" at bounding box center [693, 244] width 212 height 31
paste input "Turkish Coffee"
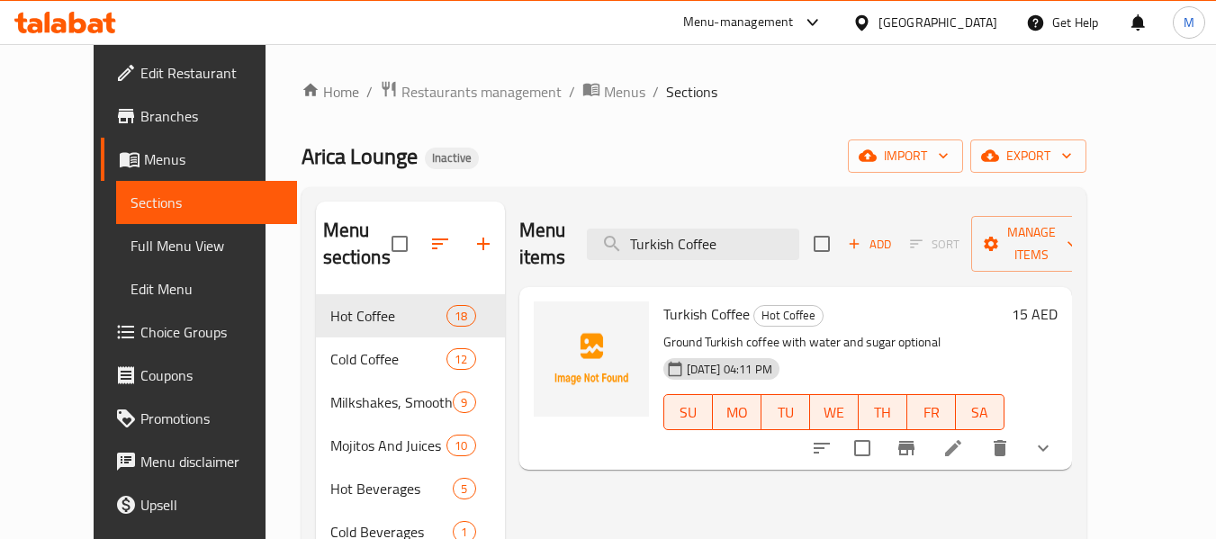
type input "Turkish Coffee"
click at [146, 252] on span "Full Menu View" at bounding box center [206, 246] width 152 height 22
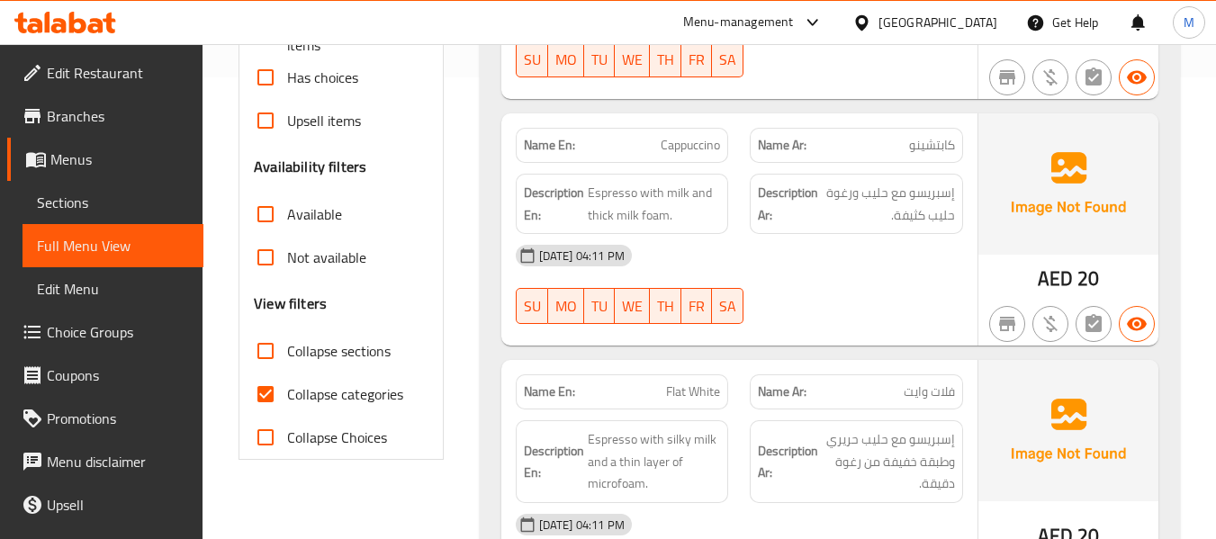
scroll to position [480, 0]
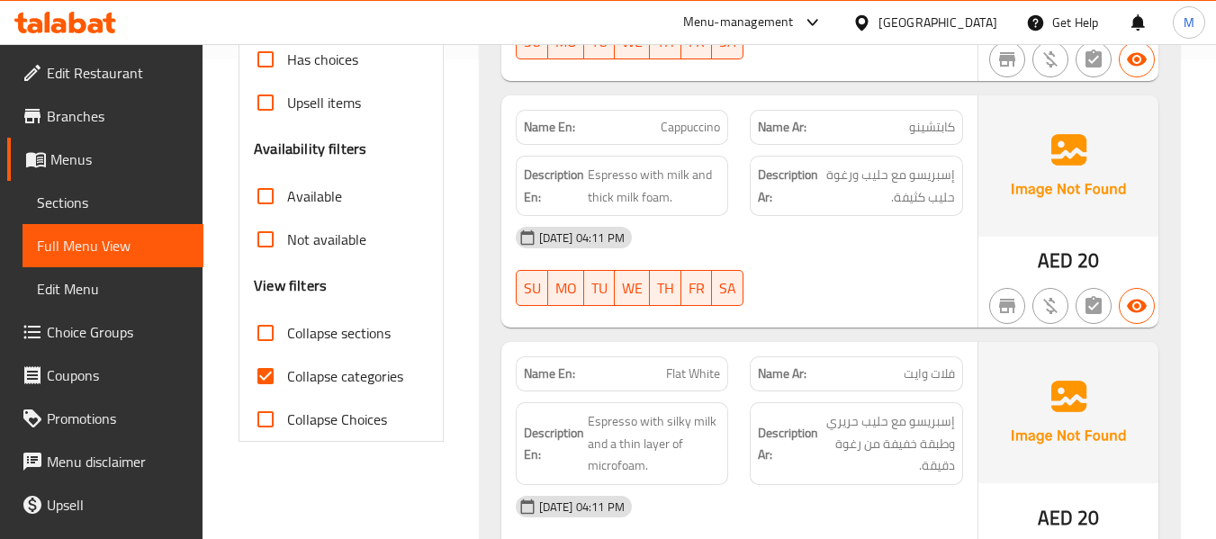
click at [268, 382] on input "Collapse categories" at bounding box center [265, 376] width 43 height 43
checkbox input "false"
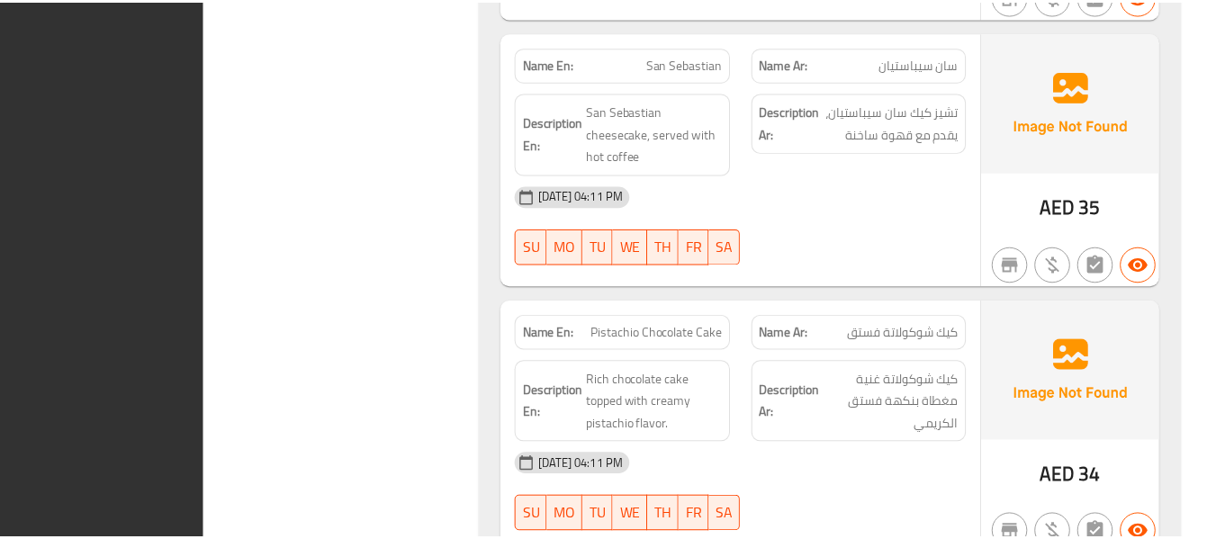
scroll to position [18960, 0]
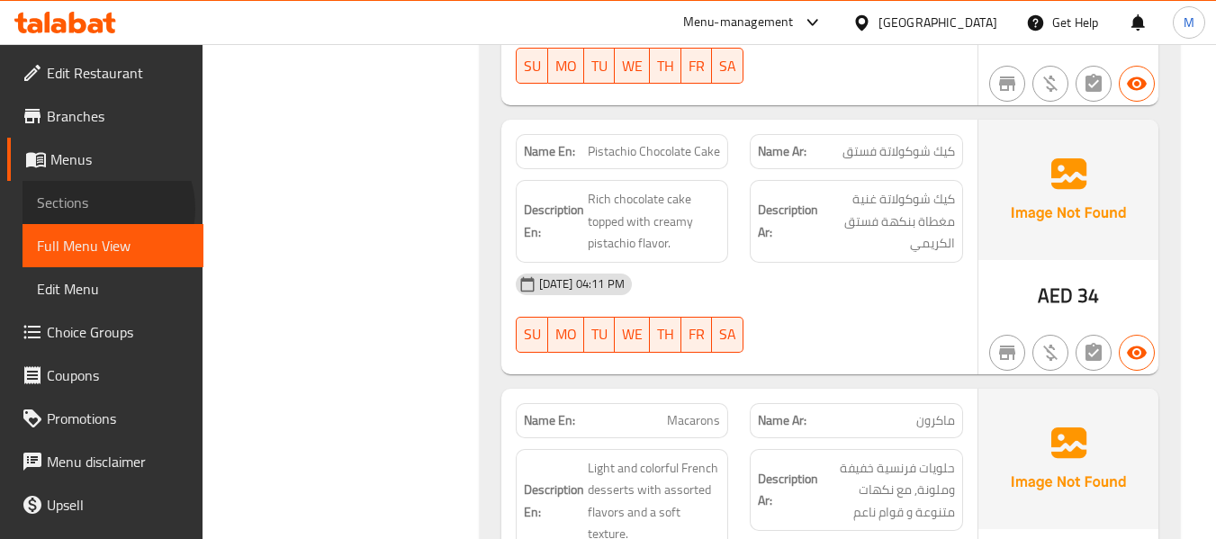
click at [99, 209] on span "Sections" at bounding box center [113, 203] width 152 height 22
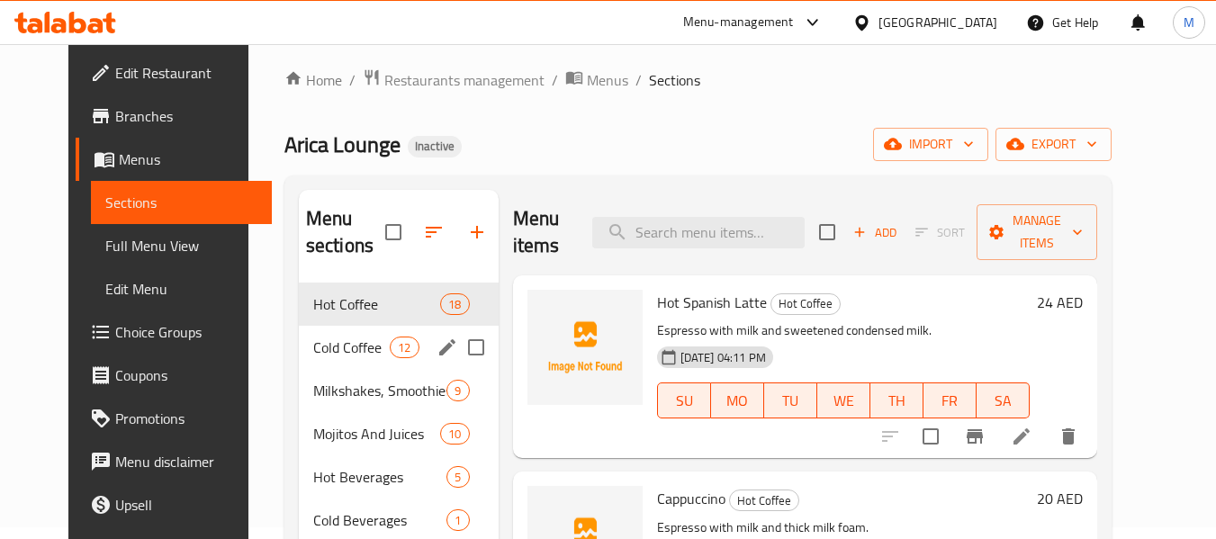
scroll to position [132, 0]
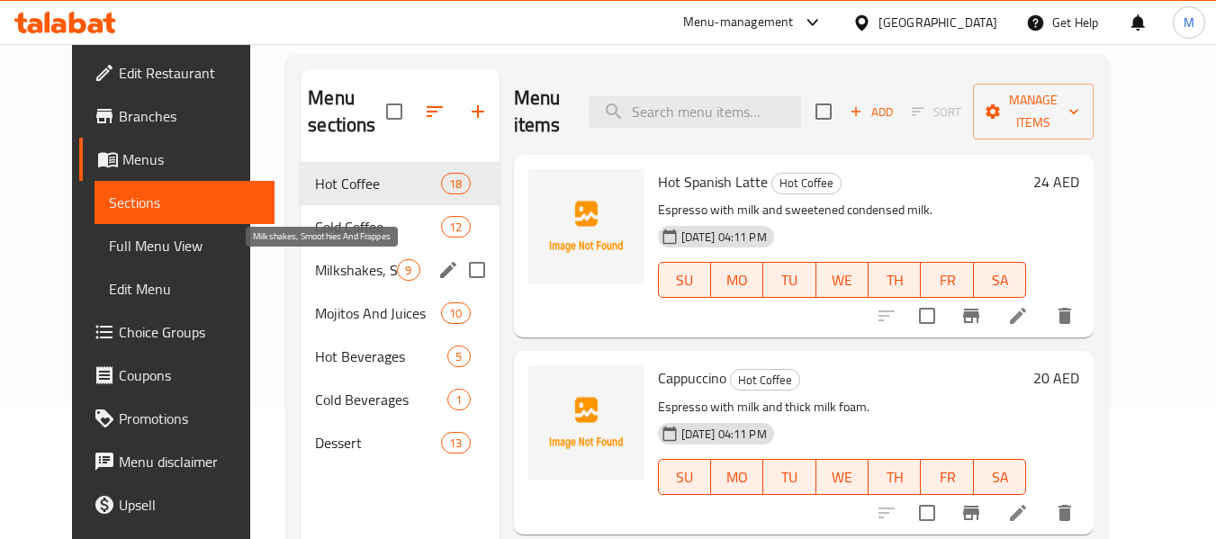
click at [315, 273] on span "Milkshakes, Smoothies And Frappes" at bounding box center [356, 270] width 82 height 22
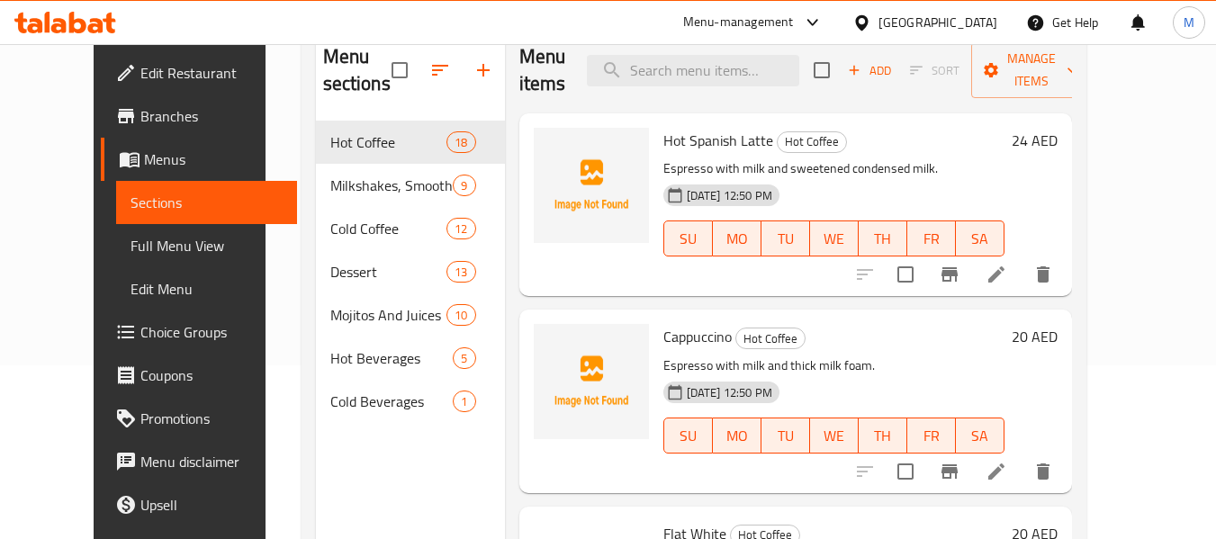
scroll to position [252, 0]
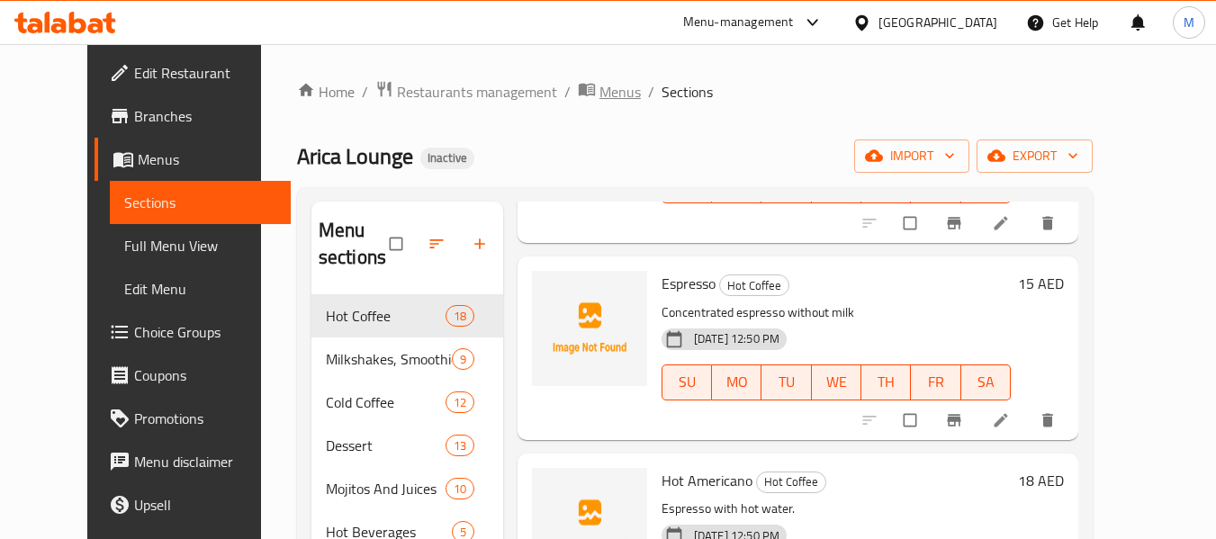
click at [599, 89] on span "Menus" at bounding box center [619, 92] width 41 height 22
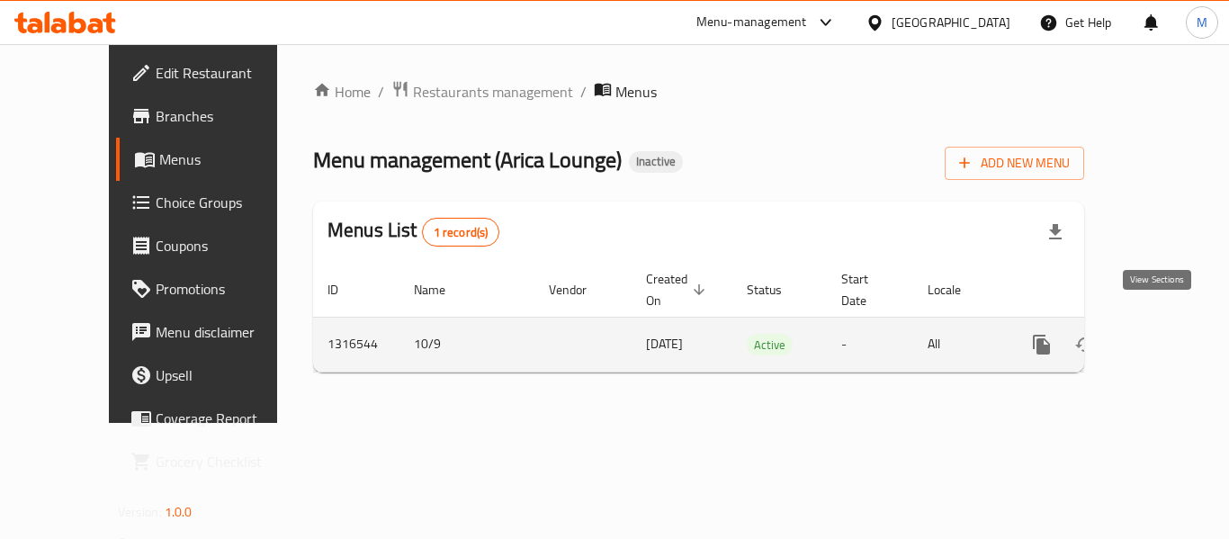
click at [1162, 334] on icon "enhanced table" at bounding box center [1172, 345] width 22 height 22
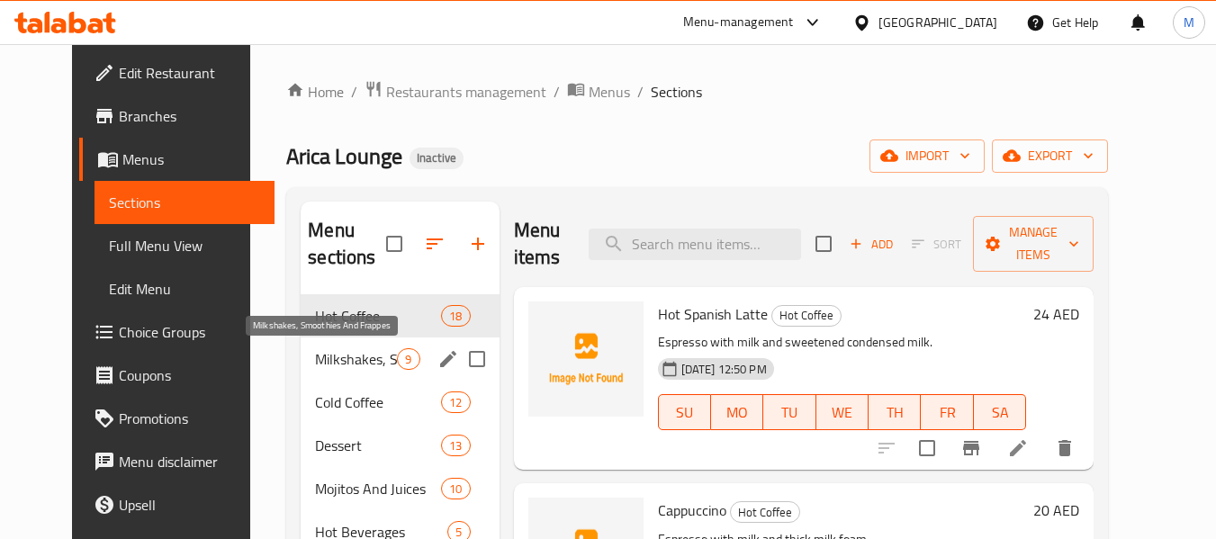
click at [337, 350] on span "Milkshakes, Smoothies And Frappes" at bounding box center [356, 359] width 82 height 22
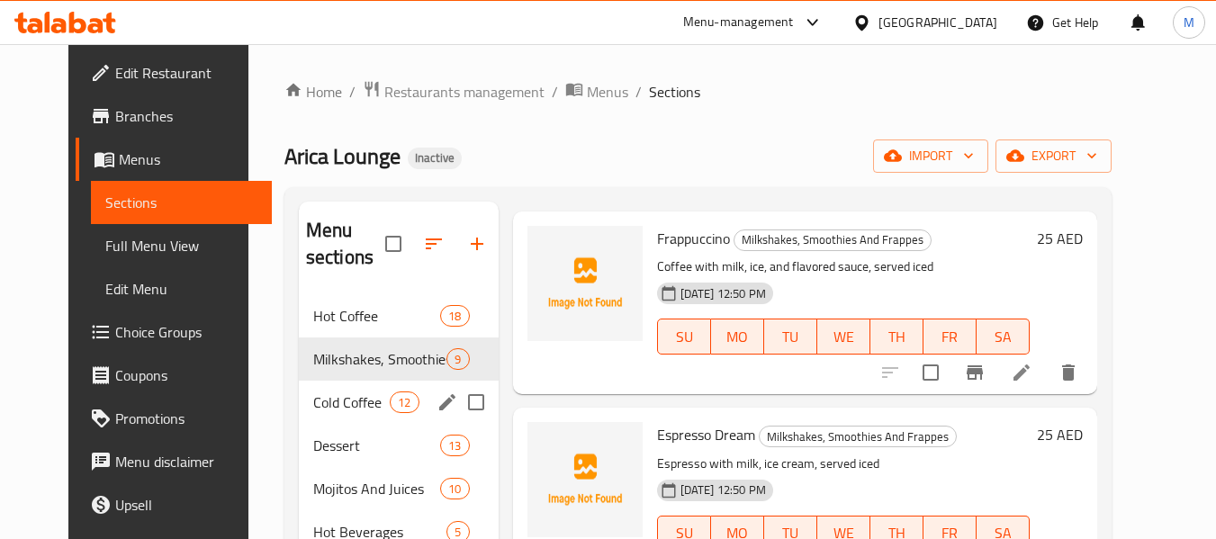
scroll to position [1302, 0]
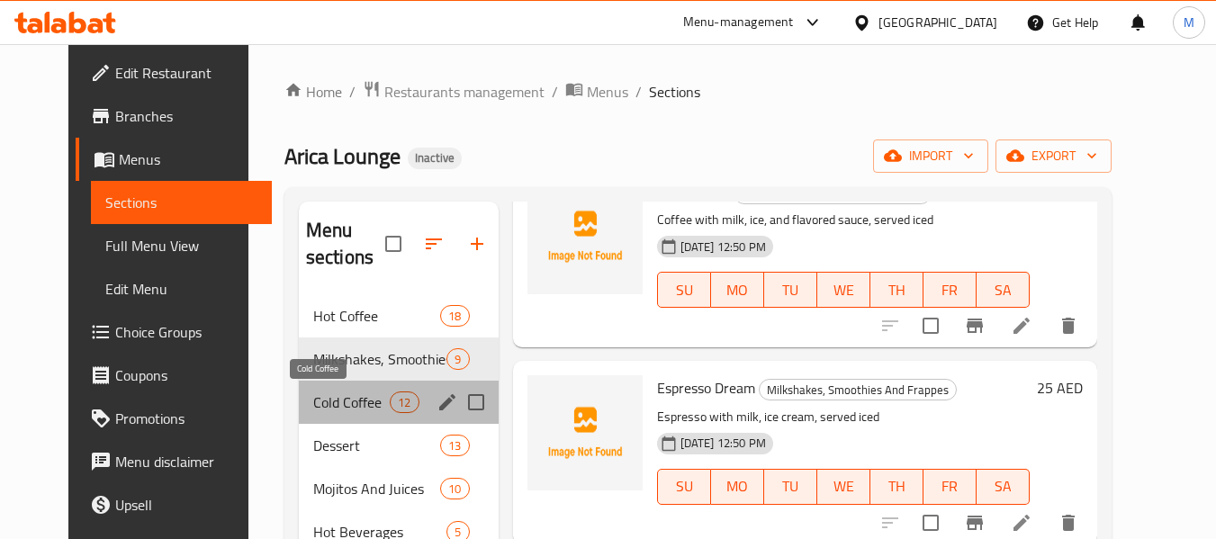
click at [313, 394] on span "Cold Coffee" at bounding box center [351, 402] width 76 height 22
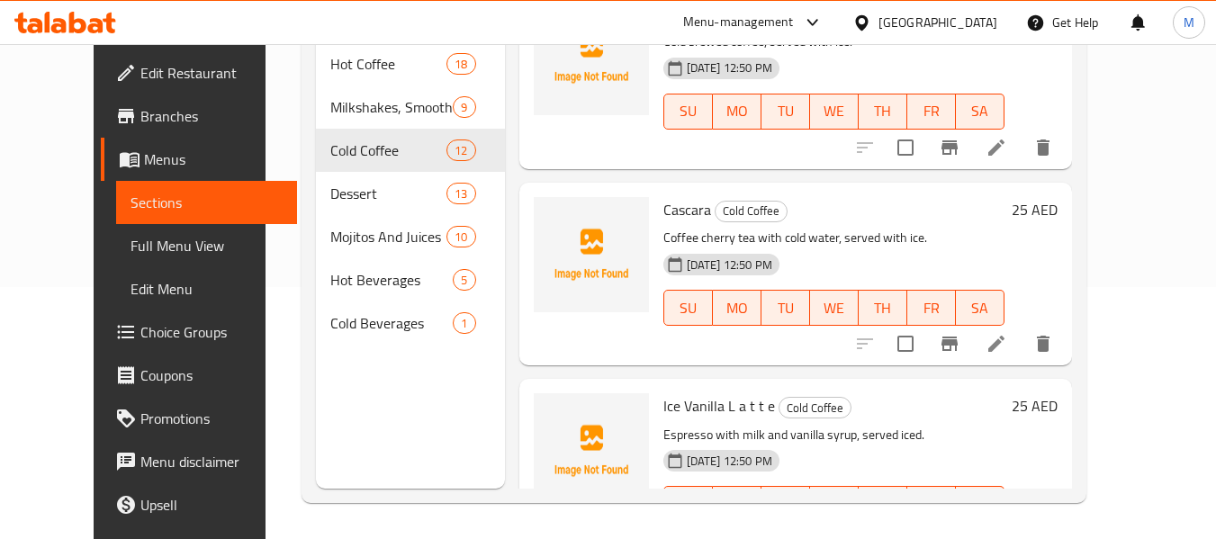
scroll to position [1892, 0]
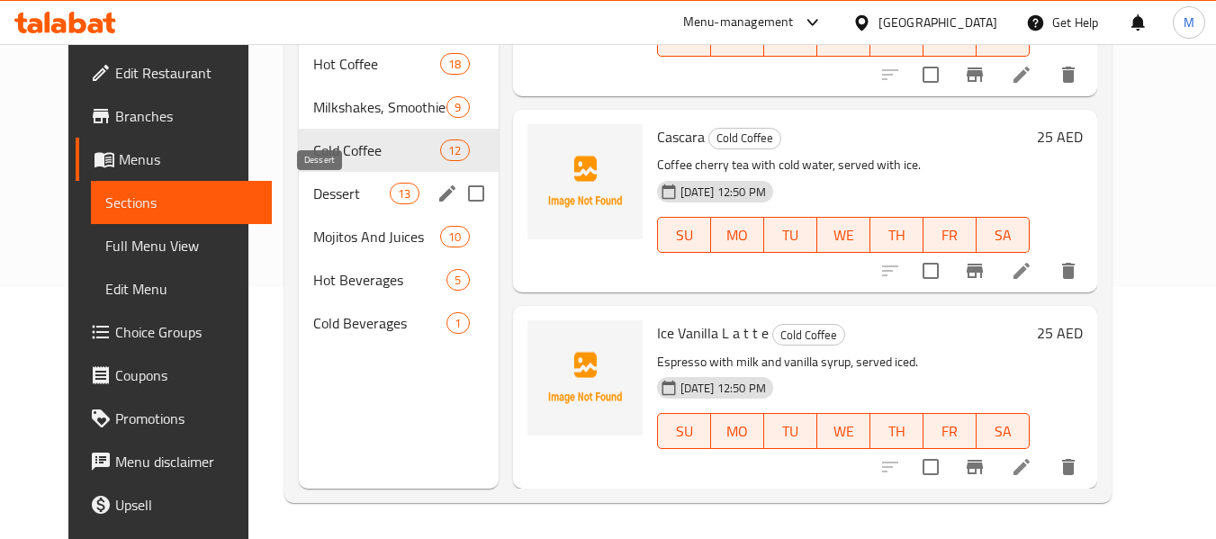
click at [319, 201] on span "Dessert" at bounding box center [351, 194] width 76 height 22
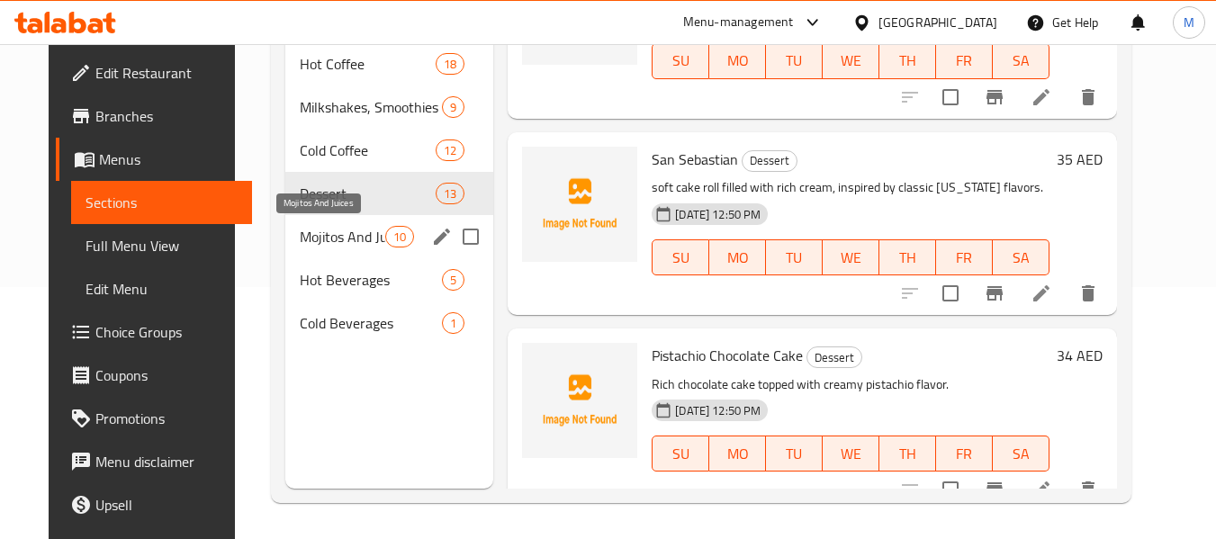
click at [319, 238] on span "Mojitos And Juices" at bounding box center [342, 237] width 85 height 22
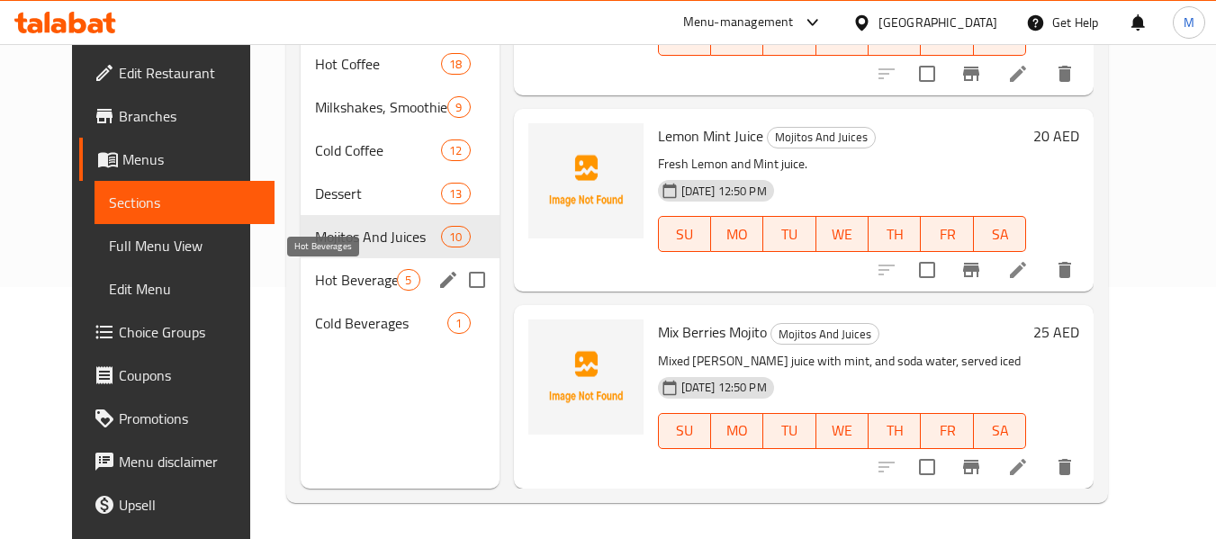
click at [321, 273] on span "Hot Beverages" at bounding box center [356, 280] width 82 height 22
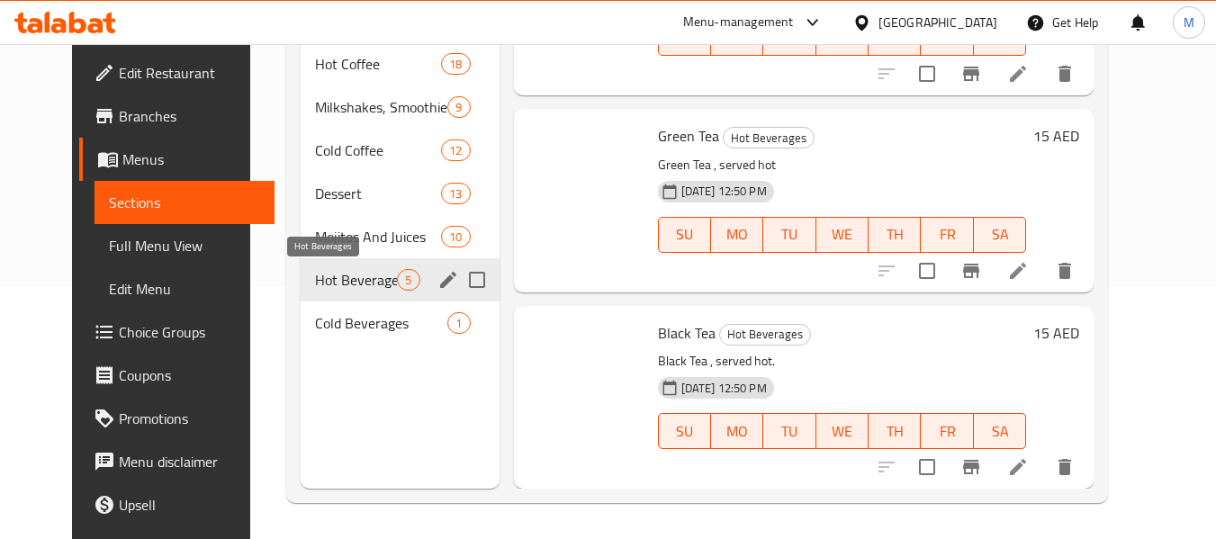
scroll to position [516, 0]
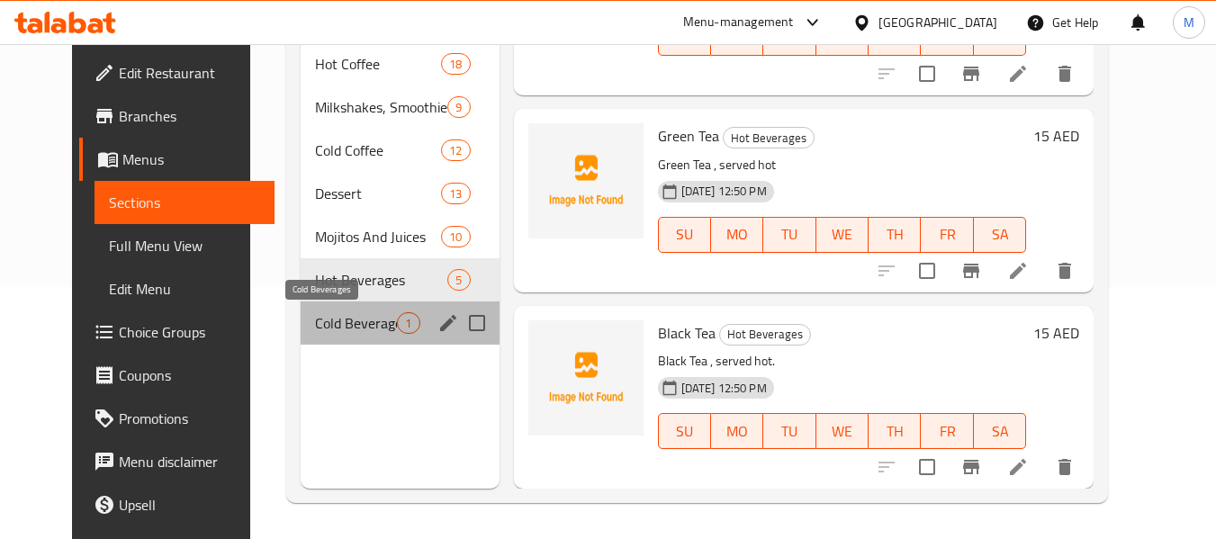
click at [326, 321] on span "Cold Beverages" at bounding box center [356, 323] width 82 height 22
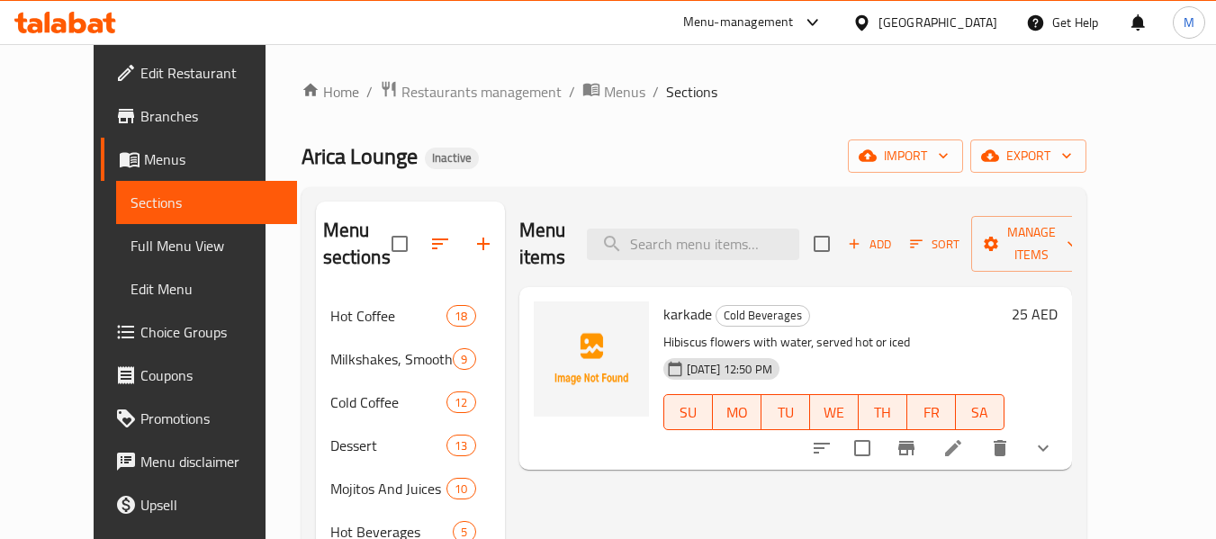
click at [140, 62] on span "Edit Restaurant" at bounding box center [211, 73] width 142 height 22
